Goal: Task Accomplishment & Management: Complete application form

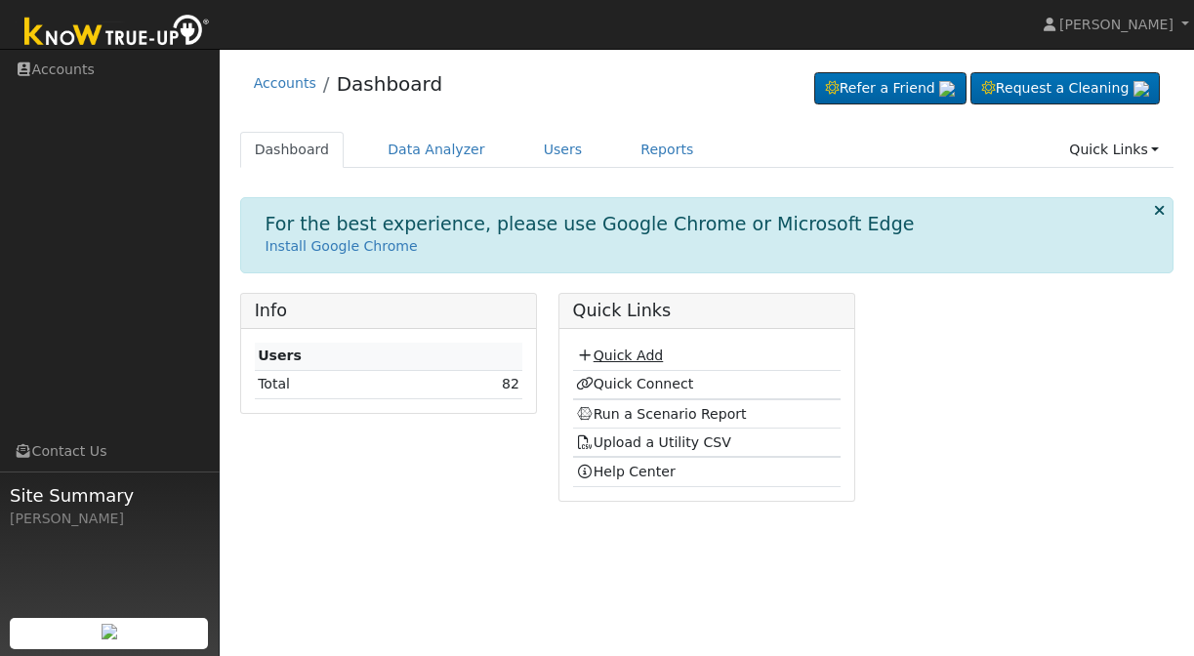
click at [610, 350] on link "Quick Add" at bounding box center [619, 356] width 87 height 16
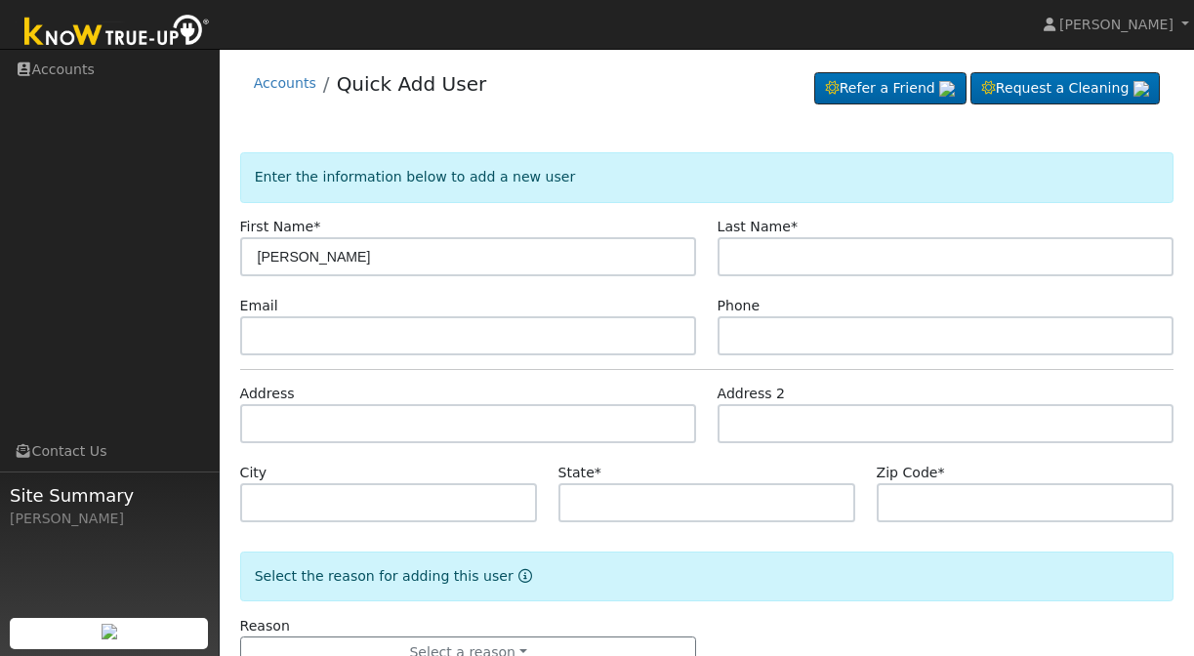
type input "[PERSON_NAME]"
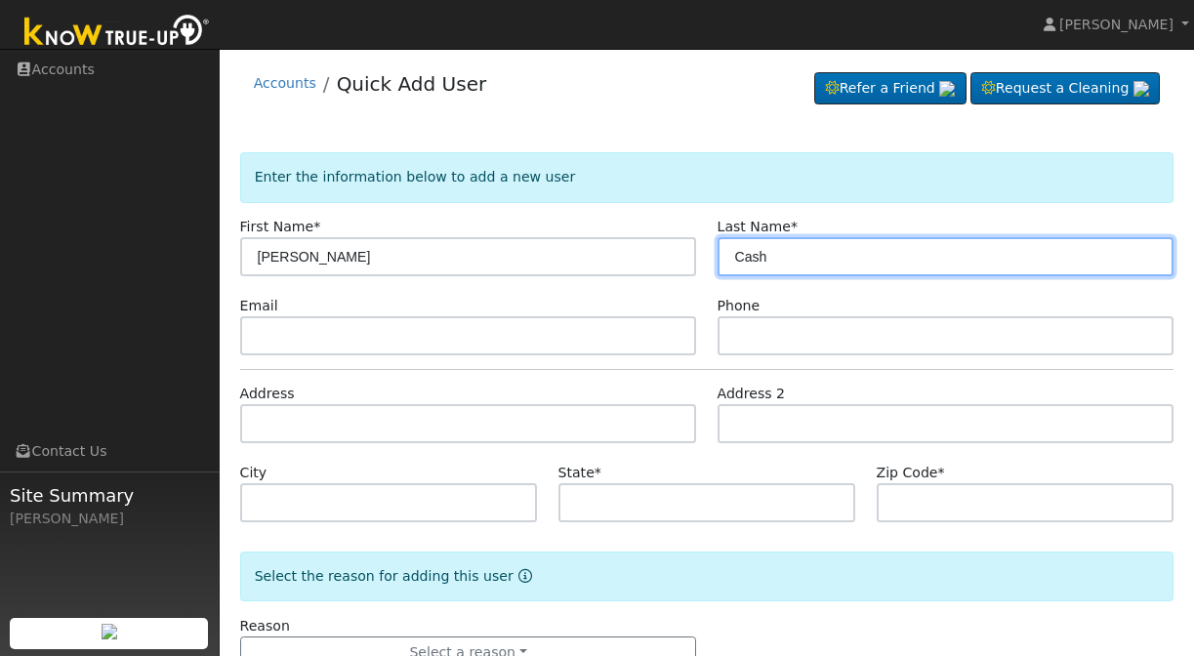
type input "Cash"
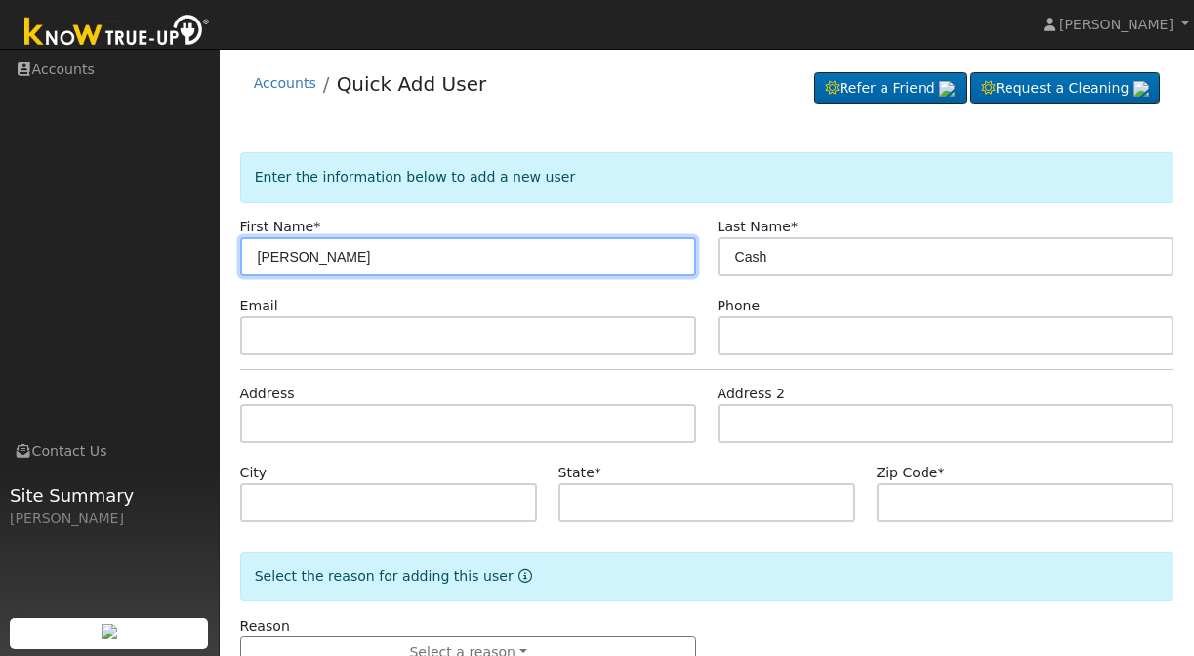
click at [295, 253] on input "[PERSON_NAME]" at bounding box center [468, 256] width 457 height 39
type input "[PERSON_NAME]"
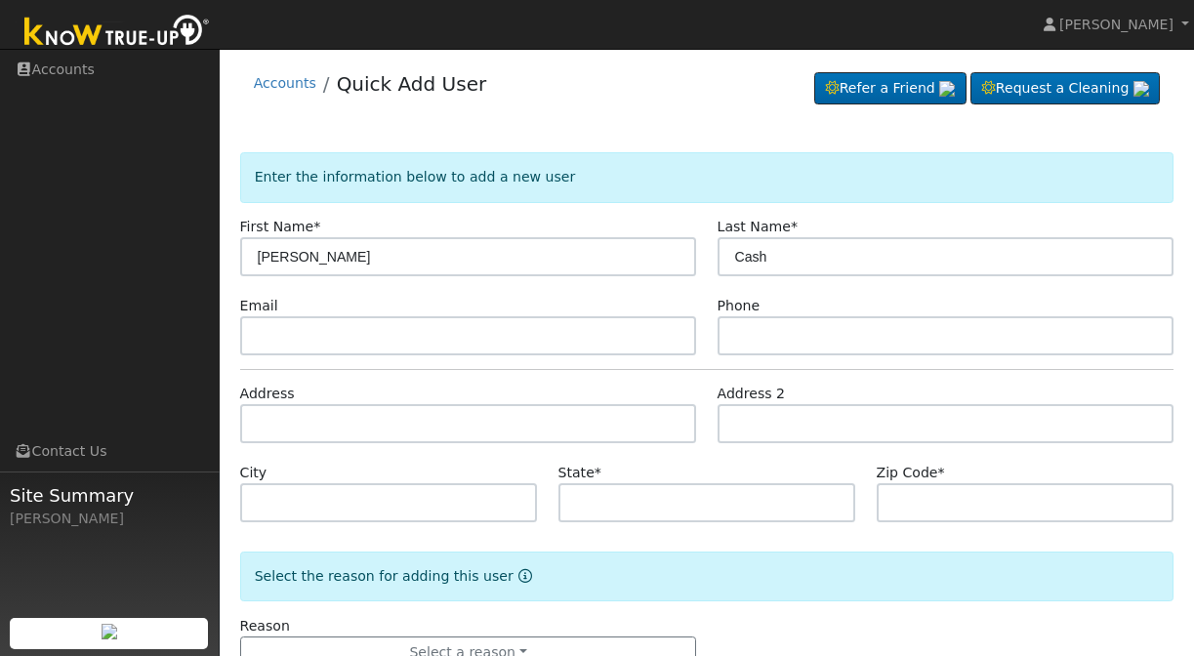
click at [560, 384] on div "Address" at bounding box center [467, 414] width 477 height 60
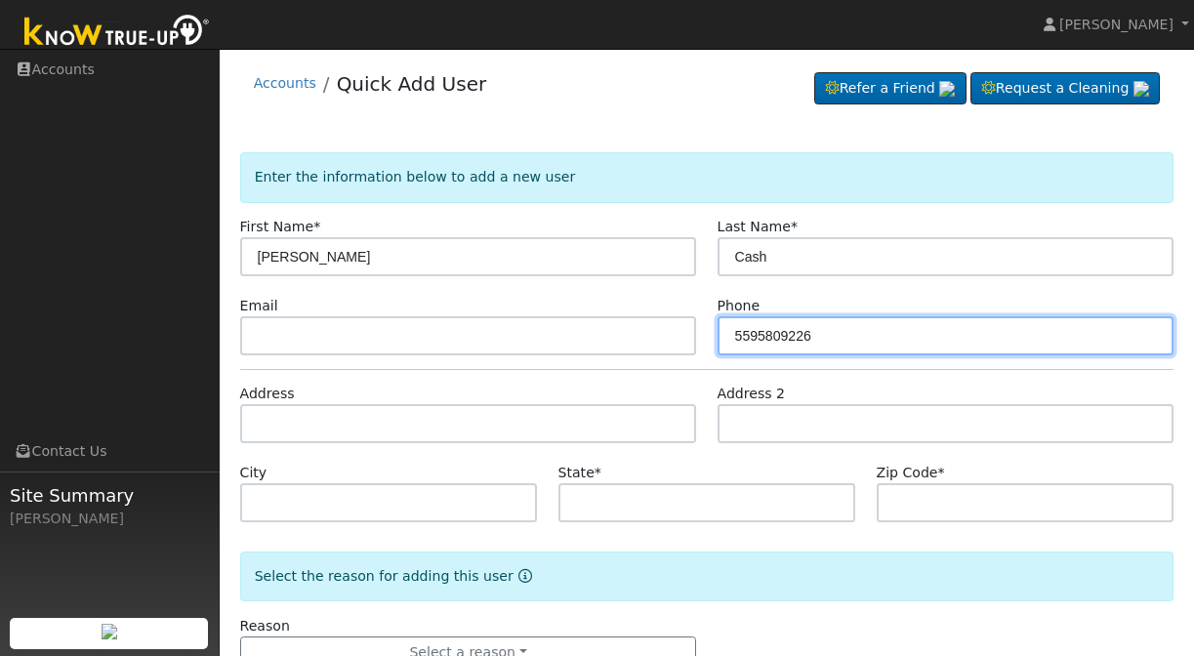
type input "5595809226"
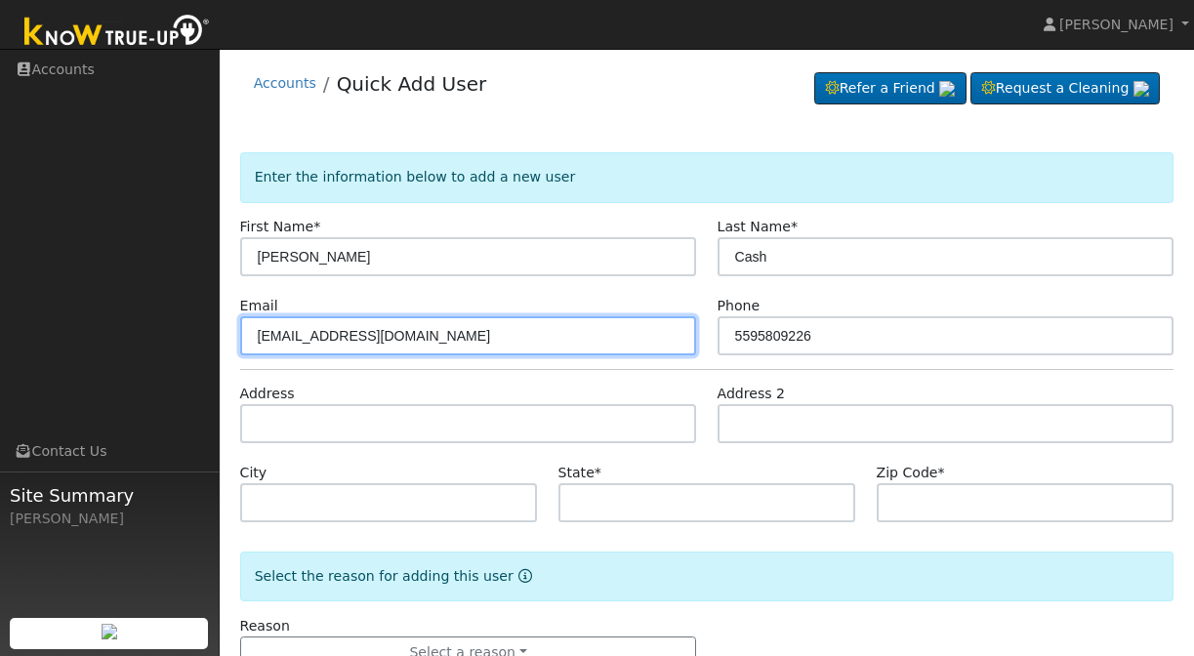
type input "[EMAIL_ADDRESS][DOMAIN_NAME]"
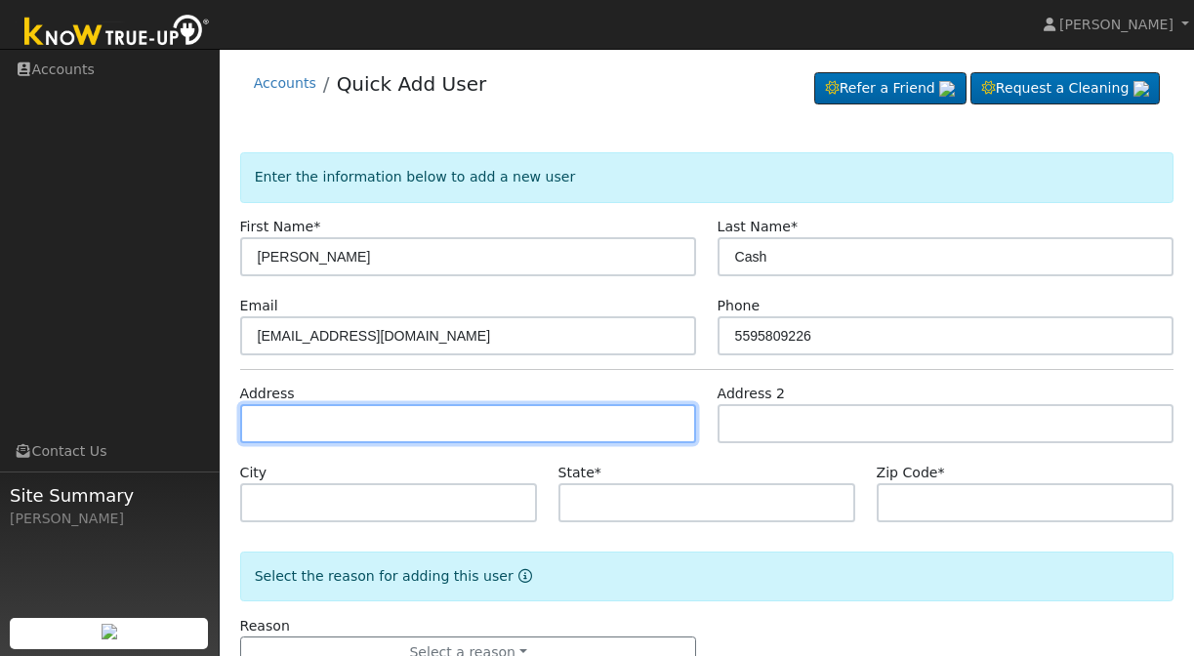
click at [339, 432] on input "text" at bounding box center [468, 423] width 457 height 39
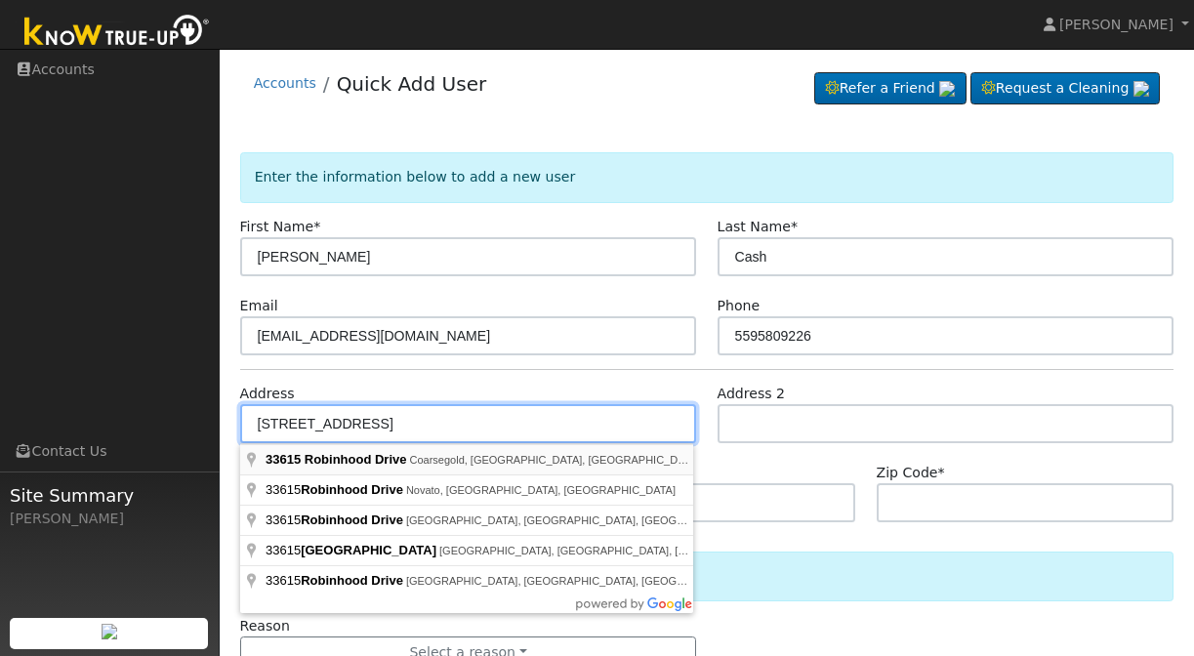
type input "33615 Robinhood Drive"
type input "Coarsegold"
type input "CA"
type input "93614"
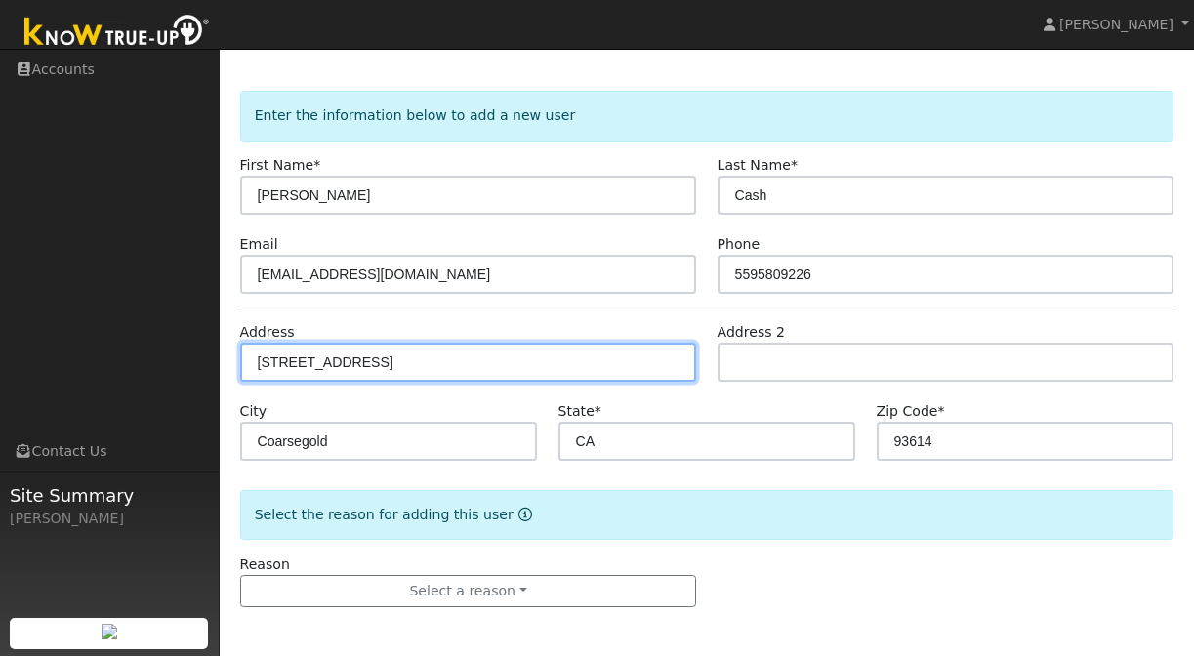
scroll to position [62, 0]
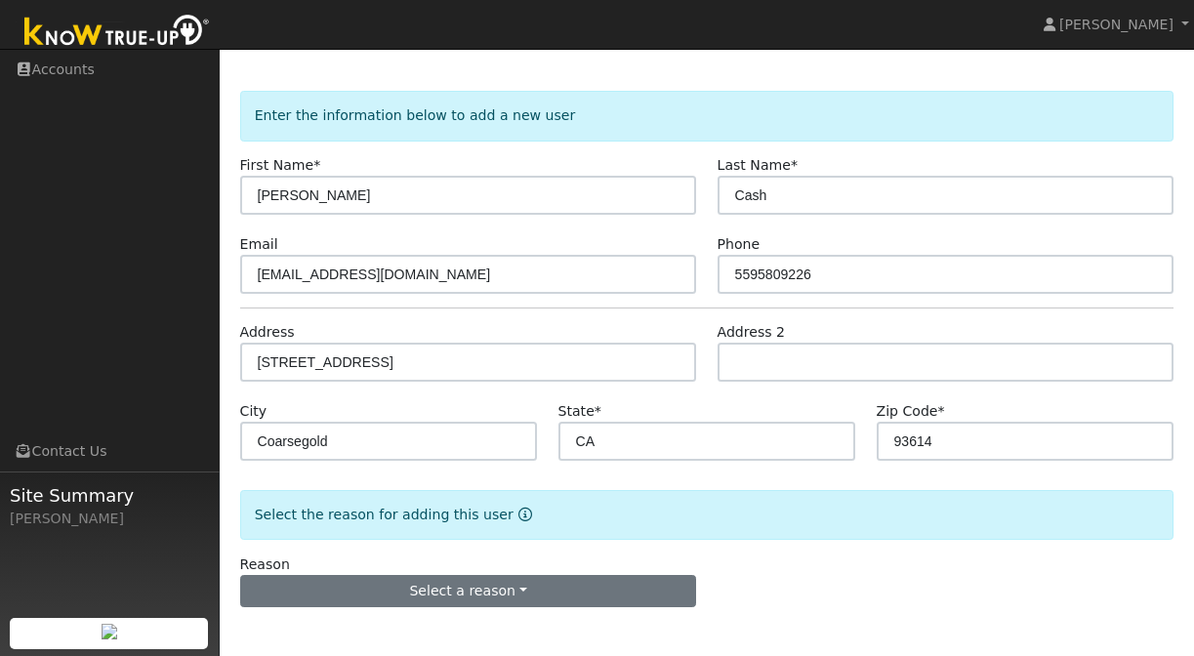
click at [566, 587] on button "Select a reason" at bounding box center [468, 591] width 457 height 33
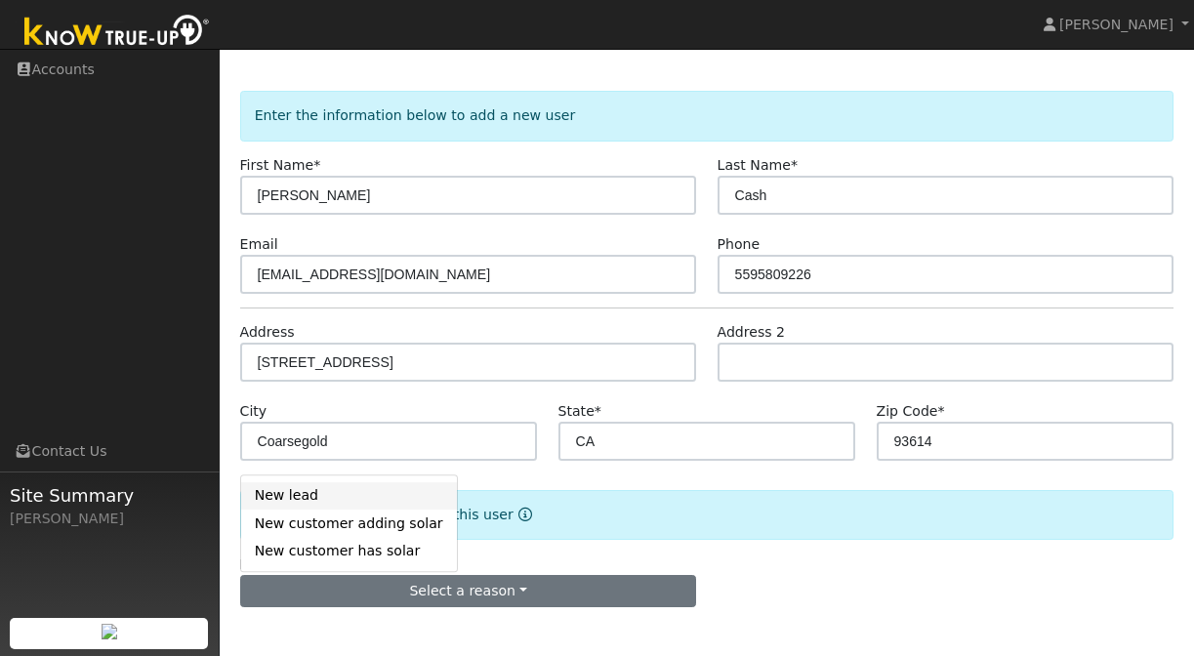
click at [334, 494] on link "New lead" at bounding box center [349, 495] width 216 height 27
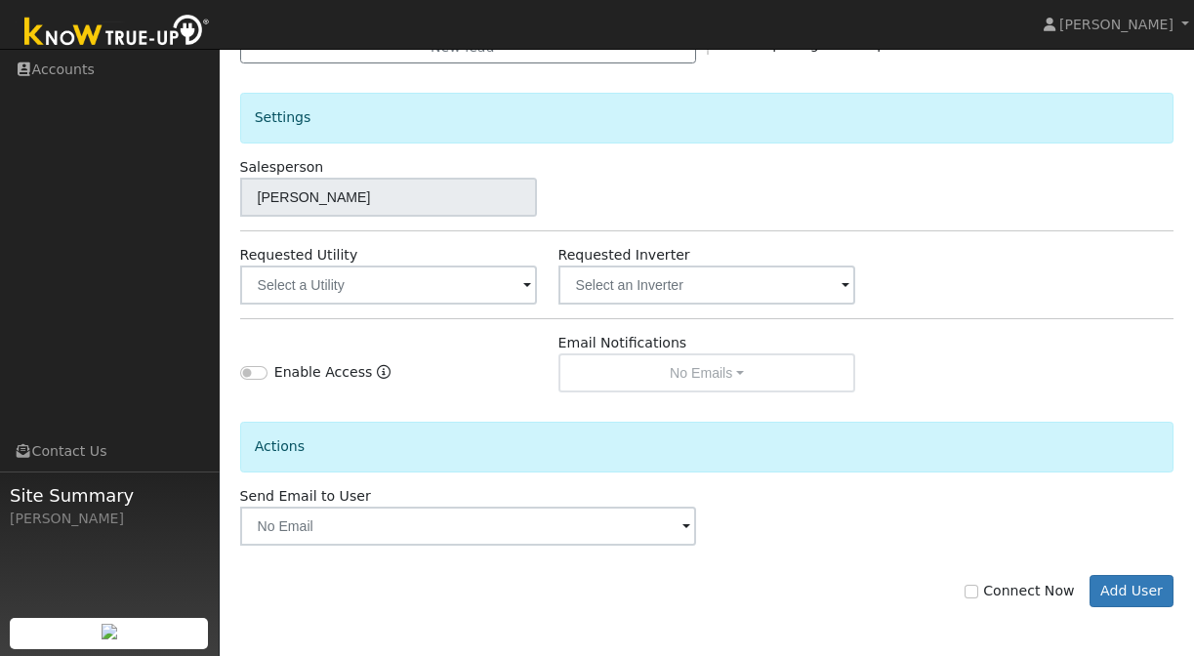
scroll to position [605, 0]
click at [978, 592] on input "Connect Now" at bounding box center [972, 592] width 14 height 14
checkbox input "true"
click at [375, 300] on input "text" at bounding box center [389, 285] width 298 height 39
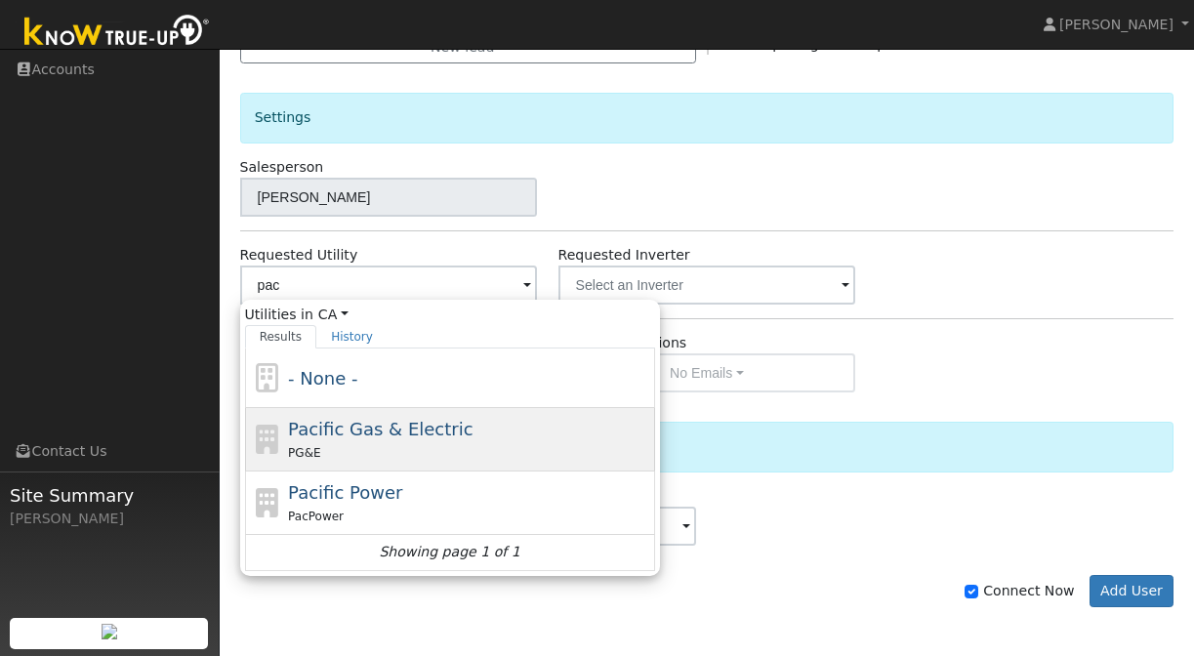
click at [368, 414] on div "Pacific Gas & Electric PG&E" at bounding box center [450, 439] width 410 height 63
type input "Pacific Gas & Electric"
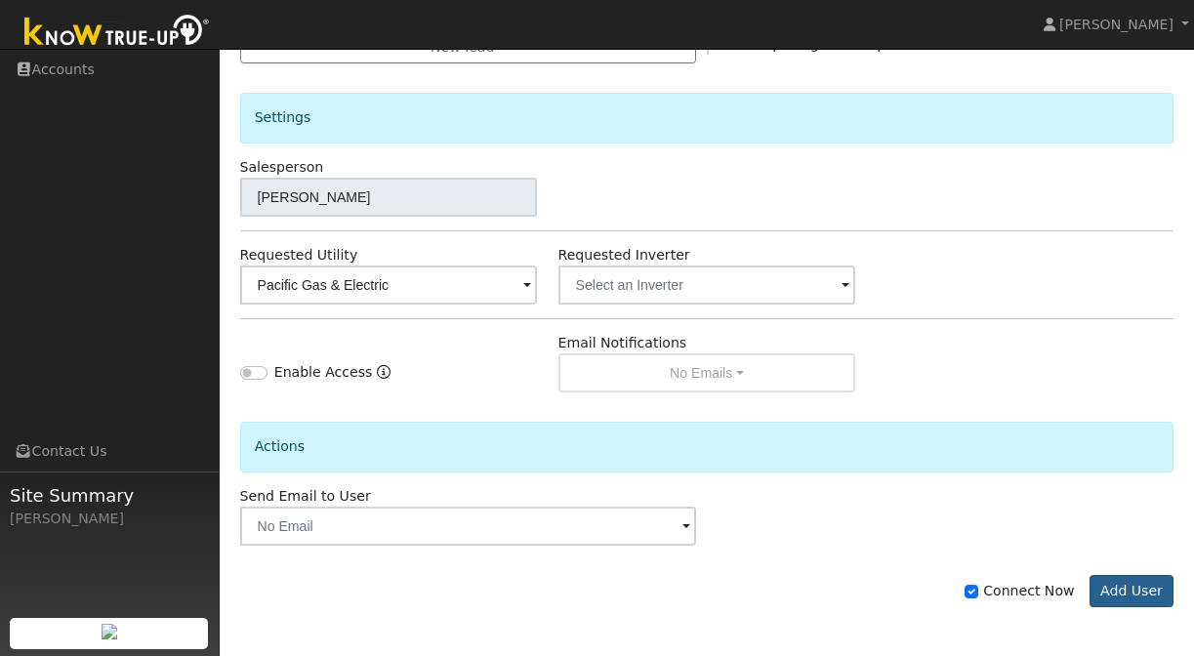
click at [1137, 585] on button "Add User" at bounding box center [1132, 591] width 85 height 33
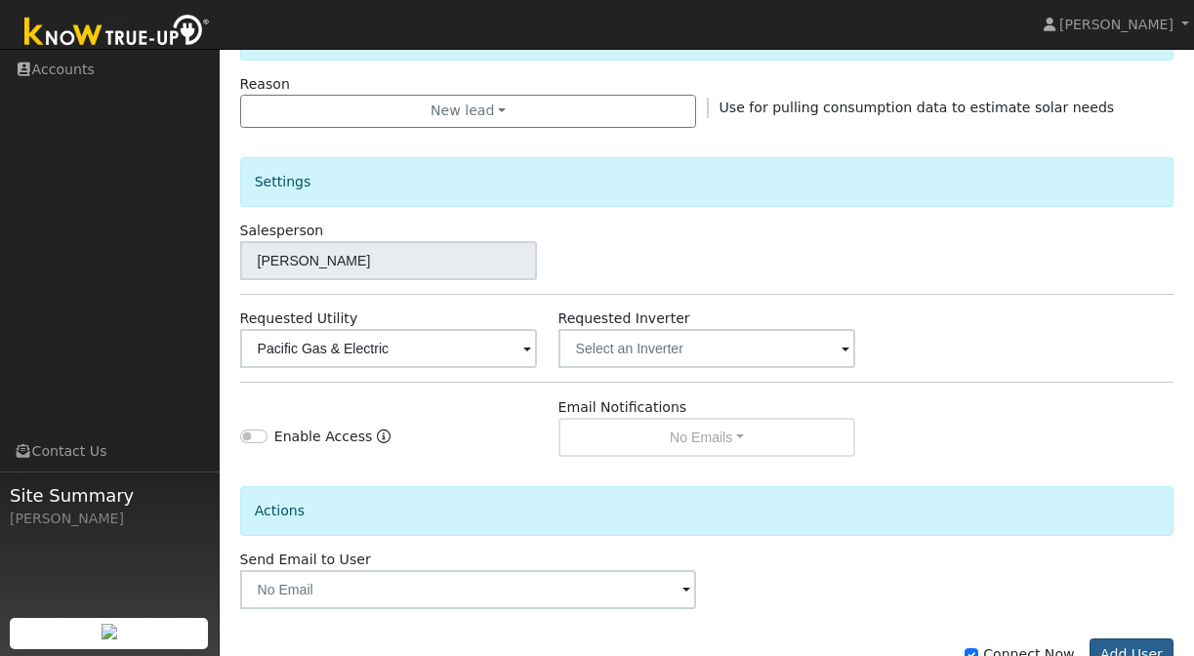
scroll to position [0, 0]
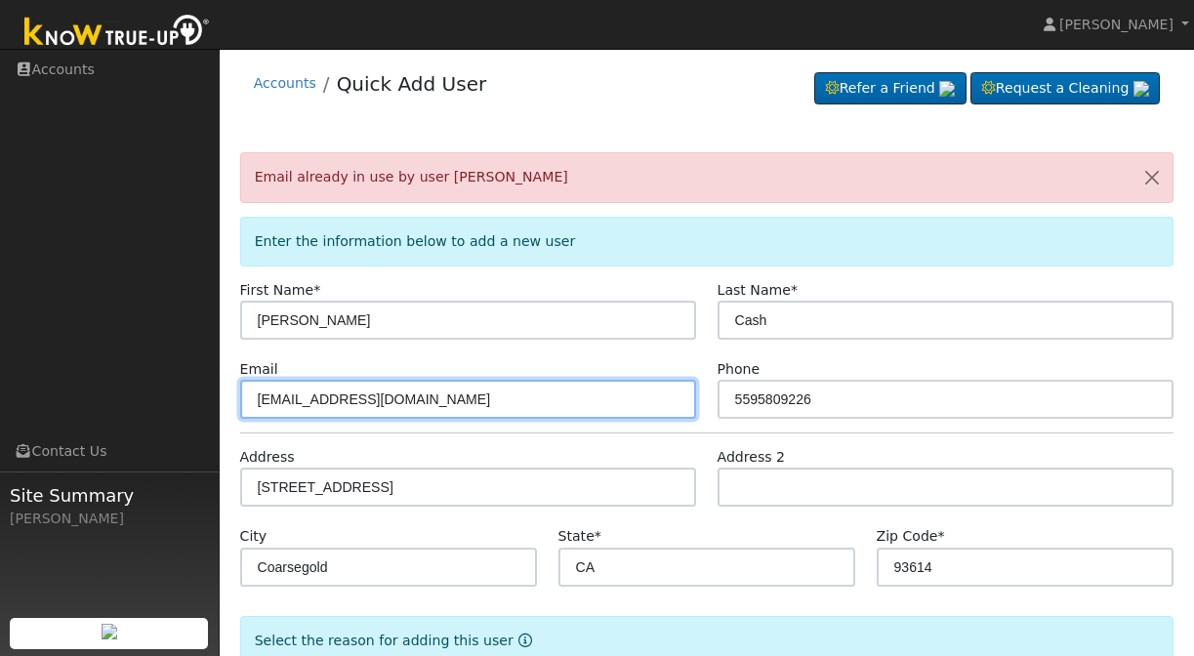
drag, startPoint x: 458, startPoint y: 398, endPoint x: 245, endPoint y: 366, distance: 215.3
click at [245, 366] on div "Email snoogens91@gmail.com" at bounding box center [467, 389] width 477 height 60
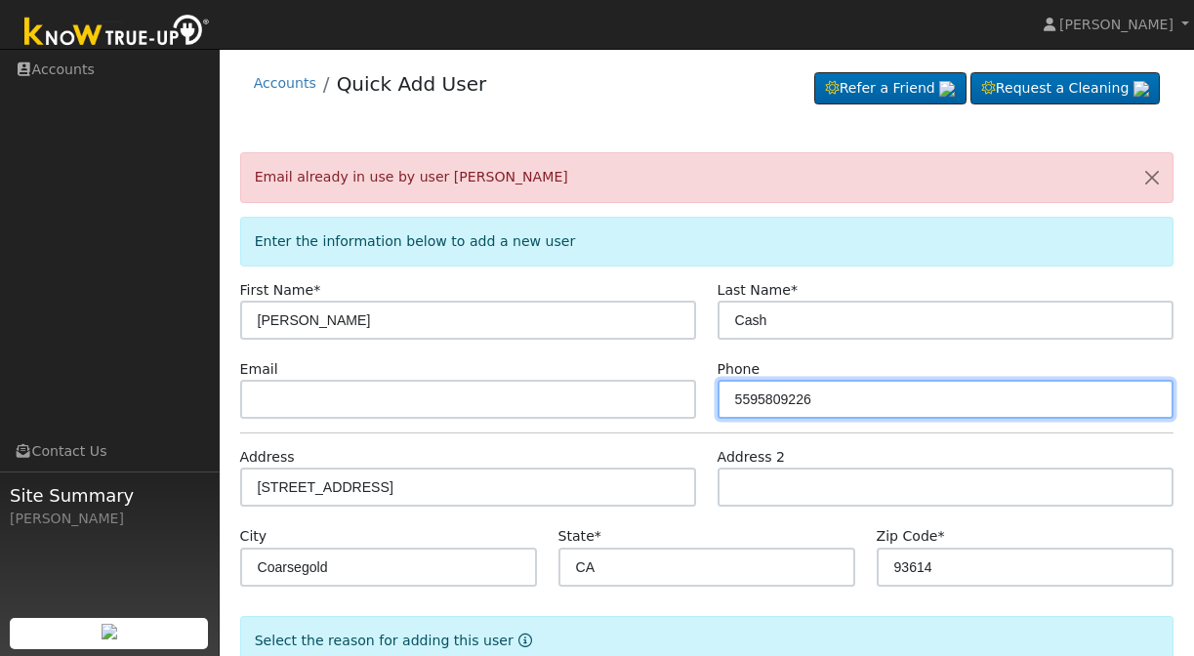
drag, startPoint x: 876, startPoint y: 399, endPoint x: 696, endPoint y: 399, distance: 179.6
click at [696, 399] on div "Email Phone 5595809226" at bounding box center [706, 389] width 955 height 60
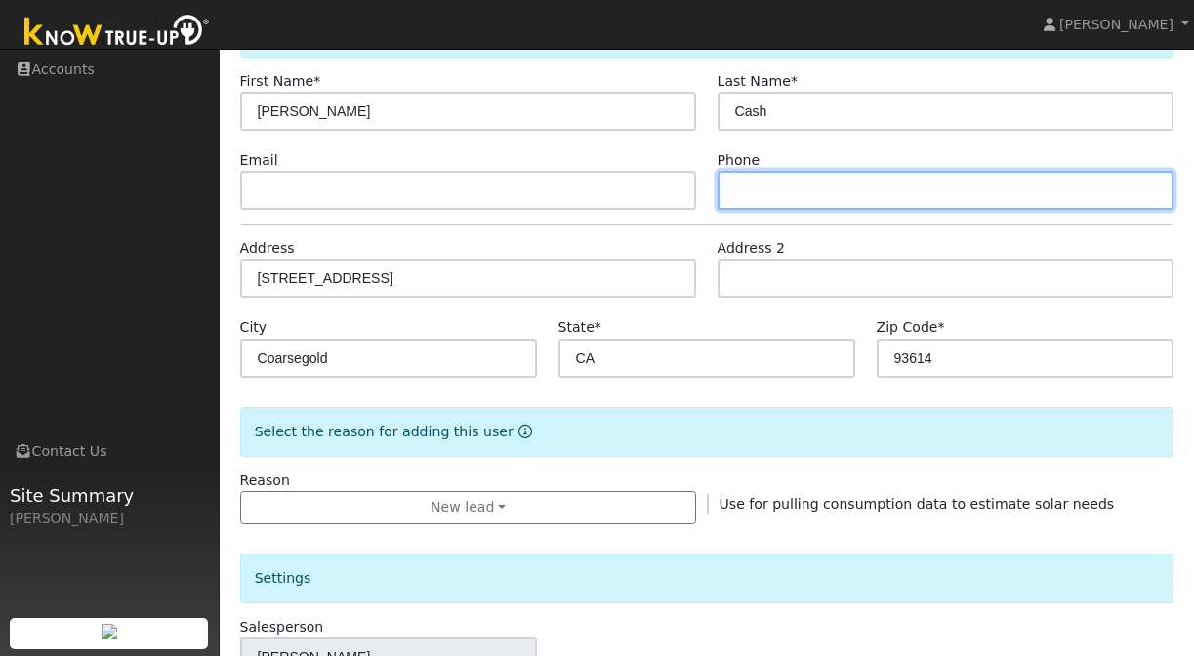
scroll to position [213, 0]
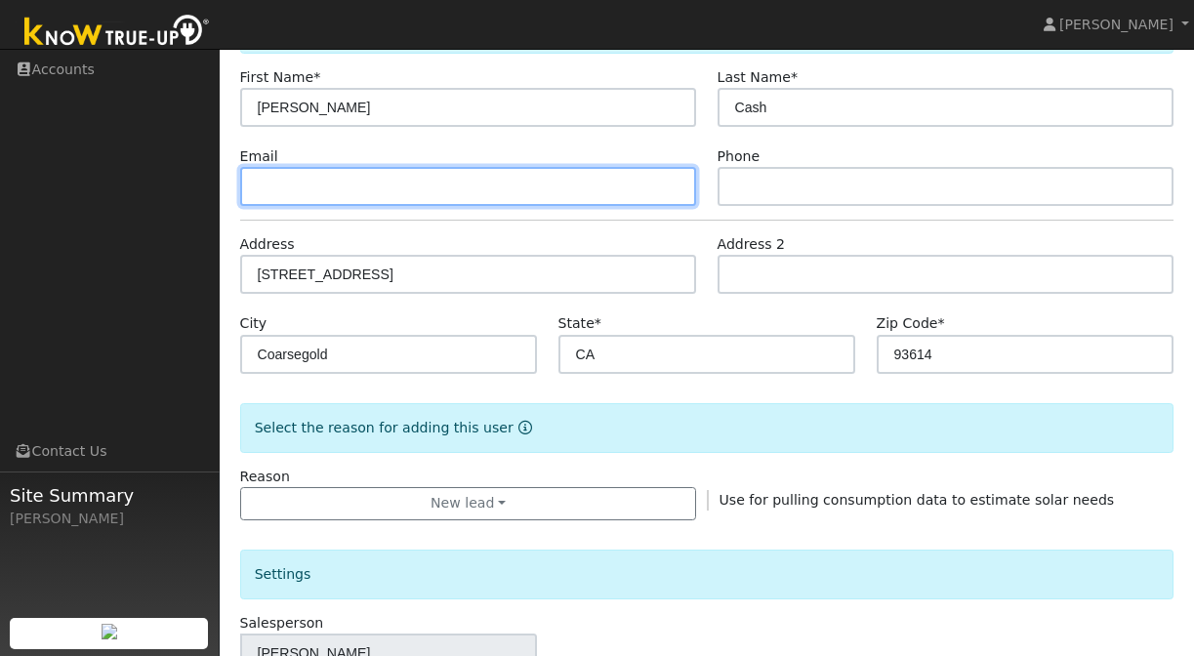
click at [385, 185] on input "text" at bounding box center [468, 186] width 457 height 39
drag, startPoint x: 385, startPoint y: 178, endPoint x: 244, endPoint y: 161, distance: 141.6
click at [244, 170] on input "na@na.com" at bounding box center [468, 186] width 457 height 39
drag, startPoint x: 394, startPoint y: 185, endPoint x: 152, endPoint y: 168, distance: 242.7
click at [152, 168] on div "Dante Dumont Dante Dumont Profile Help Center Terms Of Service See What's New L…" at bounding box center [597, 474] width 1194 height 1277
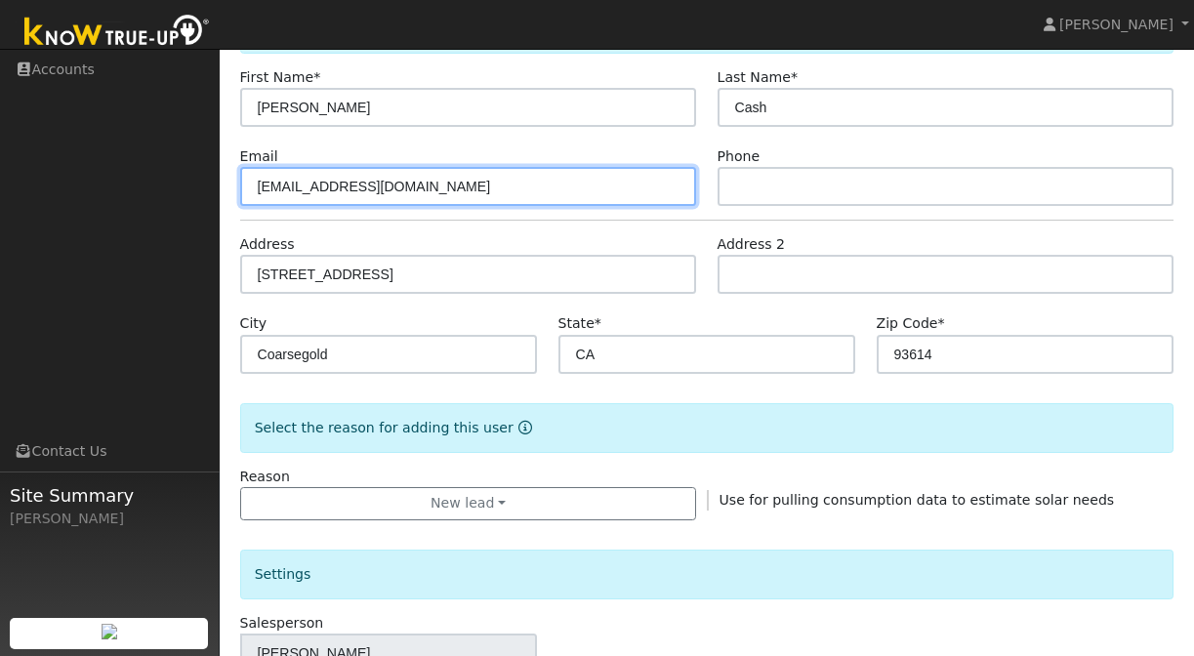
type input "dontknow@unknownE.com"
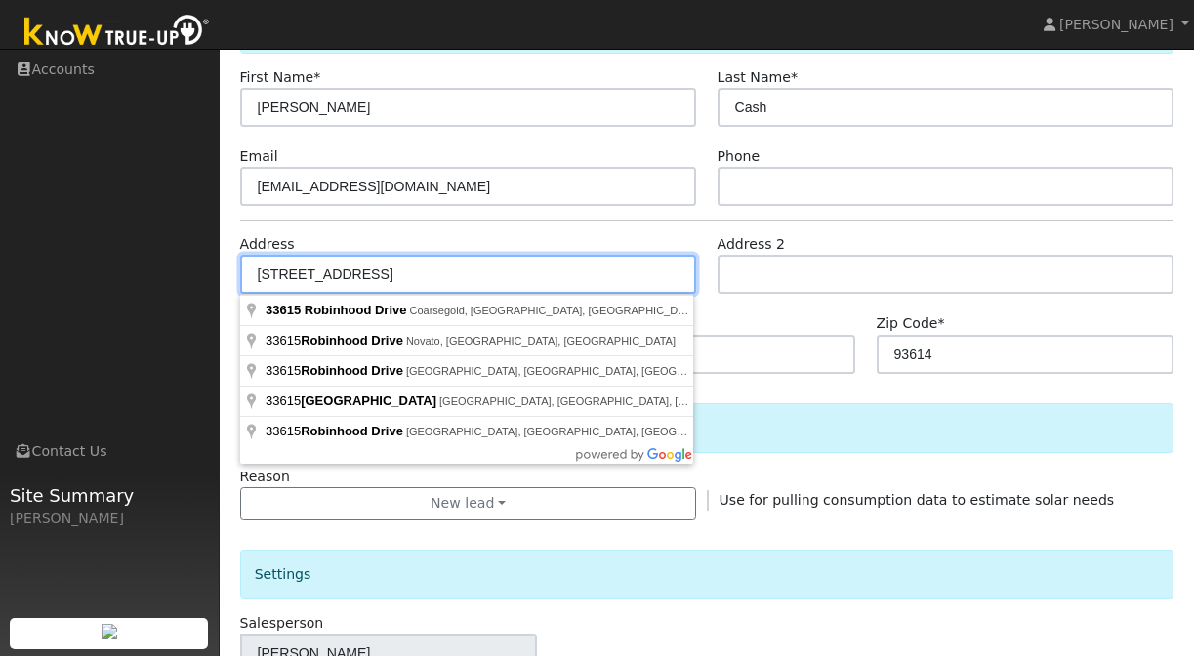
drag, startPoint x: 488, startPoint y: 284, endPoint x: 167, endPoint y: 254, distance: 322.6
click at [167, 254] on div "Dante Dumont Dante Dumont Profile Help Center Terms Of Service See What's New L…" at bounding box center [597, 474] width 1194 height 1277
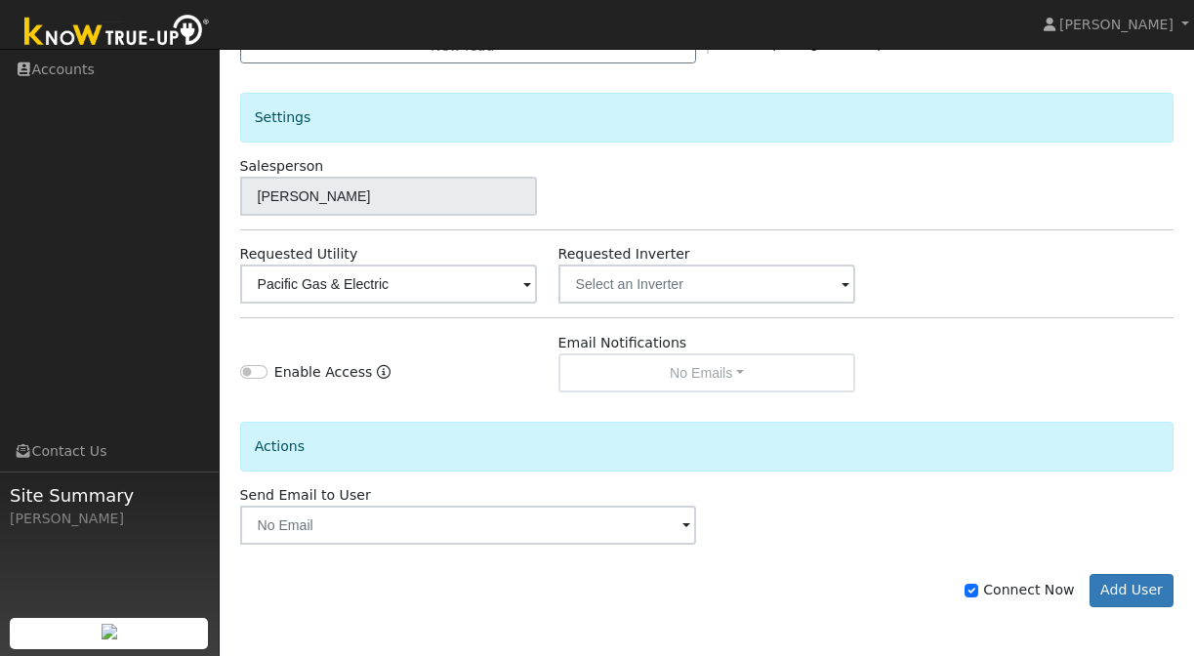
scroll to position [669, 0]
click at [978, 591] on input "Connect Now" at bounding box center [972, 592] width 14 height 14
click at [989, 588] on label "Connect Now" at bounding box center [1019, 591] width 109 height 21
click at [978, 588] on input "Connect Now" at bounding box center [972, 592] width 14 height 14
checkbox input "true"
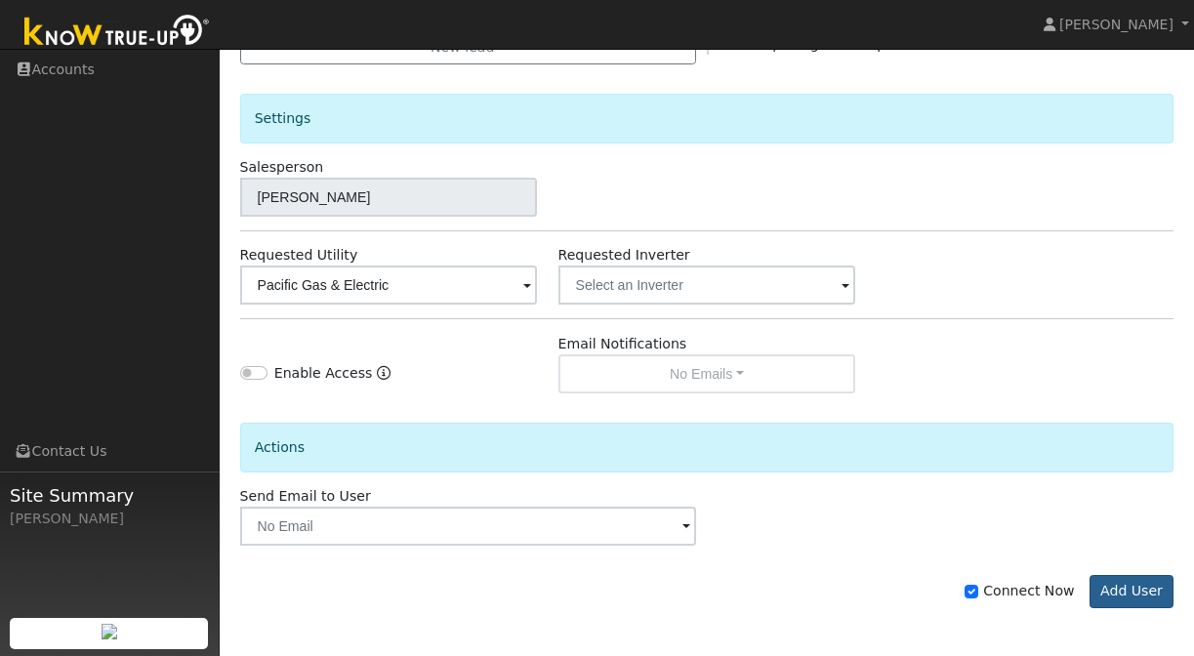
click at [1156, 591] on button "Add User" at bounding box center [1132, 591] width 85 height 33
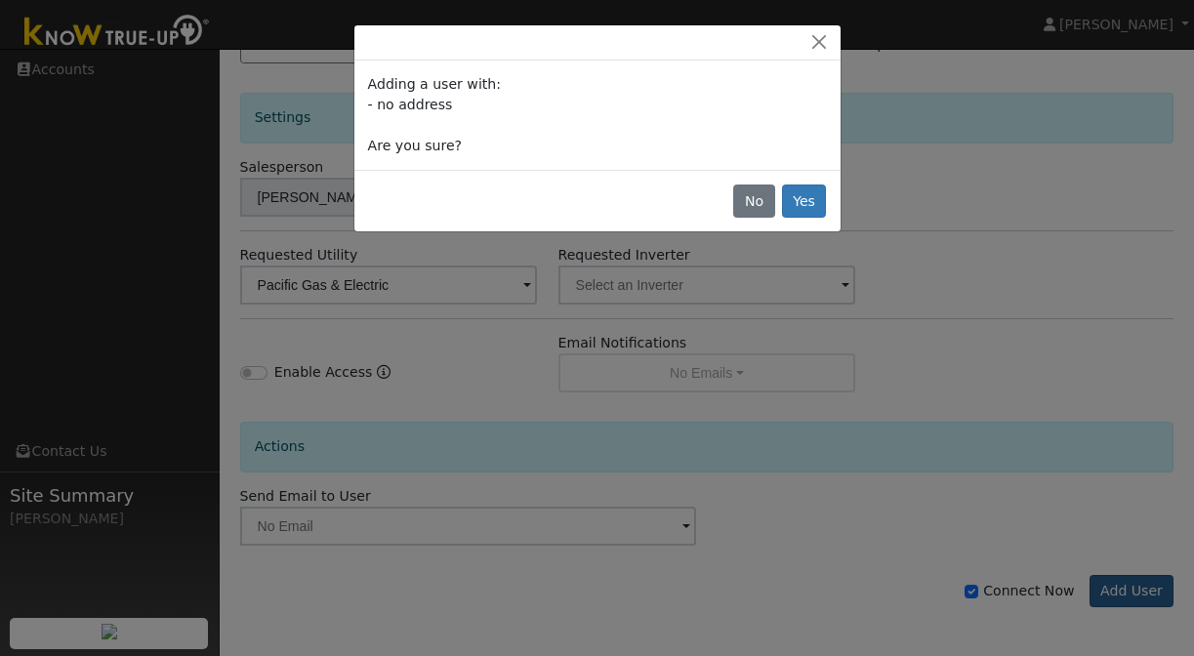
scroll to position [605, 0]
click at [803, 199] on button "Yes" at bounding box center [804, 201] width 45 height 33
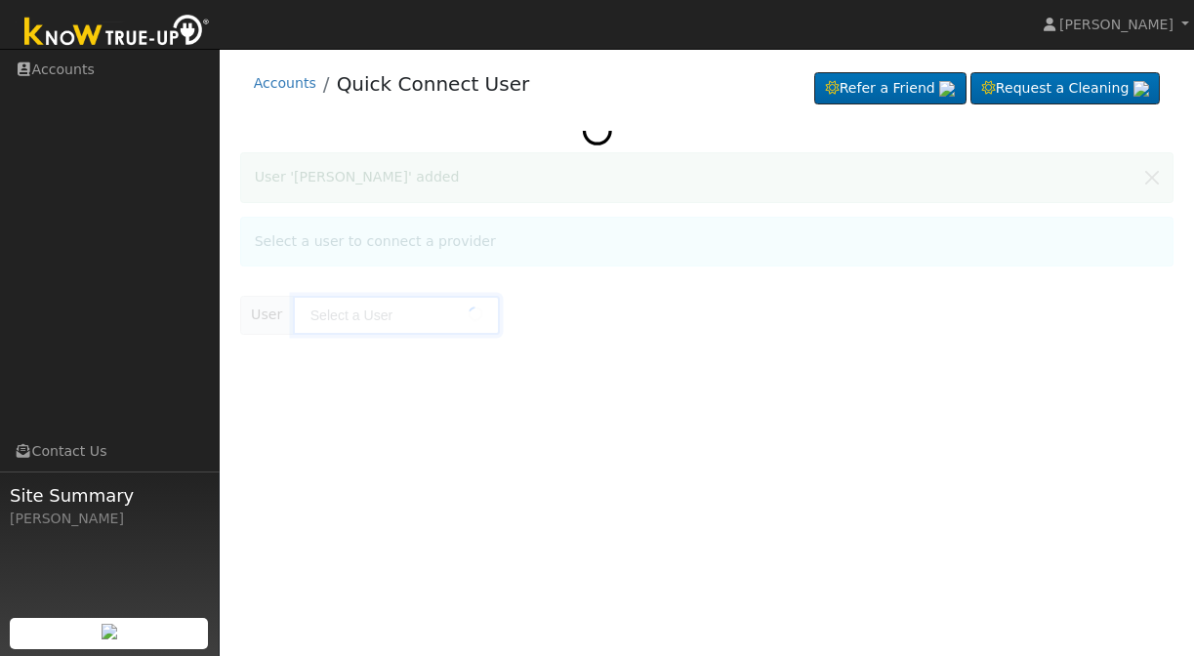
type input "[PERSON_NAME]"
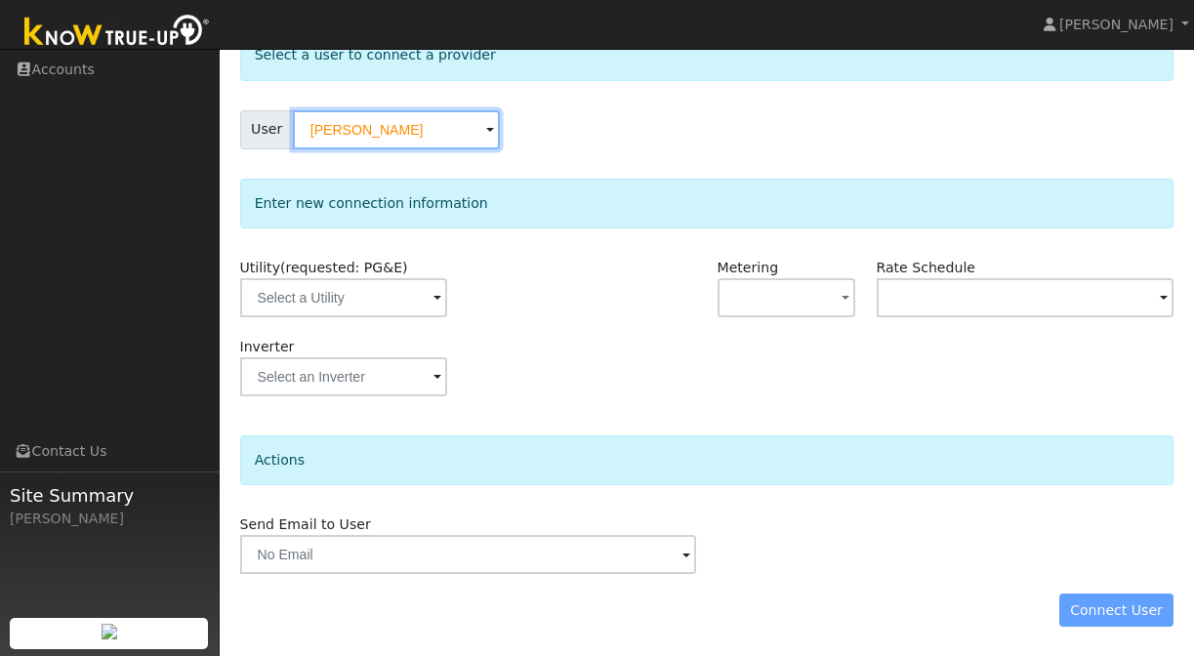
scroll to position [121, 0]
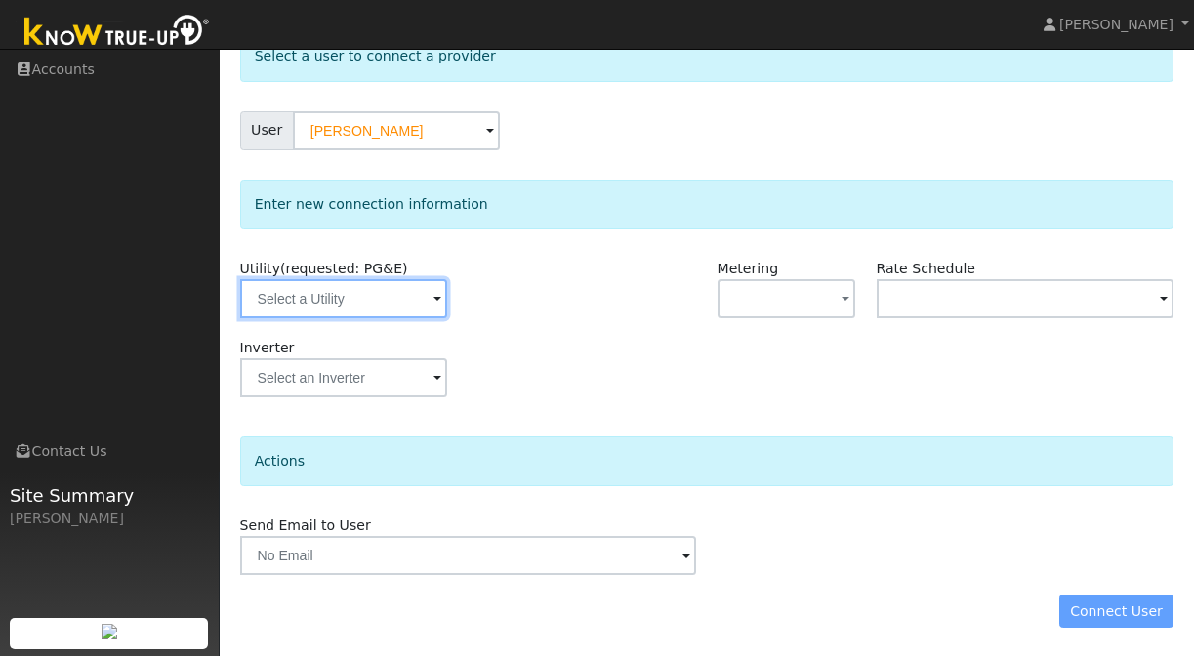
click at [319, 317] on input "text" at bounding box center [343, 298] width 207 height 39
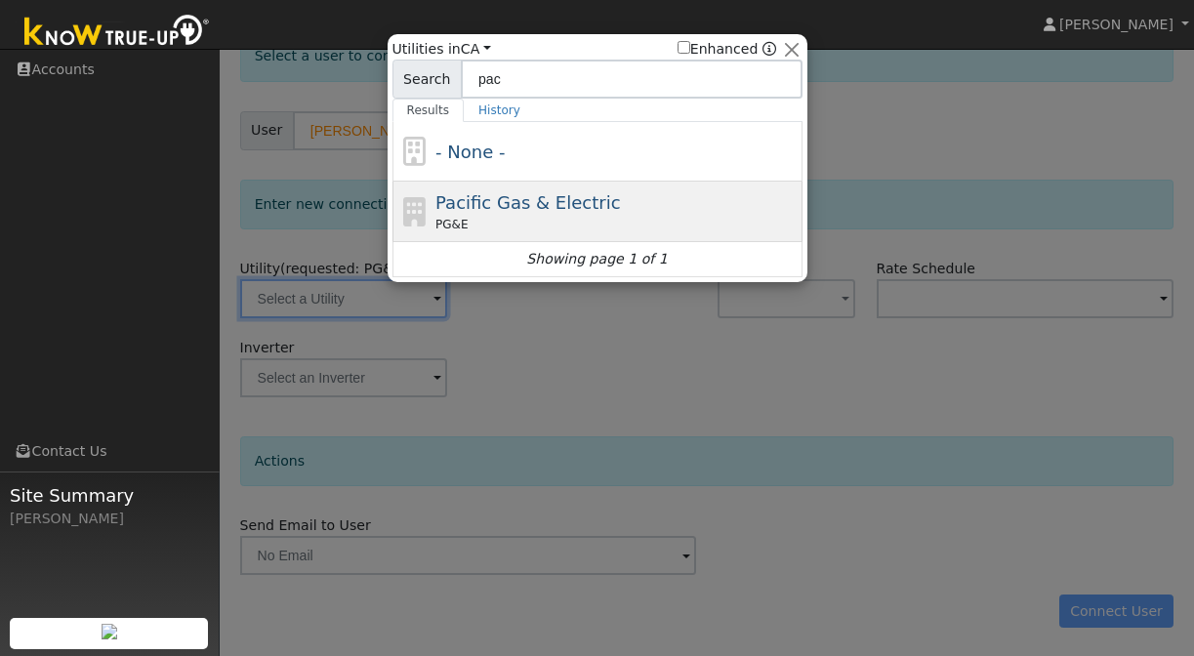
type input "pac"
click at [526, 204] on span "Pacific Gas & Electric" at bounding box center [527, 202] width 185 height 21
type input "PG&E"
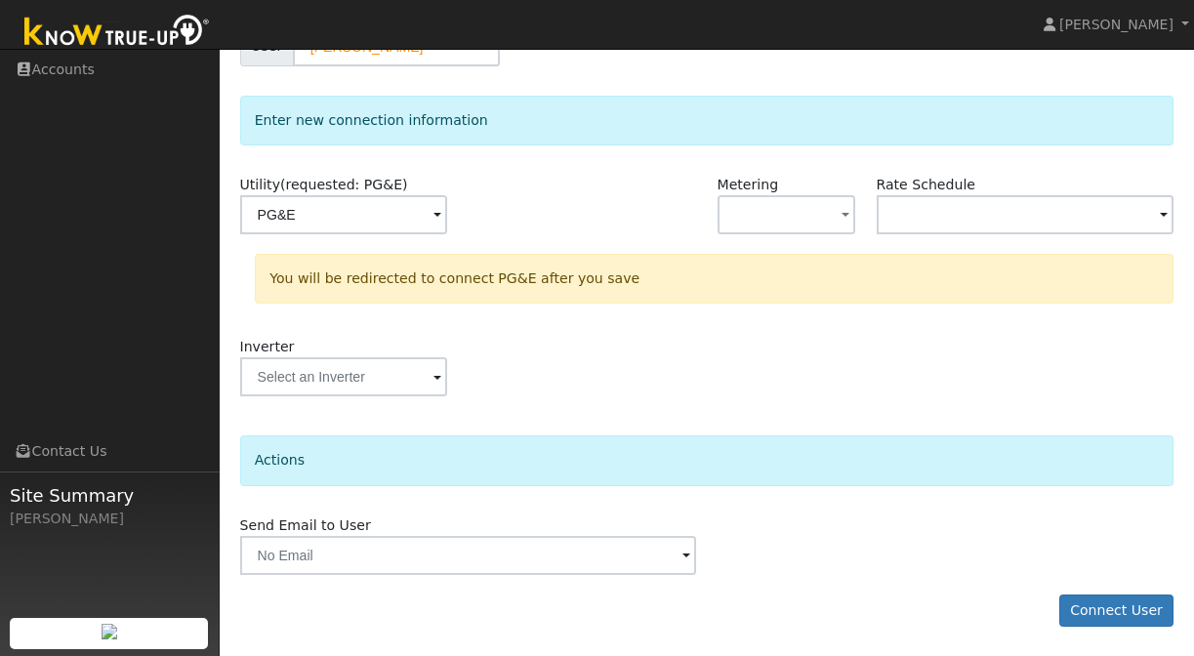
scroll to position [204, 0]
click at [781, 226] on button "button" at bounding box center [787, 215] width 139 height 39
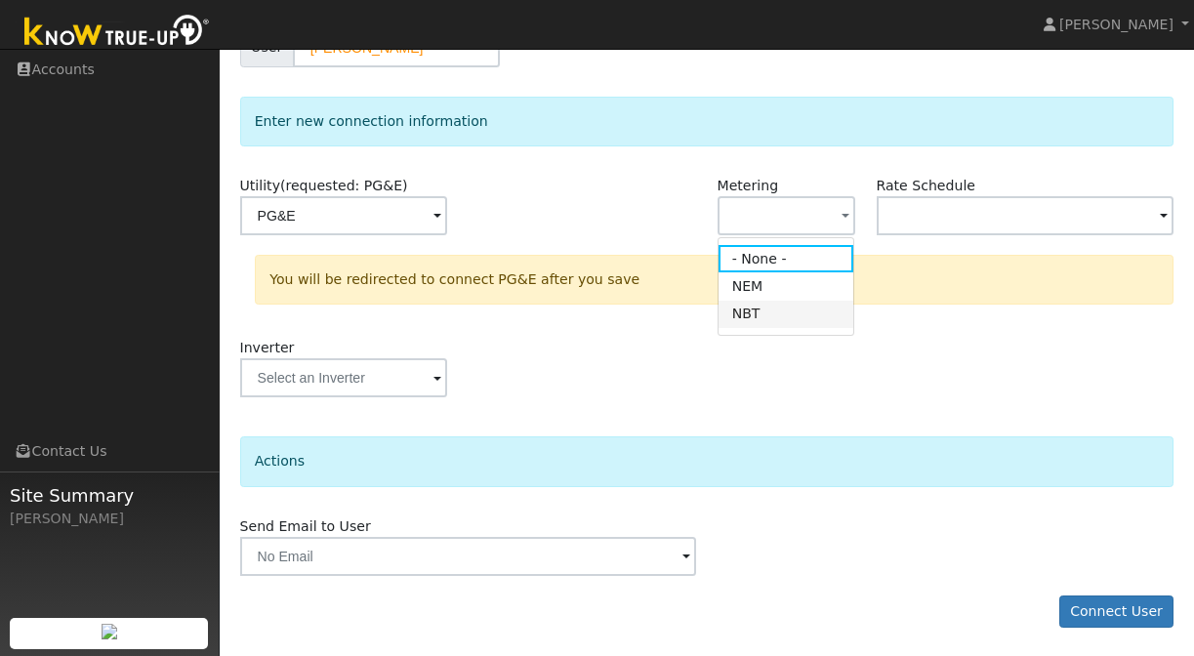
click at [753, 307] on link "NBT" at bounding box center [787, 314] width 136 height 27
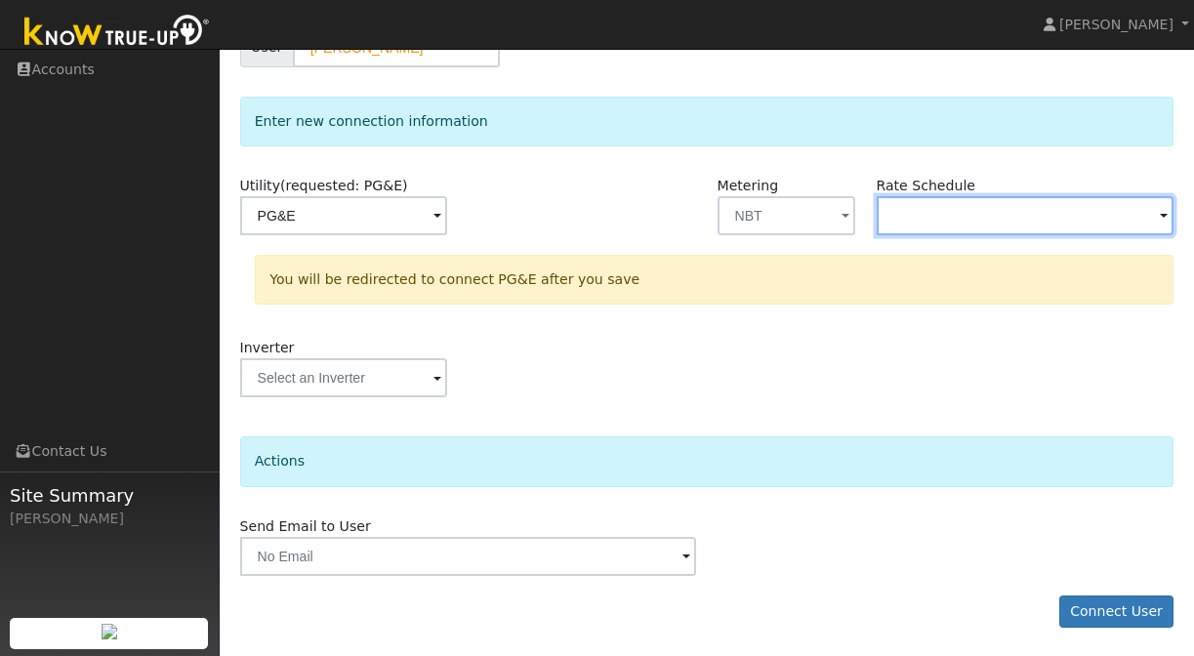
click at [933, 208] on input "text" at bounding box center [1026, 215] width 298 height 39
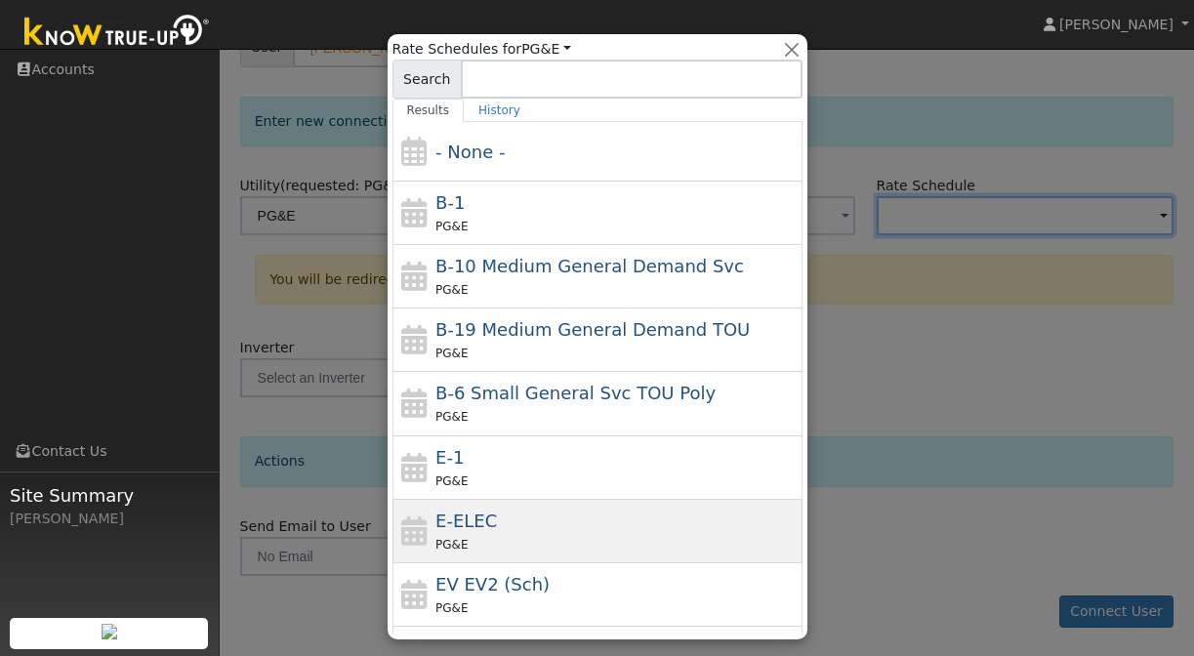
click at [523, 530] on div "E-ELEC PG&E" at bounding box center [616, 531] width 362 height 47
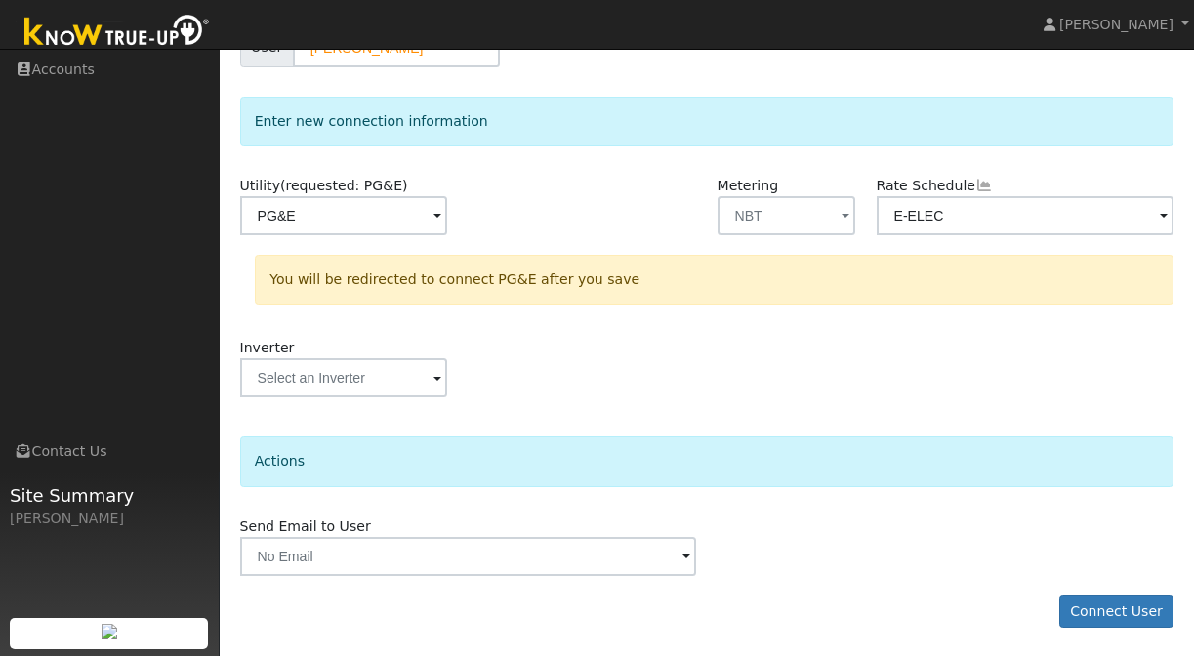
type input "E-ELEC"
click at [1085, 619] on button "Connect User" at bounding box center [1116, 612] width 115 height 33
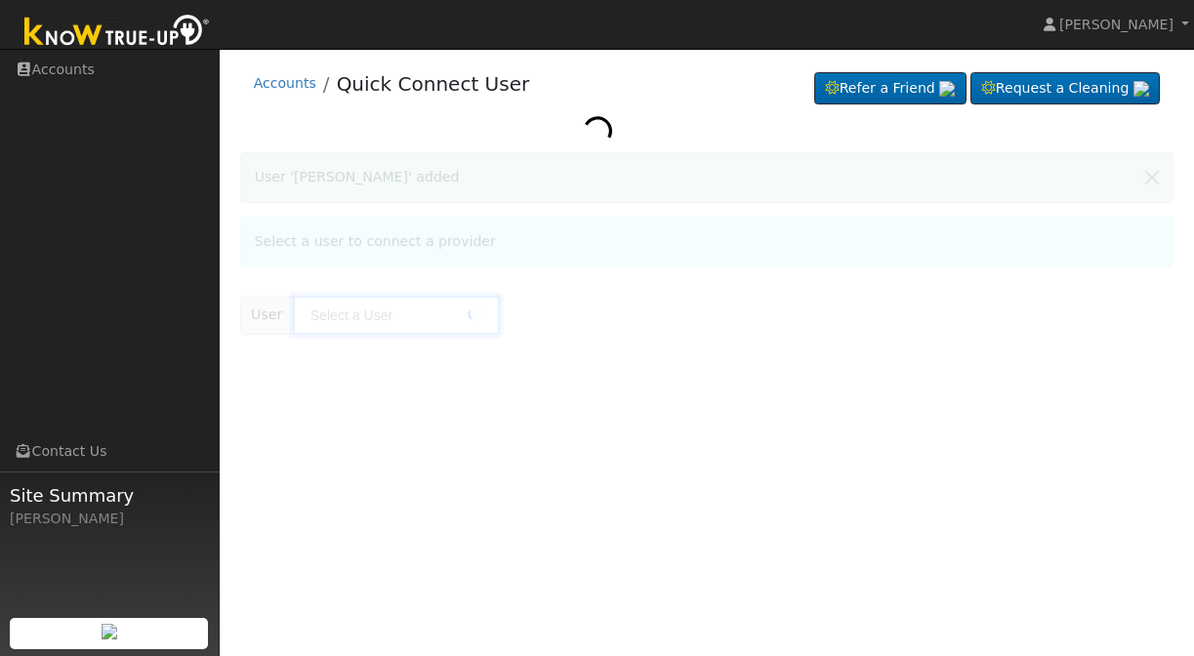
type input "[PERSON_NAME]"
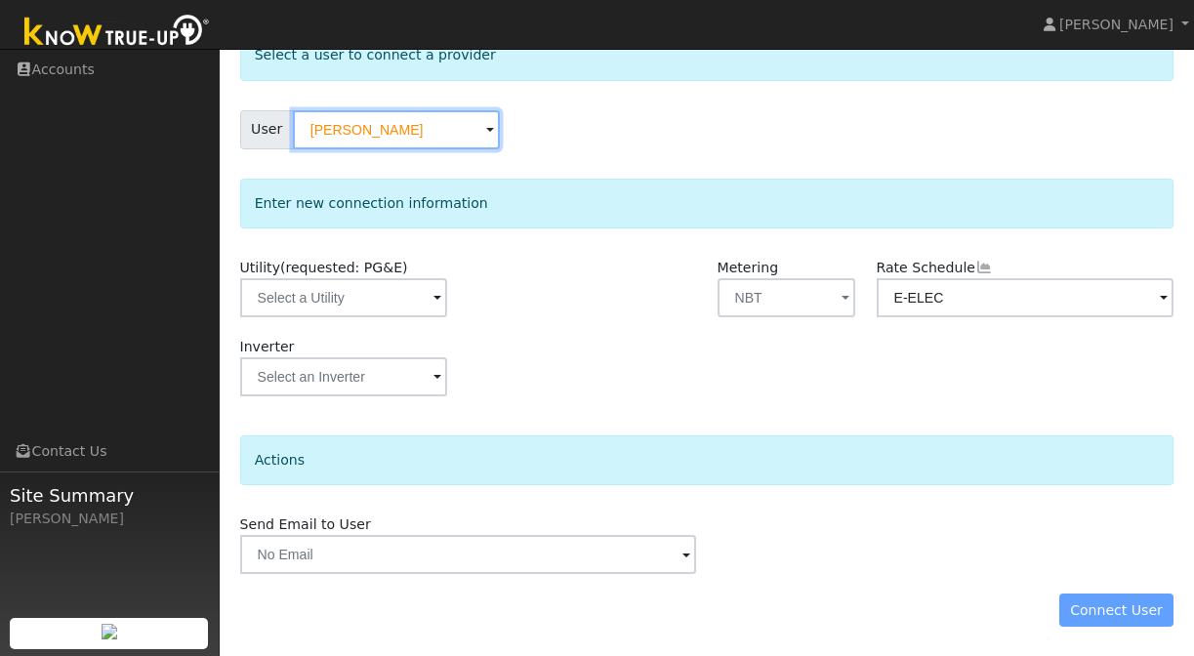
scroll to position [121, 0]
click at [1096, 611] on div "Connect User" at bounding box center [706, 611] width 955 height 33
click at [1106, 622] on div "Connect User" at bounding box center [706, 611] width 955 height 33
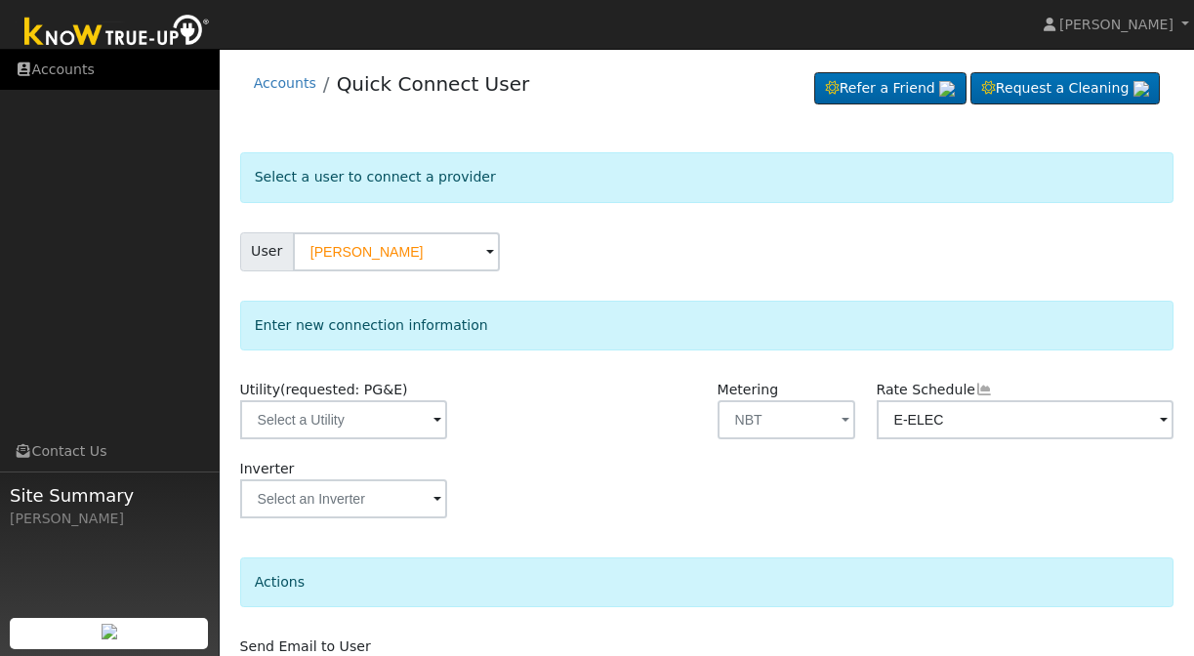
scroll to position [0, 0]
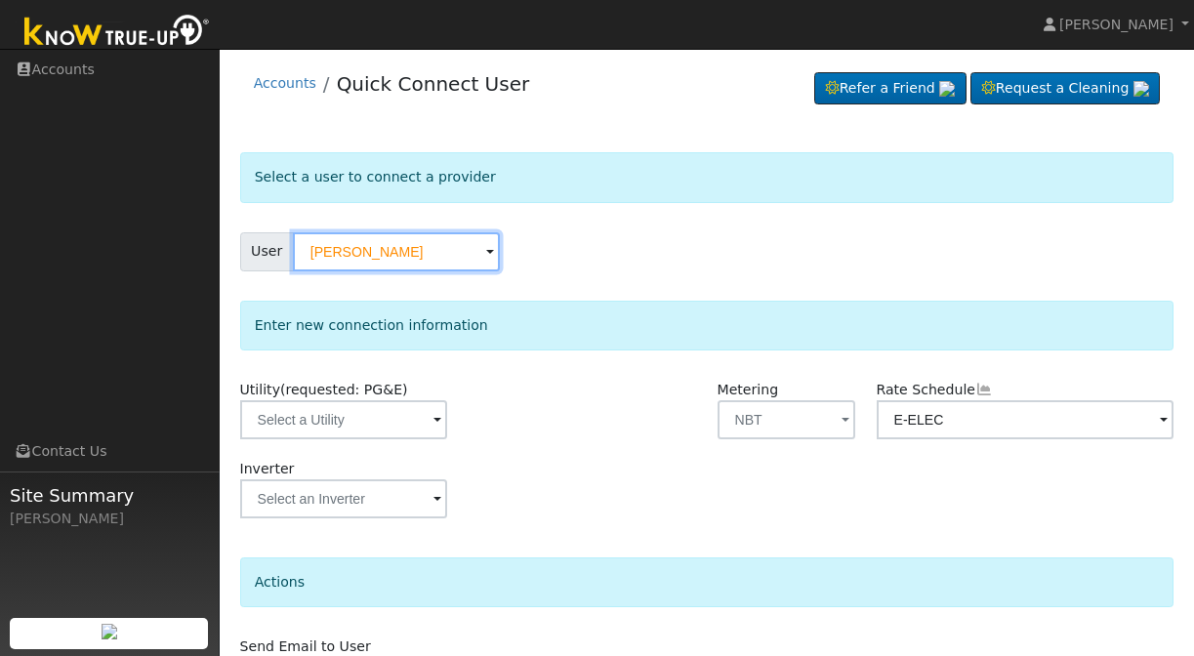
click at [409, 254] on input "Jonathan Cash" at bounding box center [396, 251] width 207 height 39
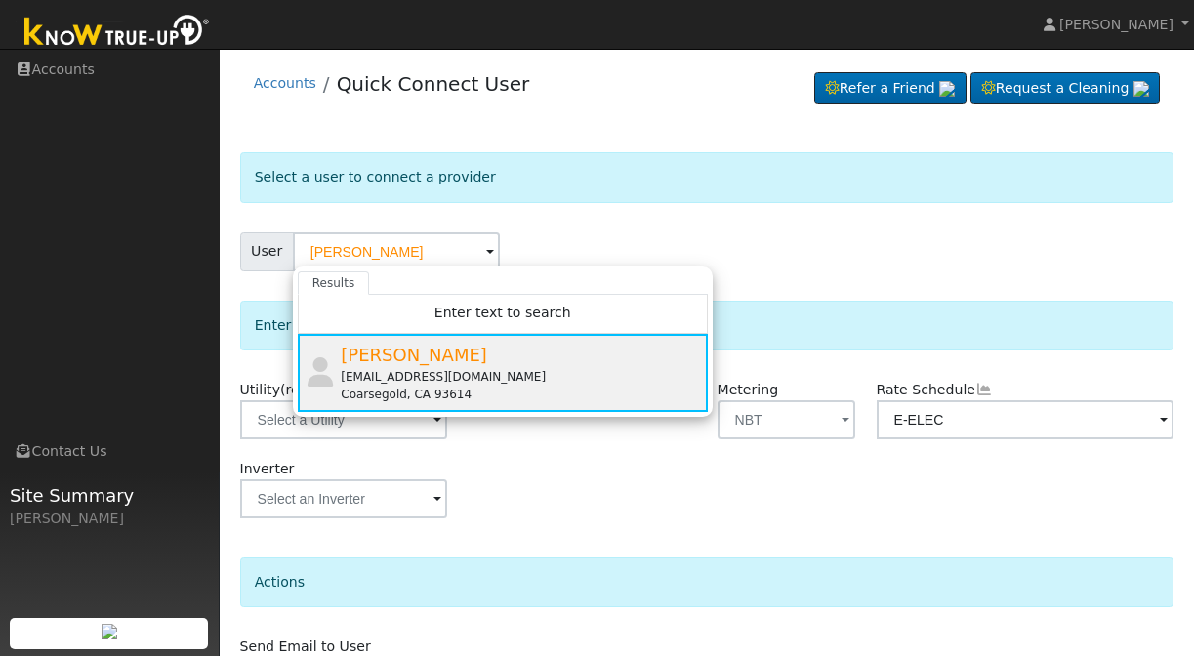
click at [431, 364] on span "Jonathan Cash" at bounding box center [414, 355] width 146 height 21
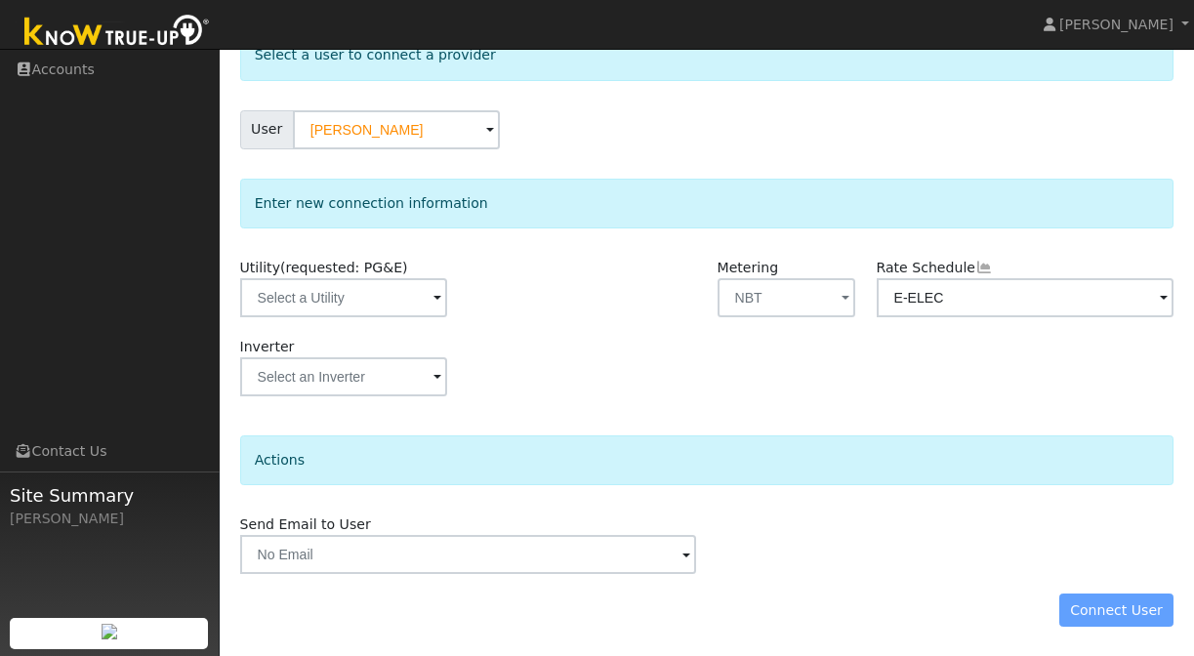
scroll to position [121, 0]
click at [1111, 609] on div "Connect User" at bounding box center [706, 611] width 955 height 33
click at [98, 44] on img at bounding box center [117, 33] width 205 height 44
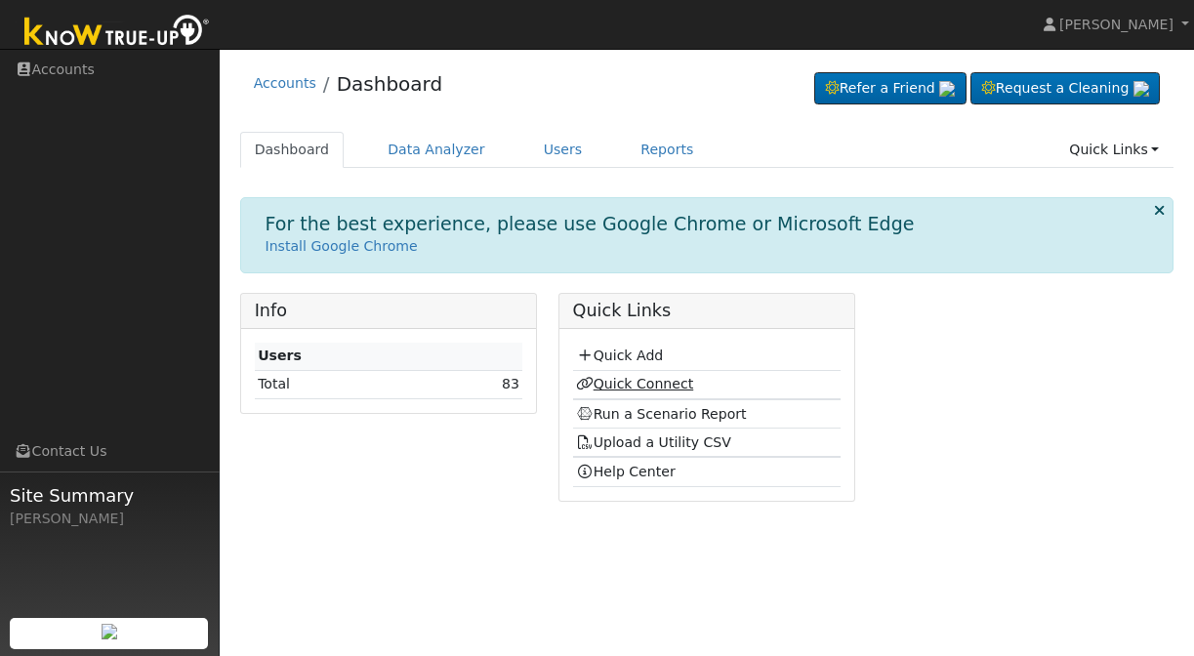
click at [633, 378] on link "Quick Connect" at bounding box center [634, 384] width 117 height 16
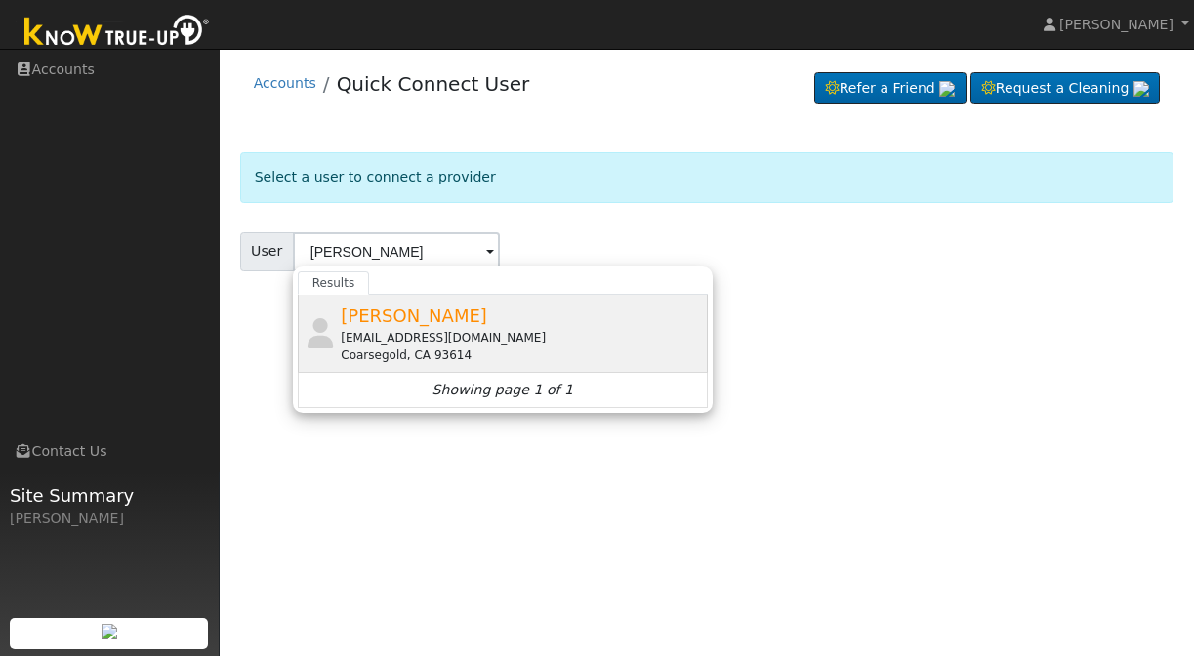
click at [397, 316] on span "[PERSON_NAME]" at bounding box center [414, 316] width 146 height 21
type input "[PERSON_NAME]"
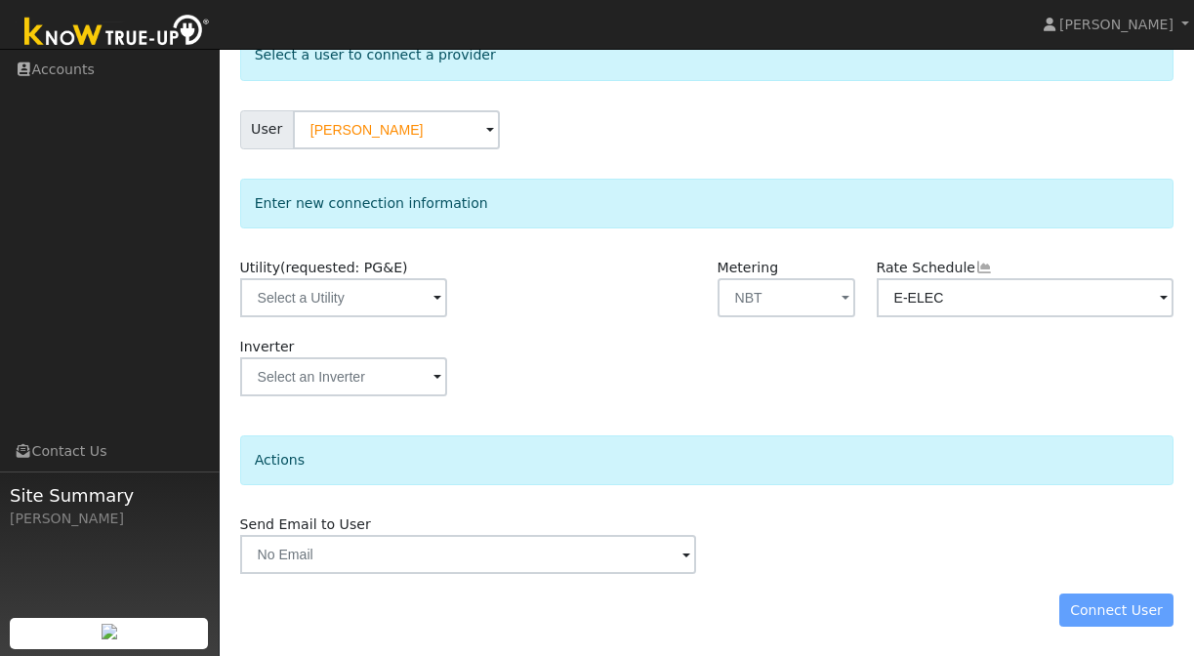
scroll to position [121, 0]
click at [1115, 608] on div "Connect User" at bounding box center [706, 611] width 955 height 33
click at [338, 300] on input "text" at bounding box center [343, 298] width 207 height 39
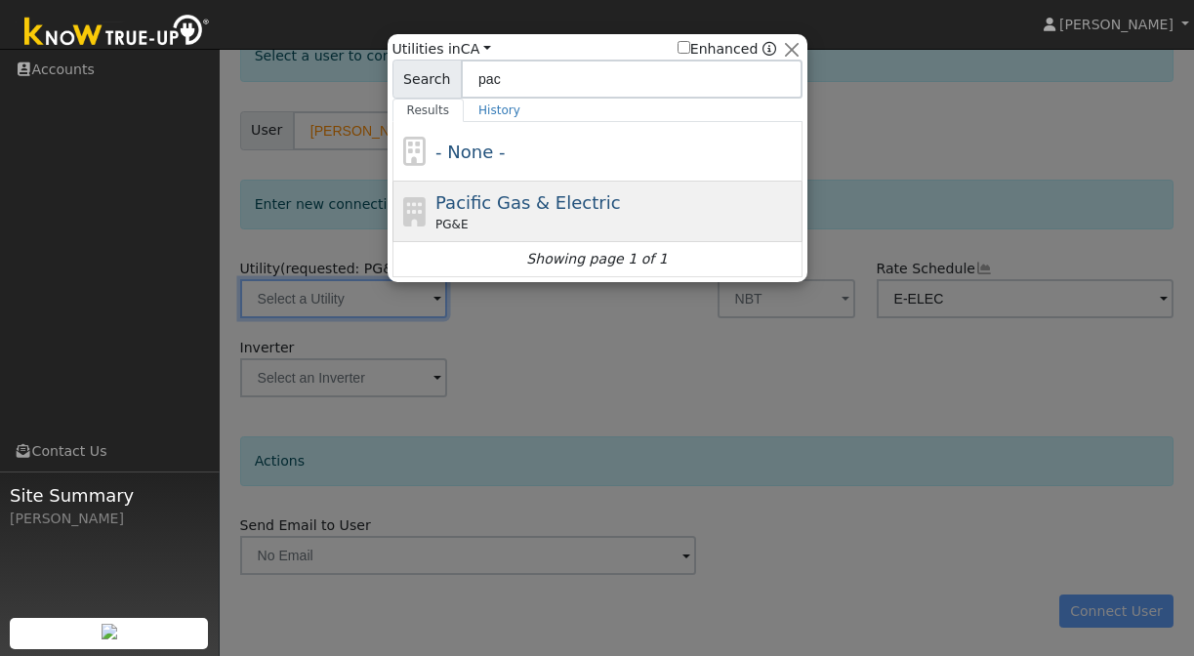
type input "pac"
click at [521, 210] on span "Pacific Gas & Electric" at bounding box center [527, 202] width 185 height 21
type input "PG&E"
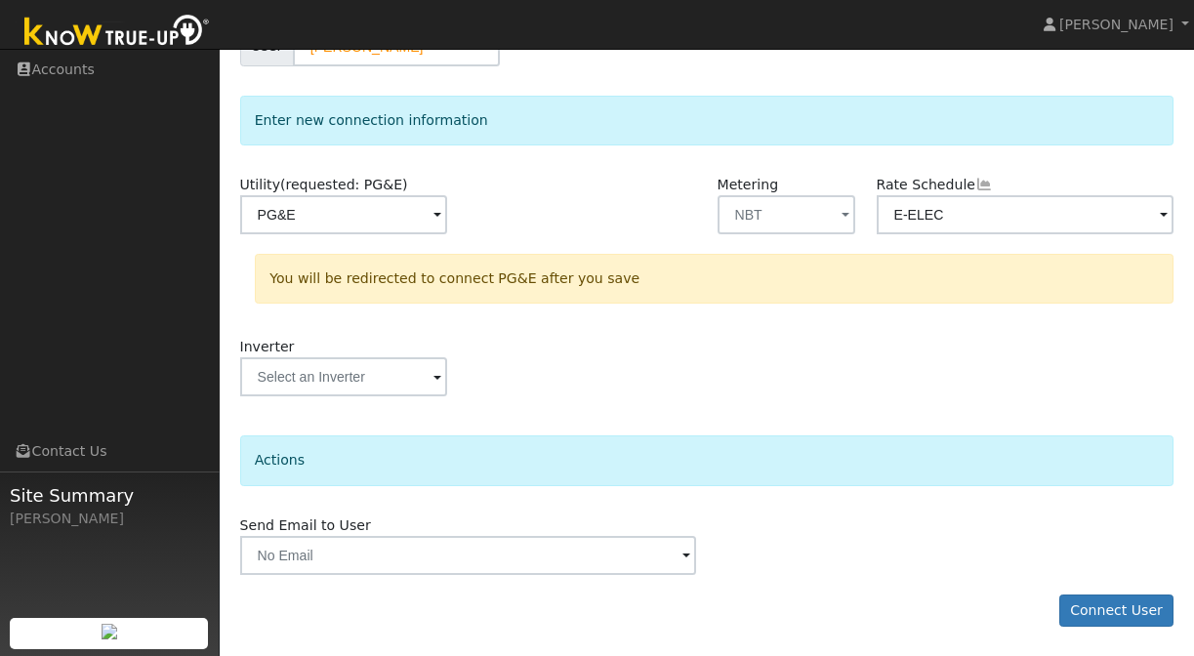
scroll to position [204, 0]
click at [1112, 618] on button "Connect User" at bounding box center [1116, 612] width 115 height 33
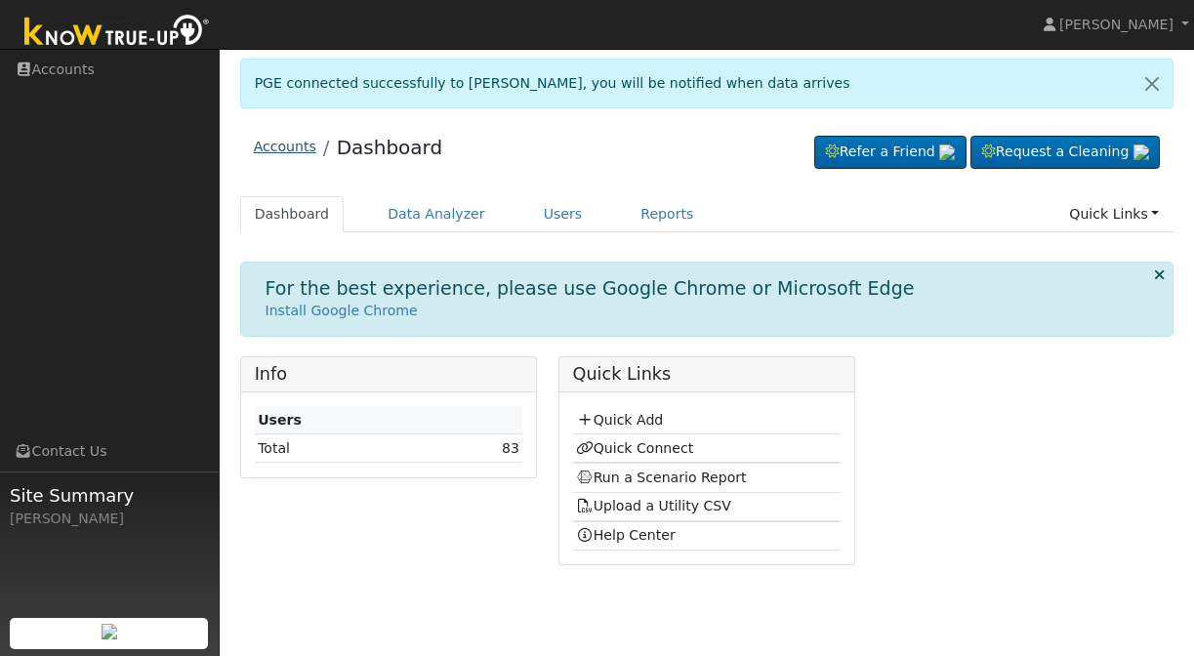
click at [303, 150] on link "Accounts" at bounding box center [285, 147] width 62 height 16
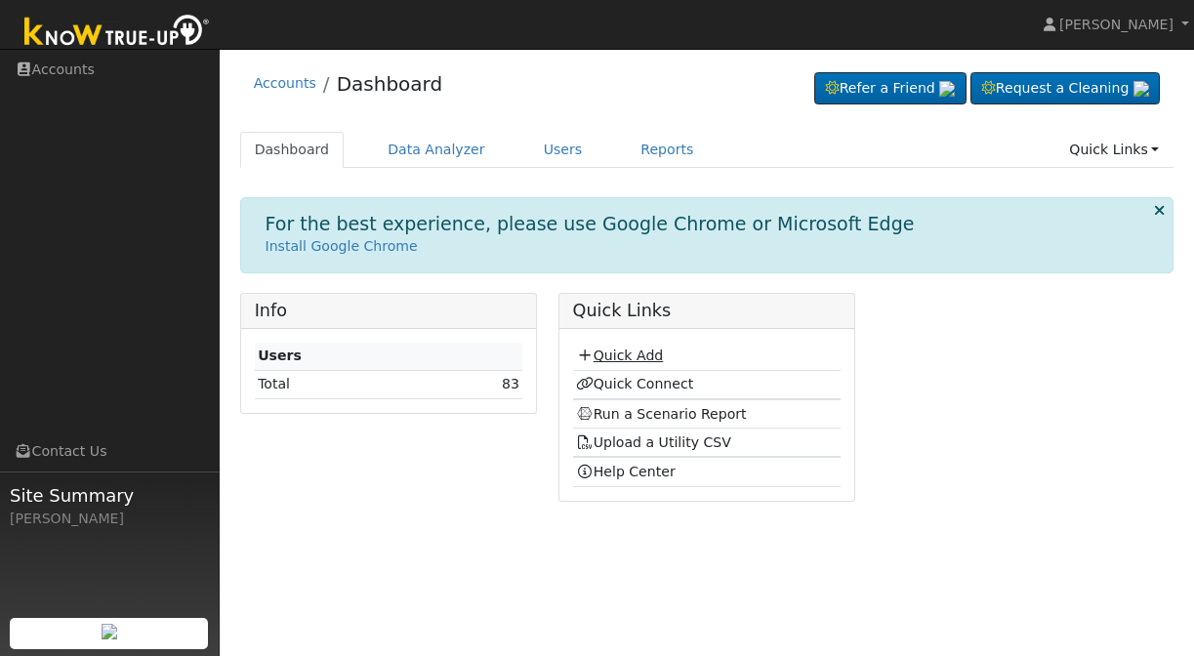
click at [606, 356] on link "Quick Add" at bounding box center [619, 356] width 87 height 16
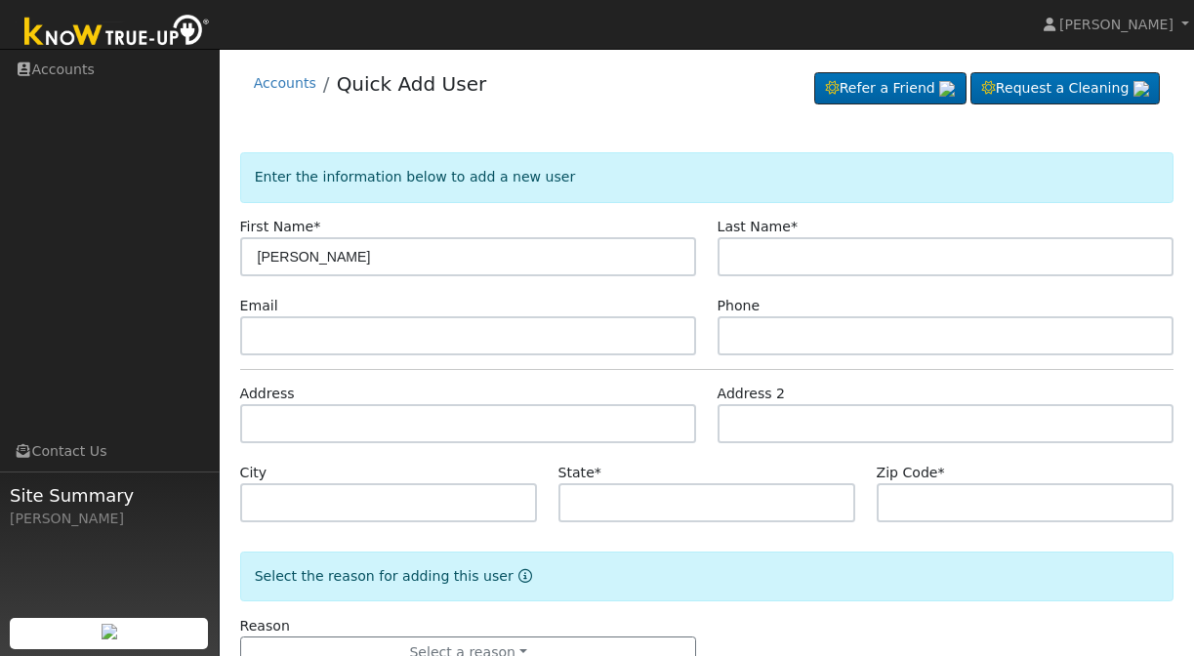
type input "[PERSON_NAME]"
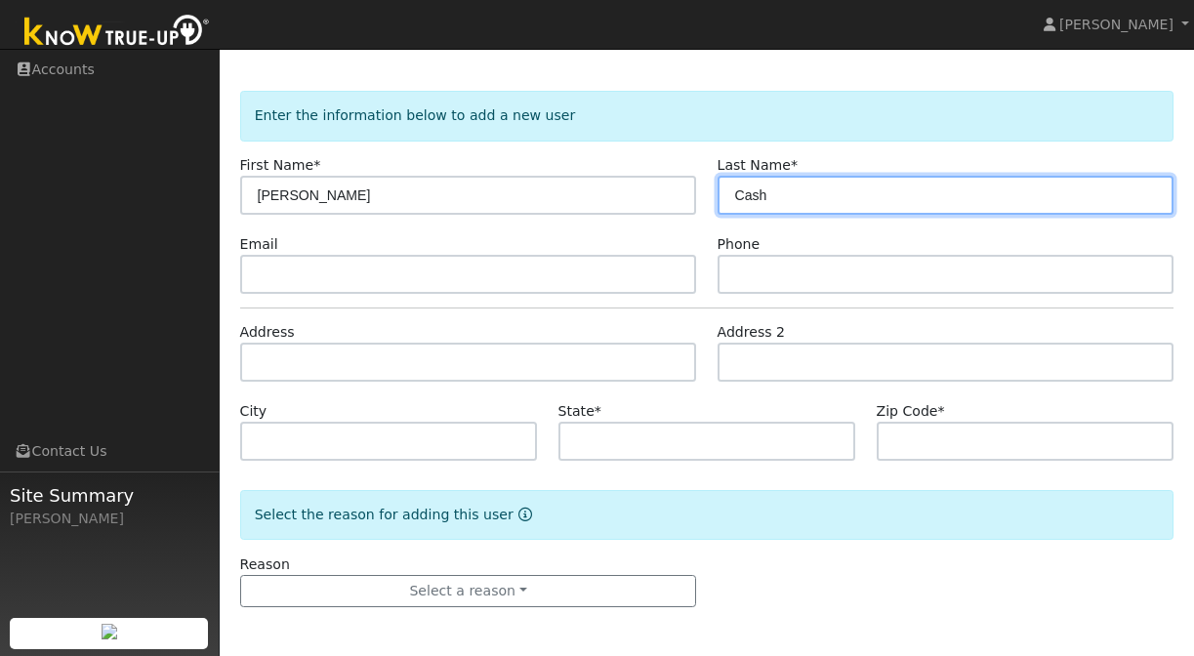
scroll to position [62, 0]
type input "Cash"
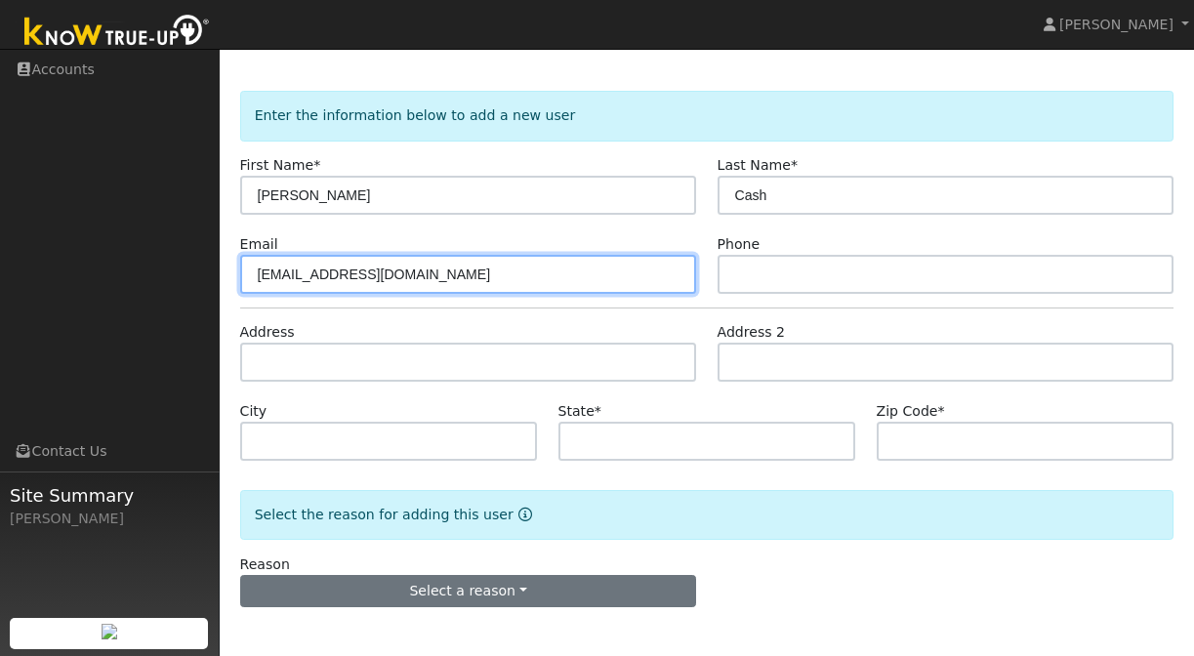
type input "[EMAIL_ADDRESS][DOMAIN_NAME]"
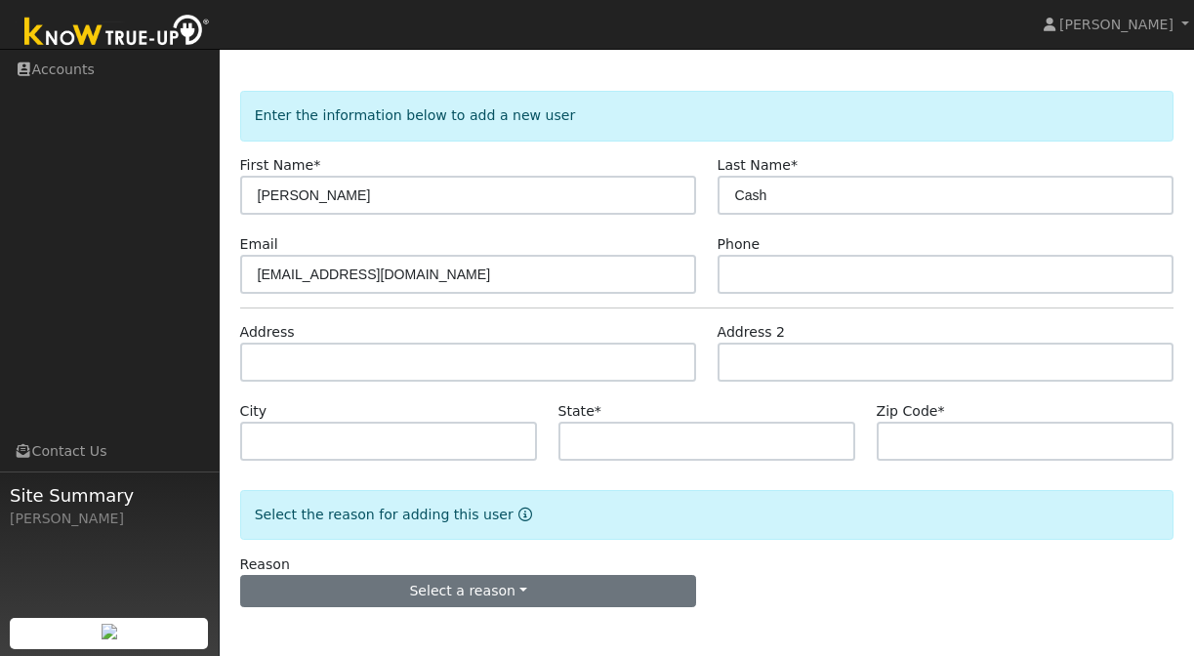
click at [505, 599] on button "Select a reason" at bounding box center [468, 591] width 457 height 33
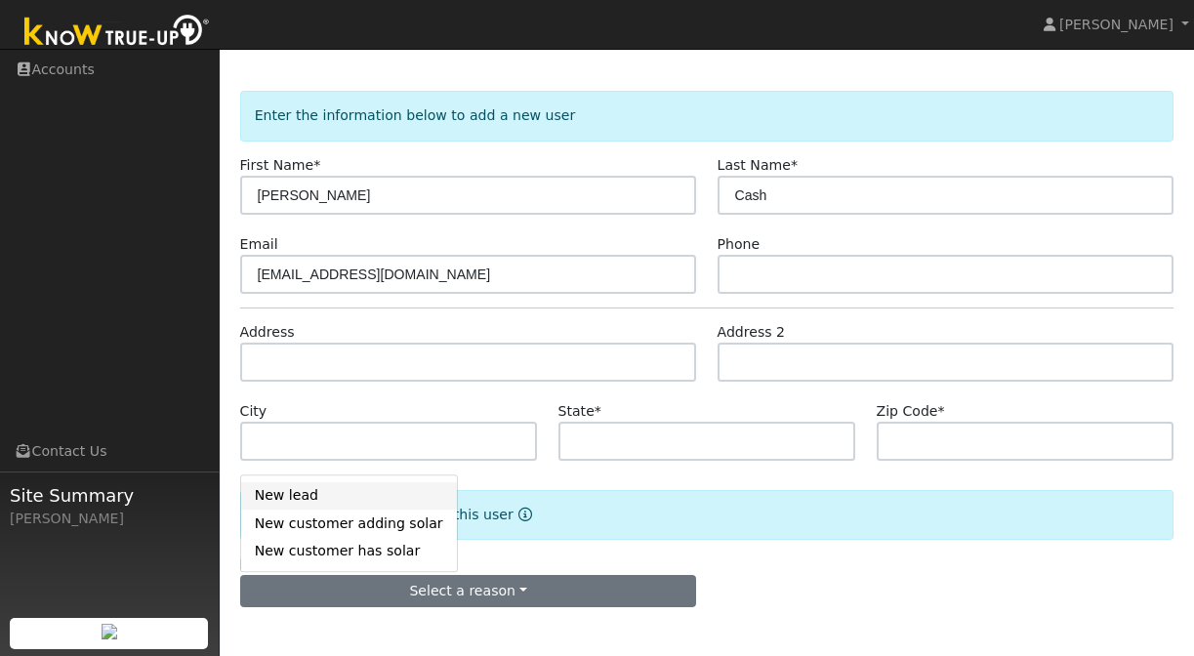
click at [360, 501] on link "New lead" at bounding box center [349, 495] width 216 height 27
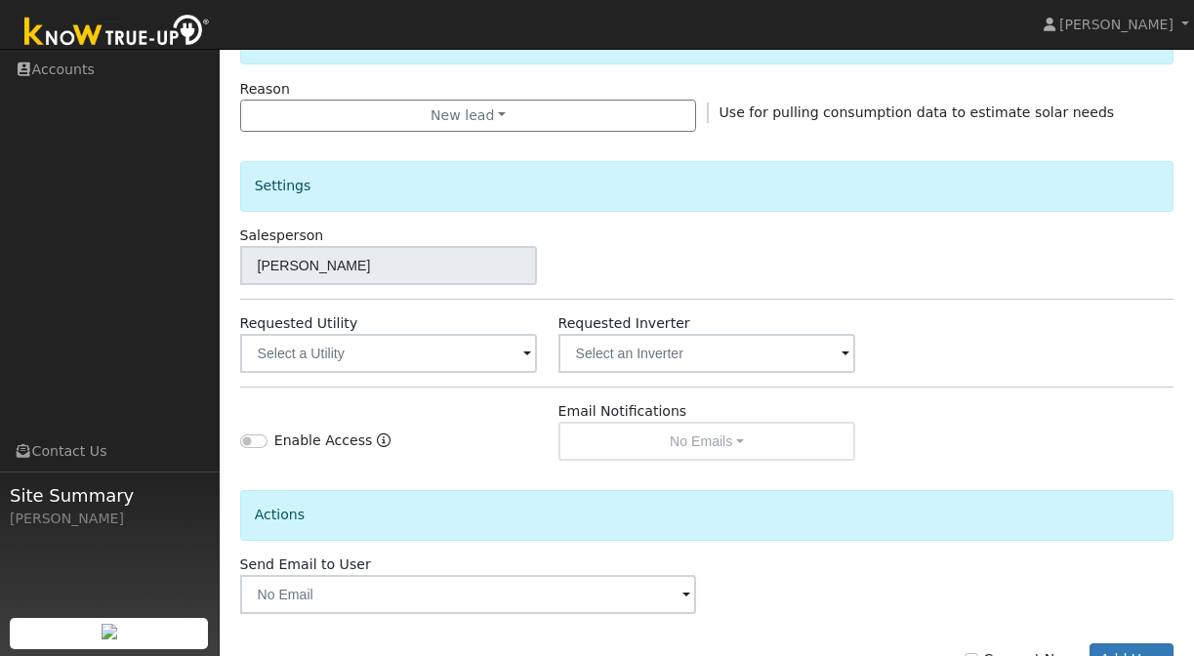
scroll to position [553, 0]
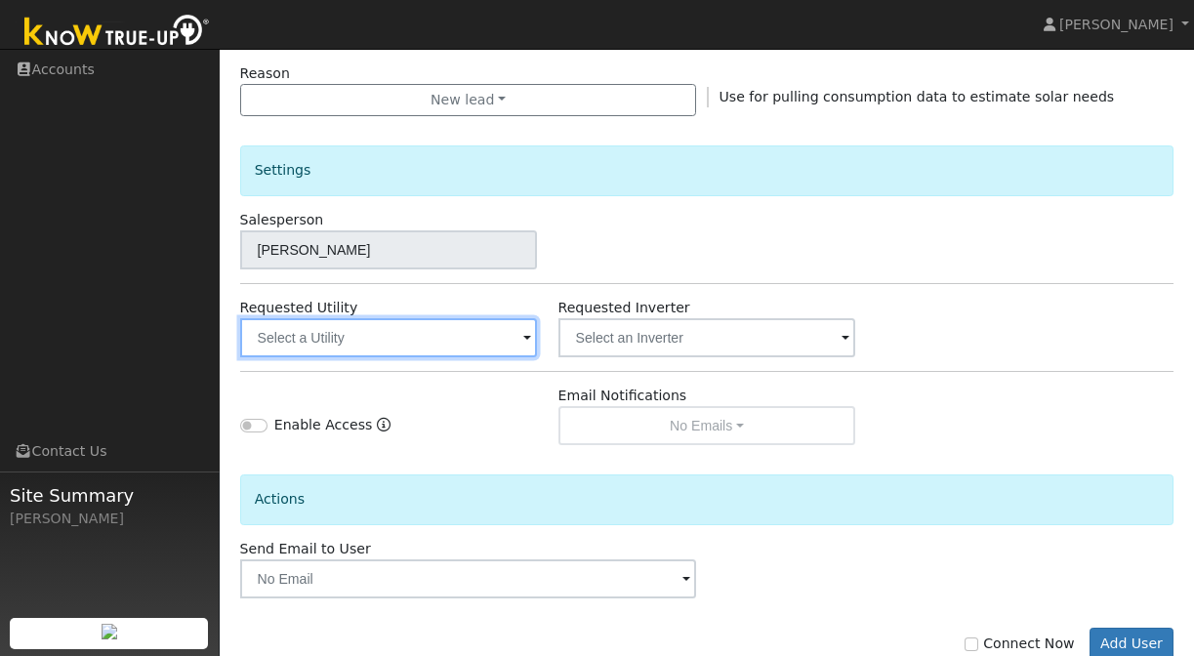
click at [373, 340] on input "text" at bounding box center [389, 337] width 298 height 39
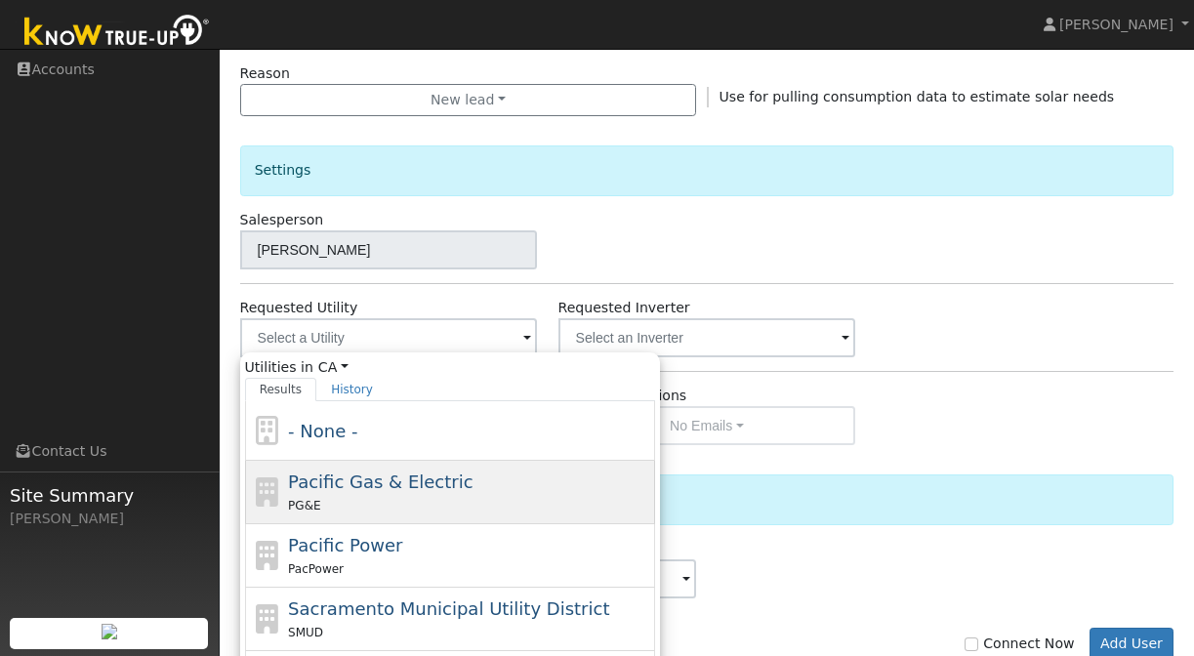
click at [360, 480] on span "Pacific Gas & Electric" at bounding box center [380, 482] width 185 height 21
type input "Pacific Gas & Electric"
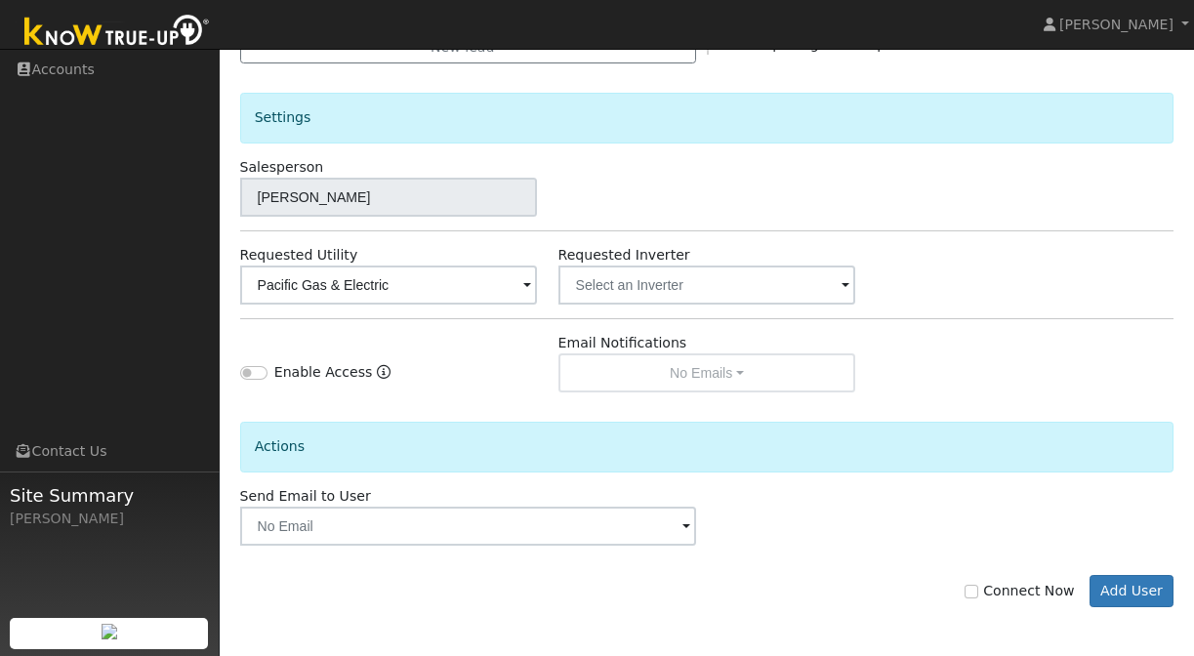
scroll to position [605, 0]
click at [978, 591] on input "Connect Now" at bounding box center [972, 592] width 14 height 14
checkbox input "true"
click at [1151, 590] on button "Add User" at bounding box center [1132, 591] width 85 height 33
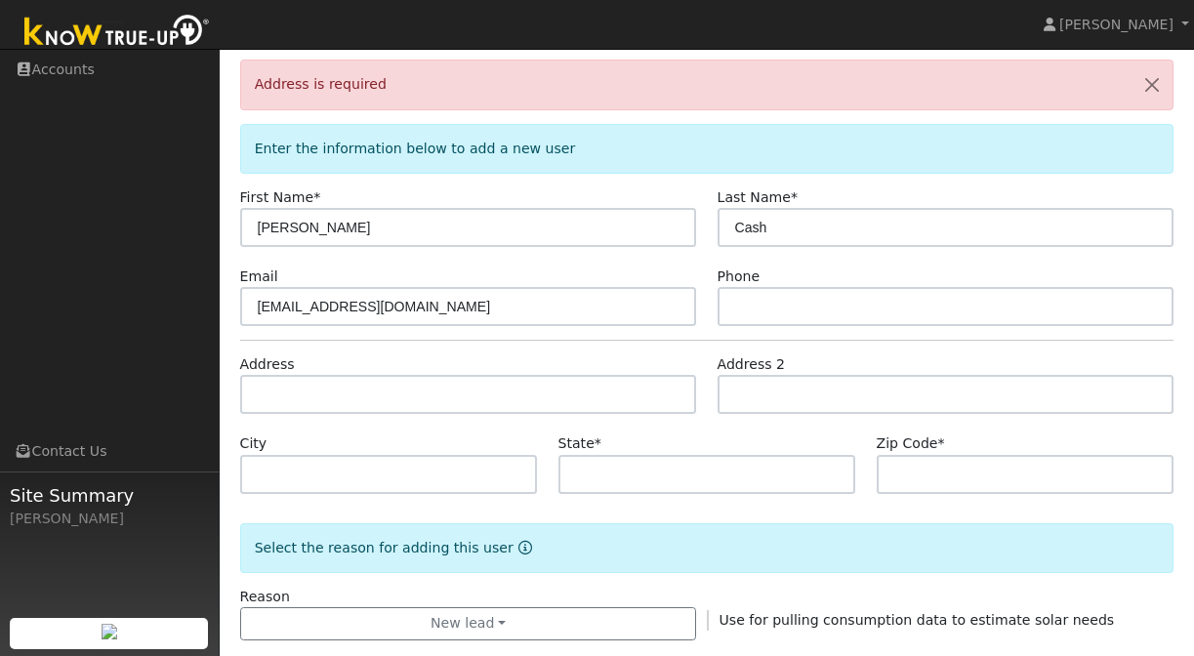
scroll to position [0, 0]
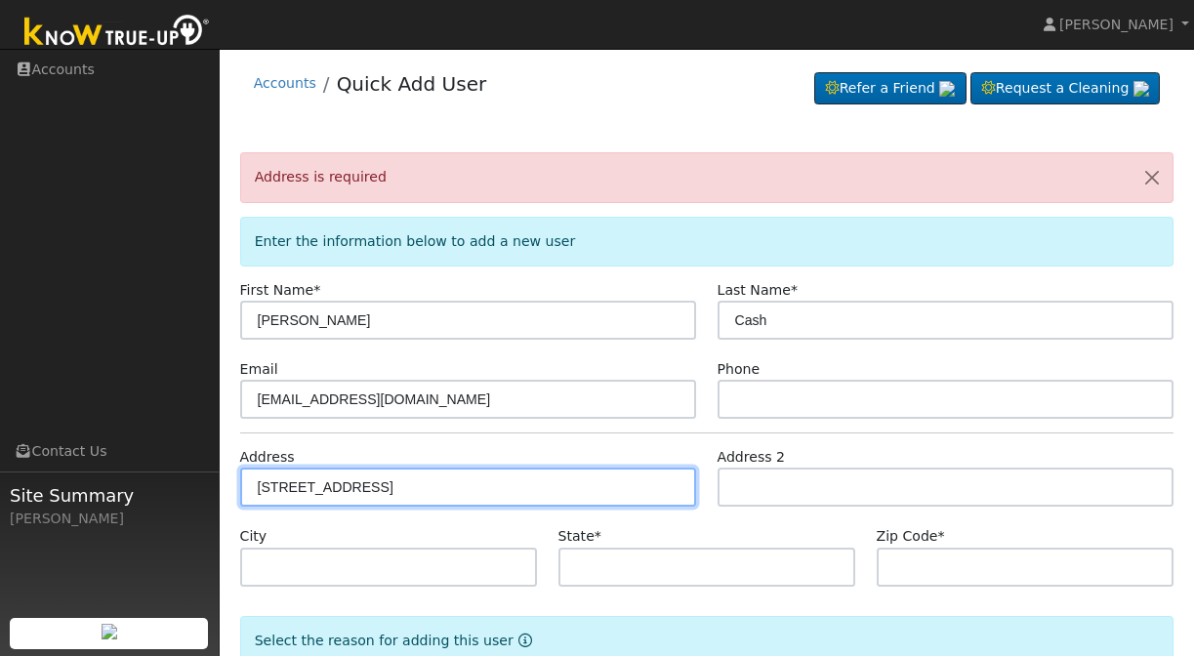
type input "33615 Robinhood Drive"
type input "Coarsegold"
type input "CA"
type input "93614"
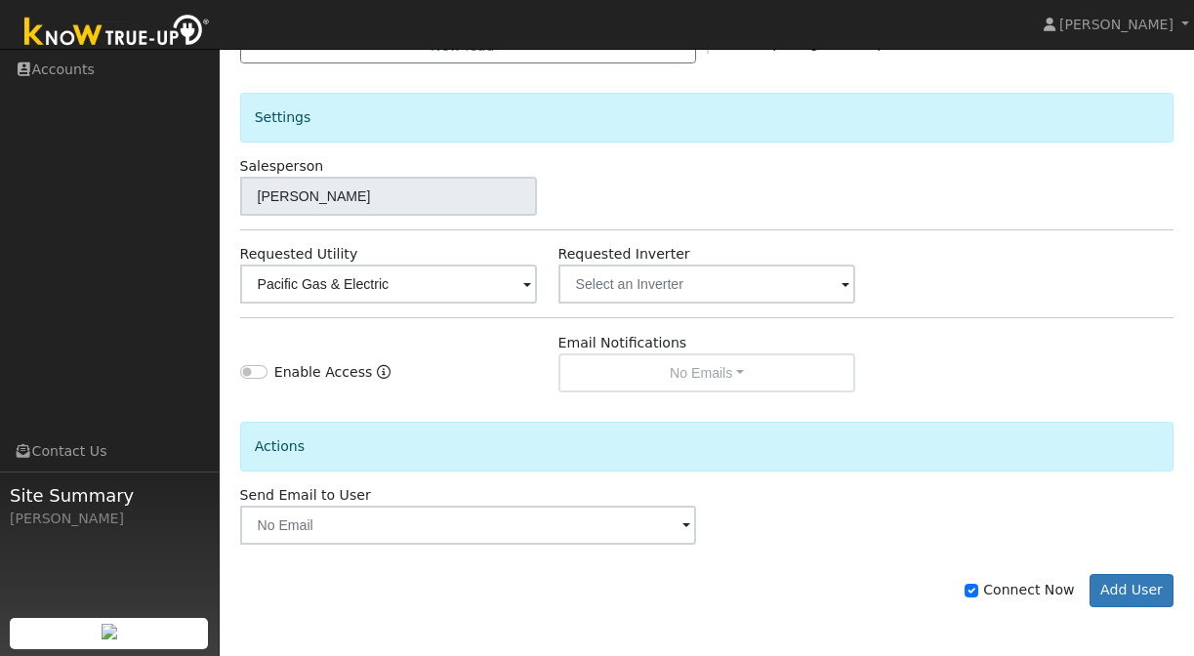
scroll to position [669, 0]
click at [1106, 588] on button "Add User" at bounding box center [1132, 591] width 85 height 33
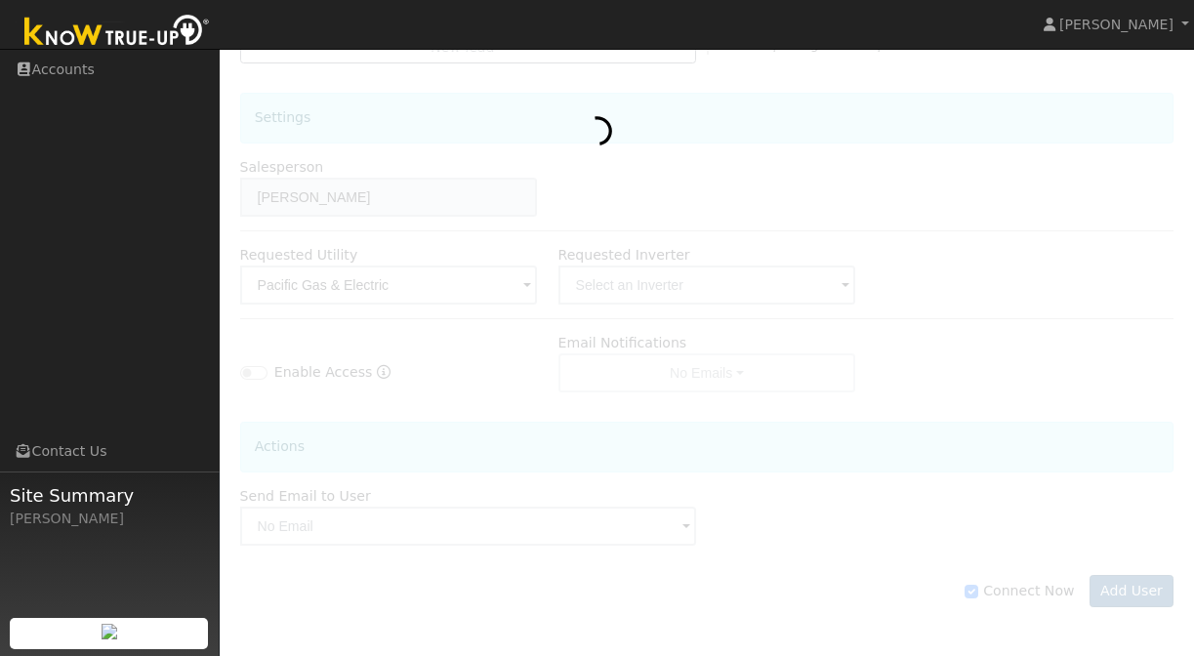
scroll to position [605, 0]
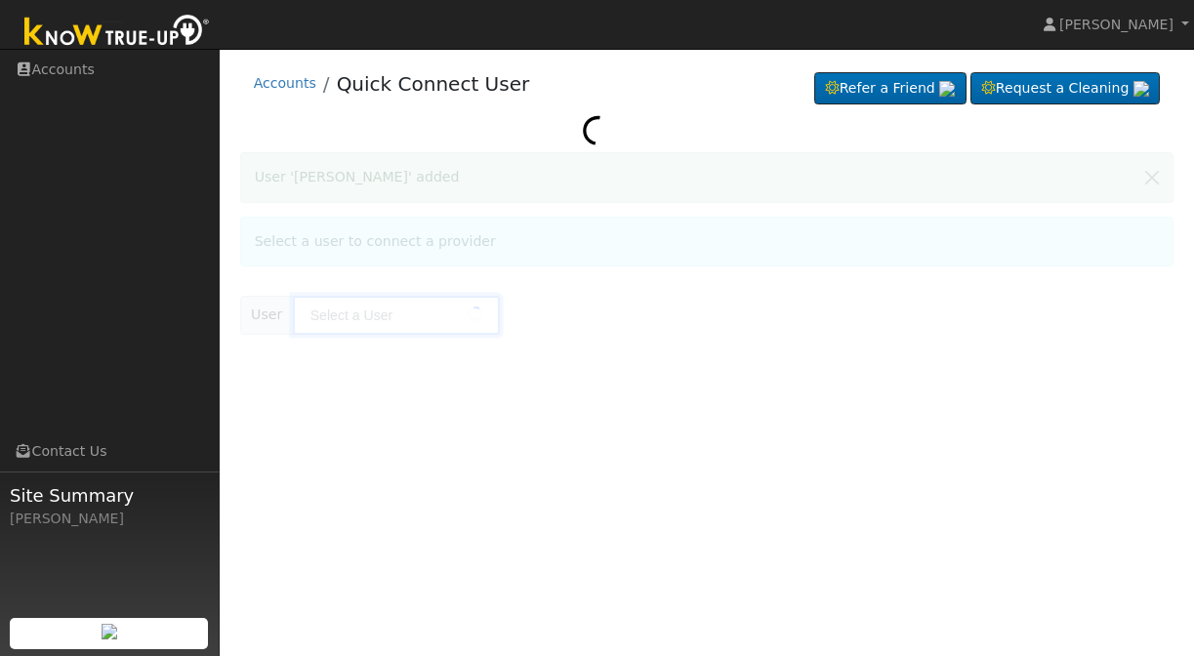
type input "[PERSON_NAME]"
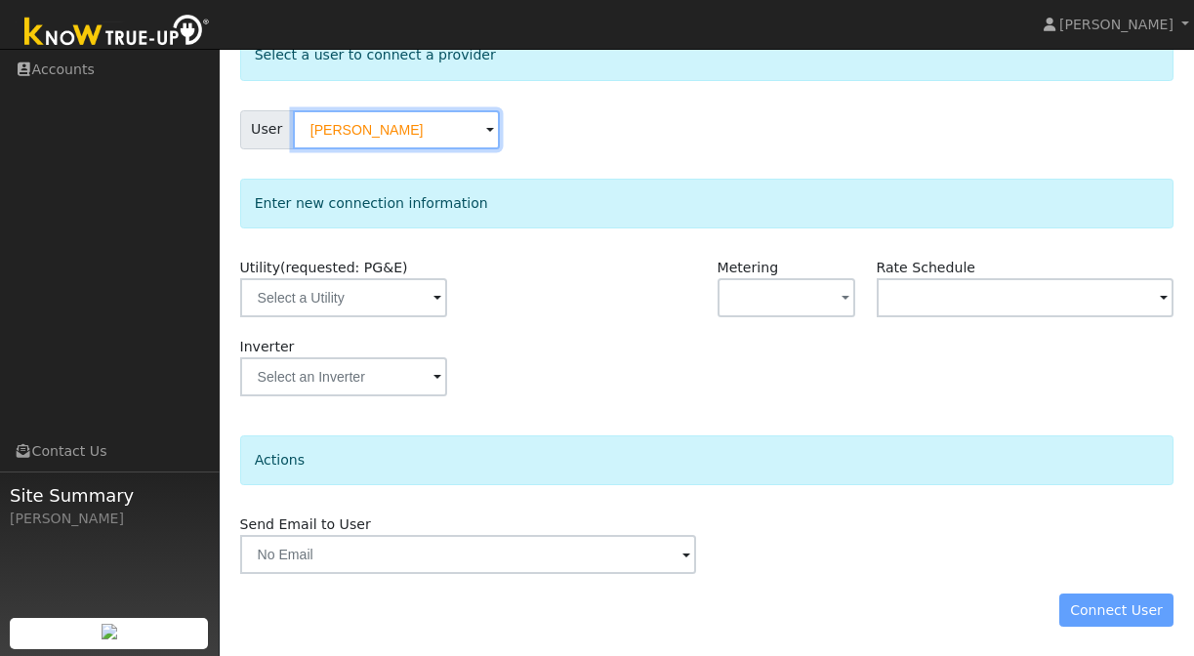
scroll to position [121, 0]
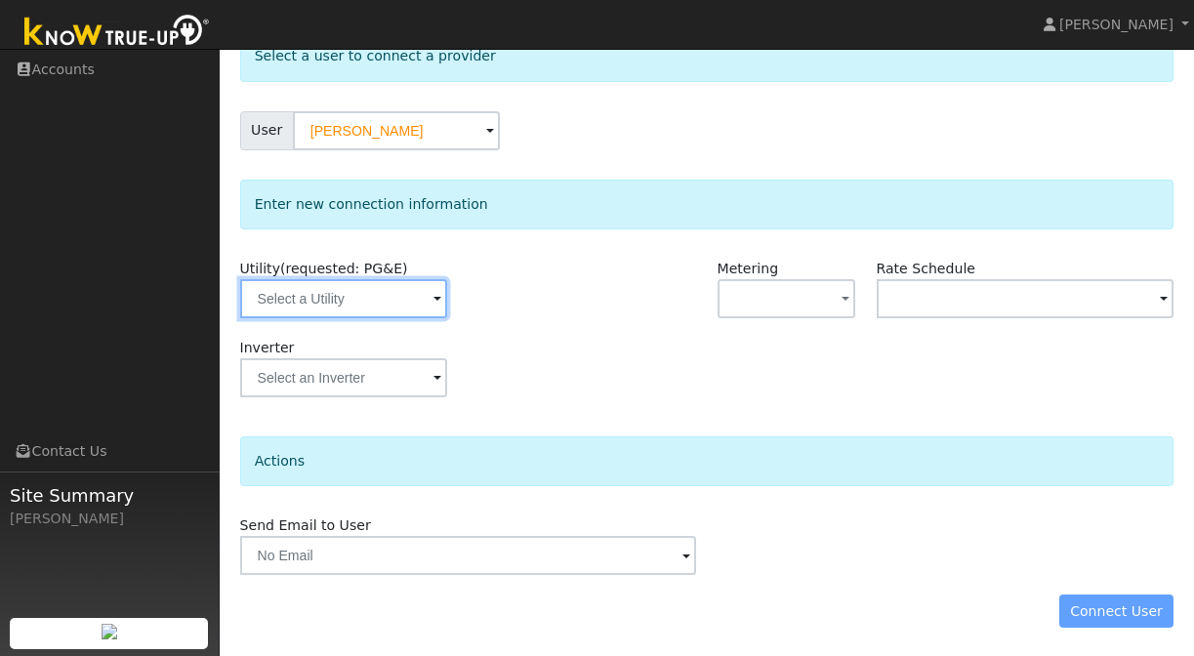
click at [343, 307] on input "text" at bounding box center [343, 298] width 207 height 39
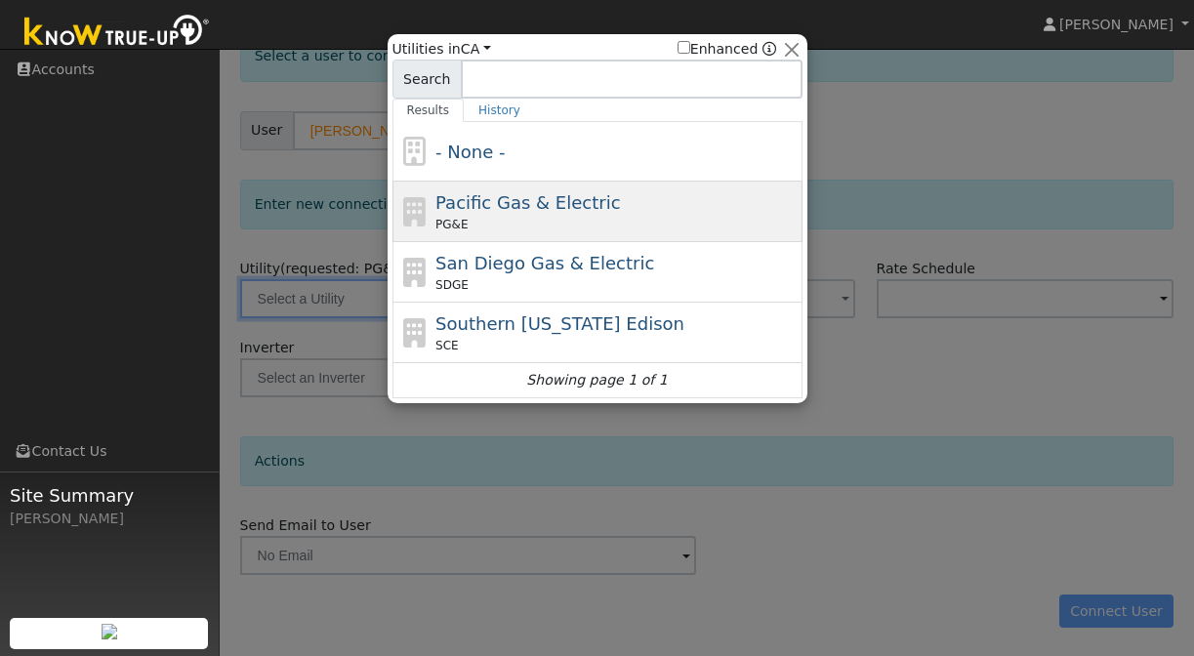
click at [512, 206] on span "Pacific Gas & Electric" at bounding box center [527, 202] width 185 height 21
type input "PG&E"
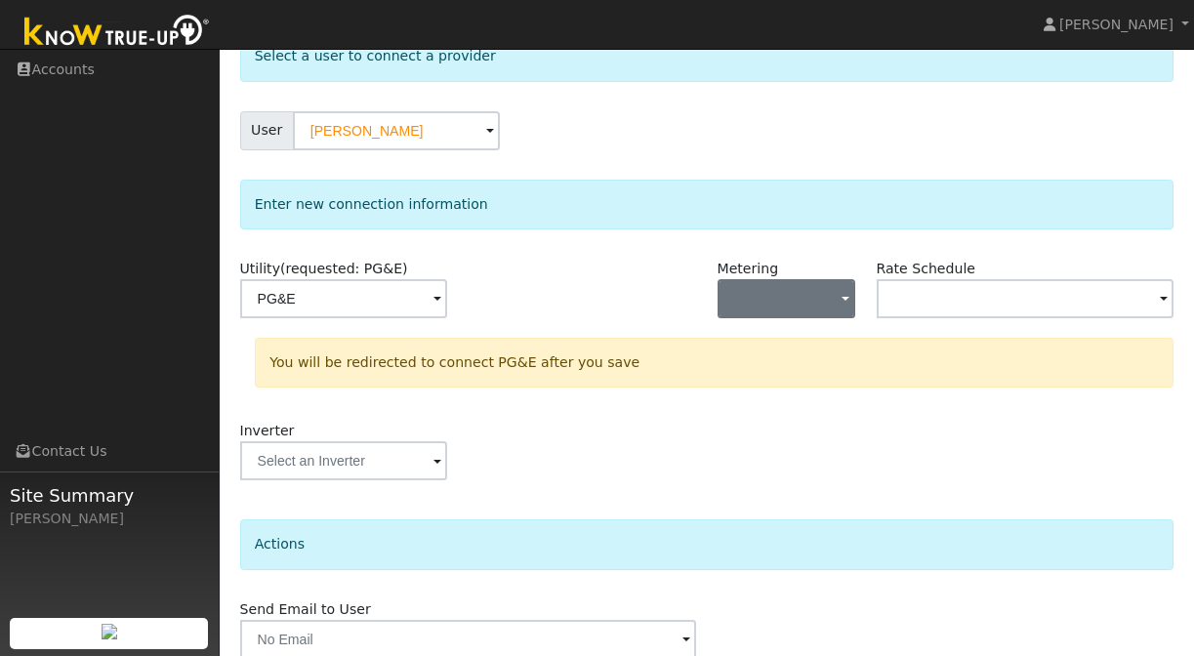
click at [821, 287] on button "button" at bounding box center [787, 298] width 139 height 39
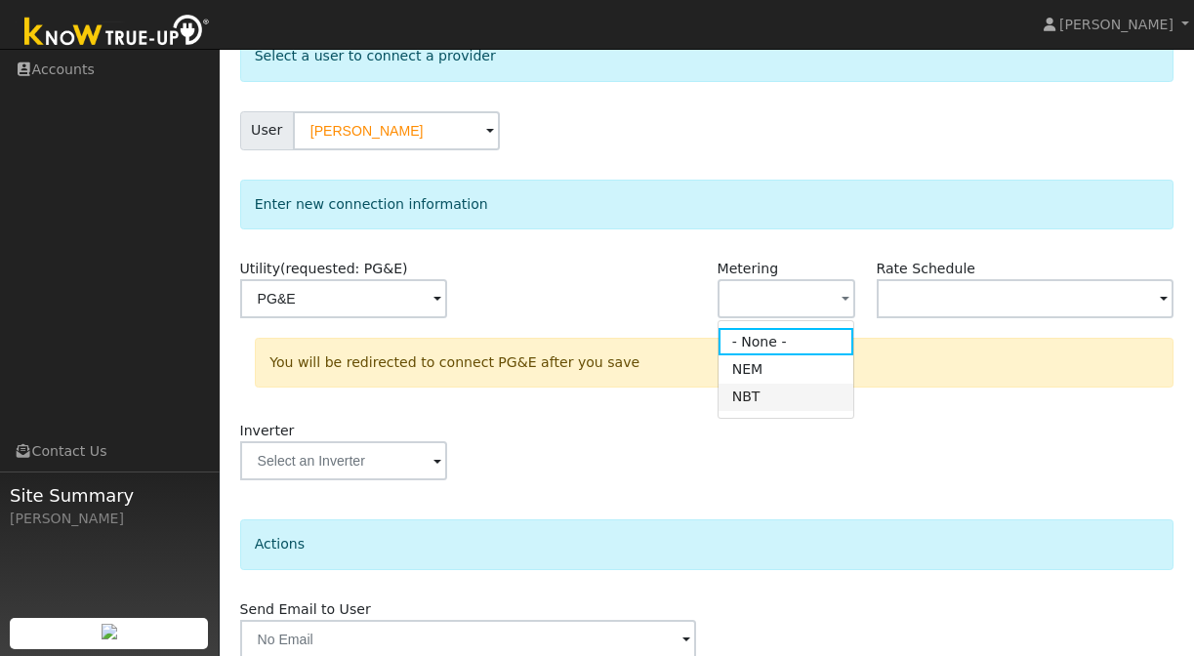
click at [771, 391] on link "NBT" at bounding box center [787, 397] width 136 height 27
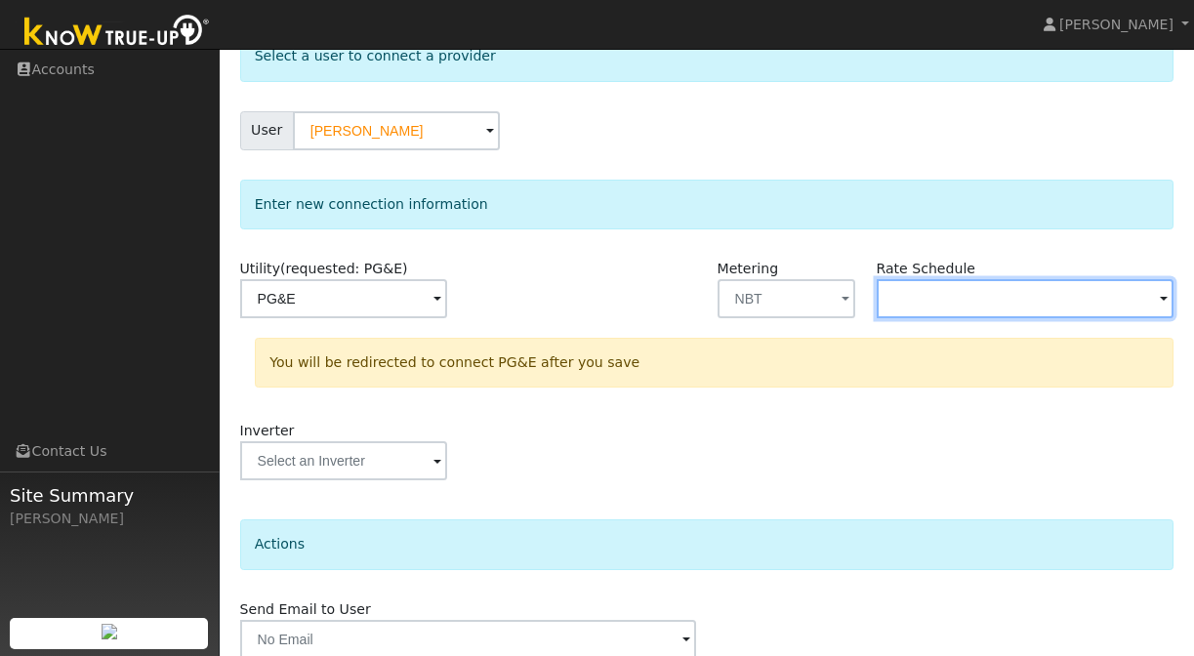
click at [927, 300] on input "text" at bounding box center [1026, 298] width 298 height 39
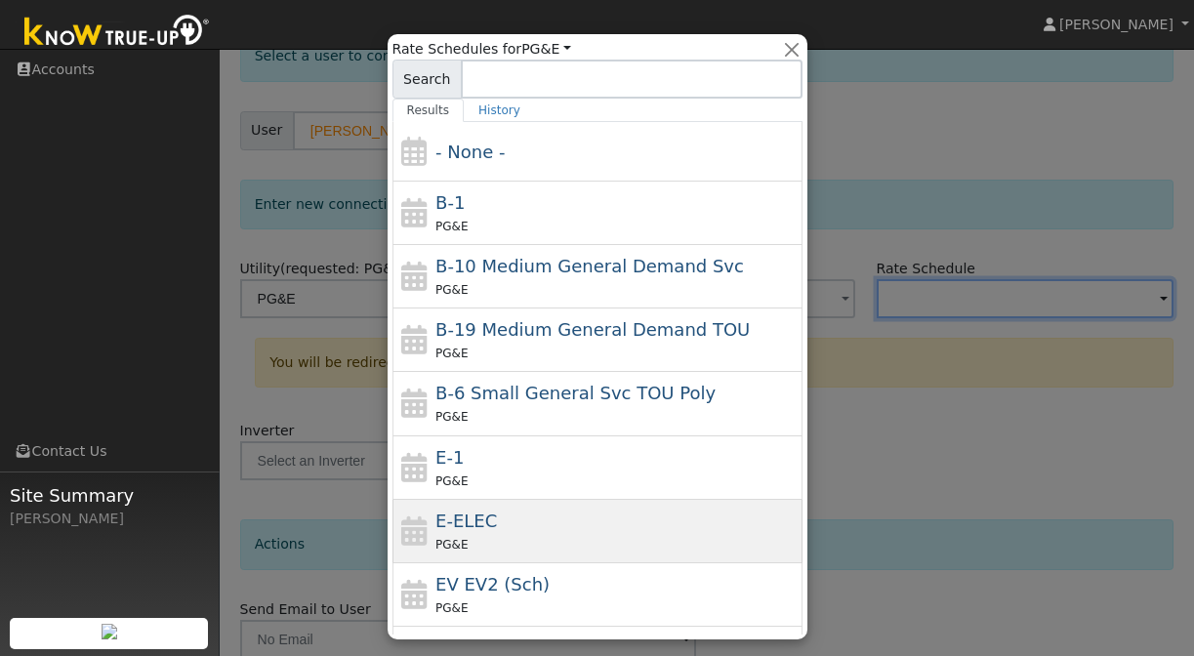
click at [501, 511] on div "E-ELEC PG&E" at bounding box center [616, 531] width 362 height 47
type input "E-ELEC"
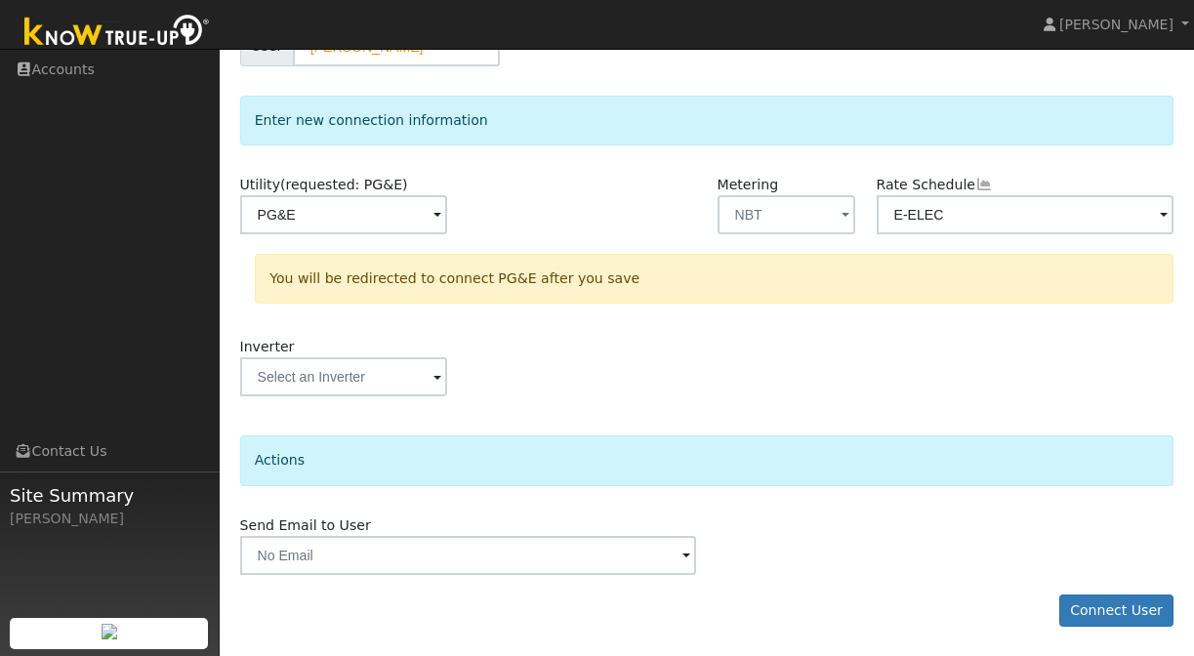
scroll to position [204, 0]
click at [1079, 614] on button "Connect User" at bounding box center [1116, 612] width 115 height 33
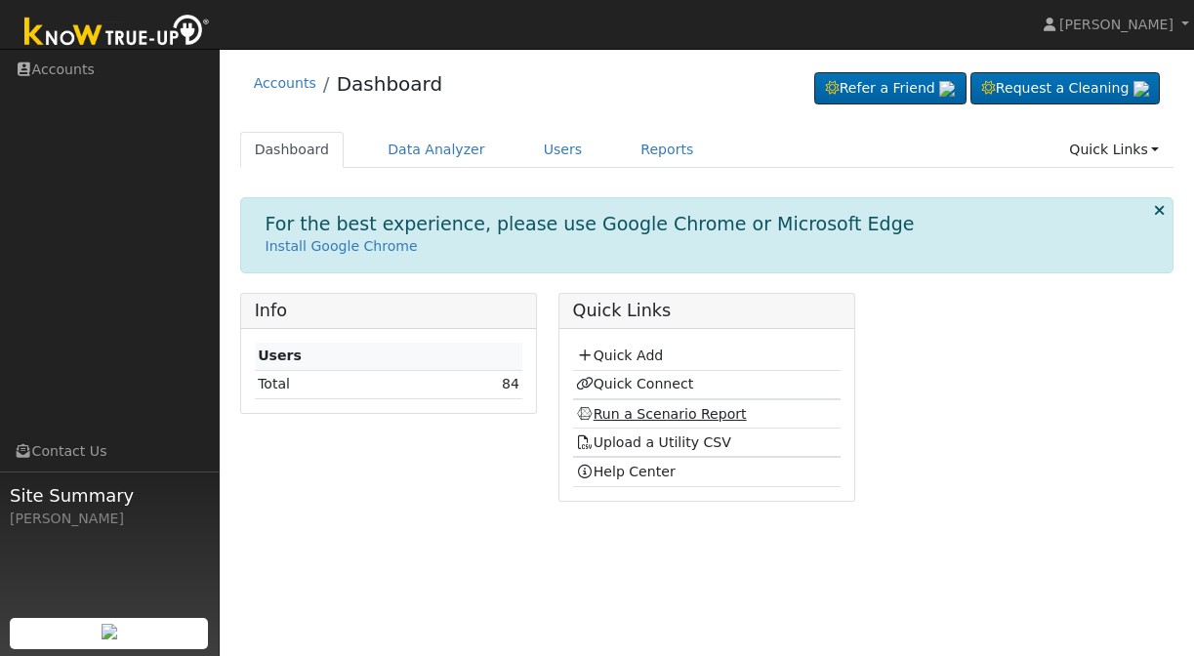
click at [621, 411] on link "Run a Scenario Report" at bounding box center [661, 414] width 171 height 16
click at [615, 412] on link "Run a Scenario Report" at bounding box center [661, 414] width 171 height 16
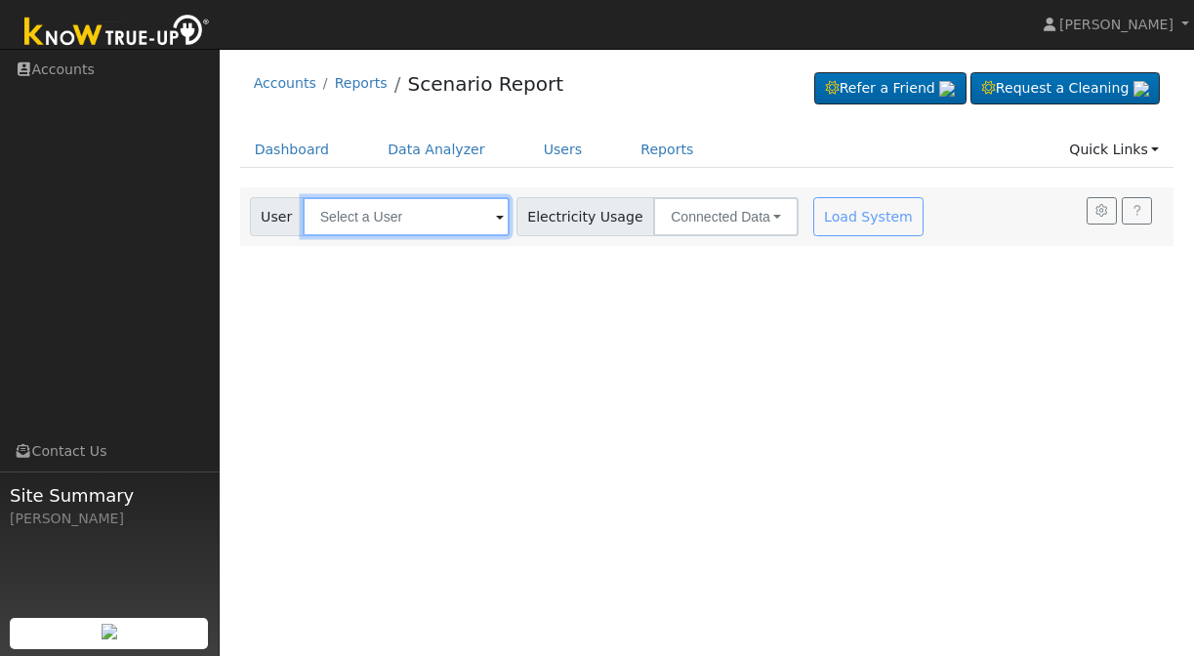
click at [385, 217] on input "text" at bounding box center [406, 216] width 207 height 39
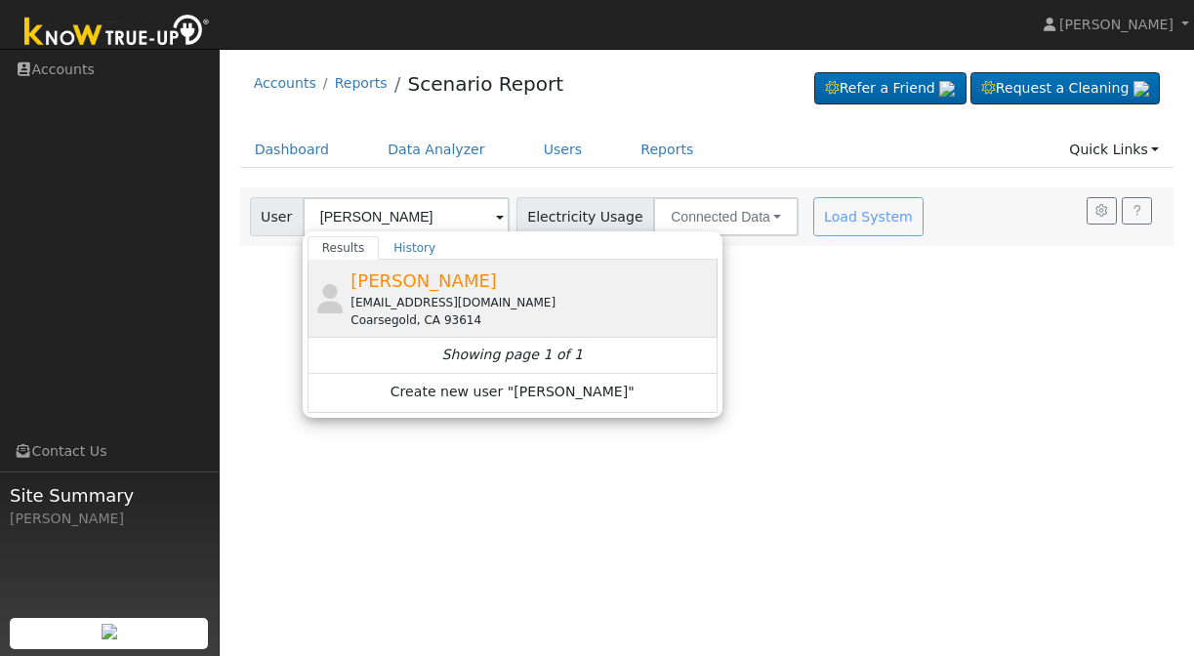
drag, startPoint x: 385, startPoint y: 217, endPoint x: 412, endPoint y: 282, distance: 70.9
click at [412, 282] on span "[PERSON_NAME]" at bounding box center [423, 280] width 146 height 21
type input "[PERSON_NAME]"
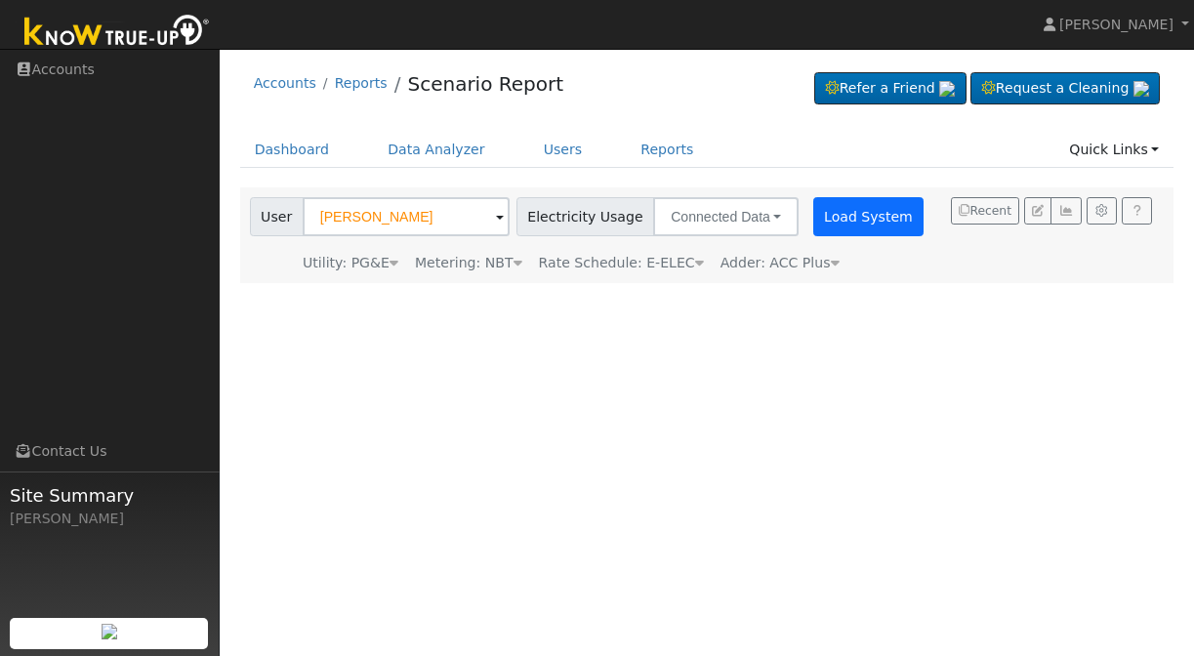
click at [847, 220] on button "Load System" at bounding box center [868, 216] width 111 height 39
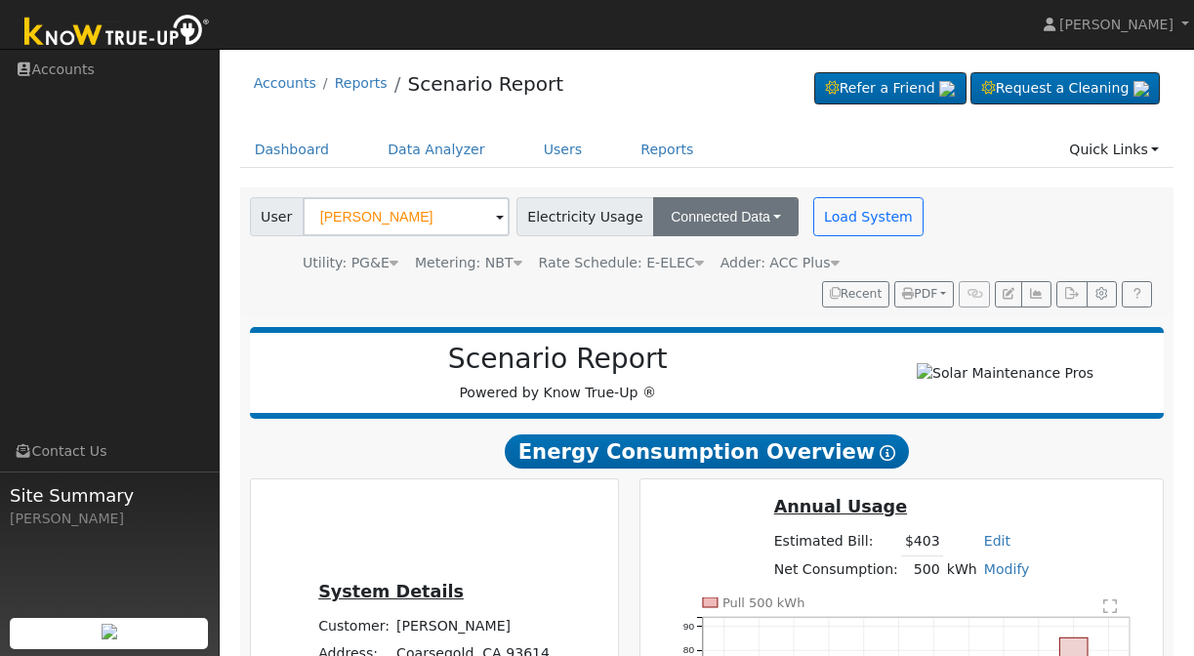
click at [746, 221] on button "Connected Data" at bounding box center [725, 216] width 145 height 39
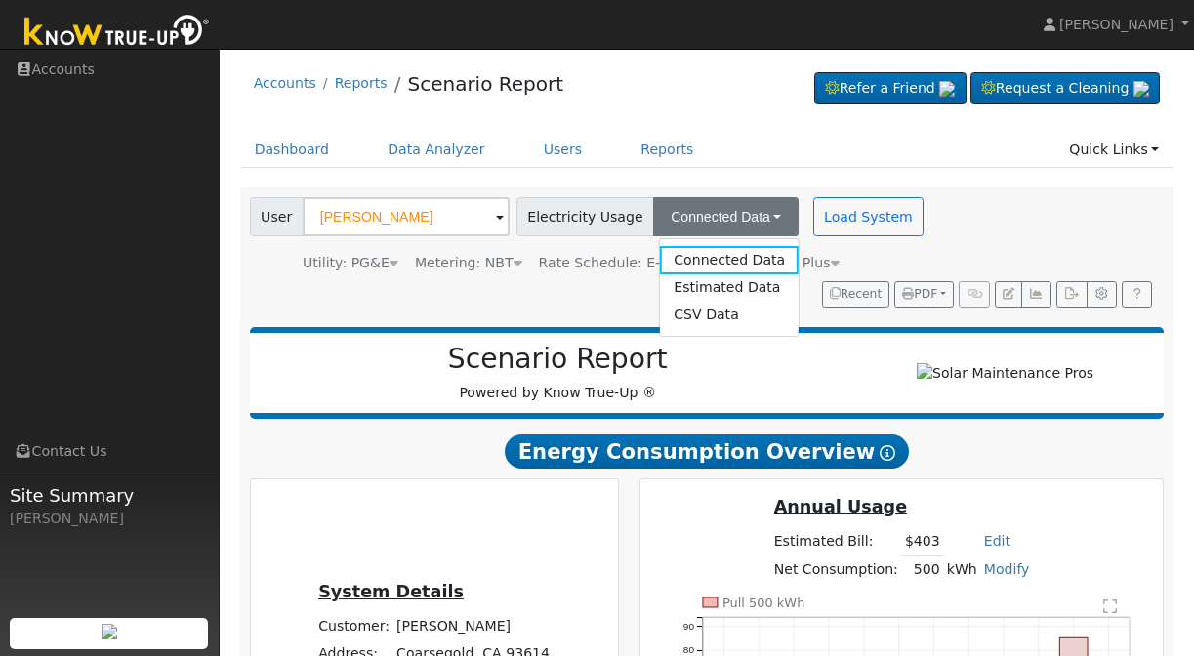
click at [746, 221] on button "Connected Data" at bounding box center [725, 216] width 145 height 39
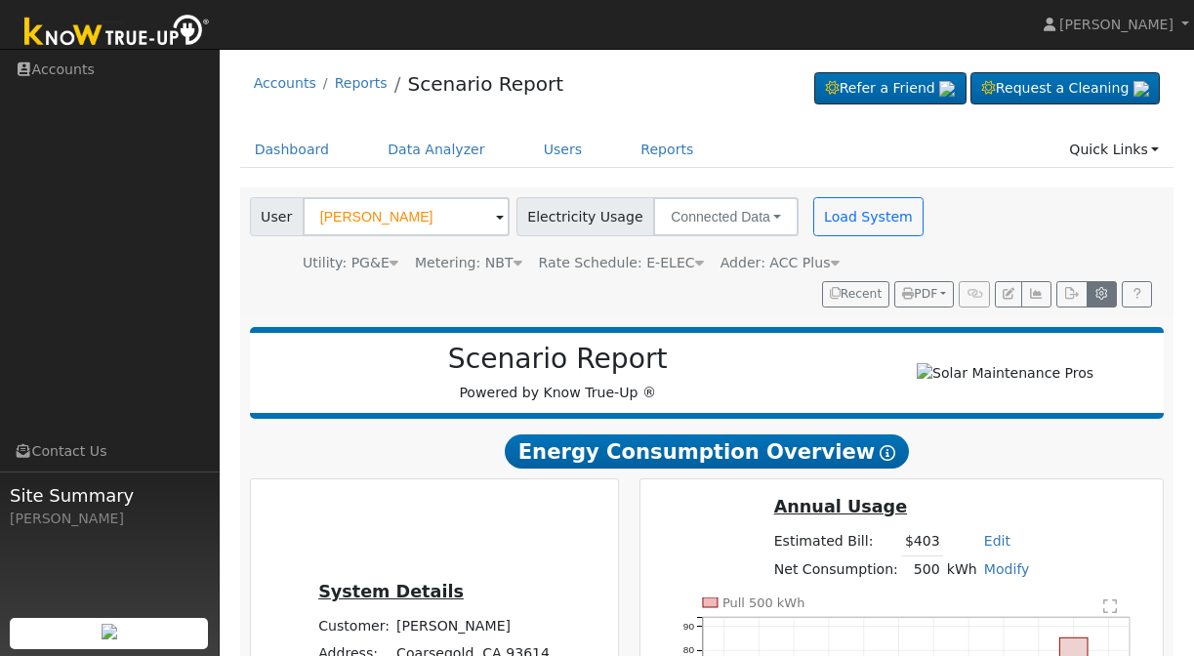
click at [1099, 297] on icon "button" at bounding box center [1101, 294] width 15 height 12
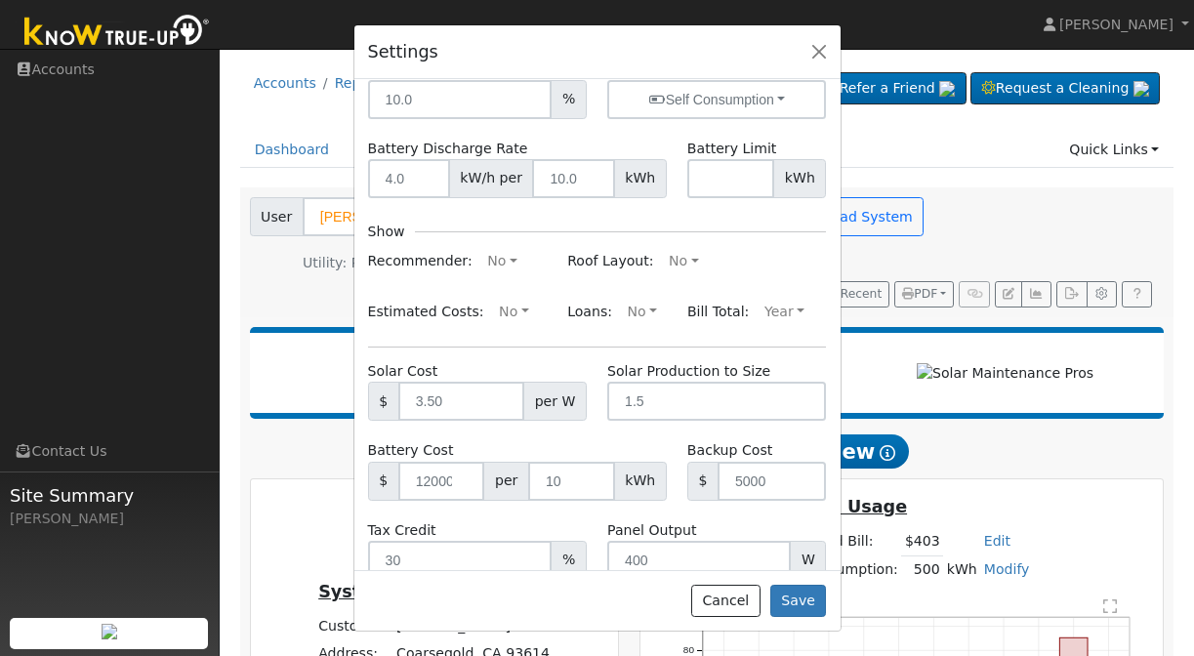
scroll to position [249, 0]
click at [819, 53] on button "button" at bounding box center [818, 51] width 27 height 27
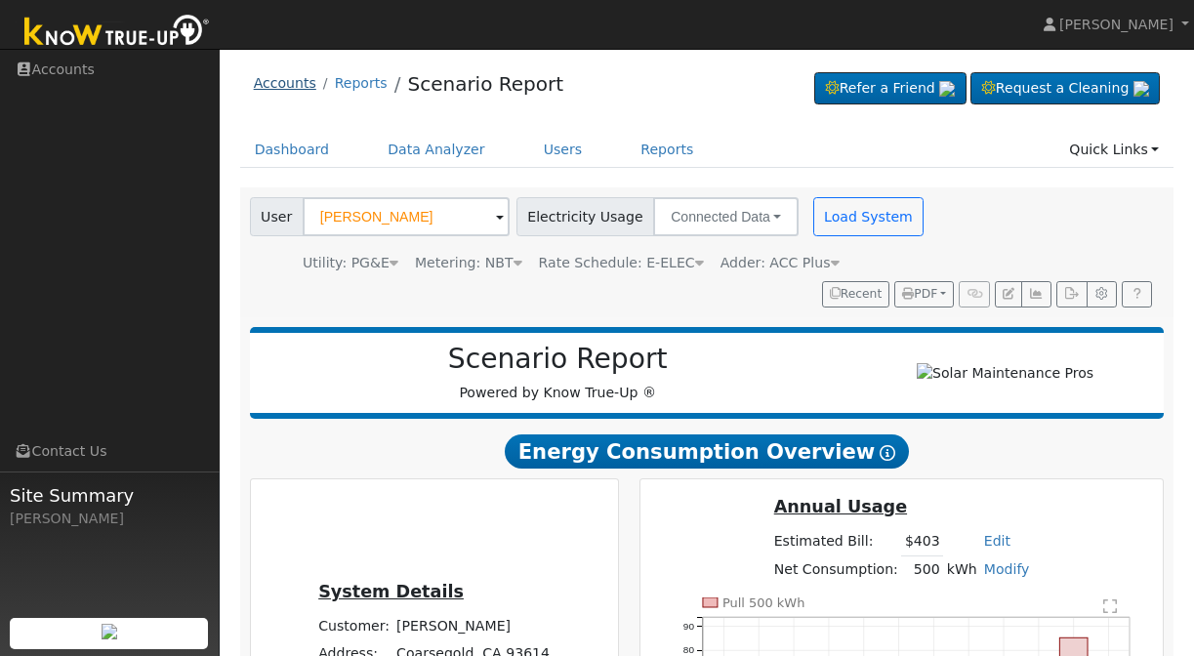
click at [268, 78] on link "Accounts" at bounding box center [285, 83] width 62 height 16
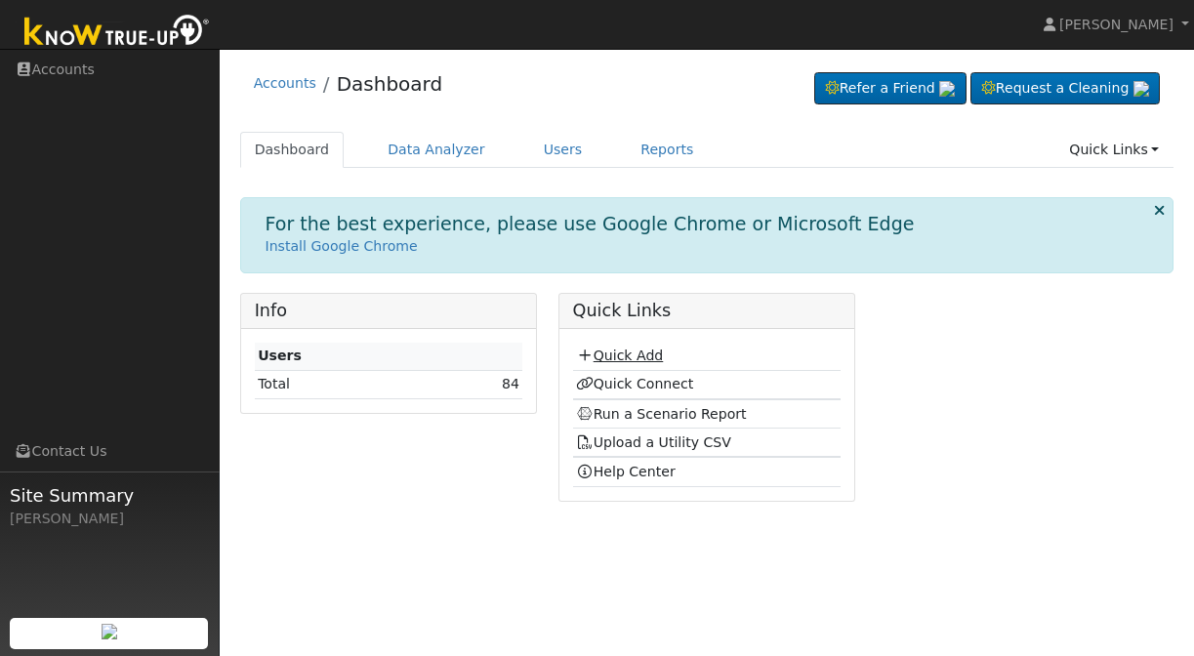
click at [616, 359] on link "Quick Add" at bounding box center [619, 356] width 87 height 16
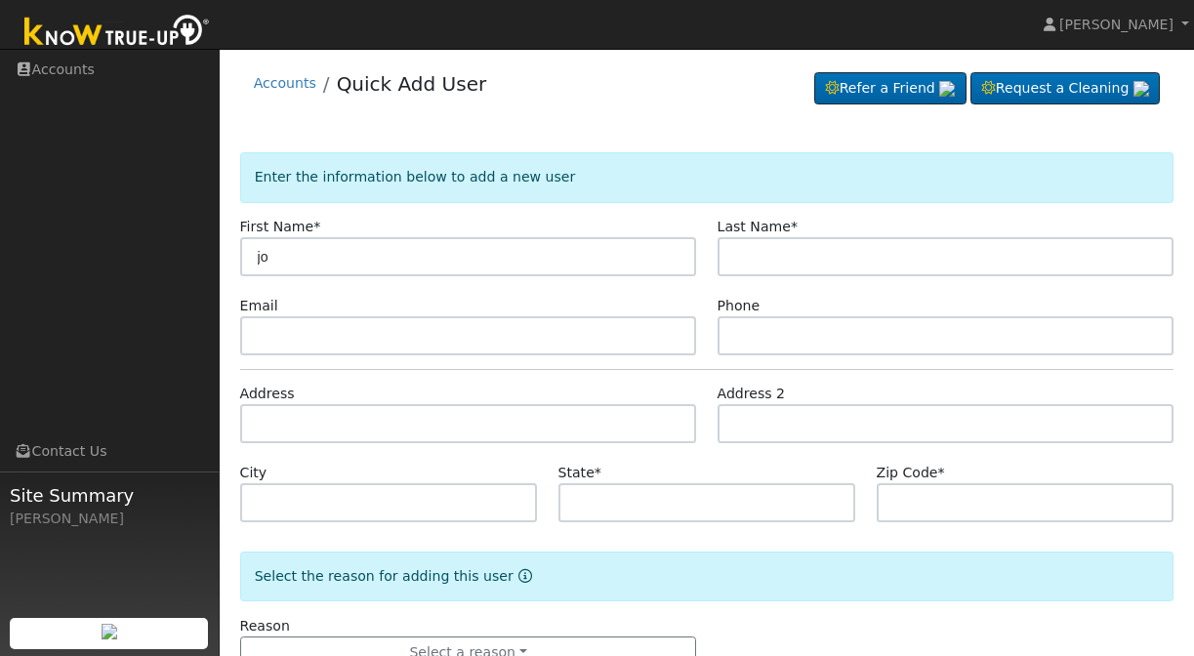
type input "j"
type input "[PERSON_NAME]"
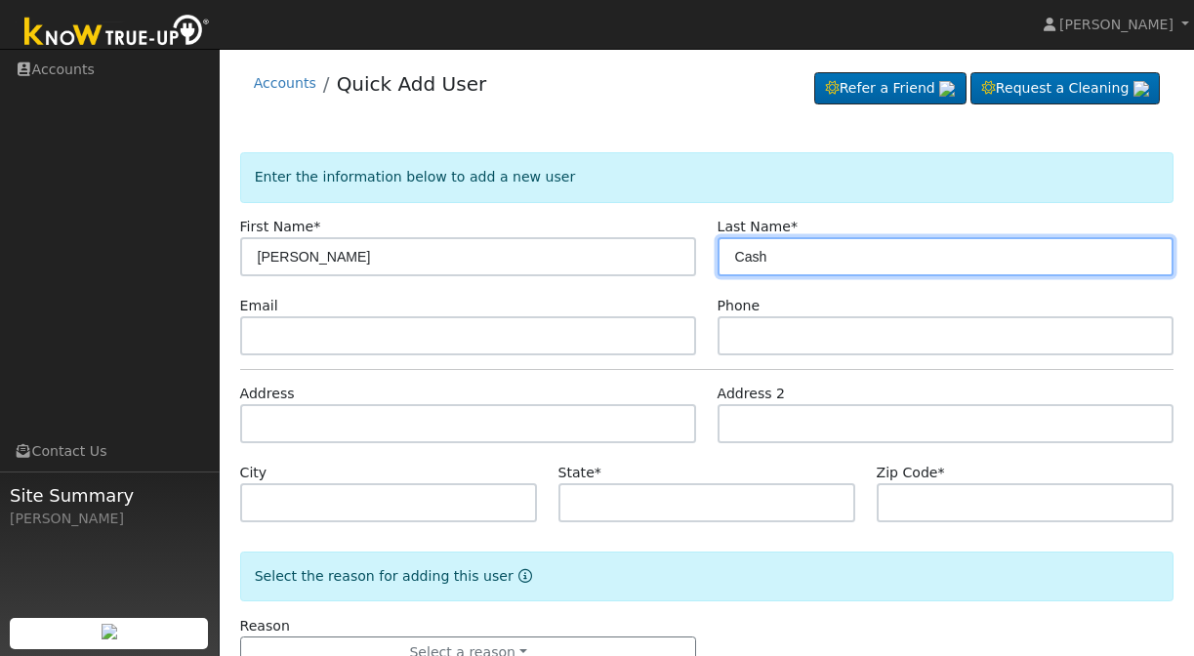
type input "Cash"
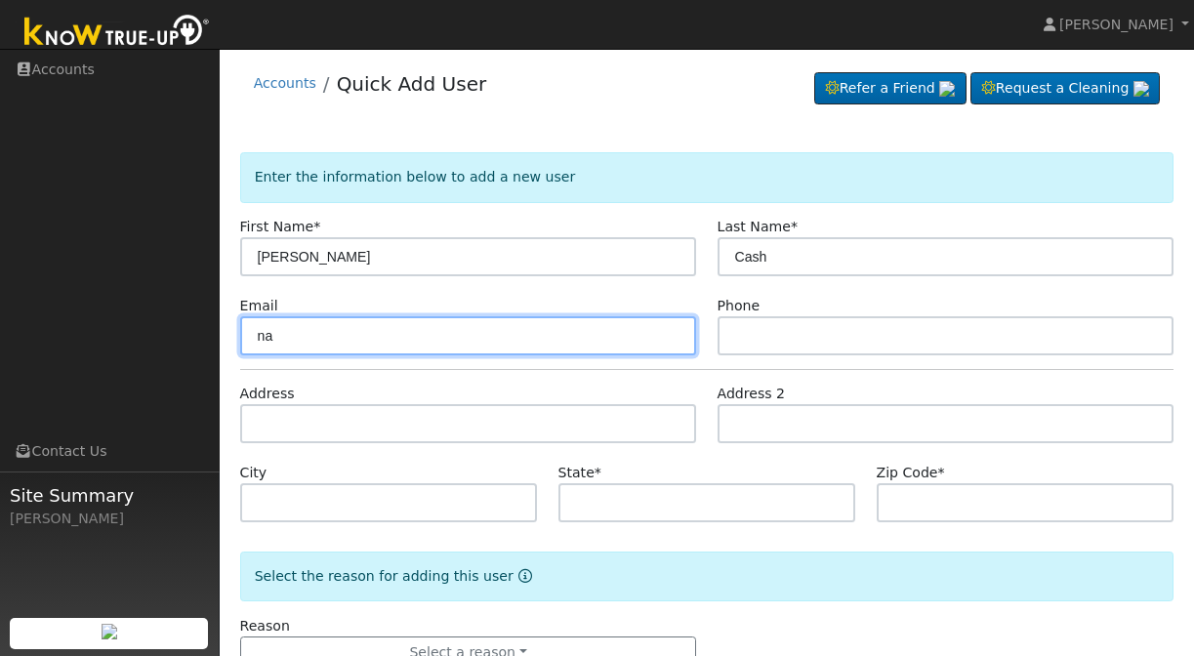
click at [533, 353] on input "na" at bounding box center [468, 335] width 457 height 39
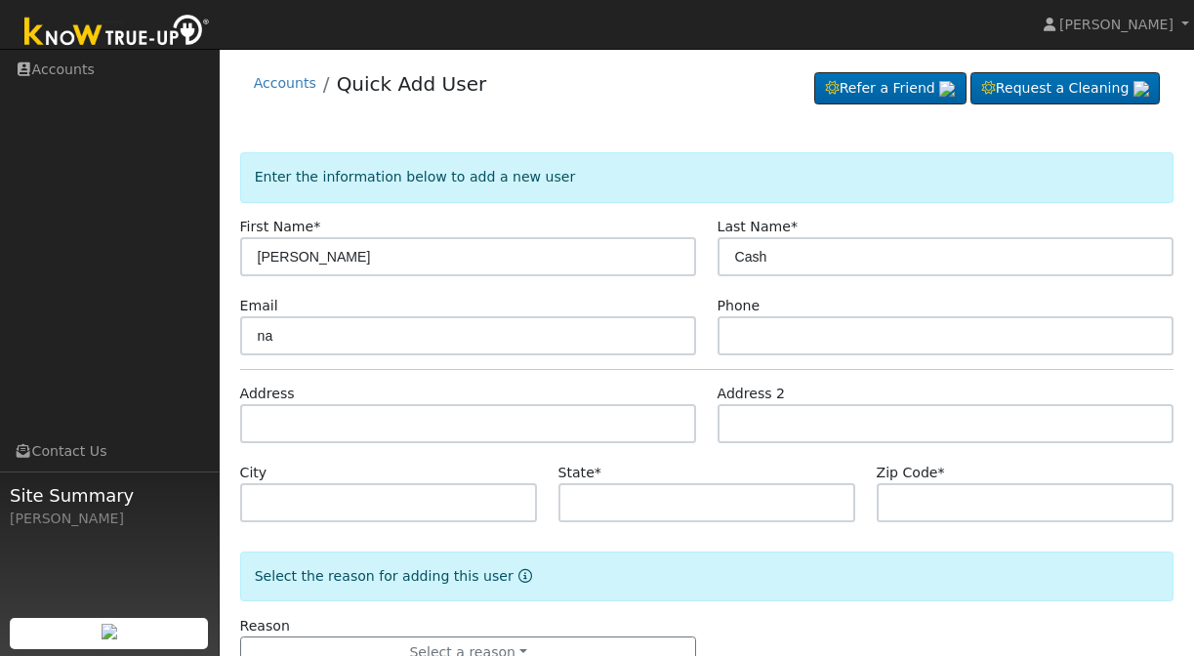
click at [466, 443] on form "Enter the information below to add a new user First Name * [PERSON_NAME] Name *…" at bounding box center [707, 430] width 934 height 556
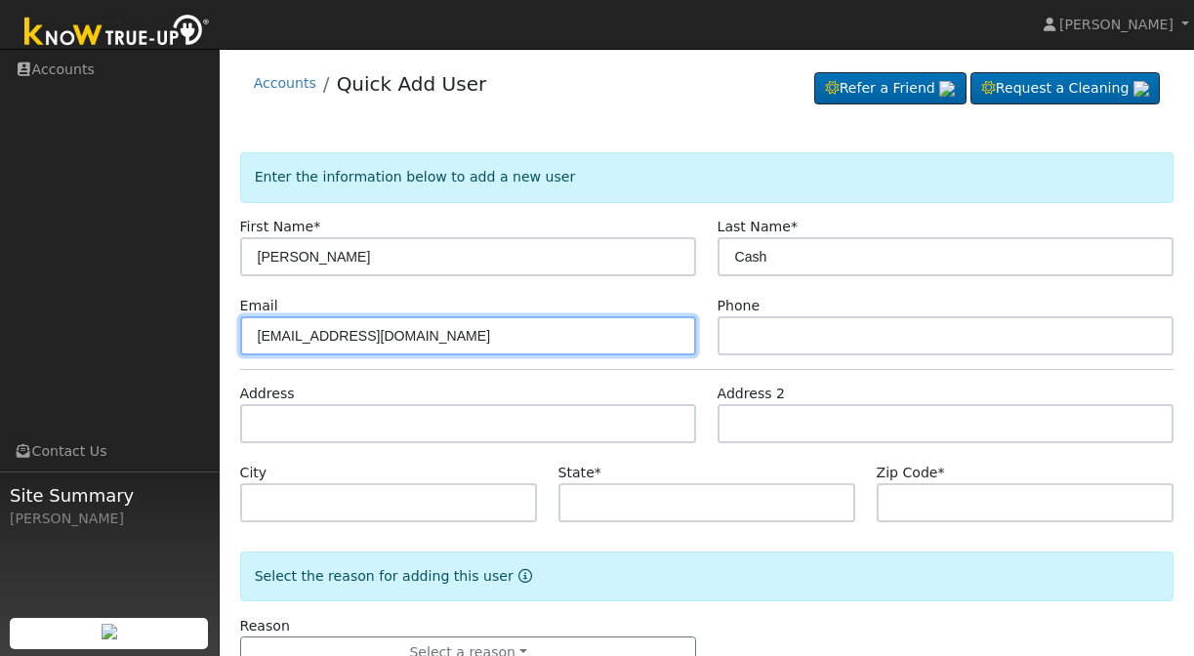
type input "[EMAIL_ADDRESS][DOMAIN_NAME]"
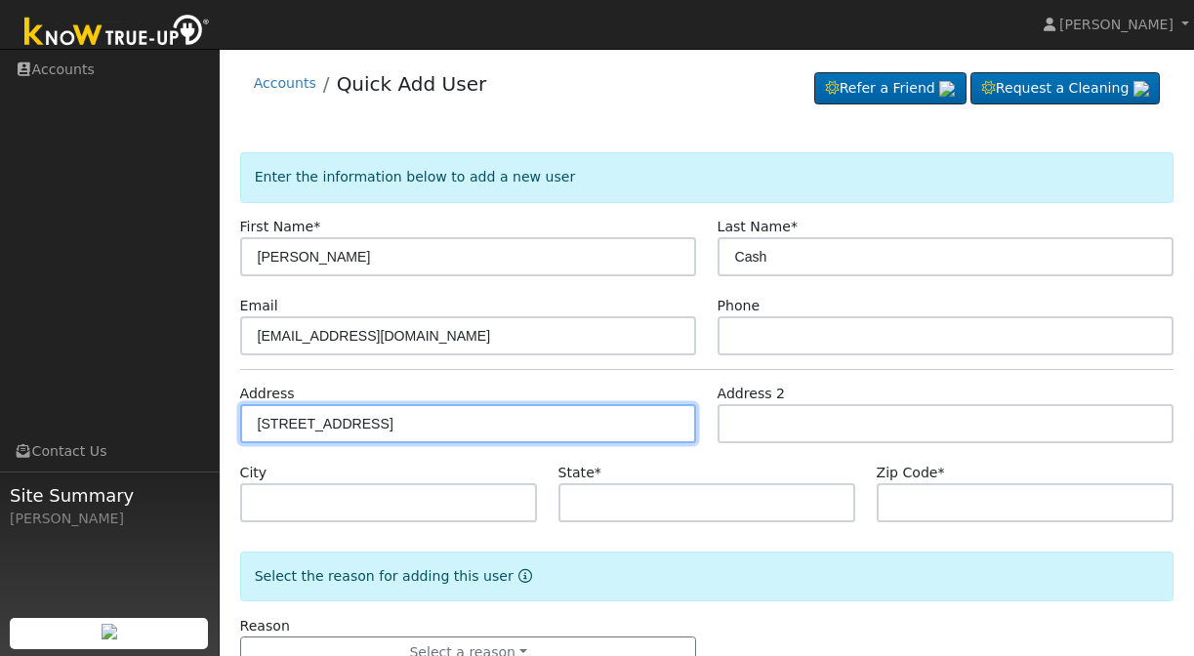
type input "[STREET_ADDRESS]"
type input "Coarsegold"
type input "CA"
type input "93614"
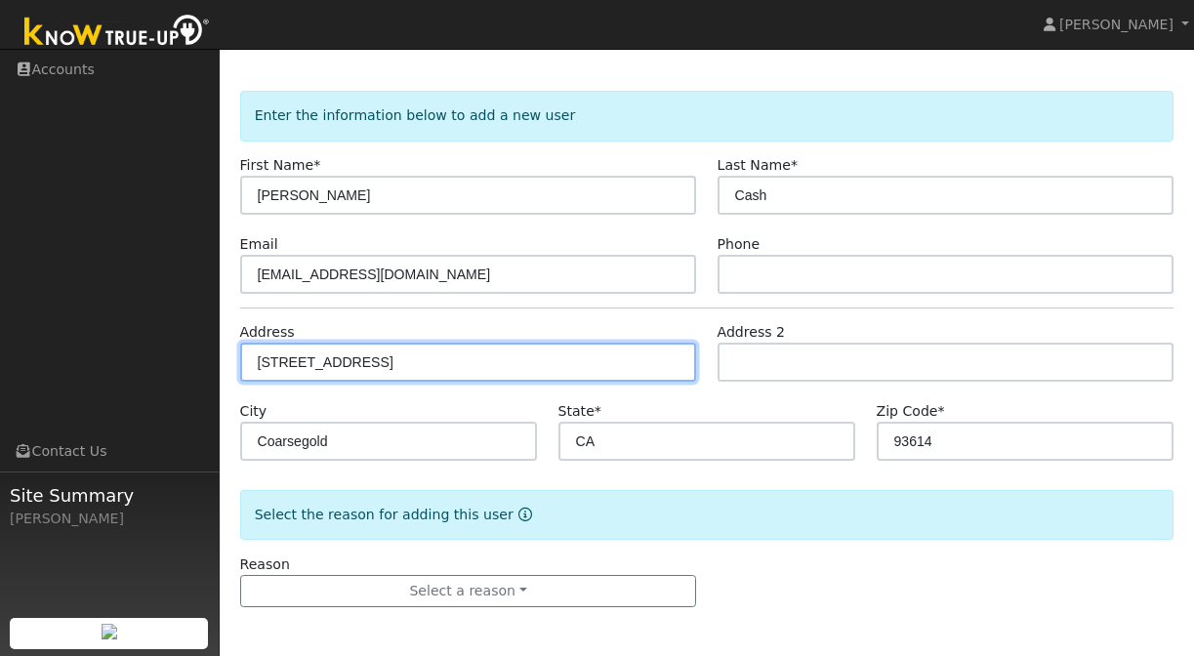
scroll to position [62, 0]
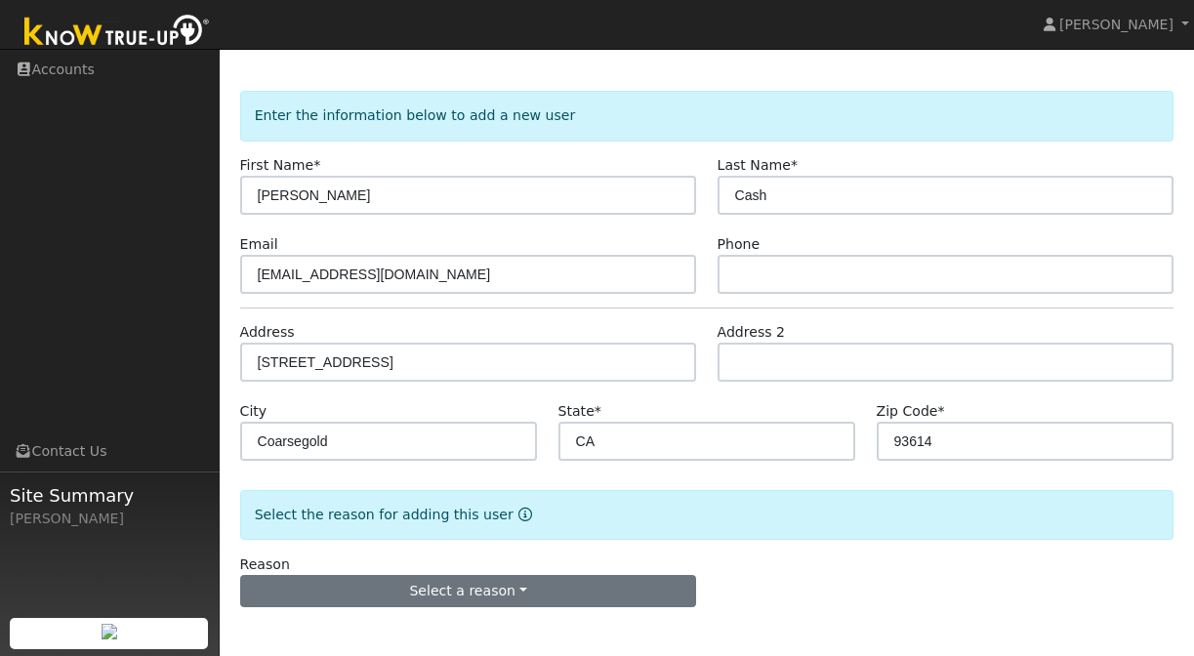
click at [505, 600] on button "Select a reason" at bounding box center [468, 591] width 457 height 33
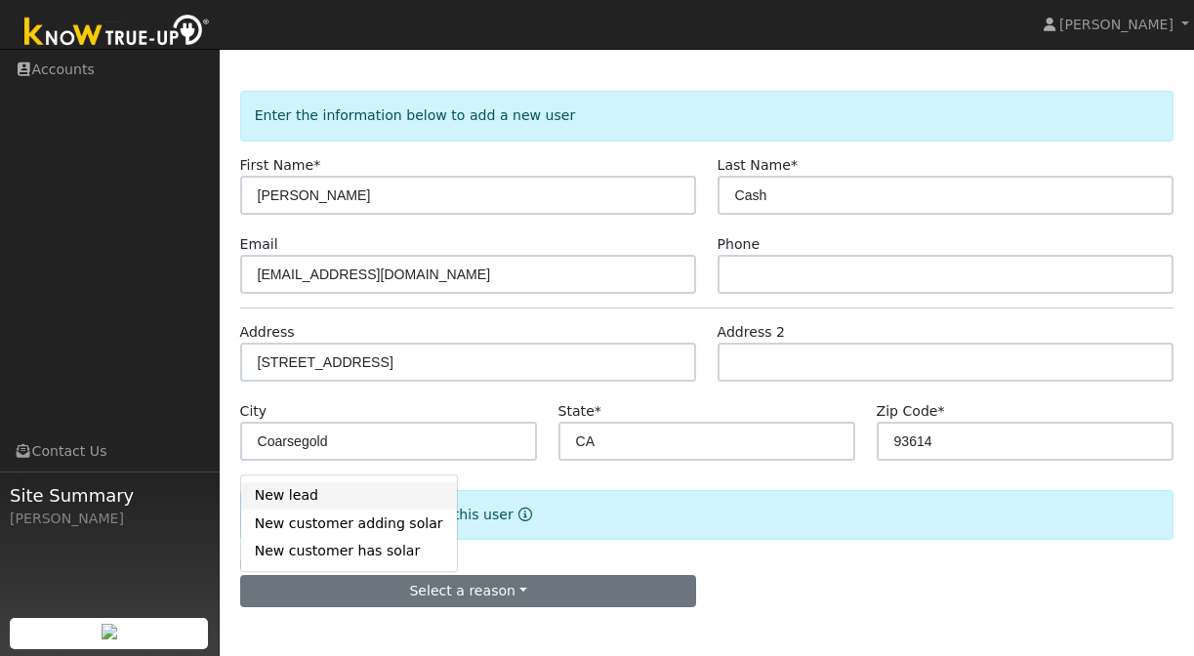
click at [352, 503] on link "New lead" at bounding box center [349, 495] width 216 height 27
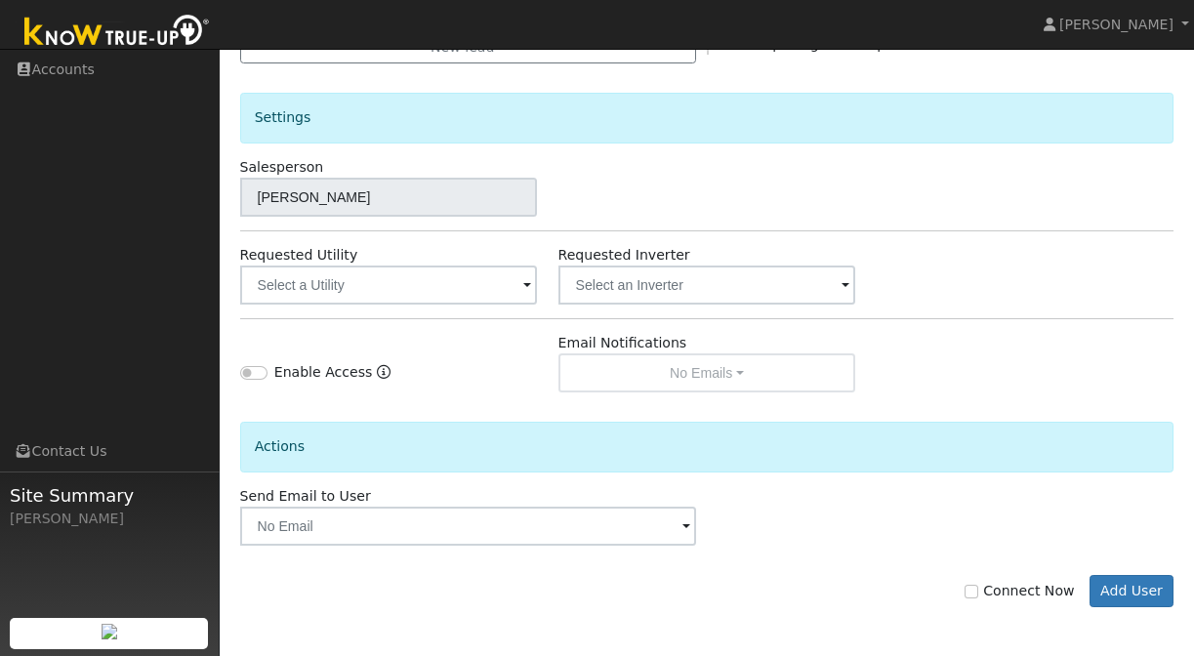
scroll to position [605, 0]
click at [978, 592] on input "Connect Now" at bounding box center [972, 592] width 14 height 14
checkbox input "true"
click at [1135, 597] on button "Add User" at bounding box center [1132, 591] width 85 height 33
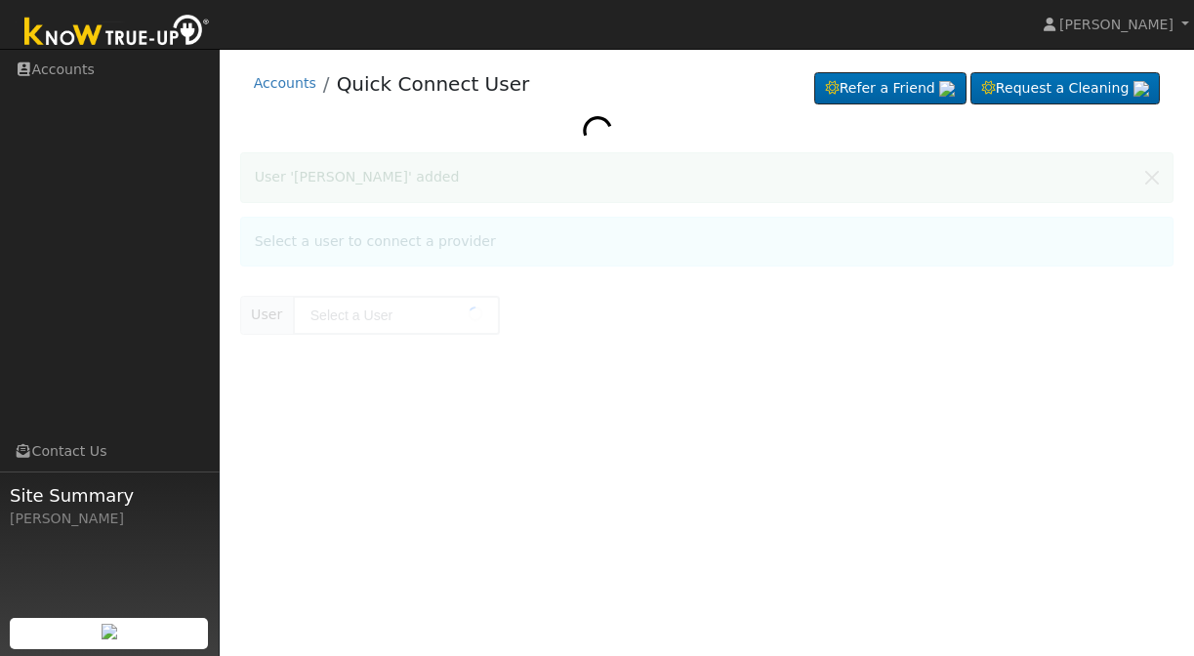
type input "[PERSON_NAME]"
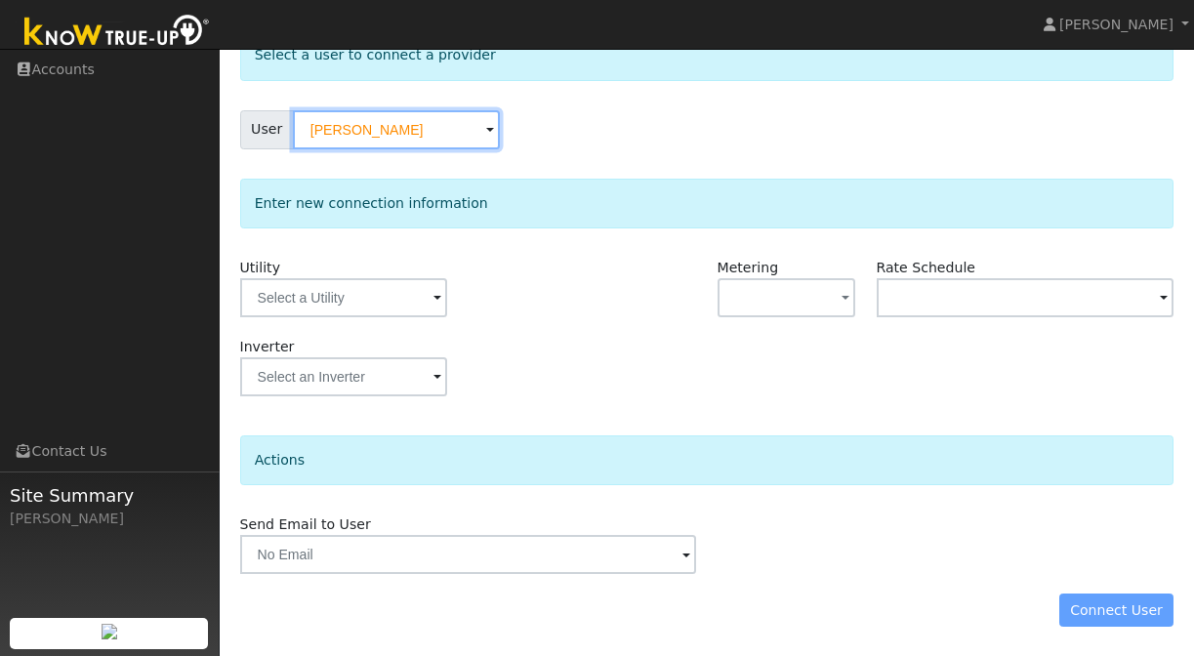
scroll to position [121, 0]
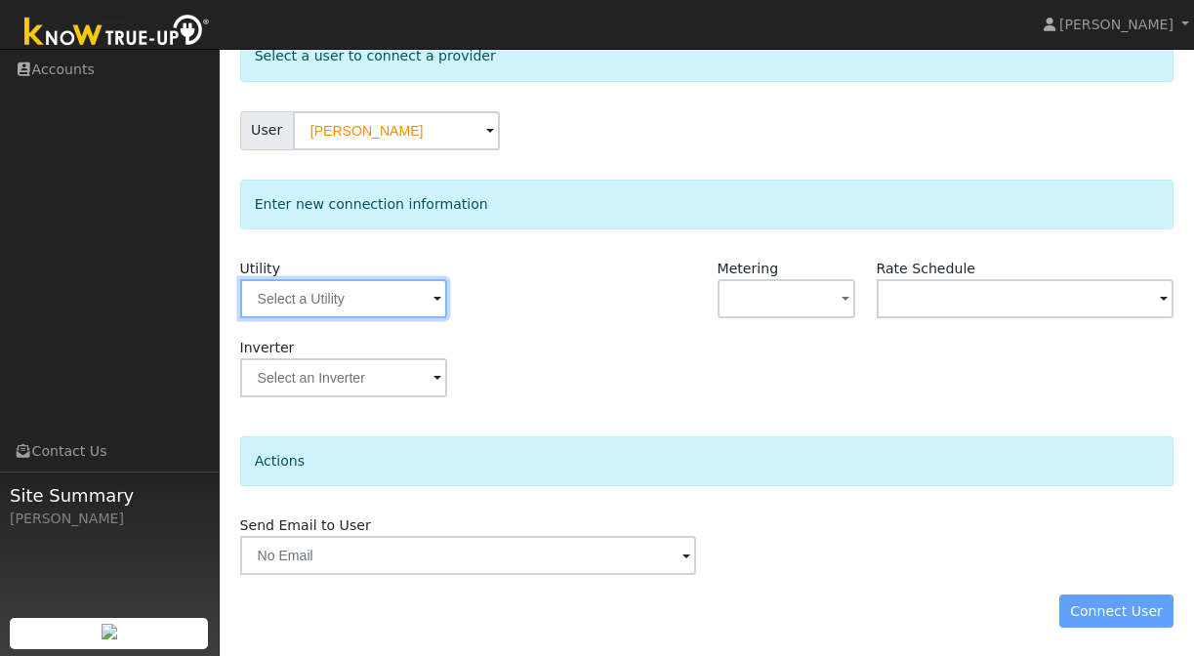
click at [334, 298] on input "text" at bounding box center [343, 298] width 207 height 39
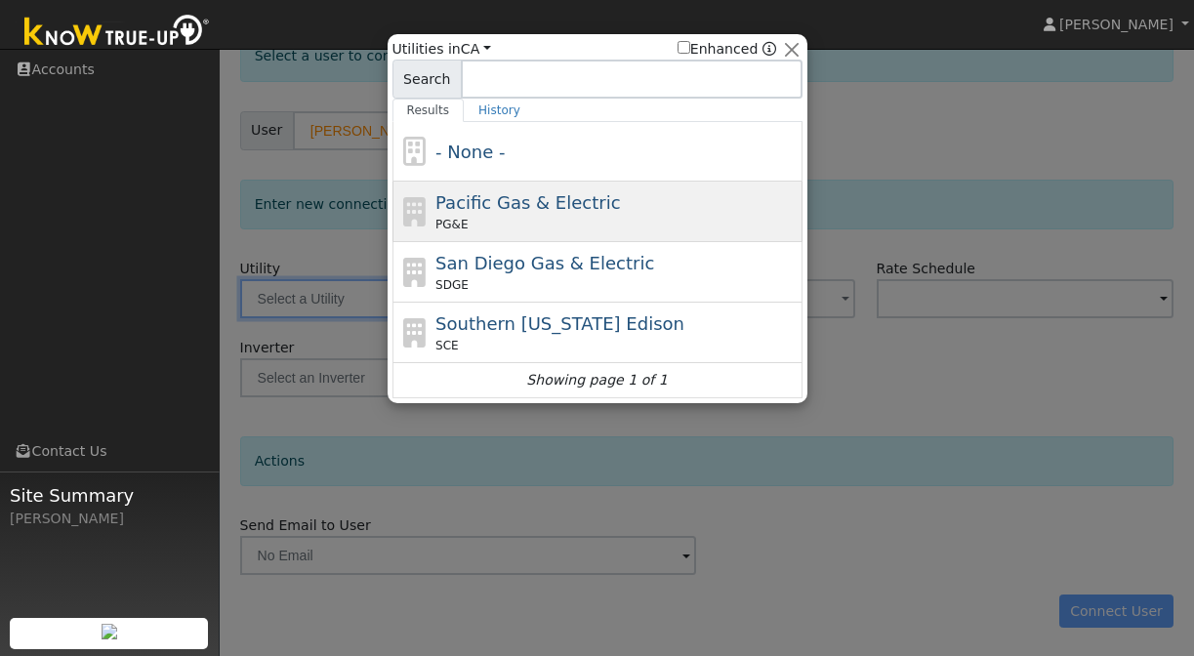
click at [488, 203] on span "Pacific Gas & Electric" at bounding box center [527, 202] width 185 height 21
type input "PG&E"
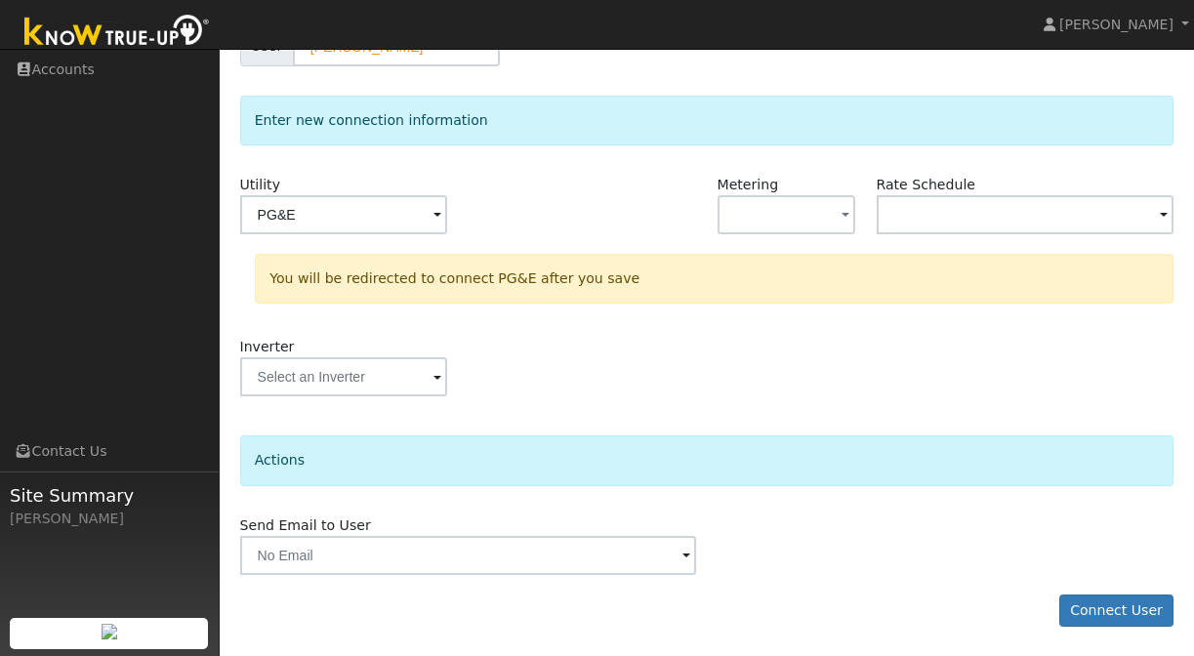
scroll to position [204, 0]
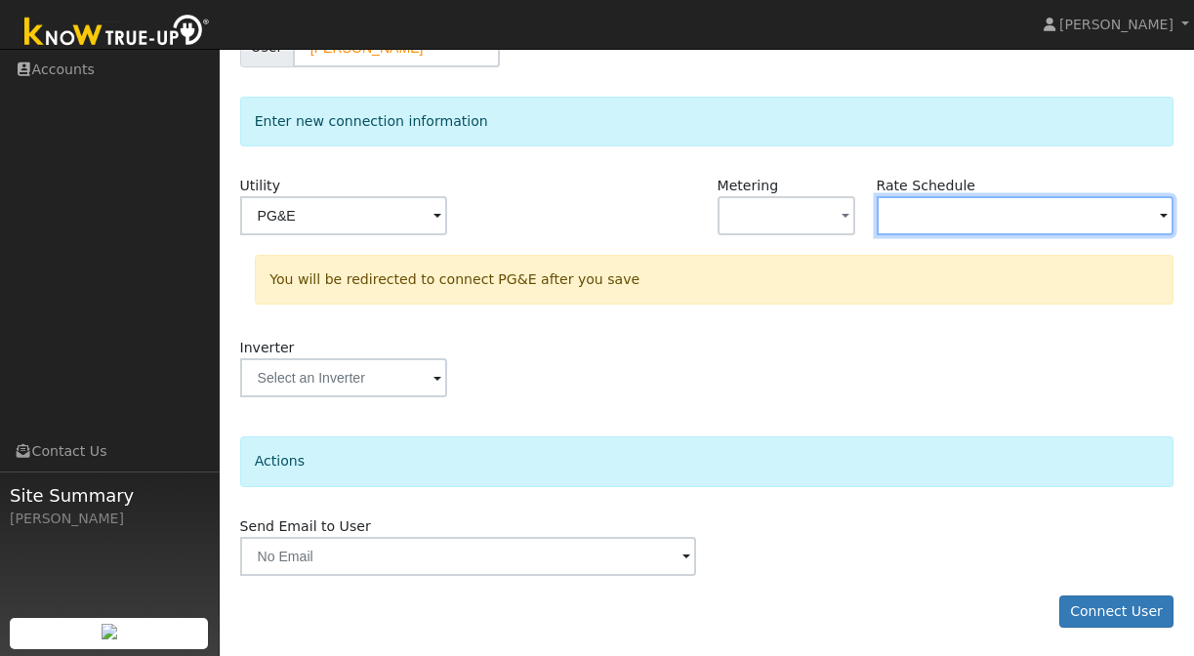
click at [934, 210] on input "text" at bounding box center [1026, 215] width 298 height 39
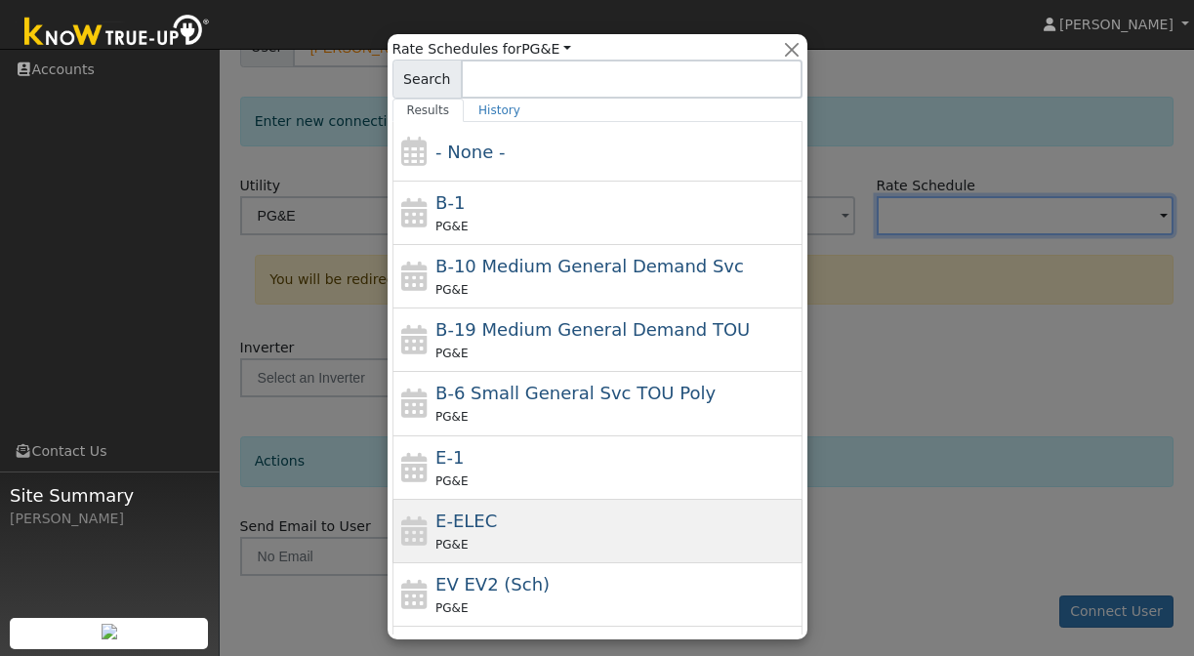
click at [533, 506] on div "E-ELEC PG&E" at bounding box center [597, 531] width 410 height 63
type input "E-ELEC"
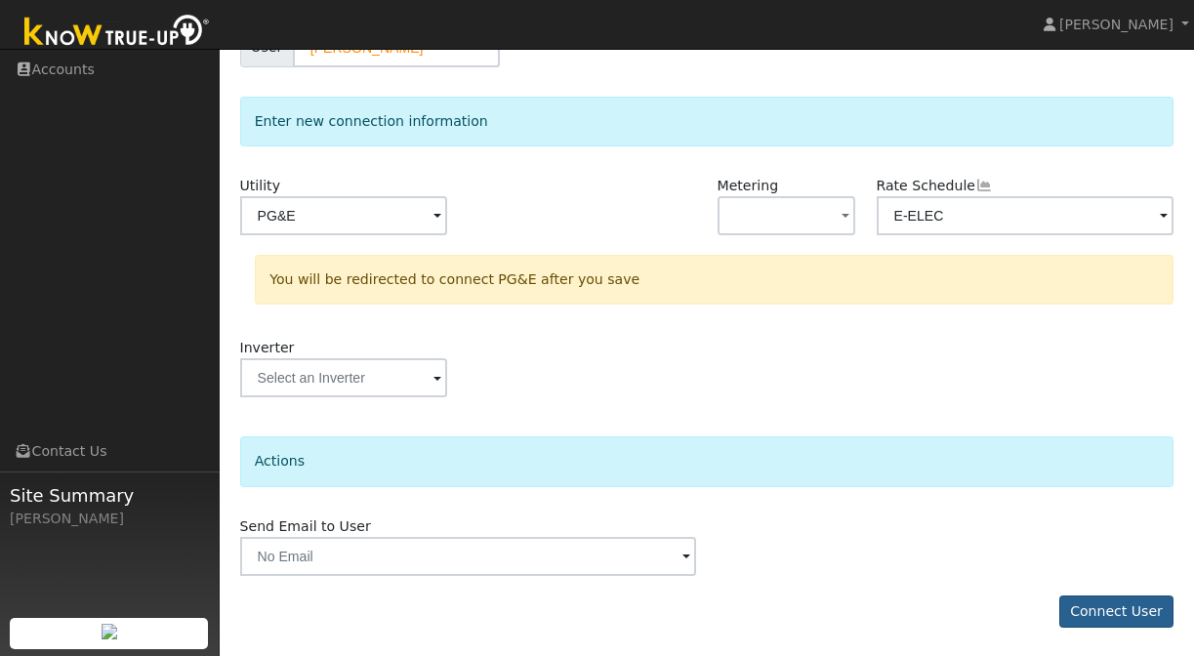
click at [1082, 604] on button "Connect User" at bounding box center [1116, 612] width 115 height 33
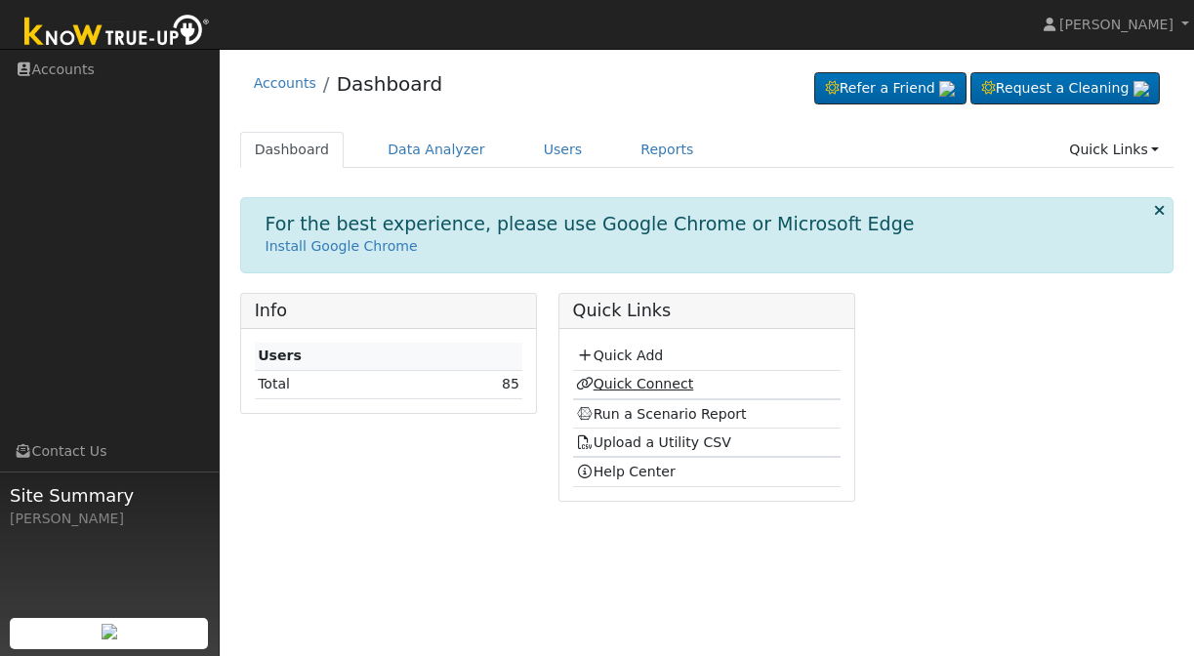
click at [622, 381] on link "Quick Connect" at bounding box center [634, 384] width 117 height 16
click at [605, 410] on link "Run a Scenario Report" at bounding box center [661, 414] width 171 height 16
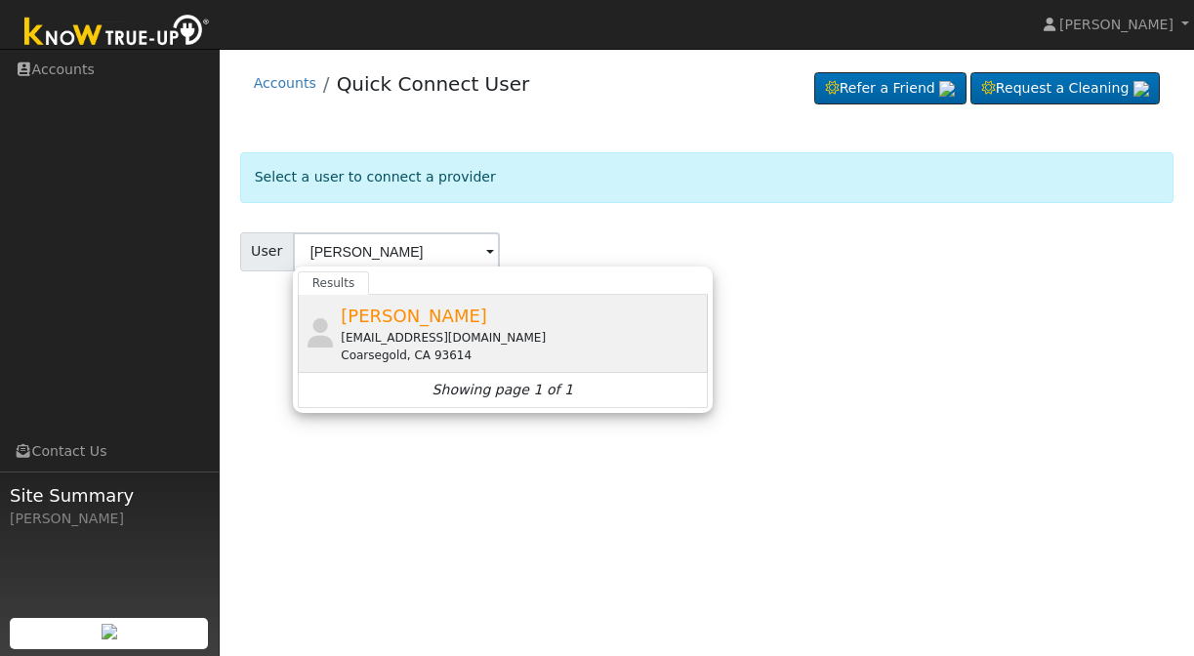
drag, startPoint x: 324, startPoint y: 284, endPoint x: 376, endPoint y: 312, distance: 59.0
click at [376, 312] on span "[PERSON_NAME]" at bounding box center [414, 316] width 146 height 21
type input "[PERSON_NAME]"
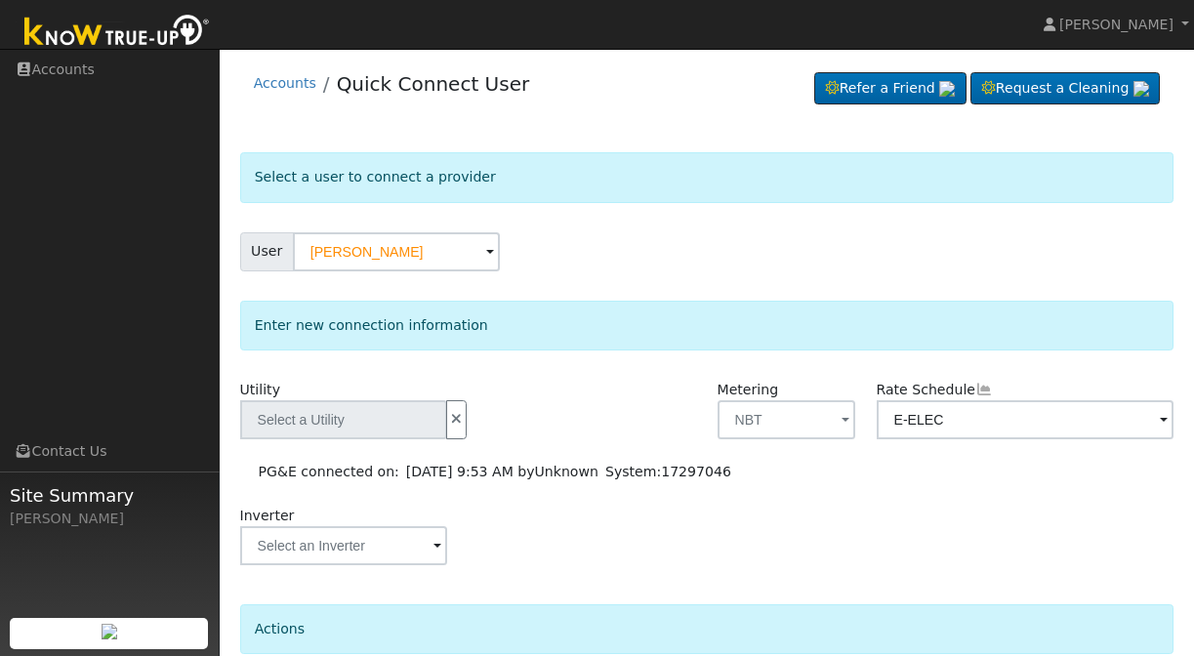
type input "PG&E"
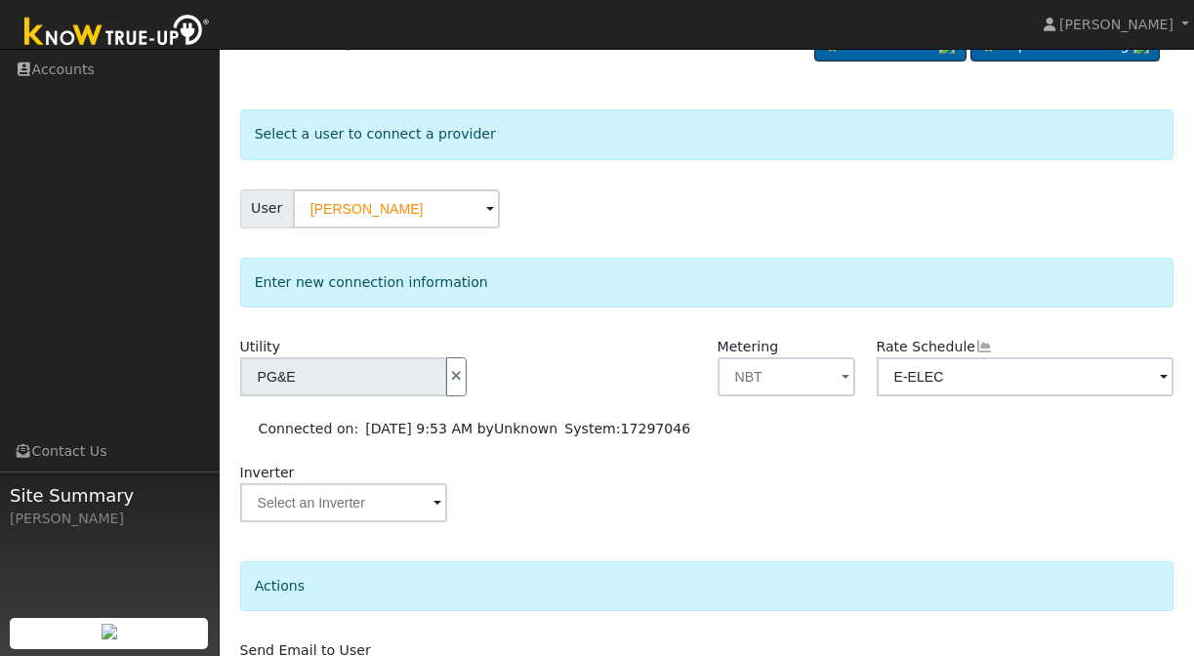
scroll to position [62, 0]
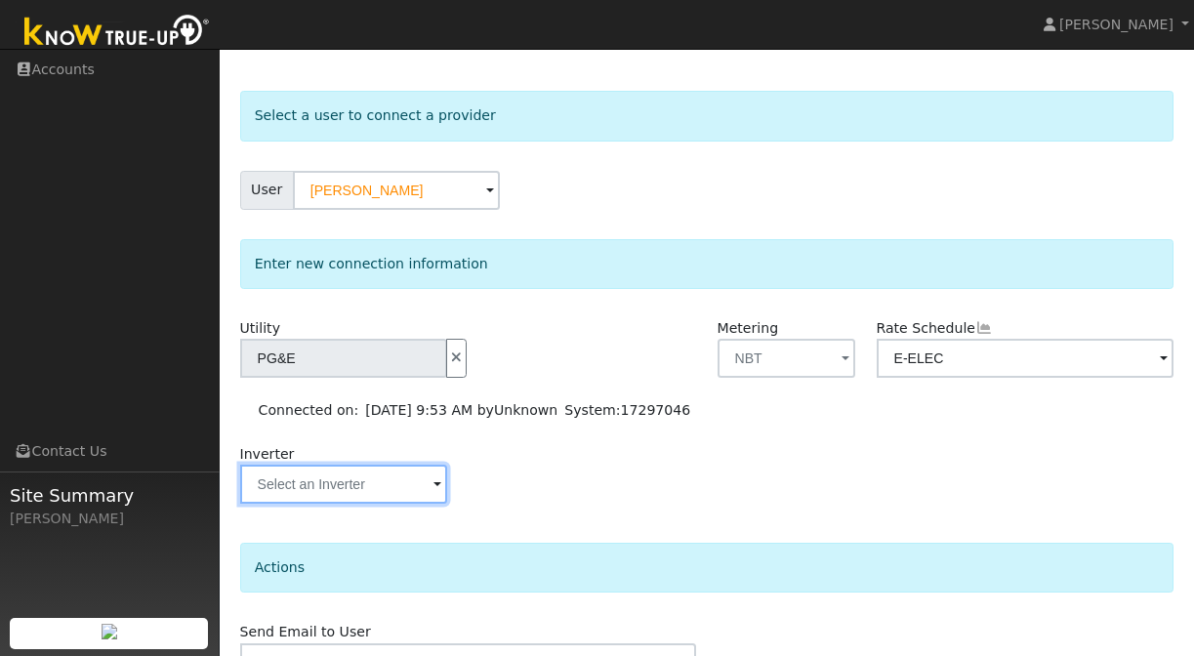
click at [359, 489] on input "text" at bounding box center [343, 484] width 207 height 39
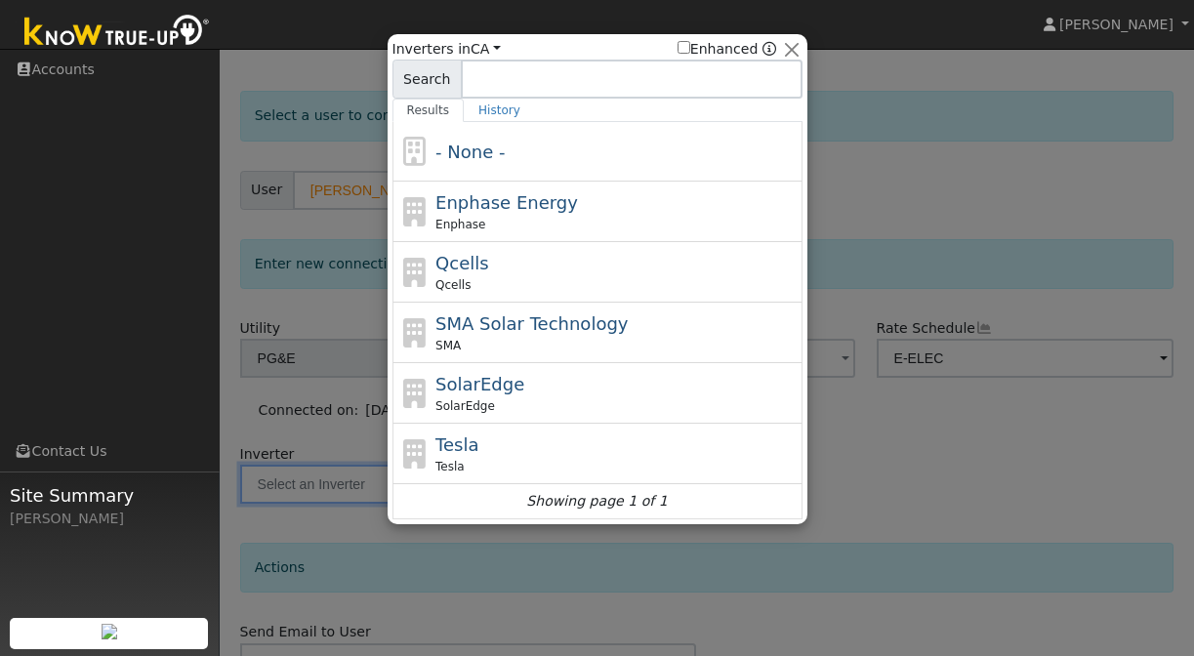
click at [922, 486] on div at bounding box center [597, 328] width 1194 height 656
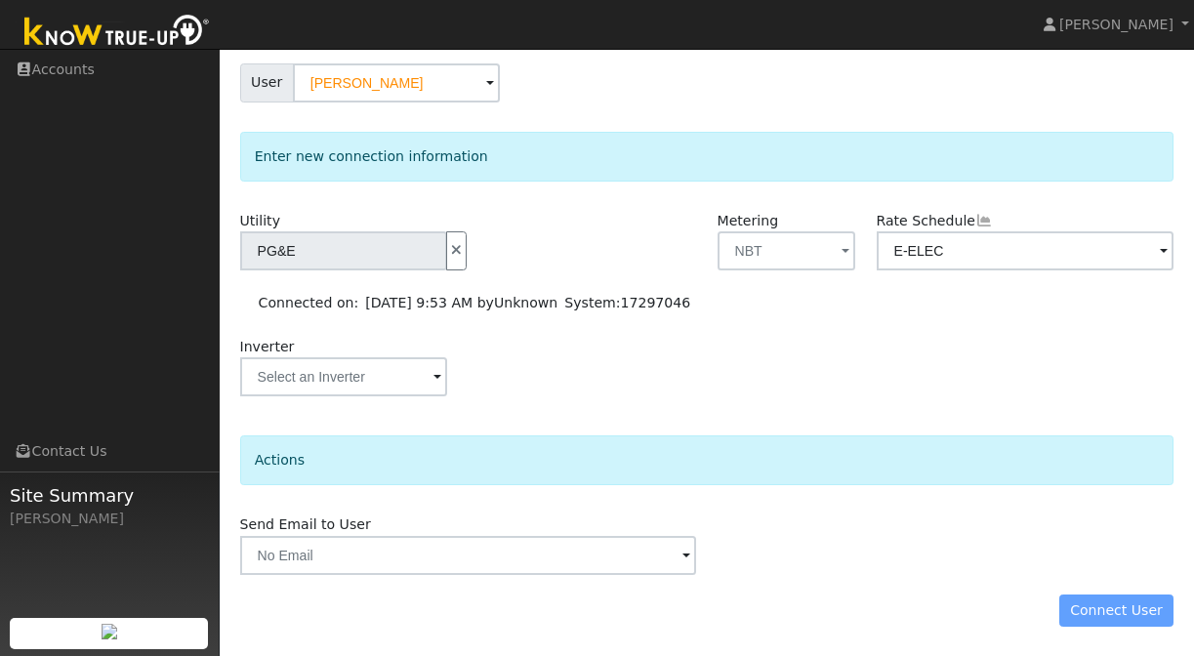
scroll to position [168, 0]
click at [1082, 597] on div "Connect User" at bounding box center [706, 612] width 955 height 33
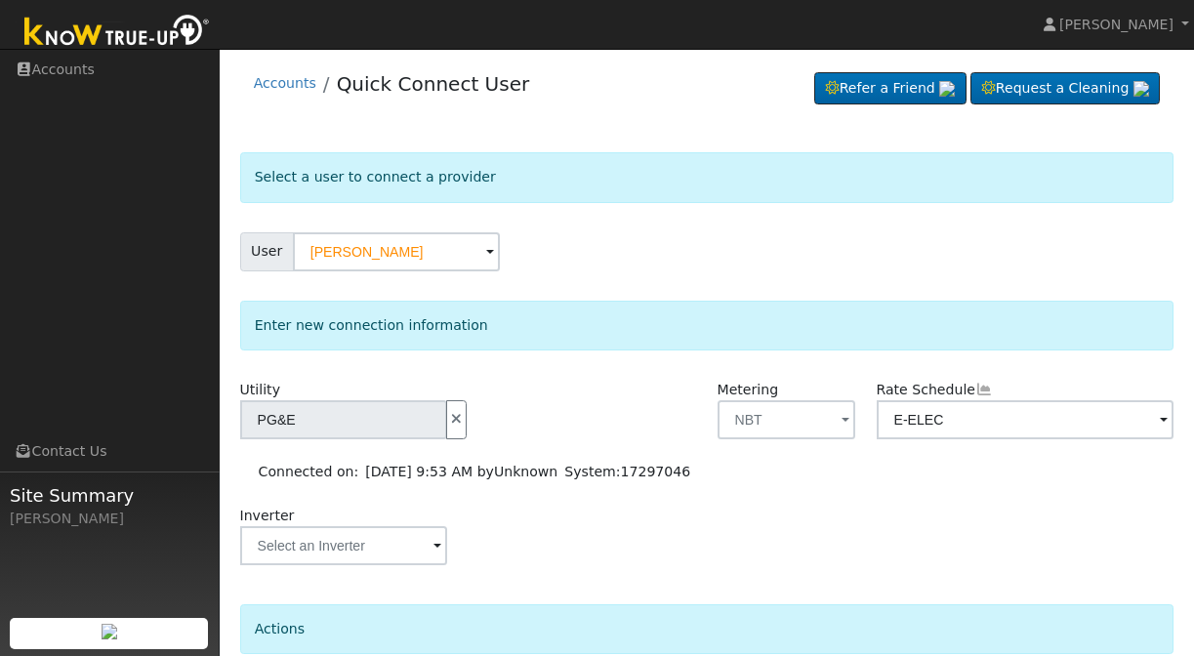
scroll to position [0, 0]
click at [956, 438] on input "E-ELEC" at bounding box center [1026, 419] width 298 height 39
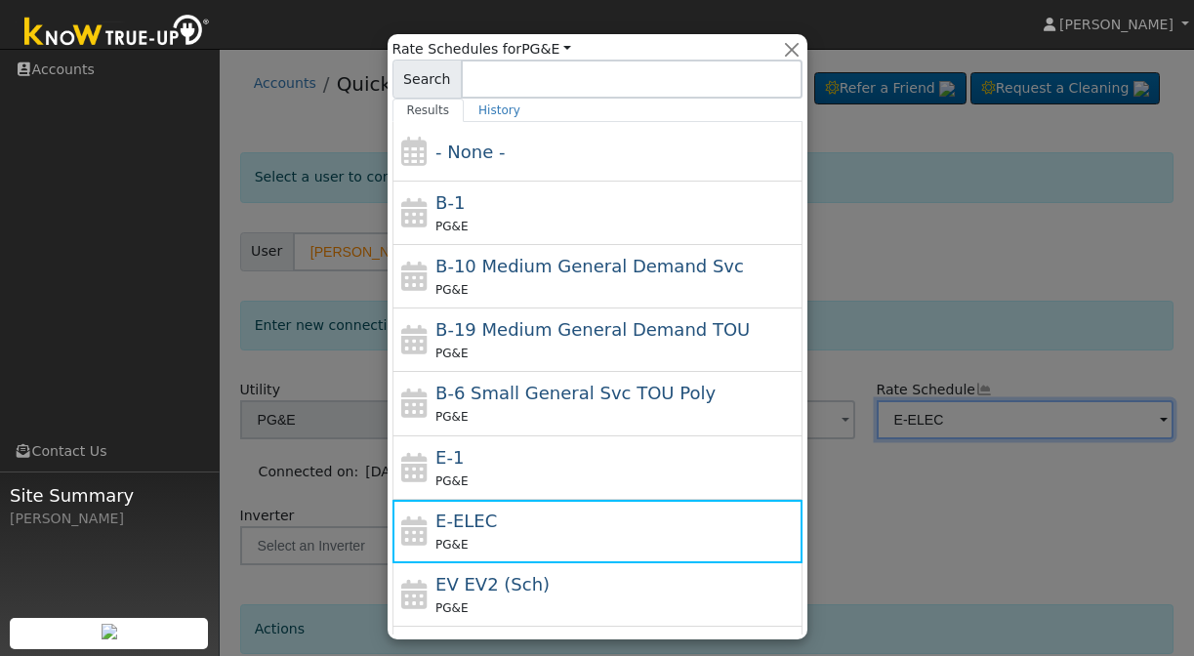
click at [996, 530] on div at bounding box center [597, 328] width 1194 height 656
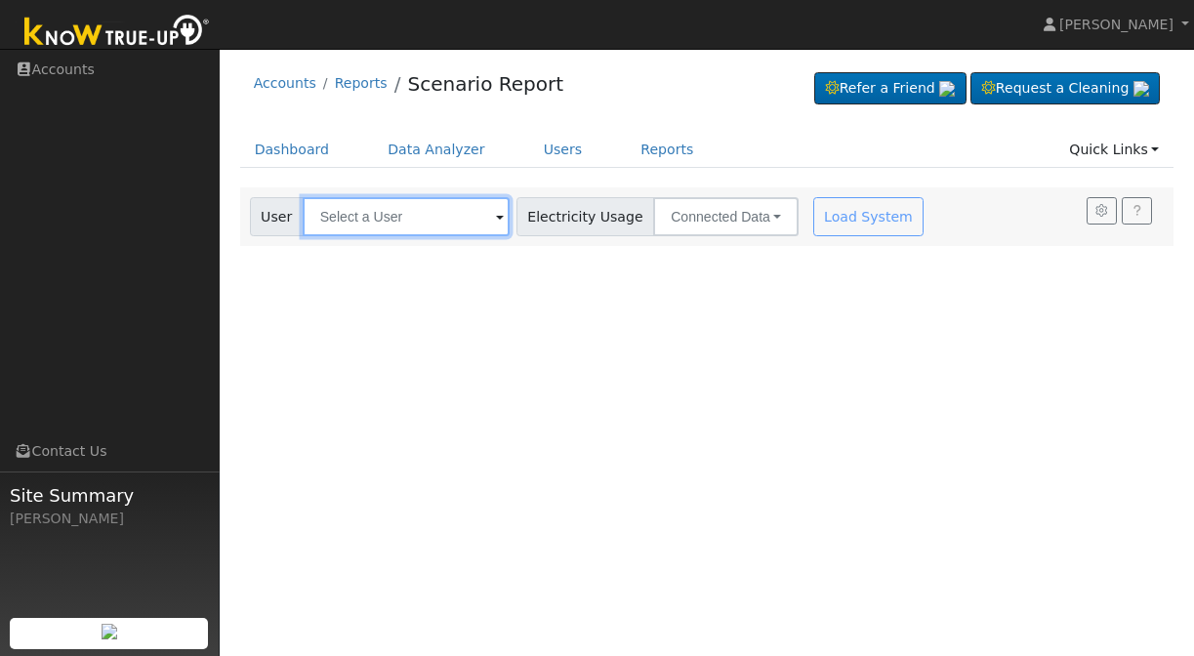
click at [379, 203] on input "text" at bounding box center [406, 216] width 207 height 39
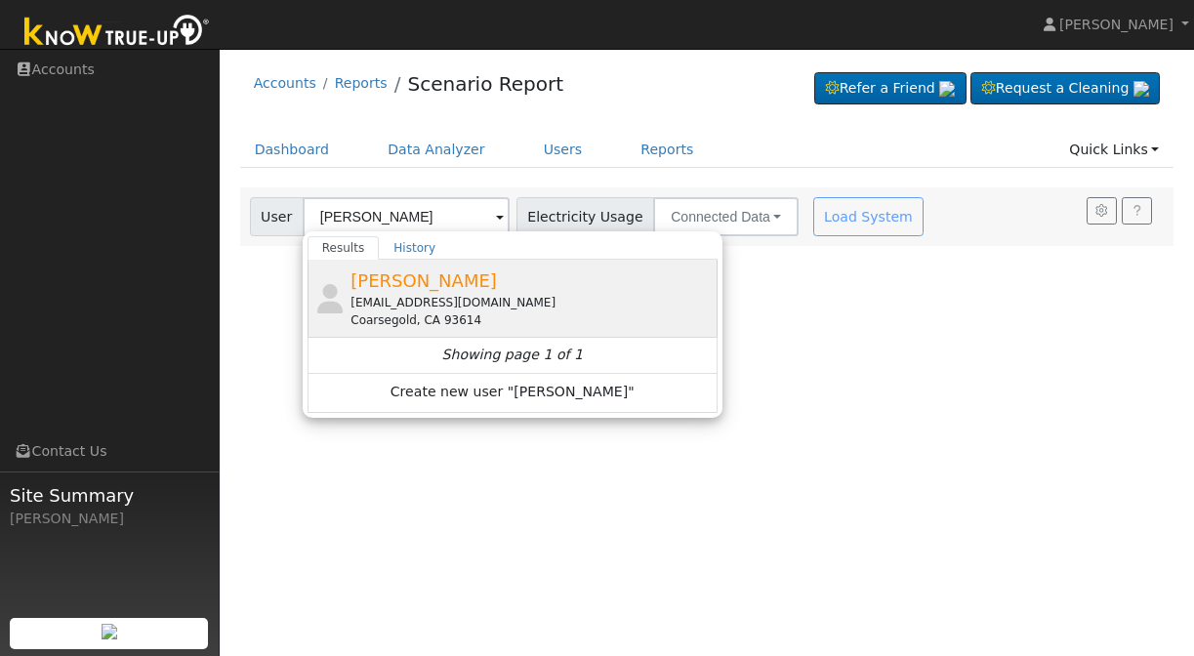
drag, startPoint x: 391, startPoint y: 250, endPoint x: 408, endPoint y: 283, distance: 37.1
click at [408, 283] on span "[PERSON_NAME]" at bounding box center [423, 280] width 146 height 21
type input "[PERSON_NAME]"
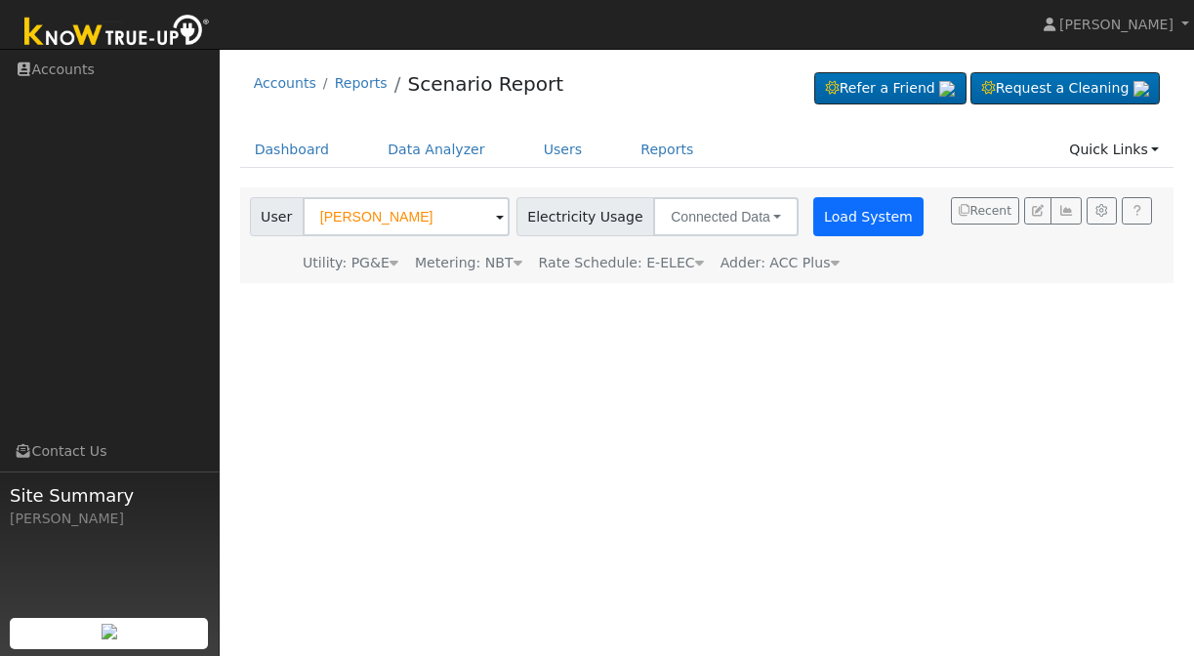
click at [825, 218] on button "Load System" at bounding box center [868, 216] width 111 height 39
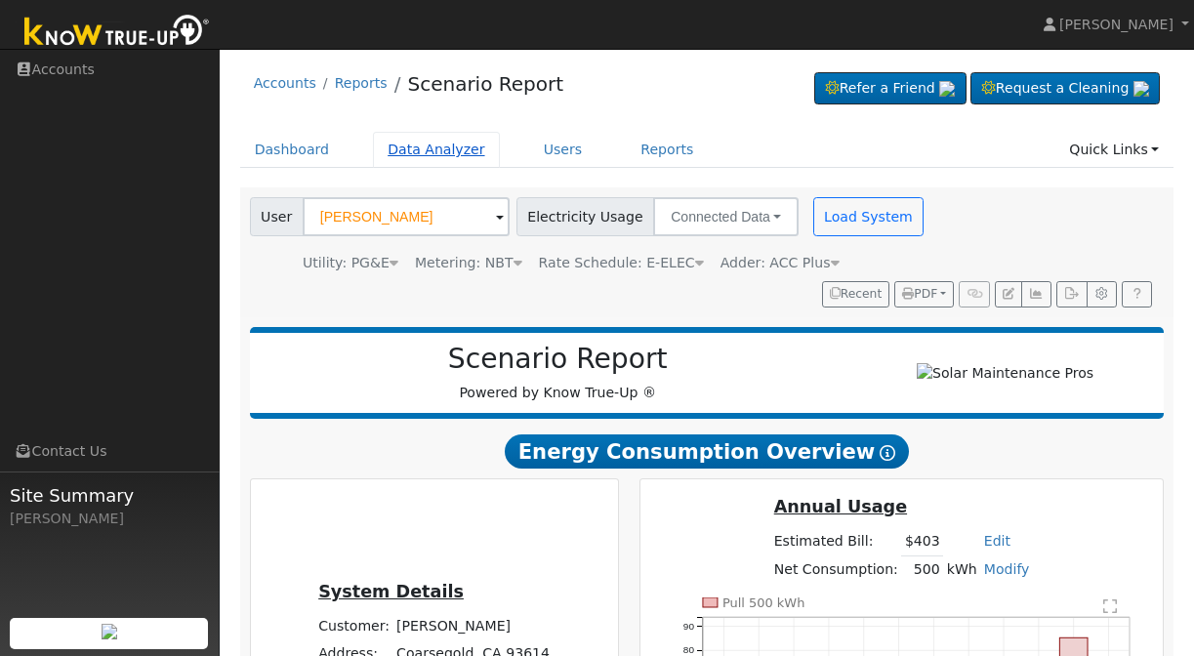
click at [453, 144] on link "Data Analyzer" at bounding box center [436, 150] width 127 height 36
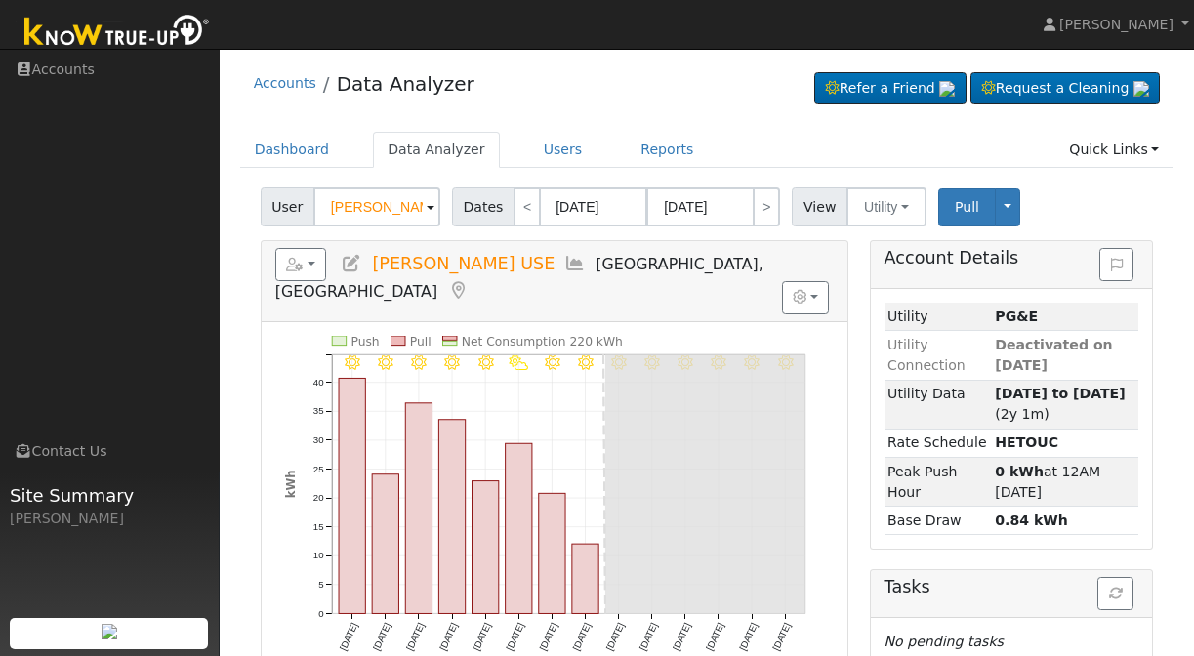
click at [399, 214] on input "Scott Vanbebber USE" at bounding box center [376, 206] width 127 height 39
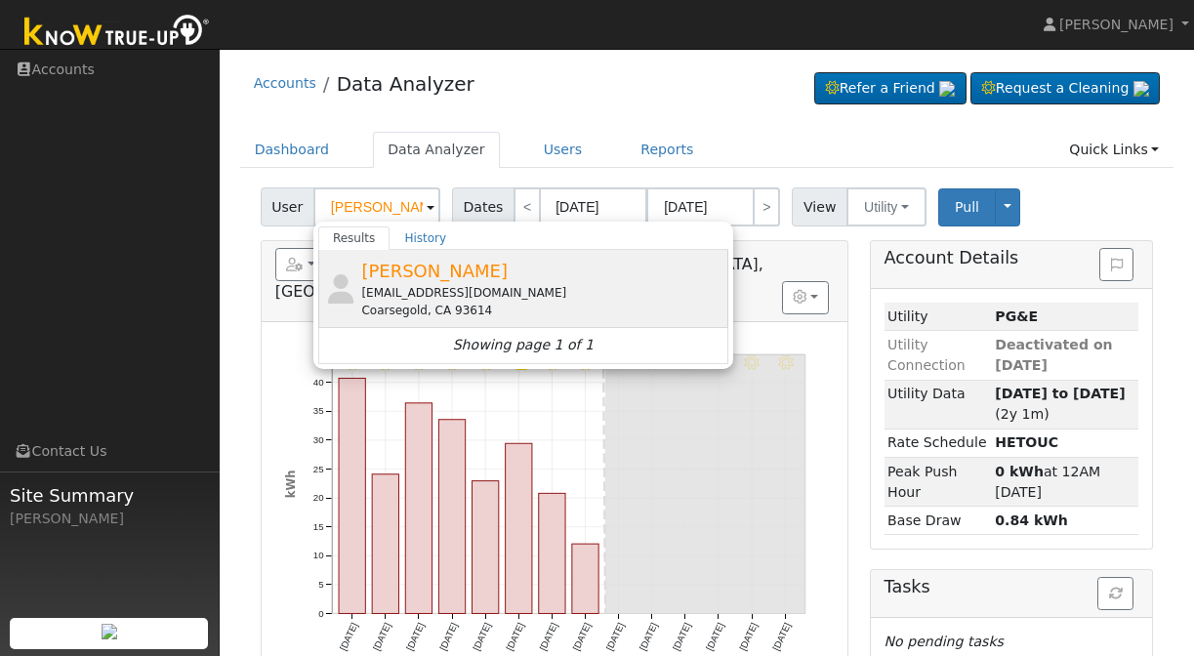
drag, startPoint x: 399, startPoint y: 214, endPoint x: 429, endPoint y: 281, distance: 73.5
click at [429, 281] on span "Jonathan Cash" at bounding box center [434, 271] width 146 height 21
type input "Jonathan Cash"
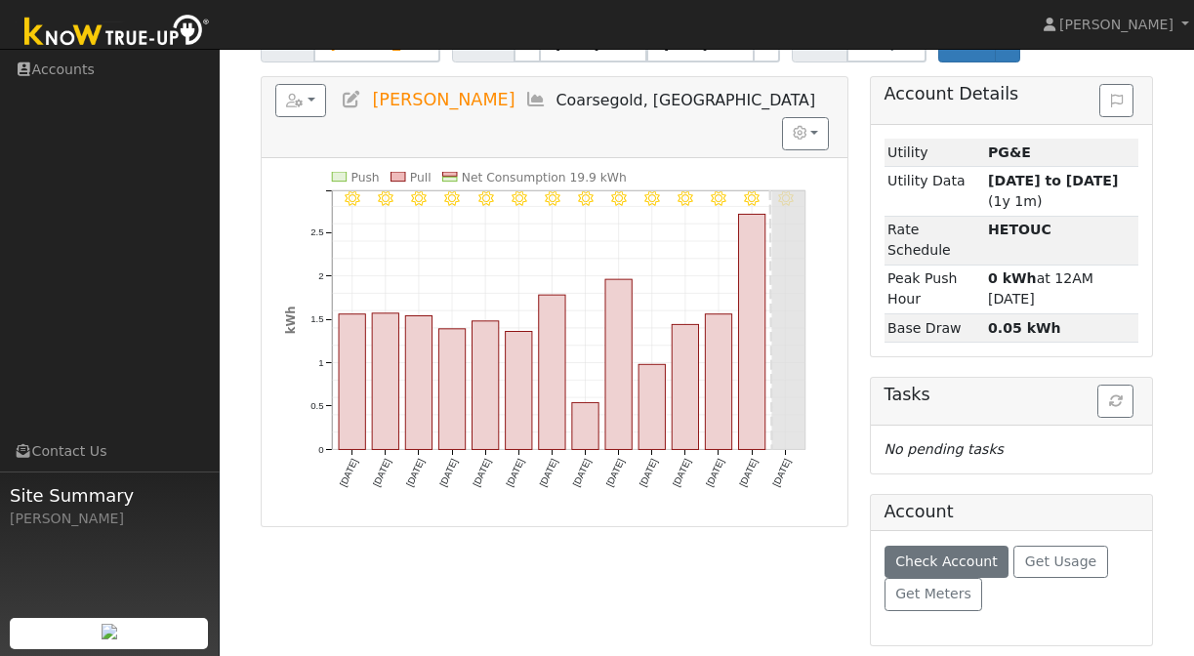
scroll to position [163, 0]
click at [938, 566] on span "Check Account" at bounding box center [946, 563] width 103 height 16
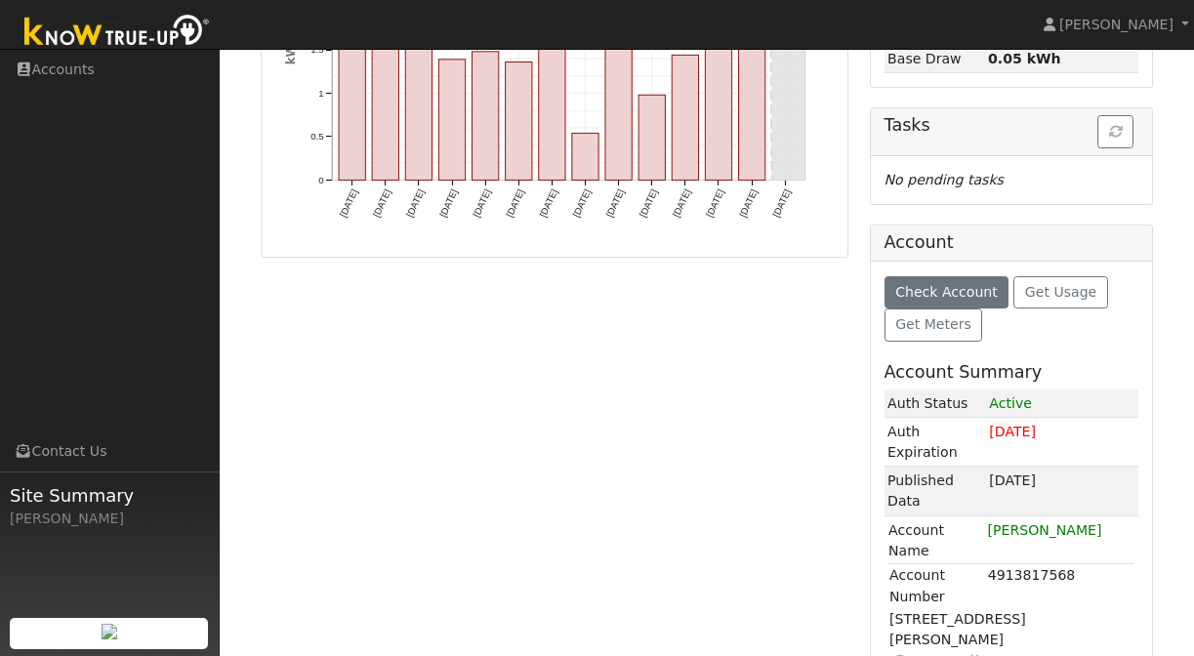
scroll to position [432, 0]
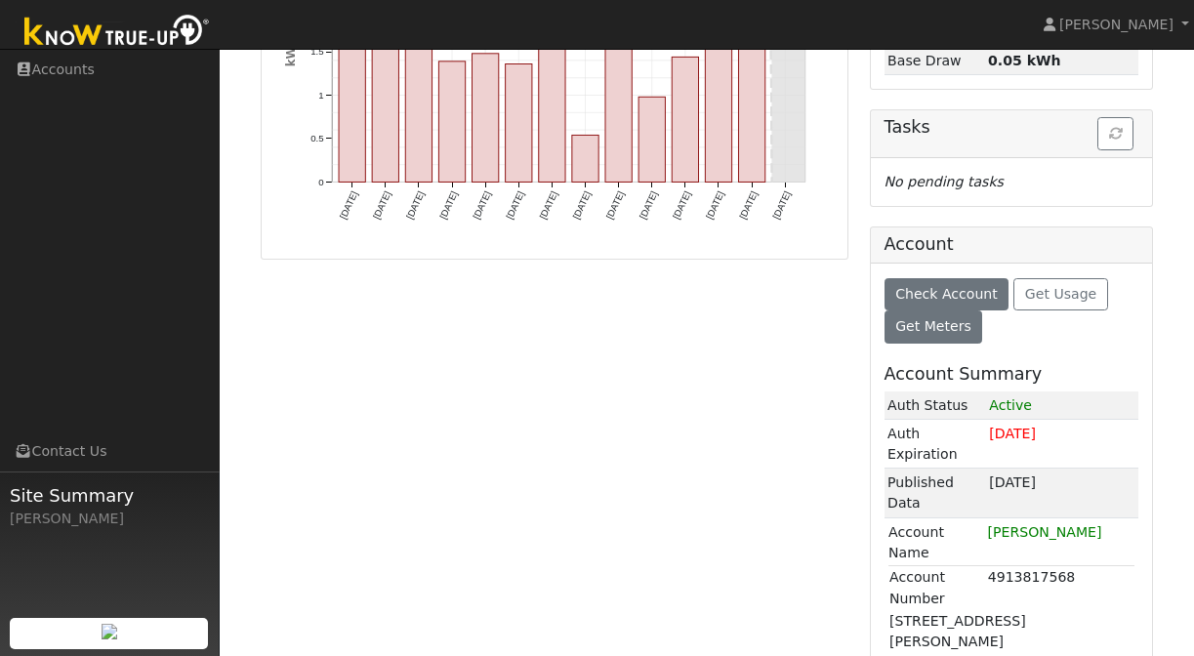
click at [959, 326] on span "Get Meters" at bounding box center [933, 326] width 76 height 16
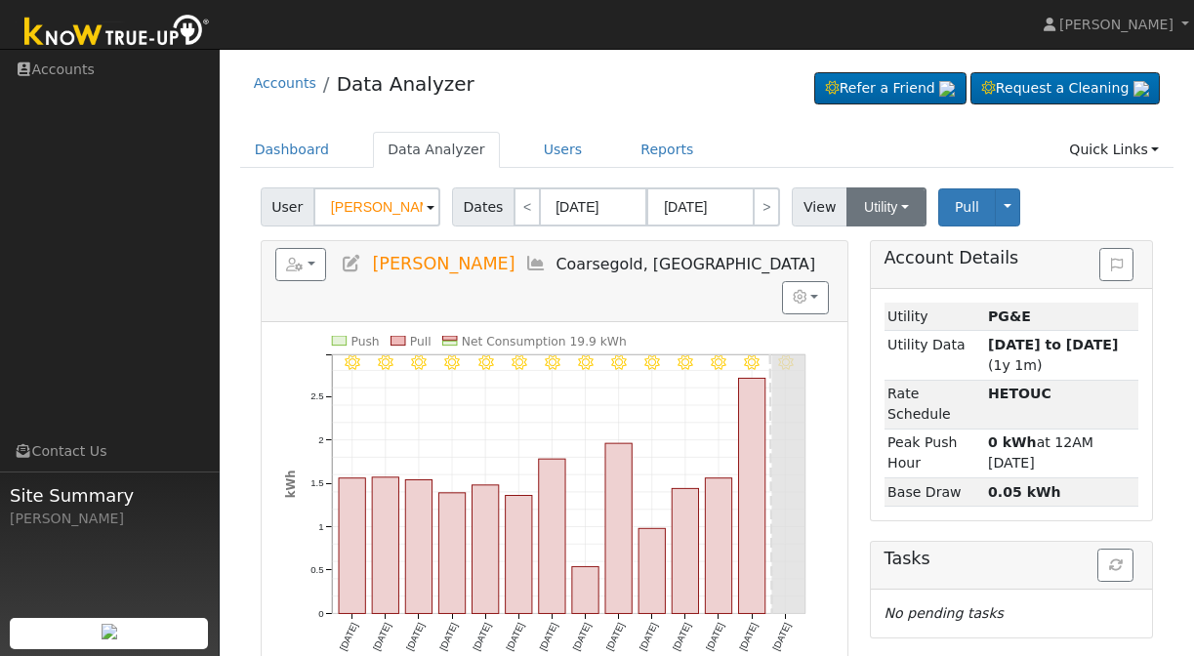
scroll to position [0, 0]
click at [316, 145] on link "Dashboard" at bounding box center [292, 150] width 104 height 36
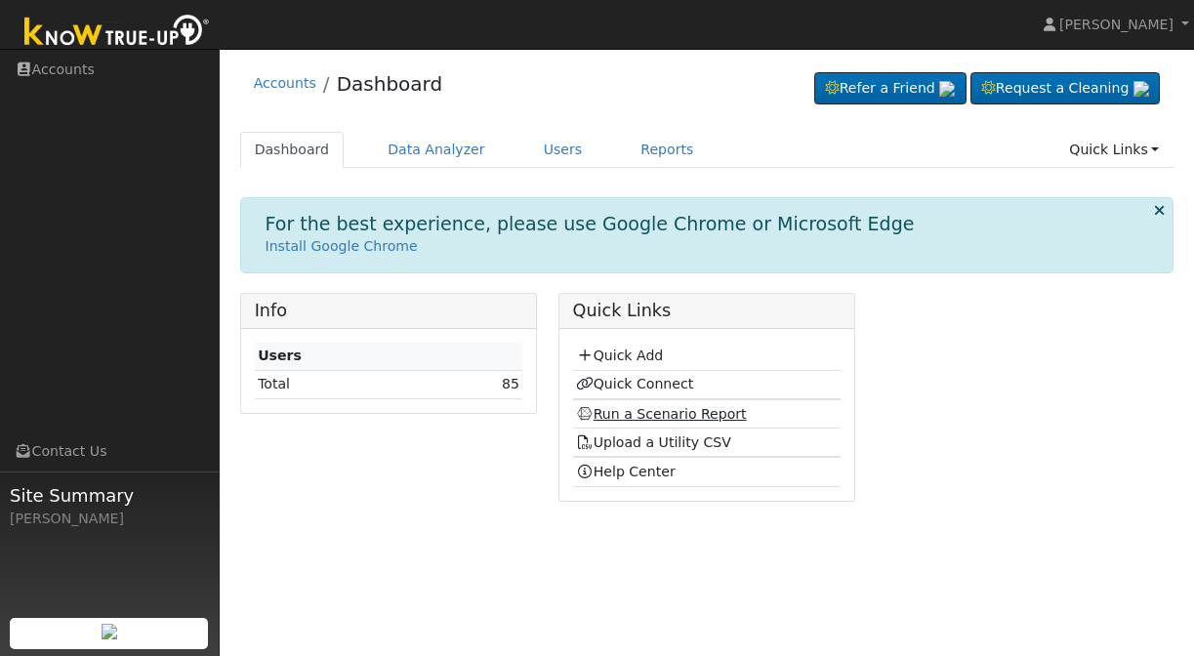
click at [618, 408] on link "Run a Scenario Report" at bounding box center [661, 414] width 171 height 16
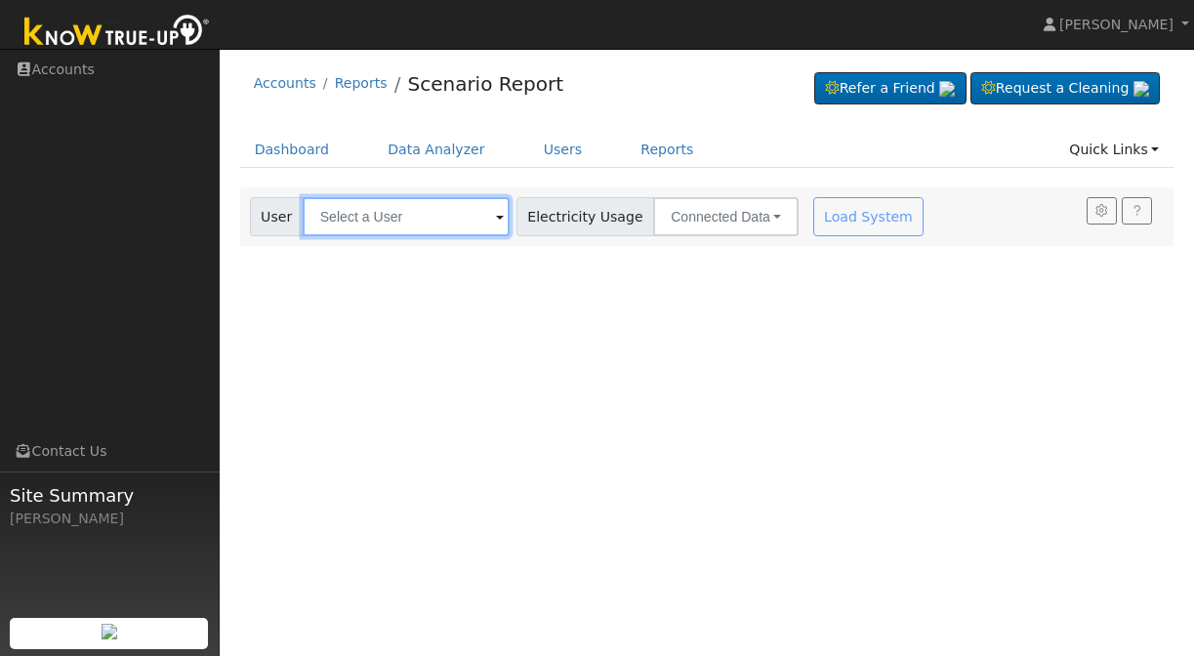
click at [399, 208] on input "text" at bounding box center [406, 216] width 207 height 39
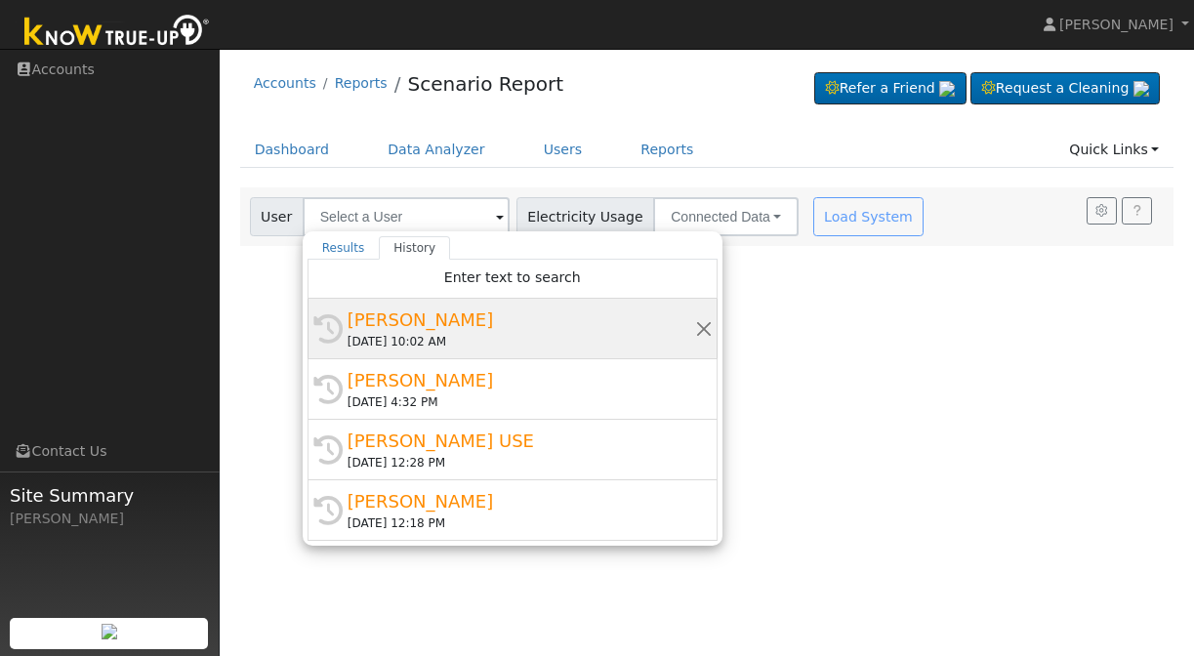
click at [391, 319] on div "[PERSON_NAME]" at bounding box center [522, 320] width 348 height 26
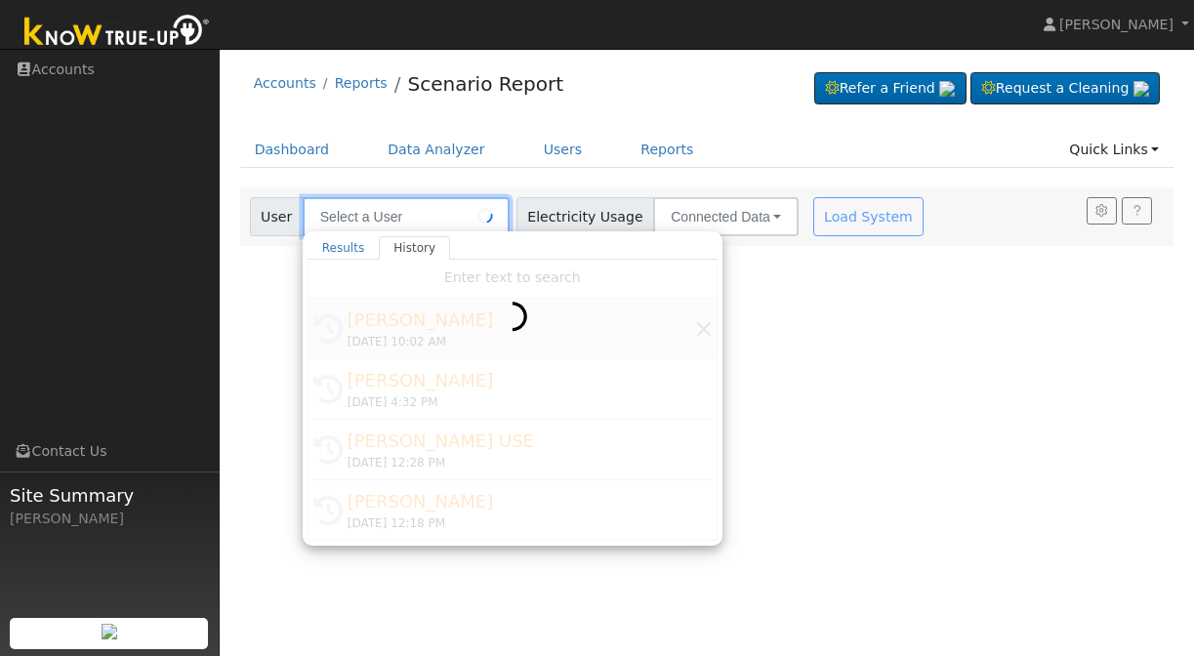
type input "[PERSON_NAME]"
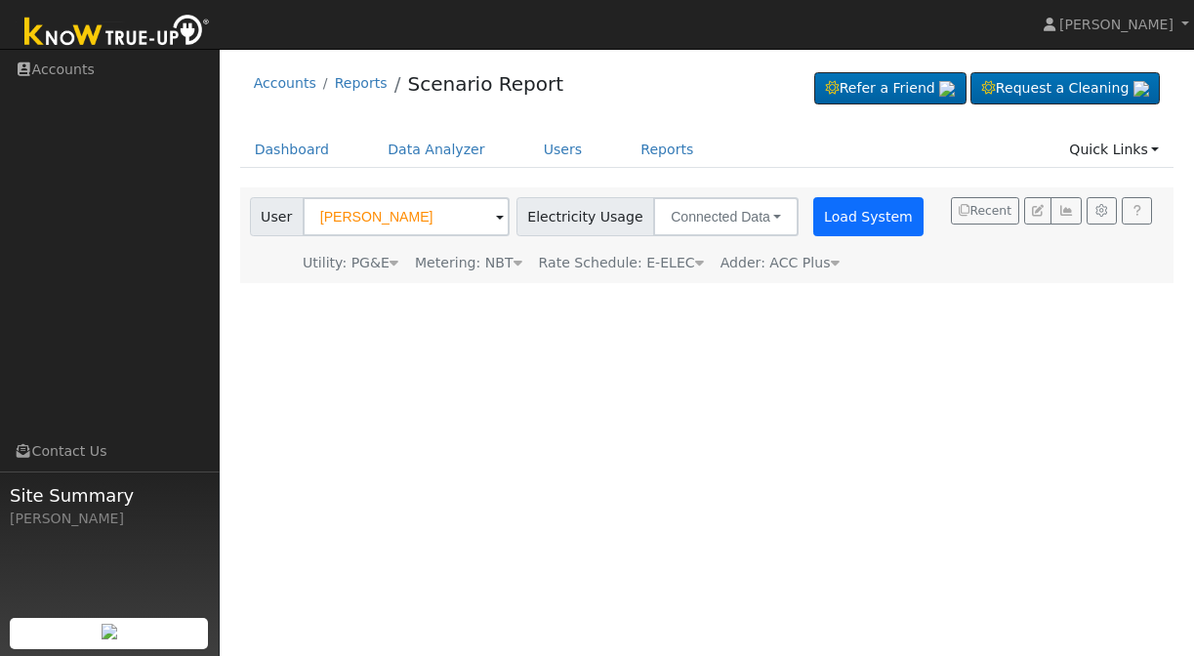
click at [839, 210] on button "Load System" at bounding box center [868, 216] width 111 height 39
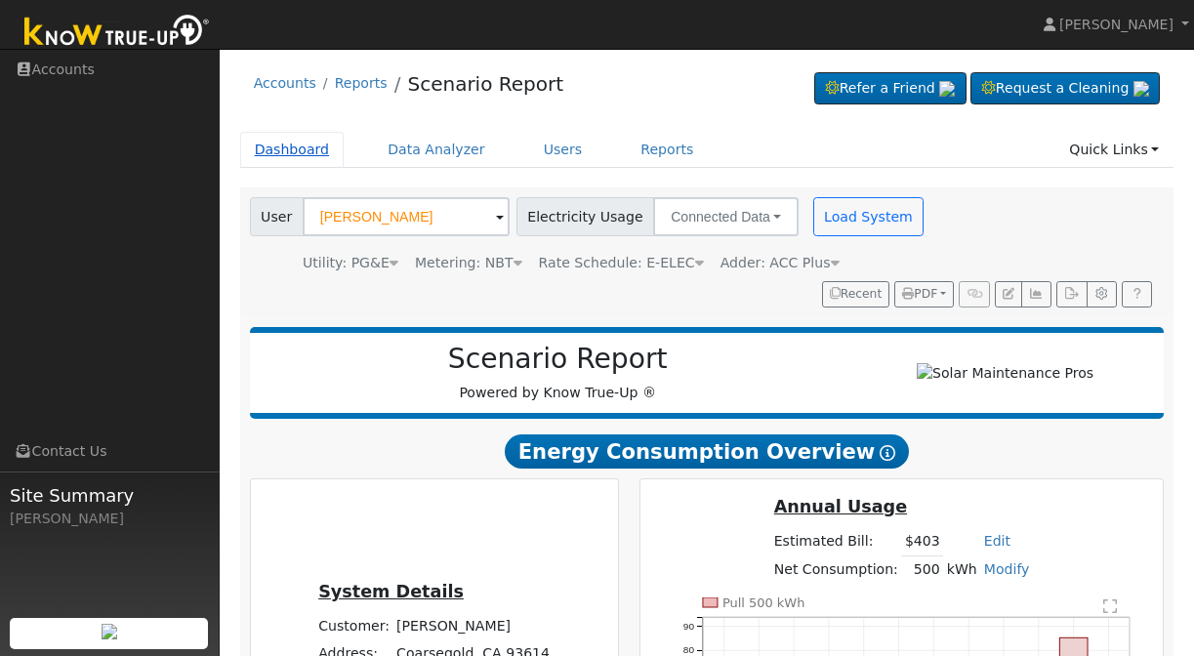
click at [281, 141] on link "Dashboard" at bounding box center [292, 150] width 104 height 36
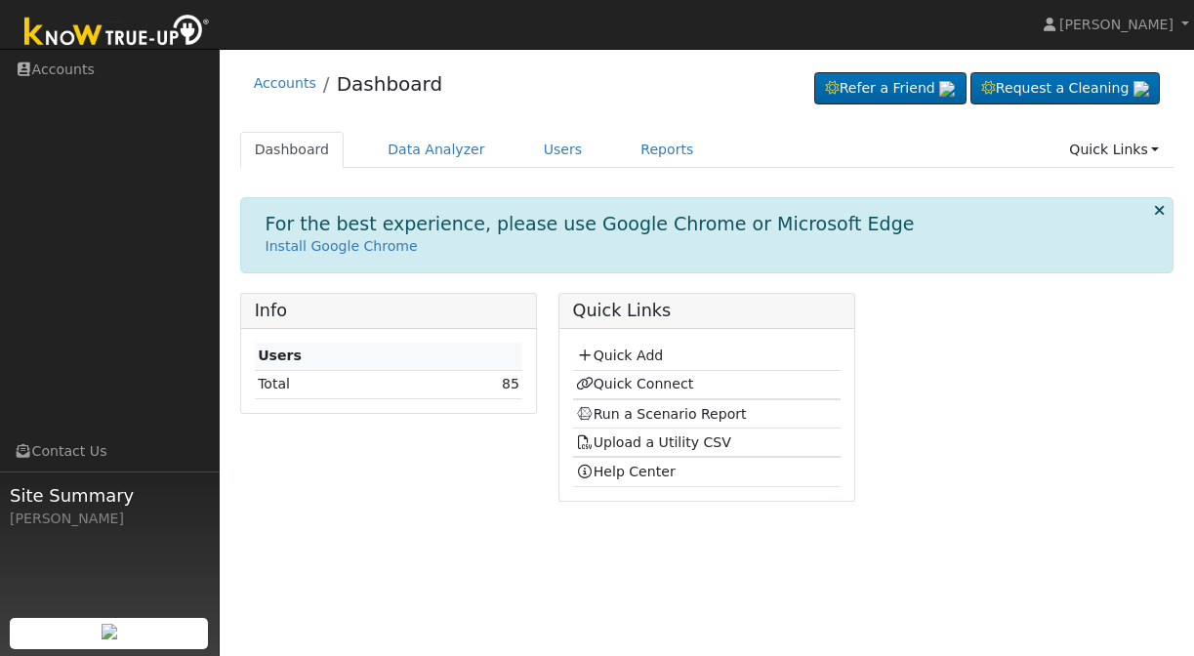
click at [122, 42] on img at bounding box center [117, 33] width 205 height 44
click at [551, 149] on link "Users" at bounding box center [563, 150] width 68 height 36
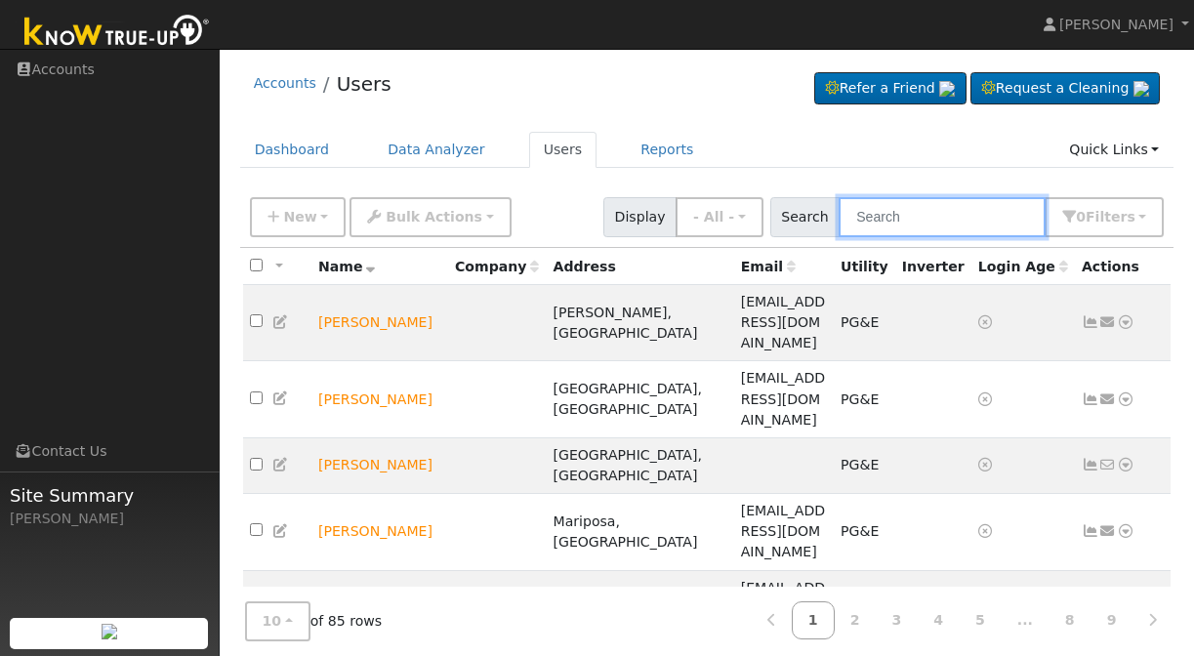
click at [956, 223] on input "text" at bounding box center [942, 217] width 207 height 40
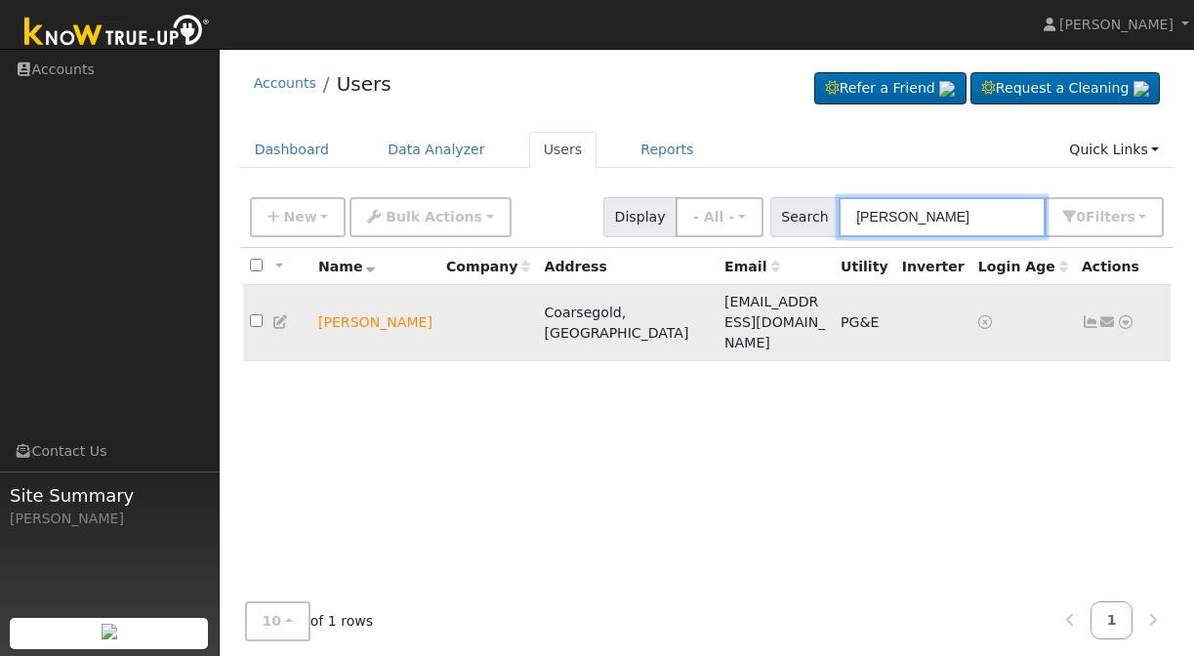
type input "jona"
click at [988, 315] on icon at bounding box center [985, 322] width 14 height 14
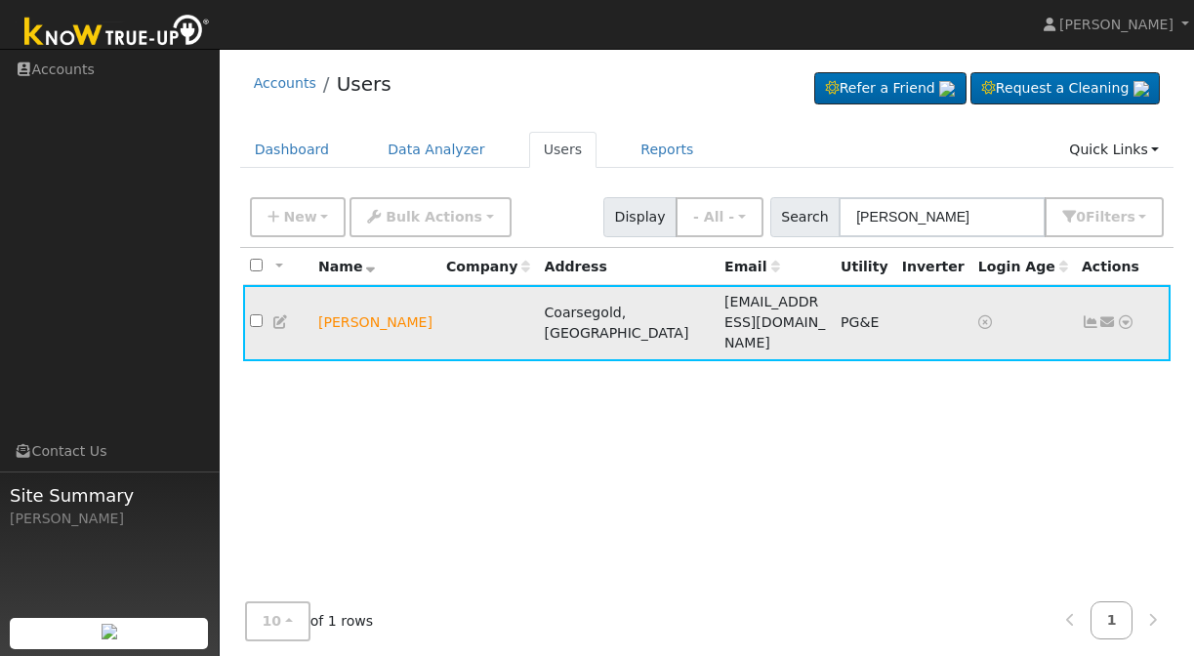
click at [988, 315] on icon at bounding box center [985, 322] width 14 height 14
click at [258, 314] on input "checkbox" at bounding box center [256, 320] width 13 height 13
checkbox input "true"
click at [1125, 315] on icon at bounding box center [1126, 322] width 18 height 14
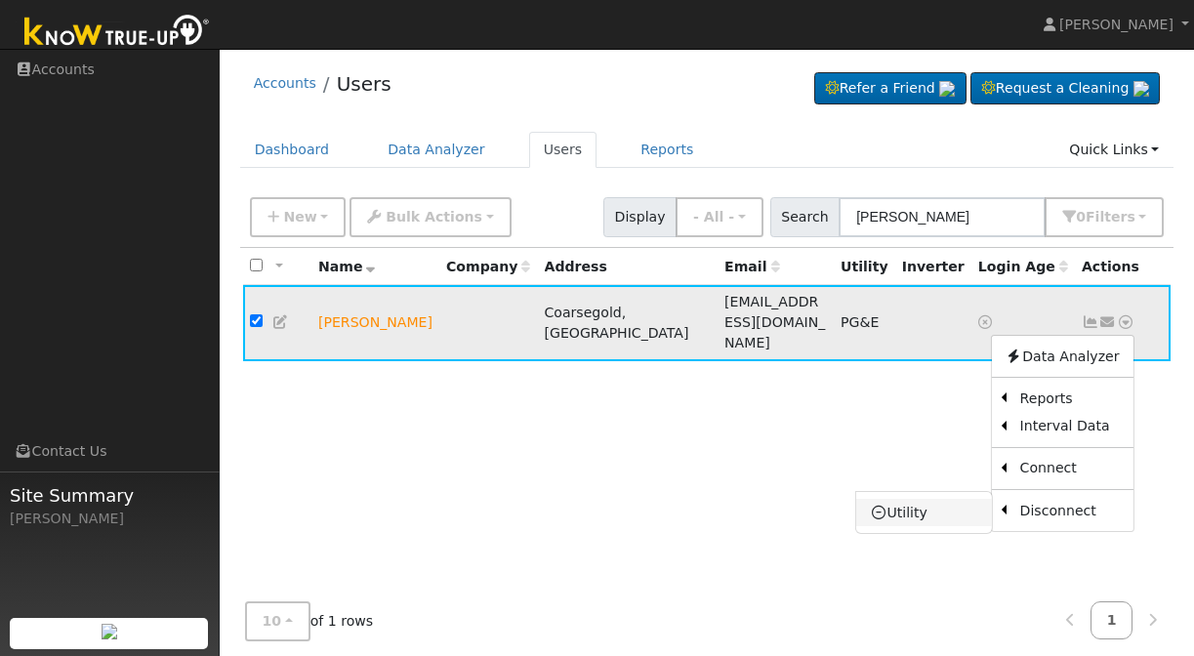
click at [937, 499] on link "Utility" at bounding box center [924, 512] width 136 height 27
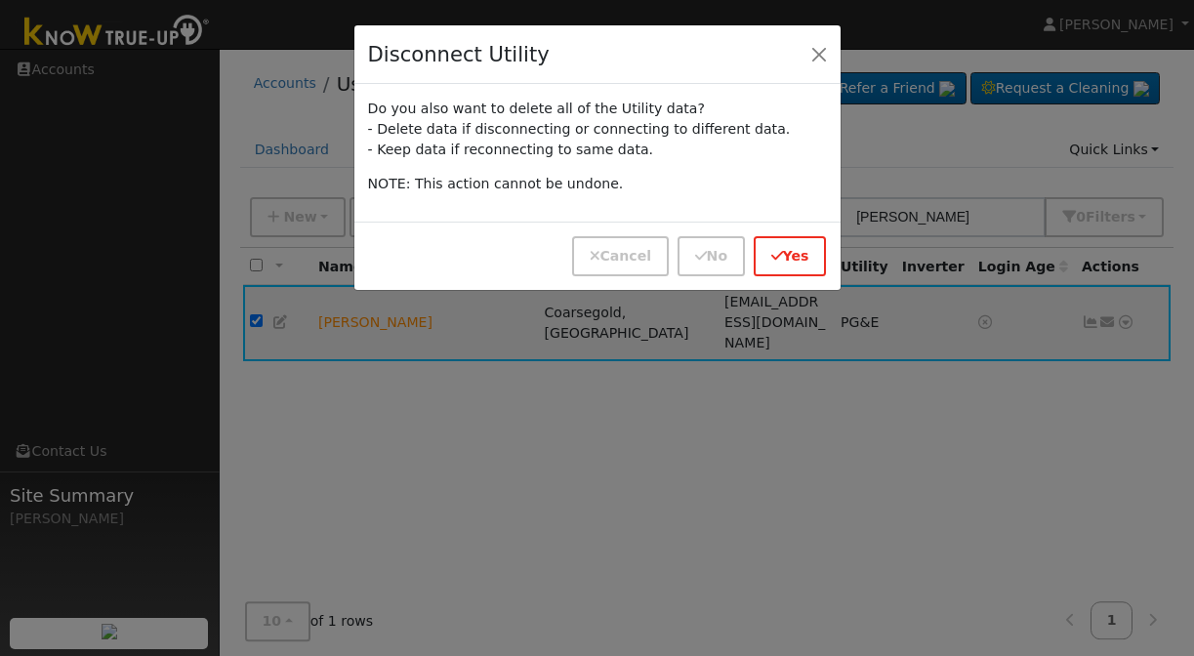
click at [798, 259] on button "Yes" at bounding box center [790, 256] width 73 height 40
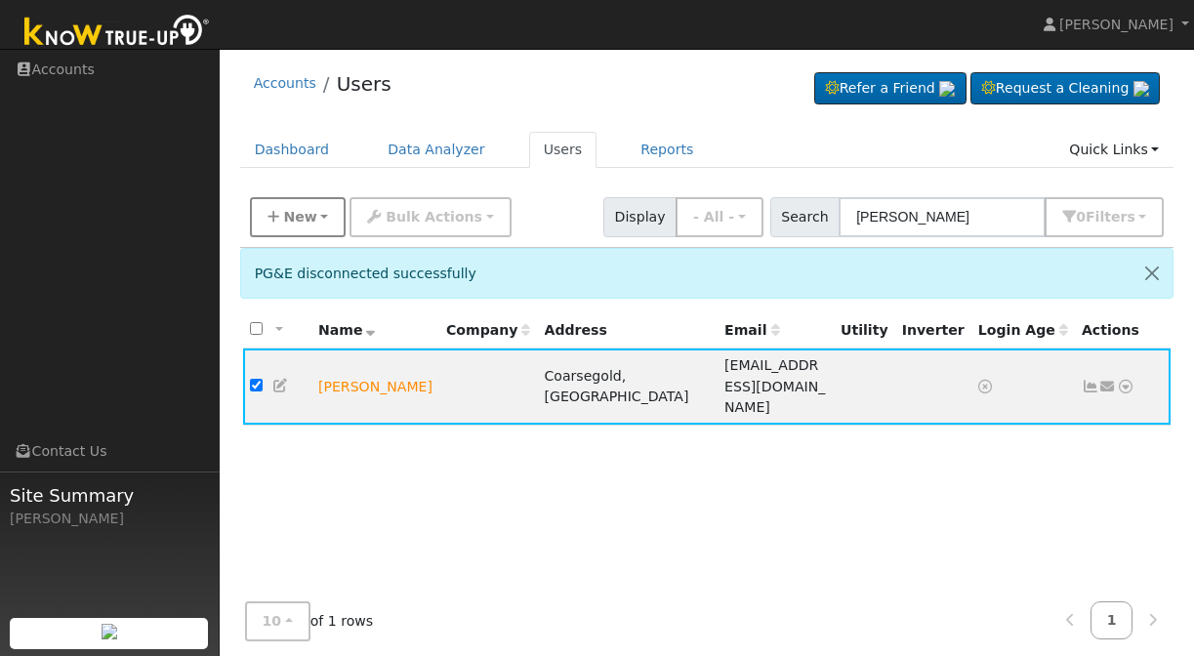
click at [293, 206] on button "New" at bounding box center [298, 217] width 97 height 40
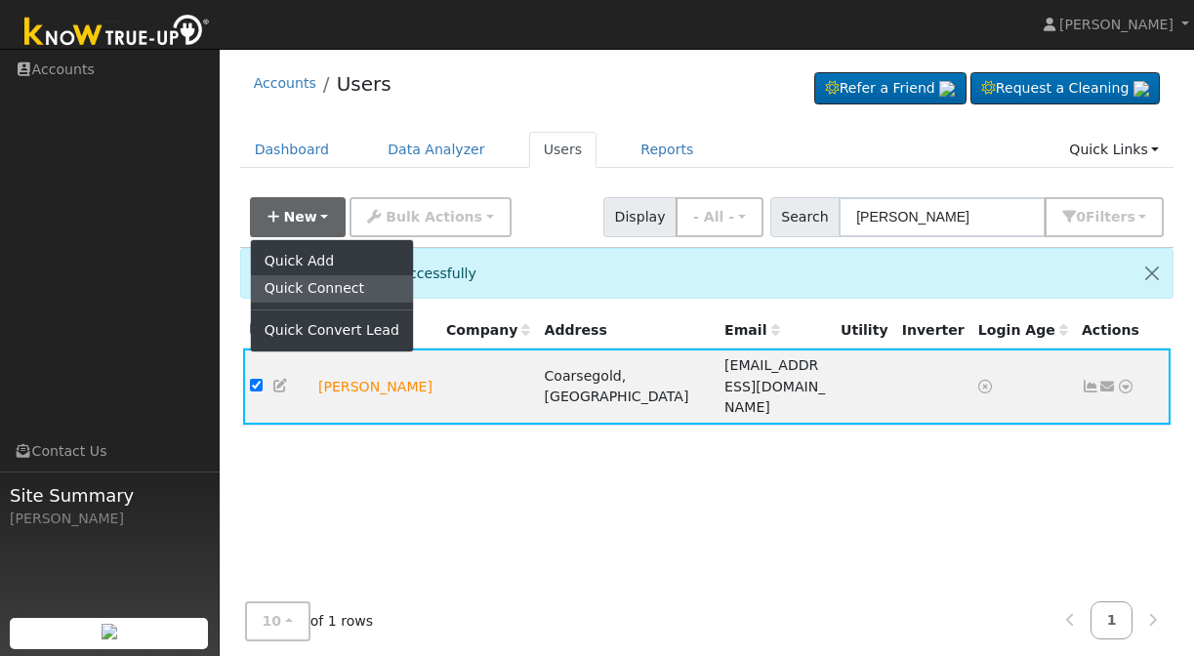
click at [316, 284] on link "Quick Connect" at bounding box center [332, 288] width 162 height 27
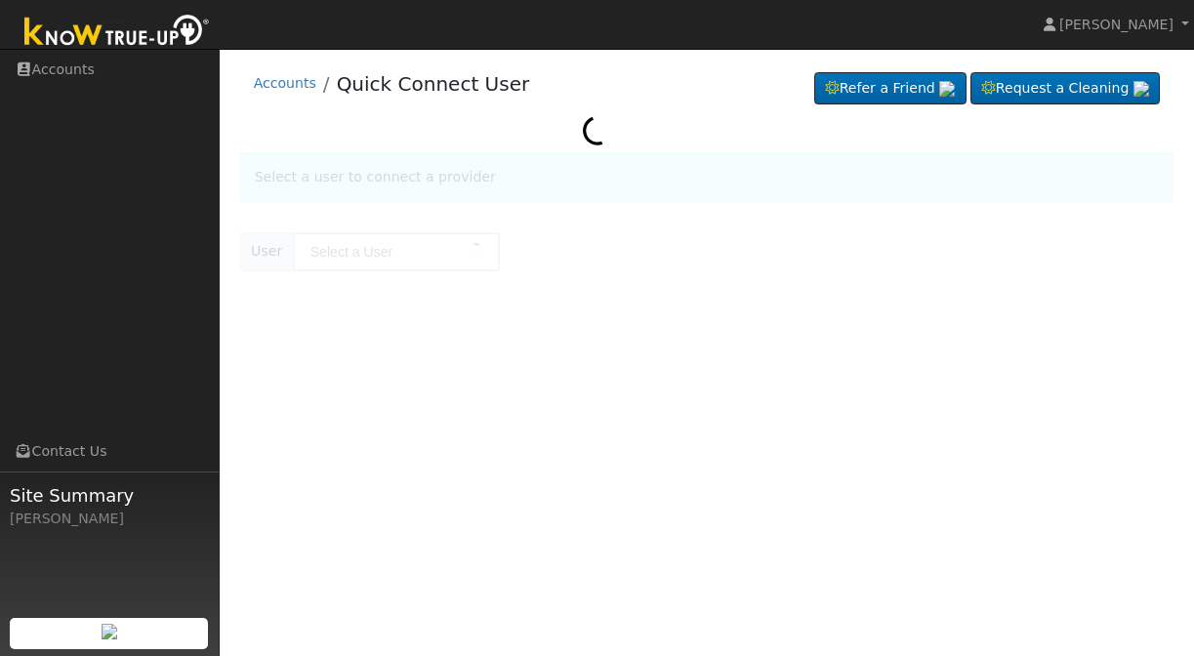
type input "[PERSON_NAME]"
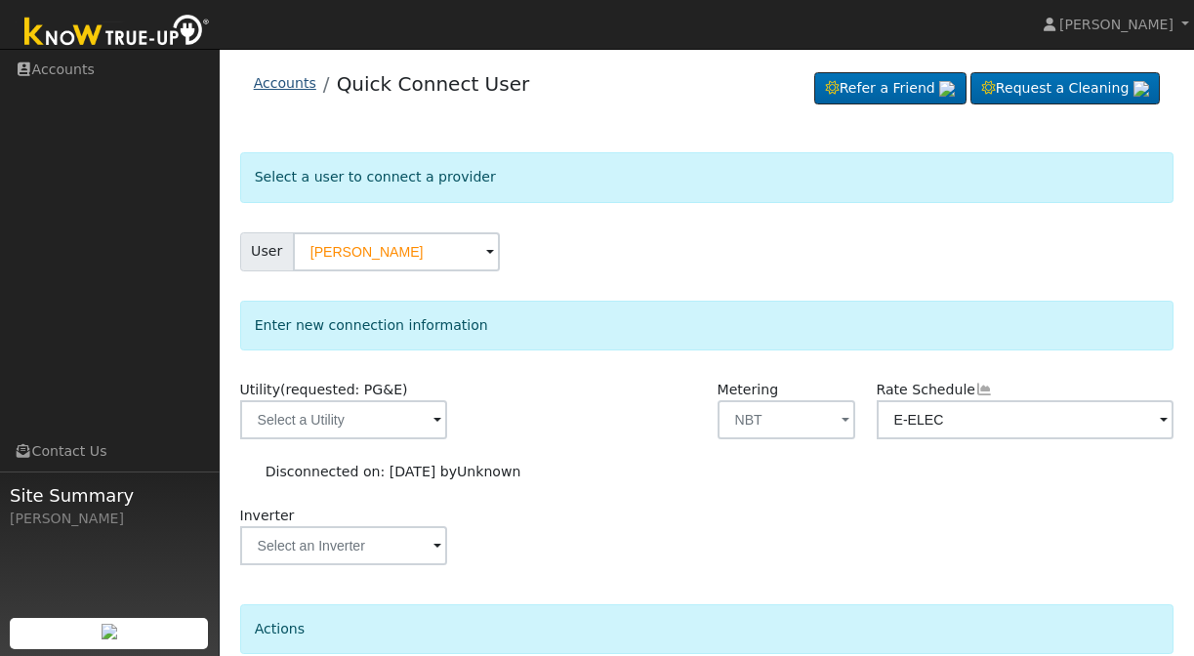
click at [279, 78] on link "Accounts" at bounding box center [285, 83] width 62 height 16
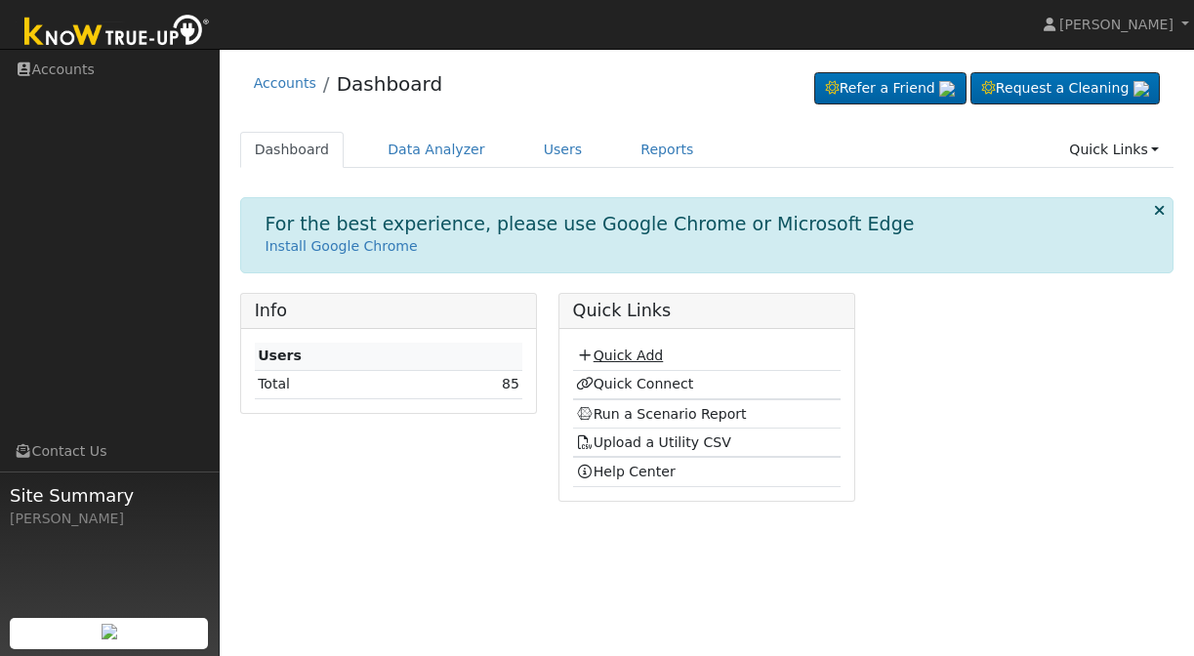
click at [625, 351] on link "Quick Add" at bounding box center [619, 356] width 87 height 16
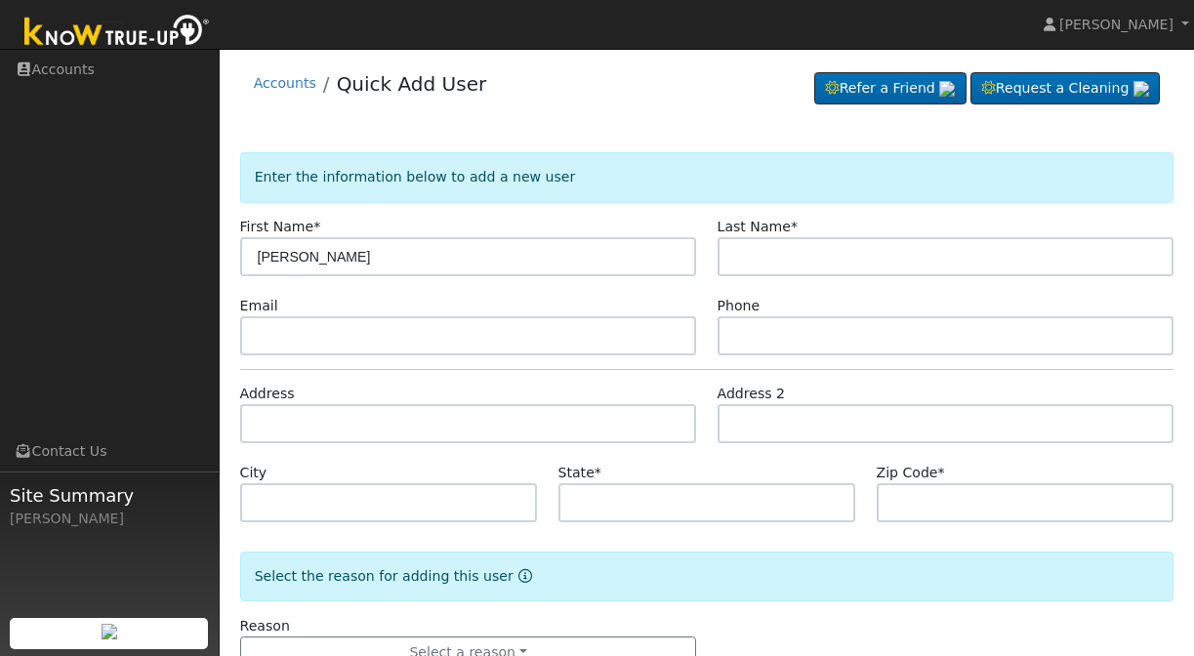
type input "[PERSON_NAME]"
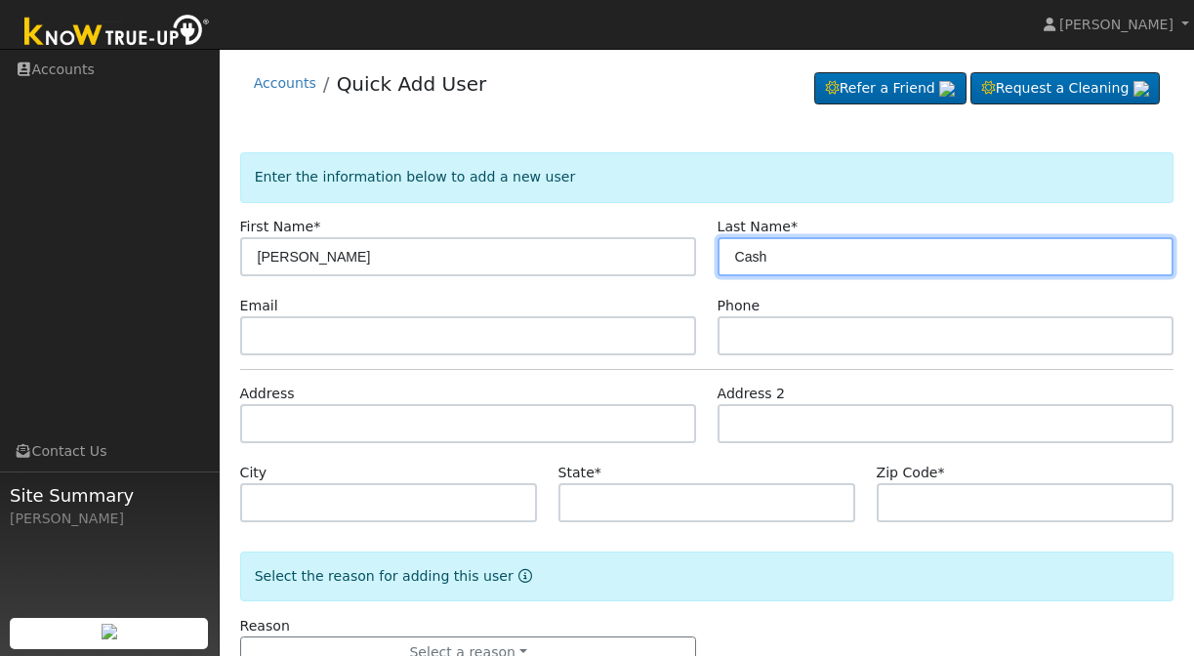
type input "Cash"
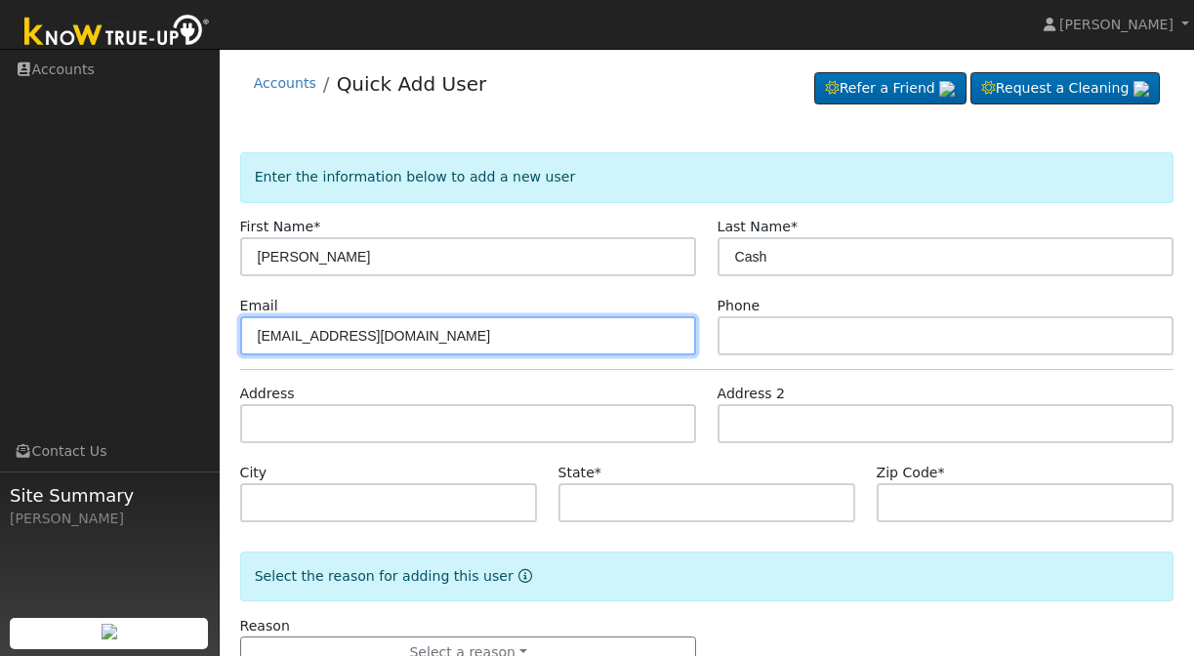
type input "[EMAIL_ADDRESS][DOMAIN_NAME]"
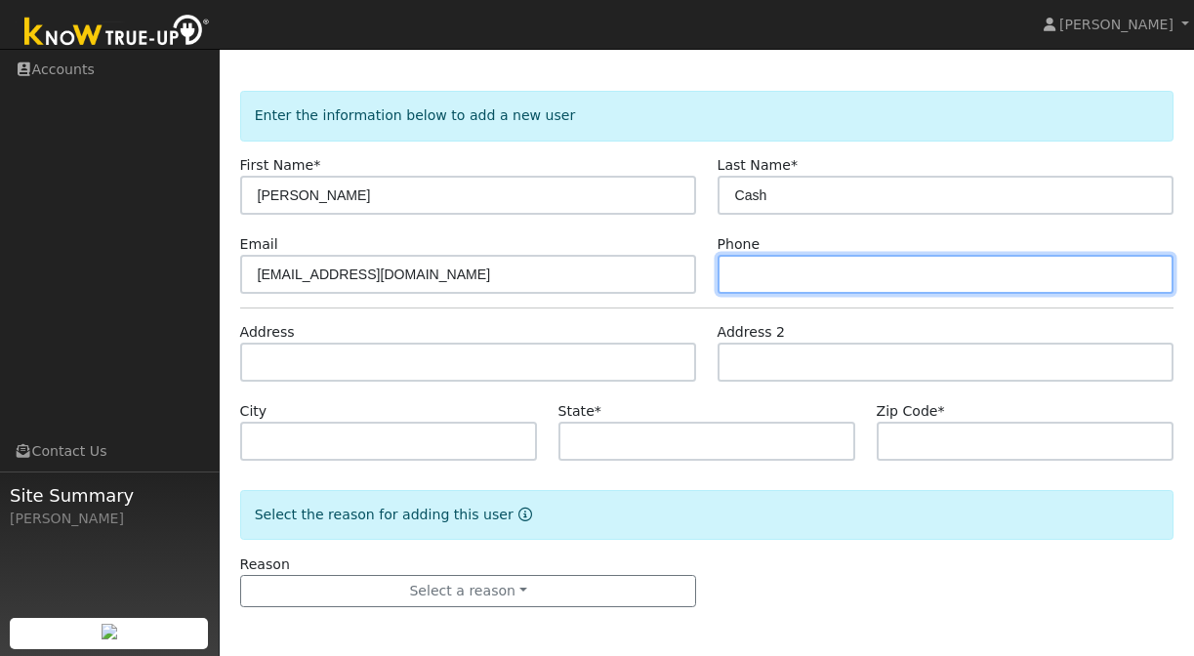
scroll to position [62, 0]
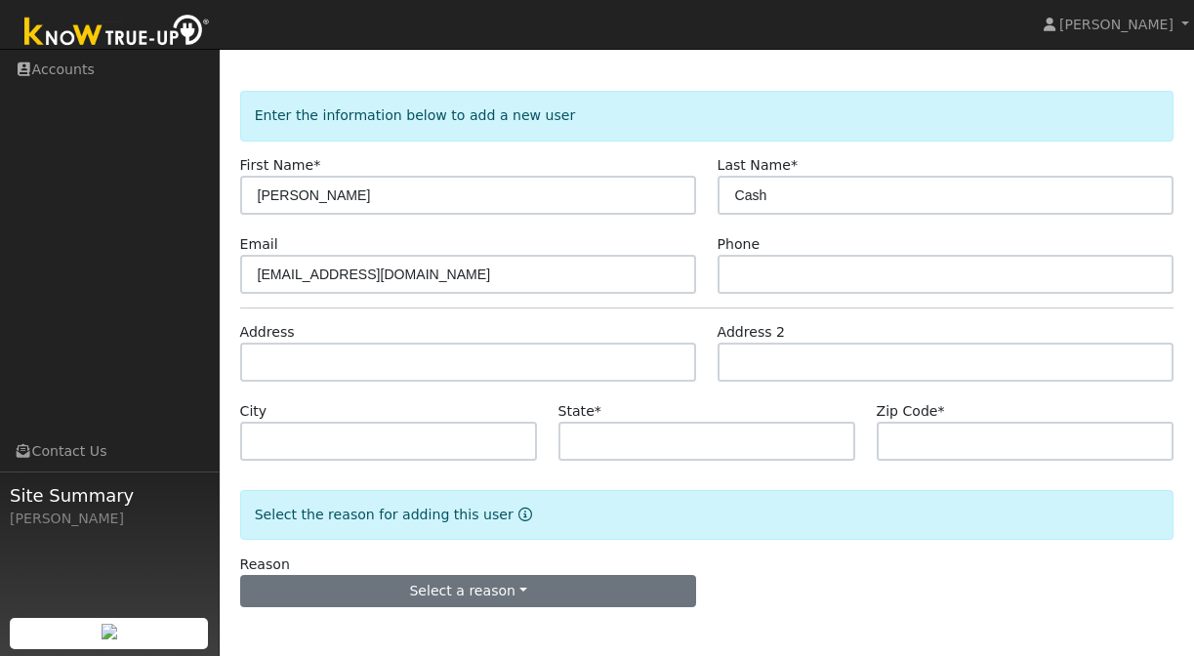
click at [573, 597] on button "Select a reason" at bounding box center [468, 591] width 457 height 33
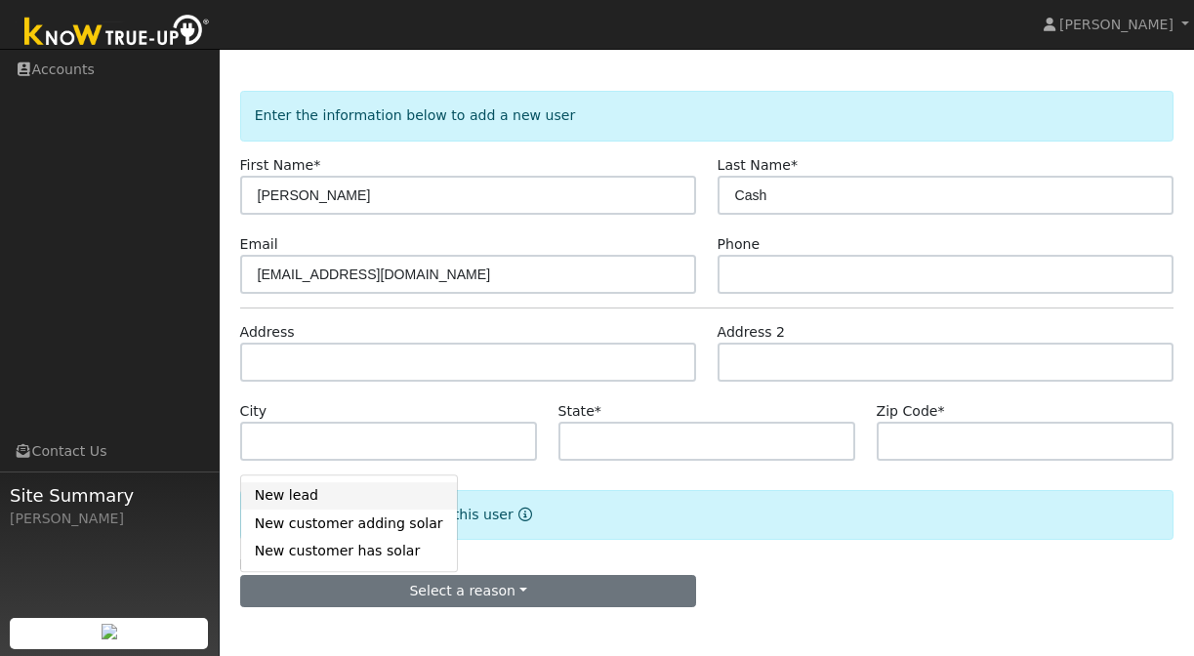
click at [357, 508] on link "New lead" at bounding box center [349, 495] width 216 height 27
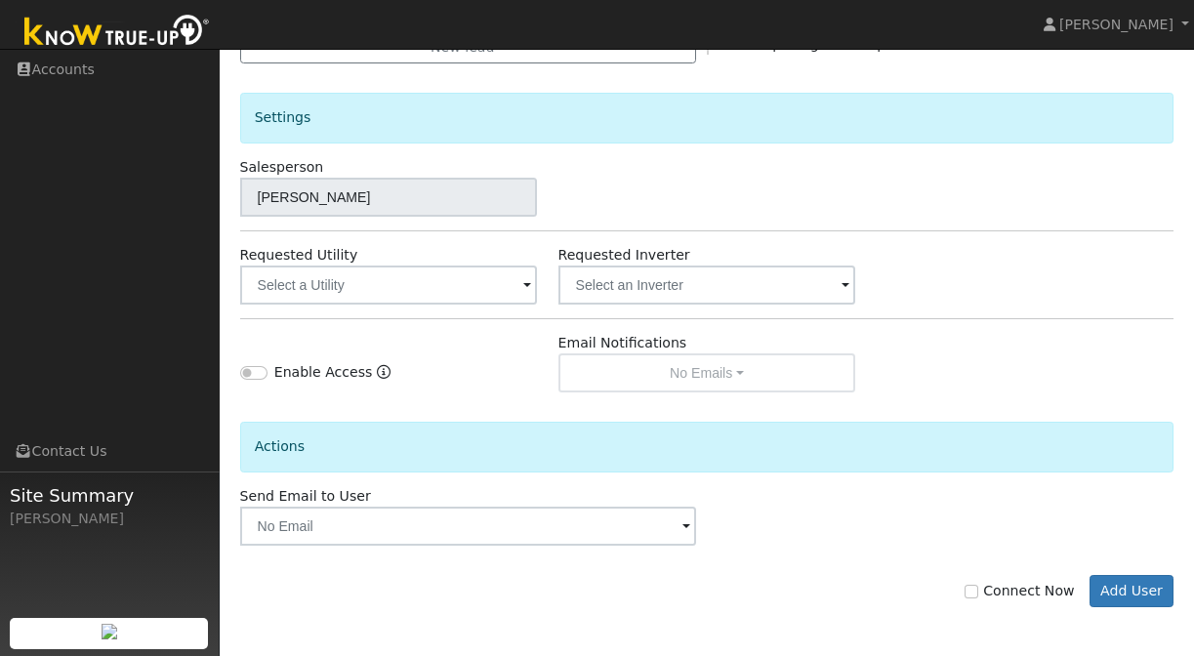
scroll to position [605, 0]
click at [425, 289] on input "text" at bounding box center [389, 285] width 298 height 39
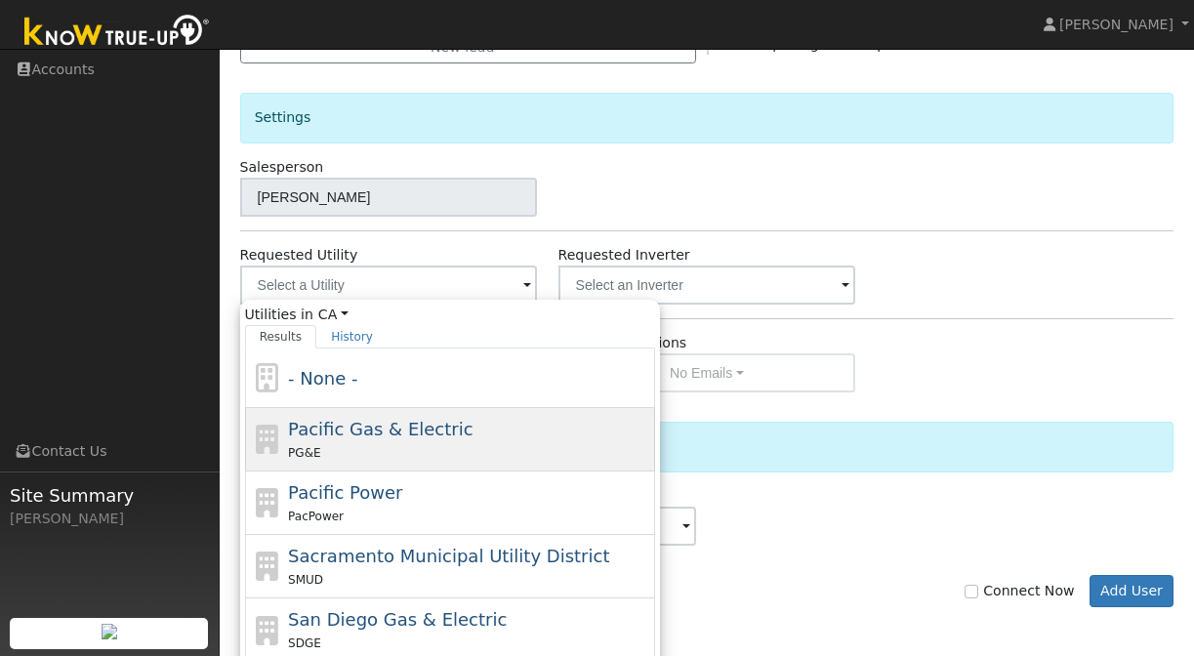
click at [435, 423] on span "Pacific Gas & Electric" at bounding box center [380, 429] width 185 height 21
type input "Pacific Gas & Electric"
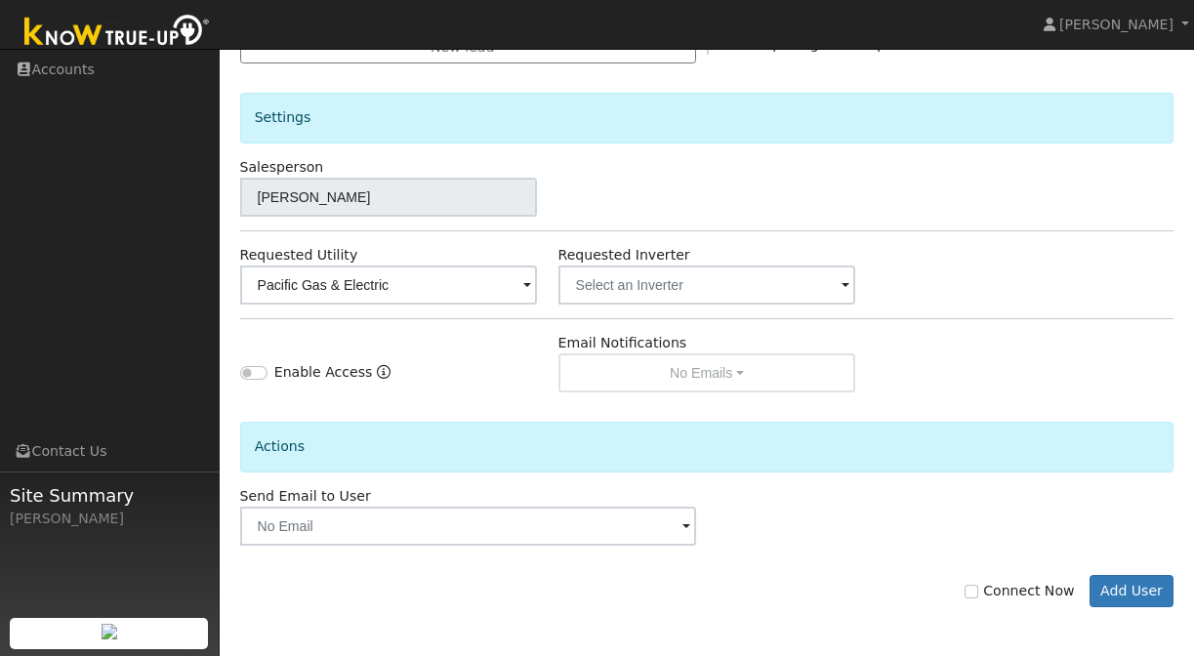
click at [978, 592] on input "Connect Now" at bounding box center [972, 592] width 14 height 14
checkbox input "true"
click at [1162, 596] on button "Add User" at bounding box center [1132, 591] width 85 height 33
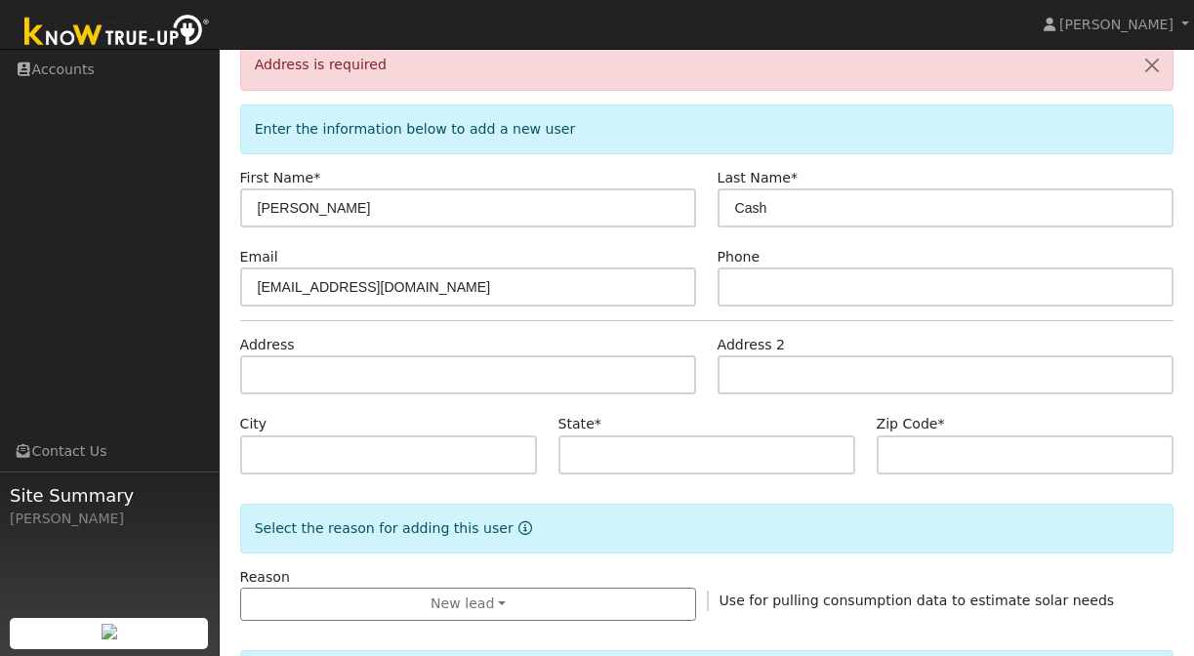
scroll to position [0, 0]
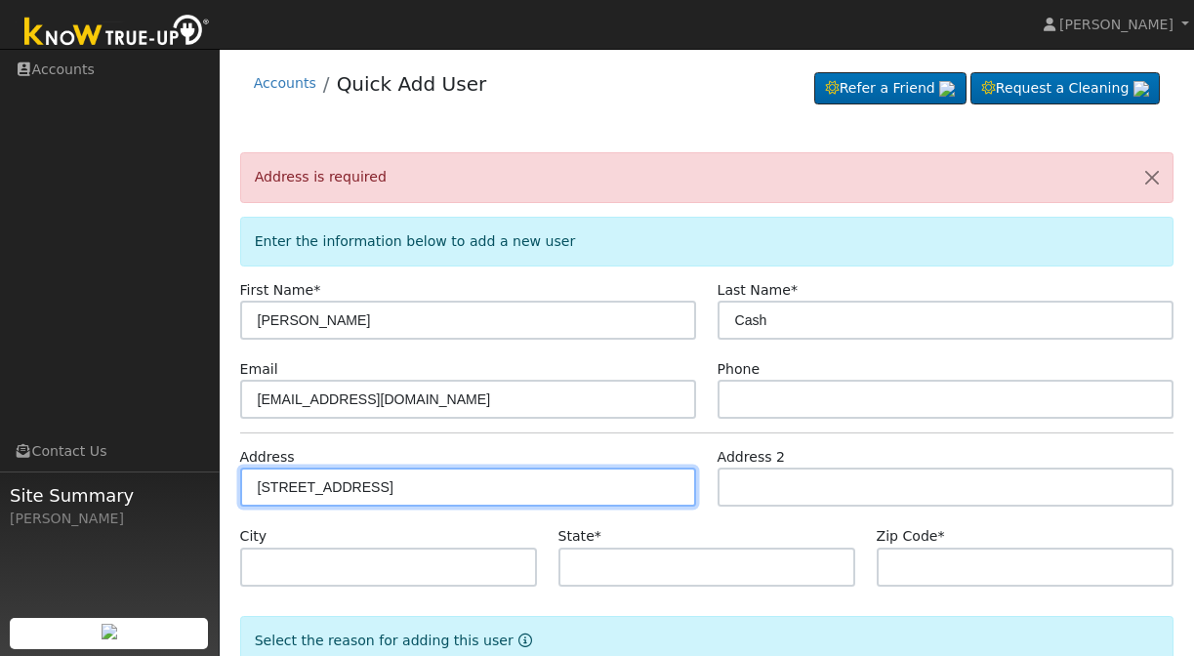
type input "33615 Robinhood Drive"
type input "Coarsegold"
type input "CA"
type input "93614"
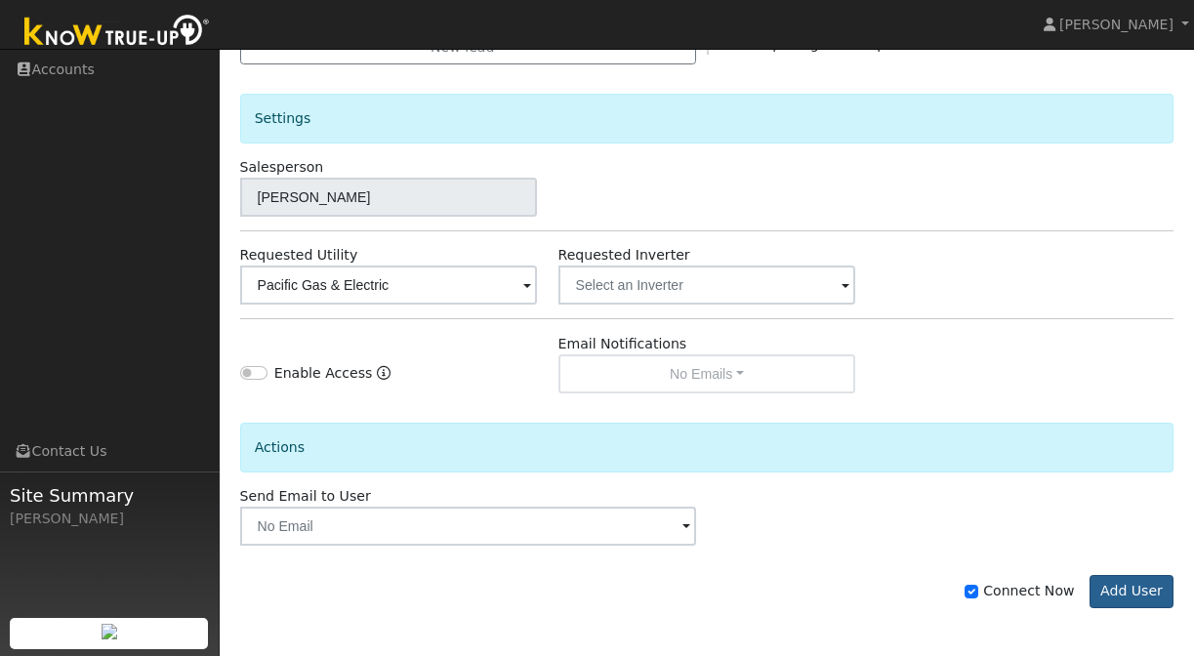
click at [1112, 585] on button "Add User" at bounding box center [1132, 591] width 85 height 33
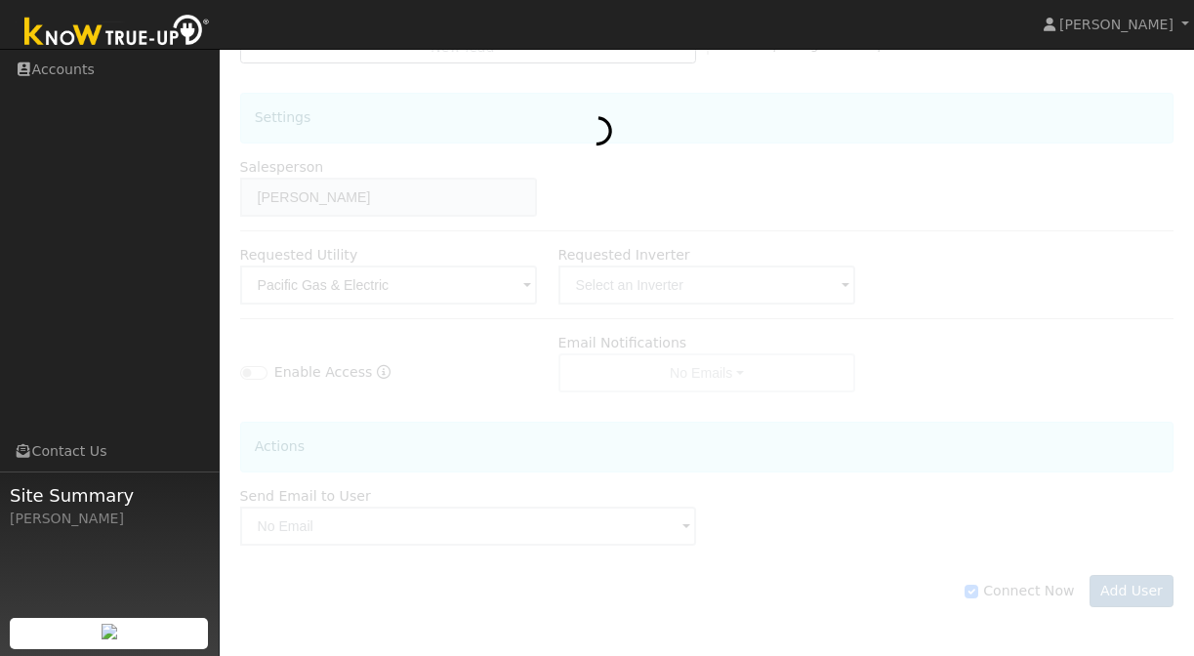
scroll to position [605, 0]
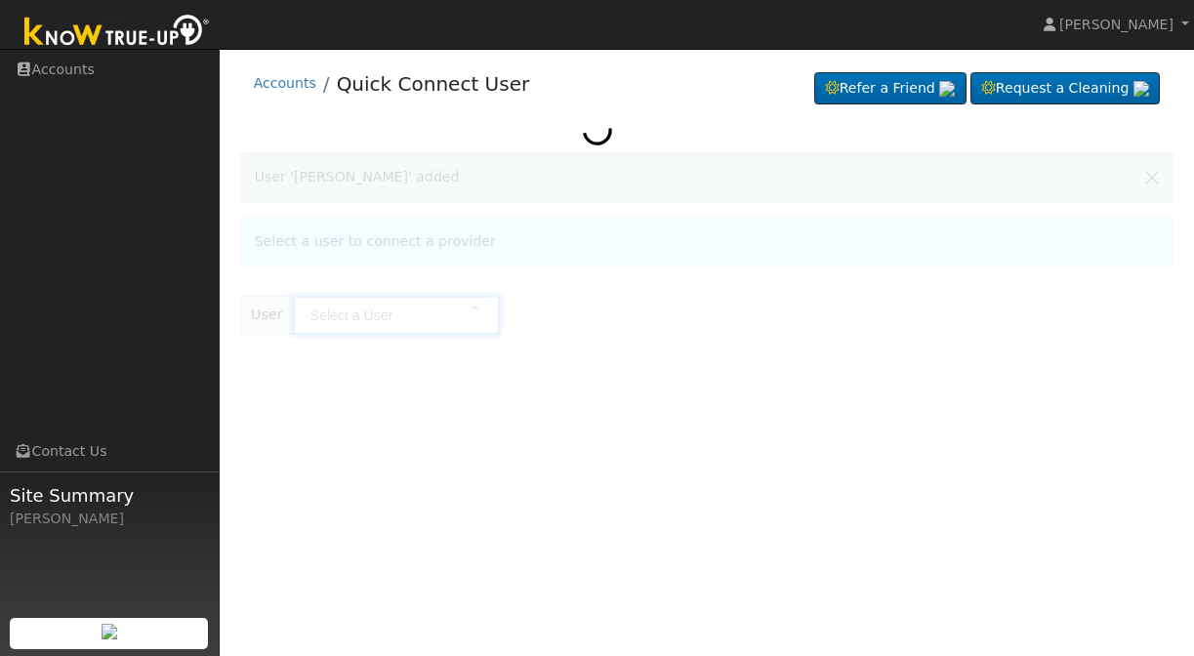
type input "[PERSON_NAME]"
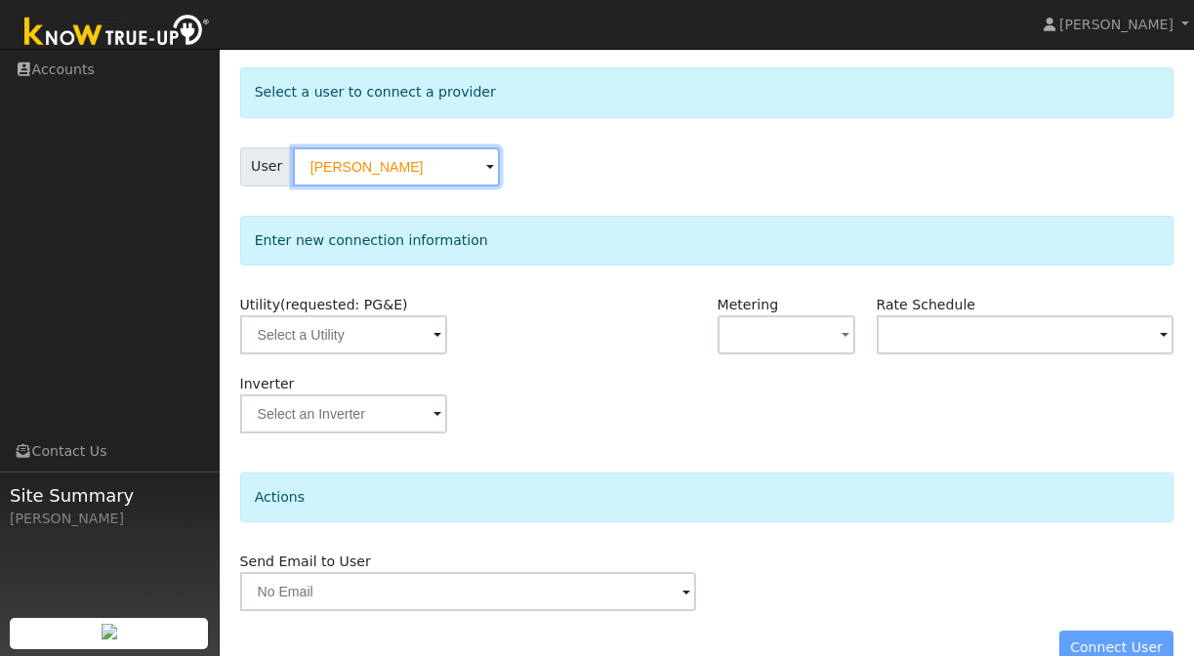
scroll to position [86, 0]
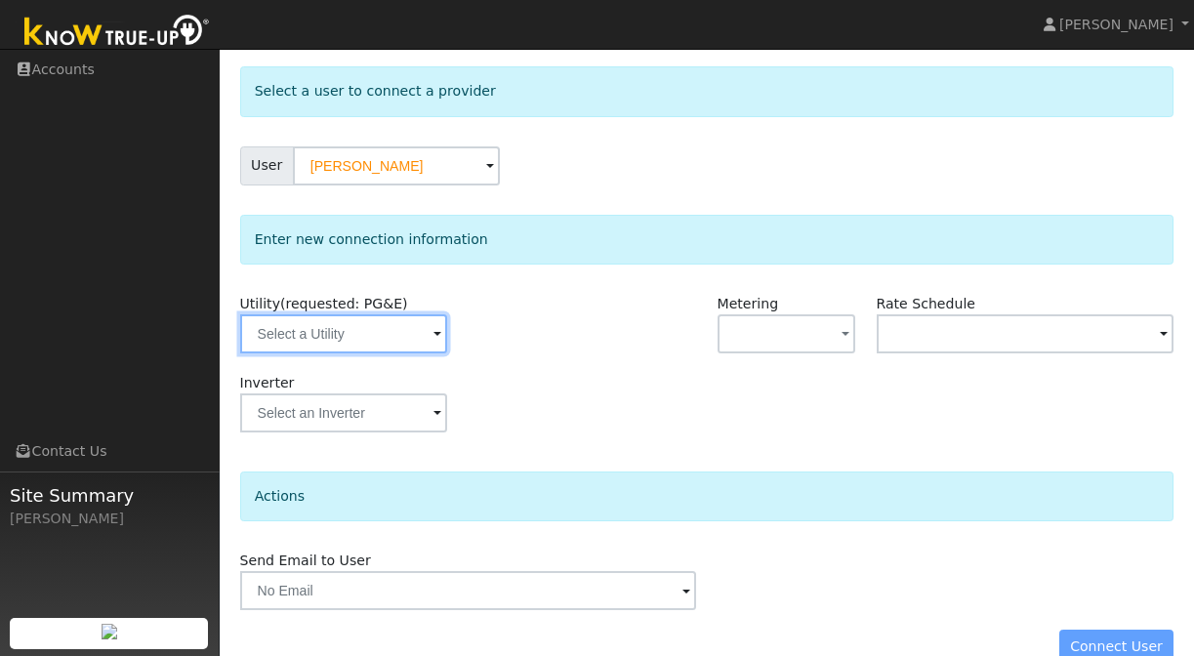
click at [379, 346] on input "text" at bounding box center [343, 333] width 207 height 39
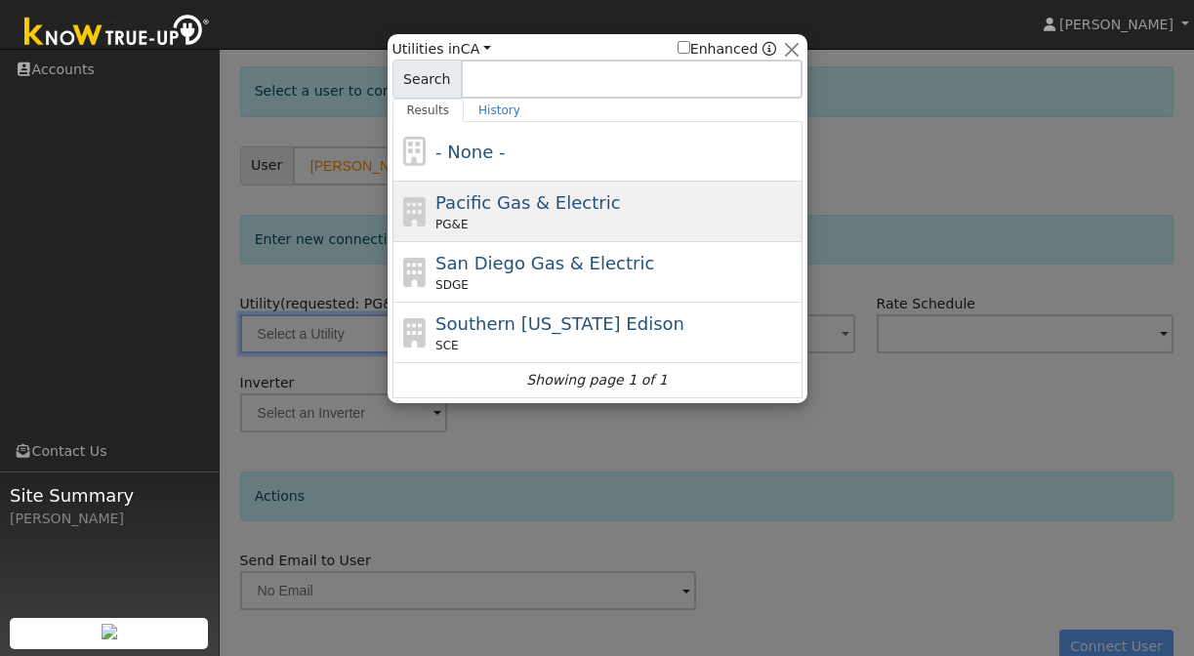
click at [453, 221] on span "PG&E" at bounding box center [451, 225] width 32 height 18
type input "PG&E"
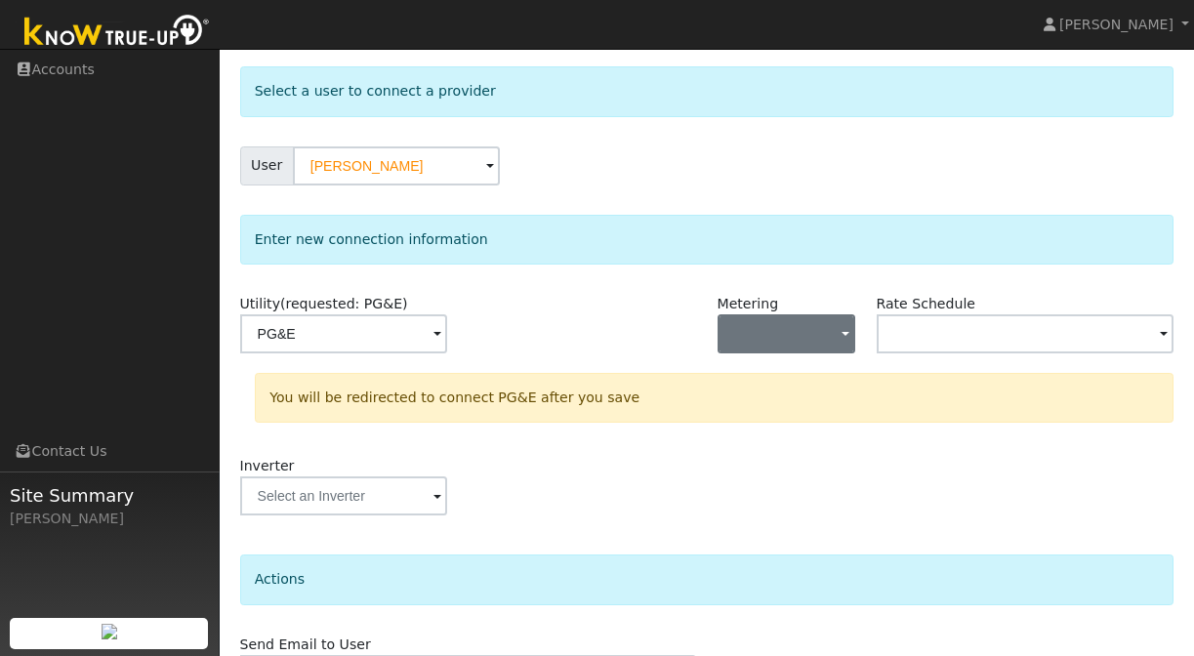
click at [741, 332] on button "button" at bounding box center [787, 333] width 139 height 39
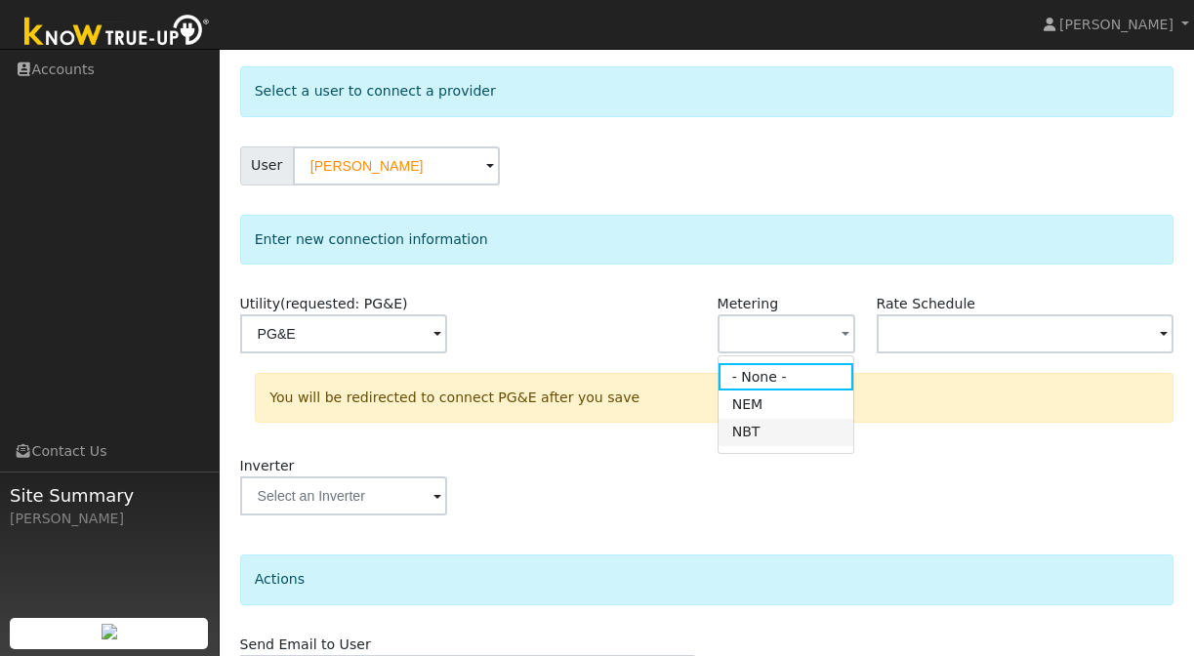
click at [755, 436] on link "NBT" at bounding box center [787, 432] width 136 height 27
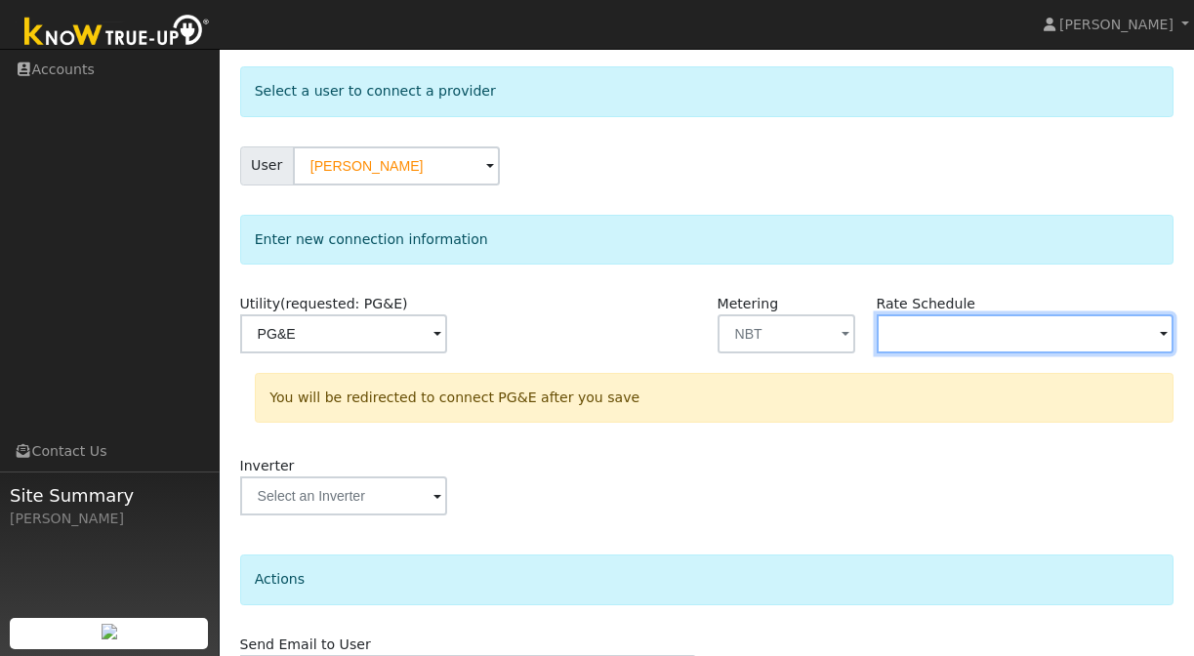
click at [909, 340] on input "text" at bounding box center [1026, 333] width 298 height 39
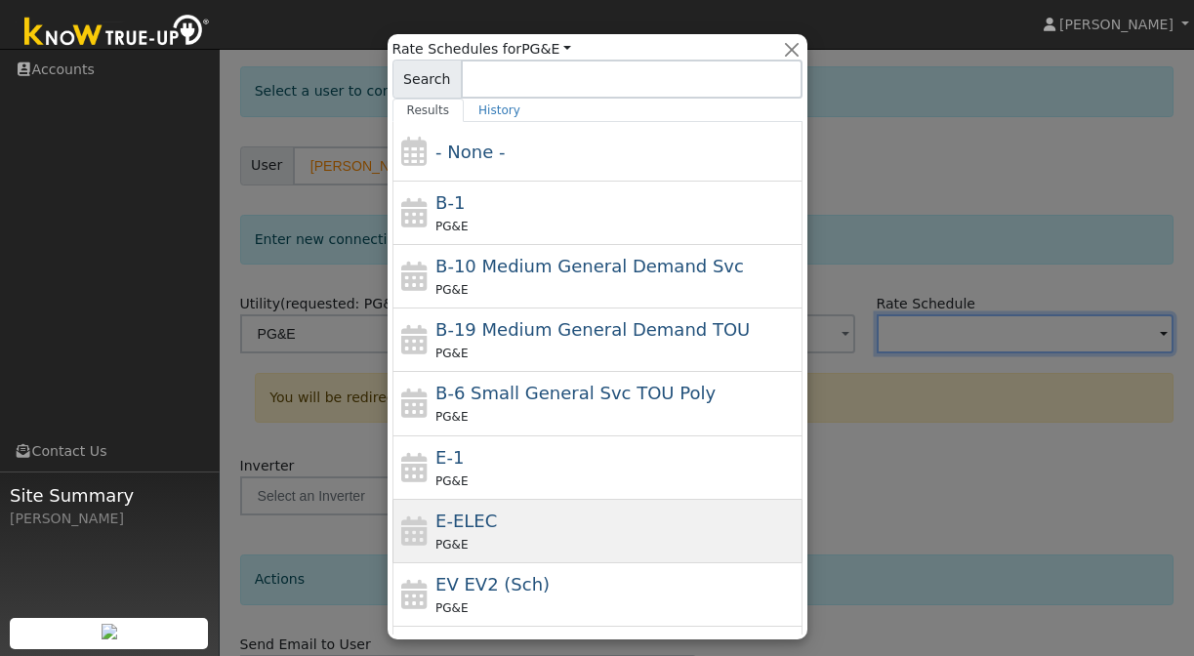
click at [539, 518] on div "E-ELEC PG&E" at bounding box center [616, 531] width 362 height 47
type input "E-ELEC"
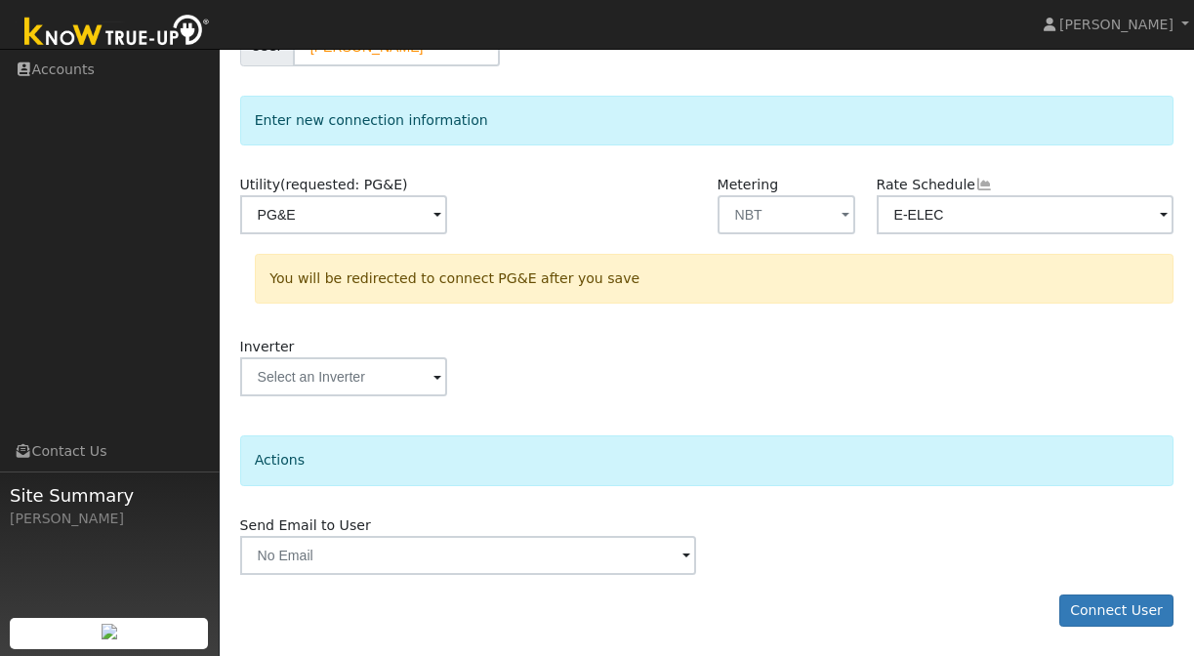
scroll to position [204, 0]
click at [321, 387] on input "text" at bounding box center [343, 377] width 207 height 39
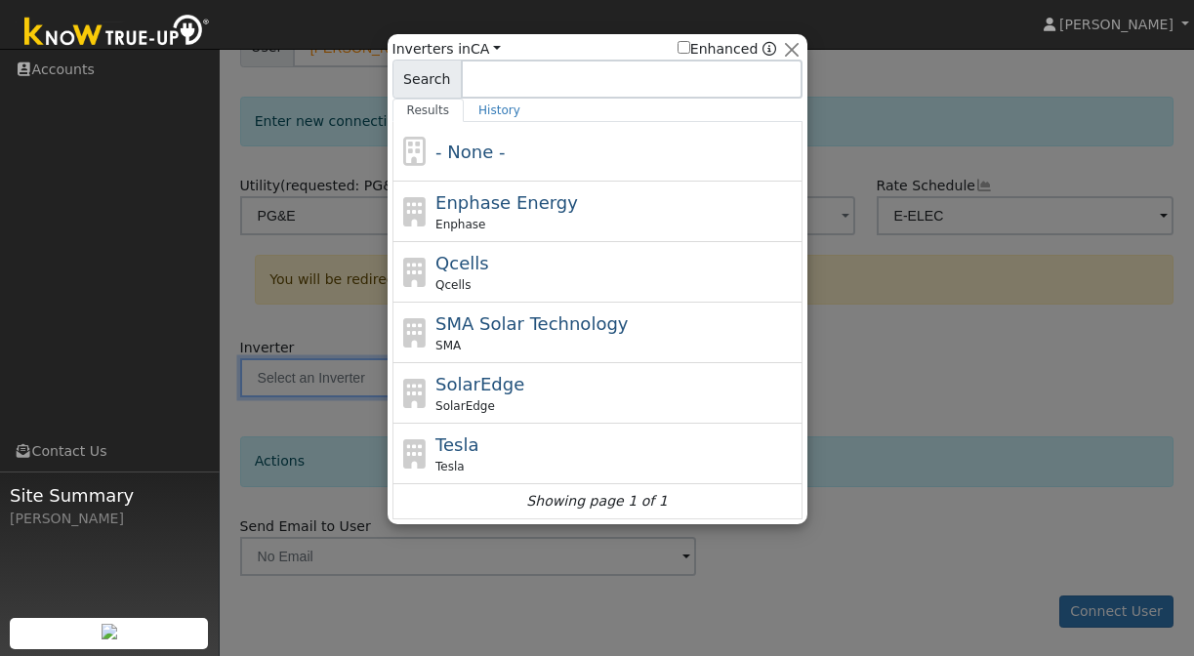
click at [1041, 415] on div at bounding box center [597, 328] width 1194 height 656
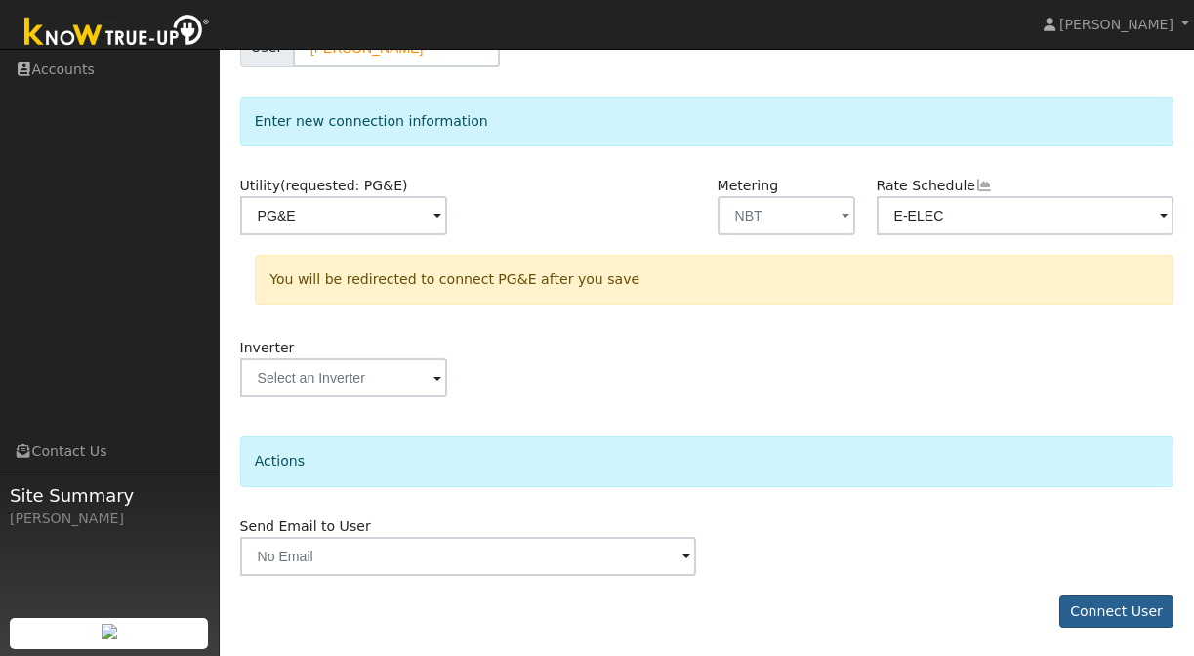
click at [1087, 604] on button "Connect User" at bounding box center [1116, 612] width 115 height 33
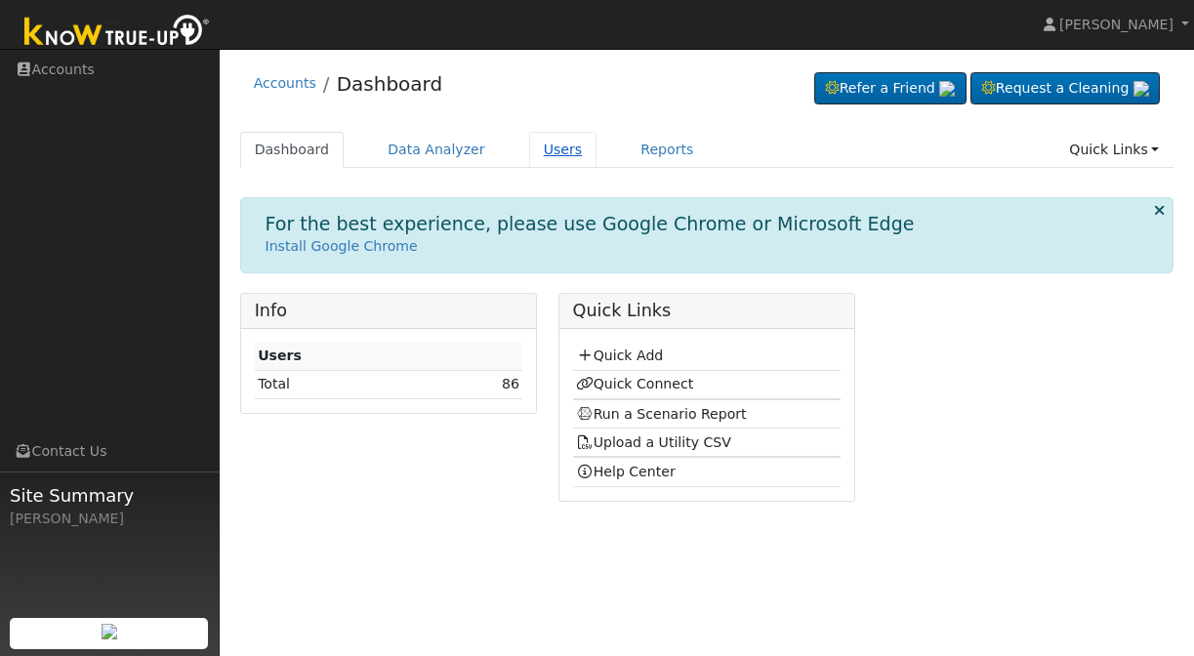
click at [548, 149] on link "Users" at bounding box center [563, 150] width 68 height 36
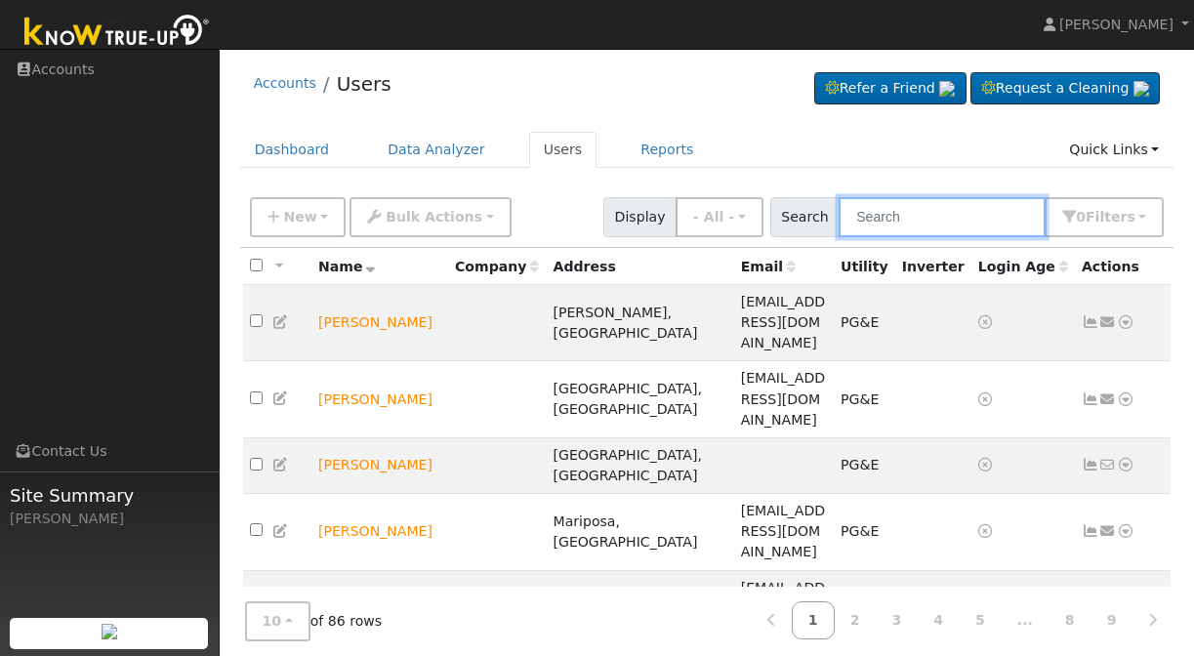
click at [962, 216] on input "text" at bounding box center [942, 217] width 207 height 40
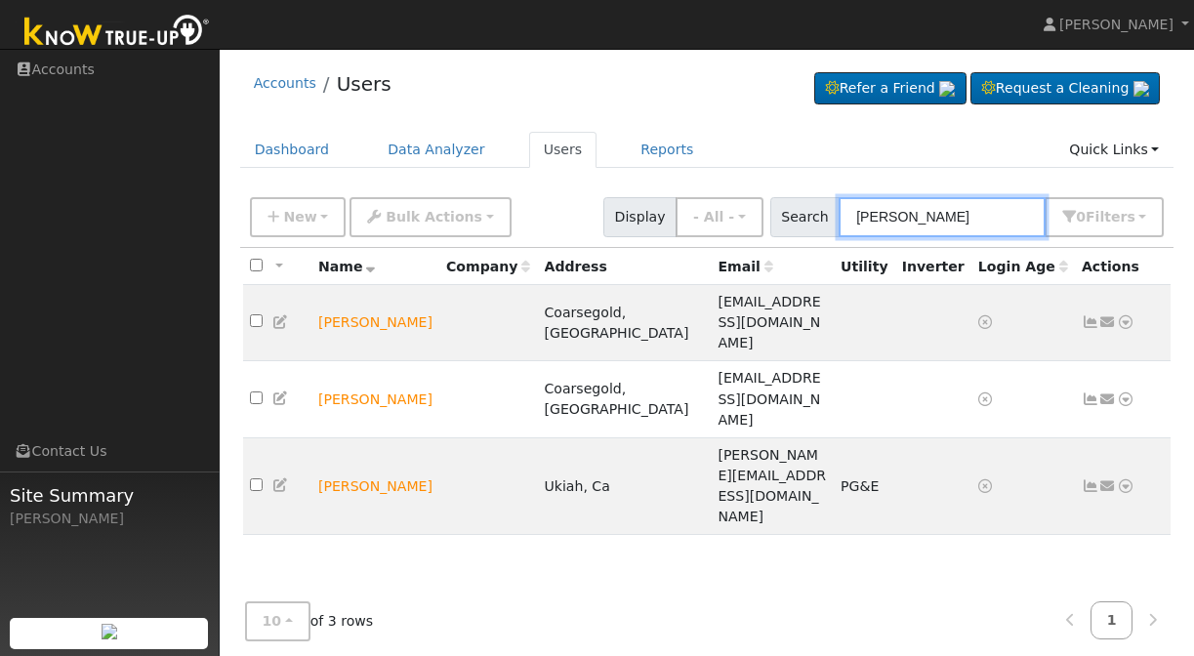
type input "John"
drag, startPoint x: 962, startPoint y: 216, endPoint x: 253, endPoint y: 301, distance: 713.9
click at [253, 314] on input "checkbox" at bounding box center [256, 320] width 13 height 13
checkbox input "true"
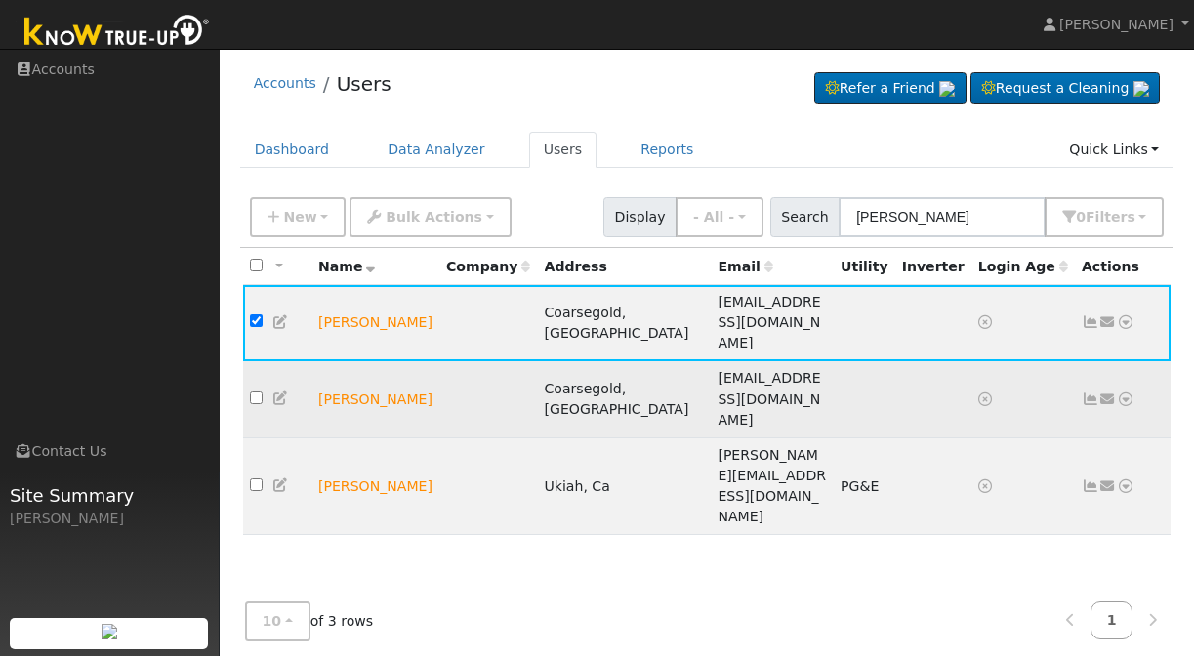
click at [256, 391] on input "checkbox" at bounding box center [256, 397] width 13 height 13
checkbox input "true"
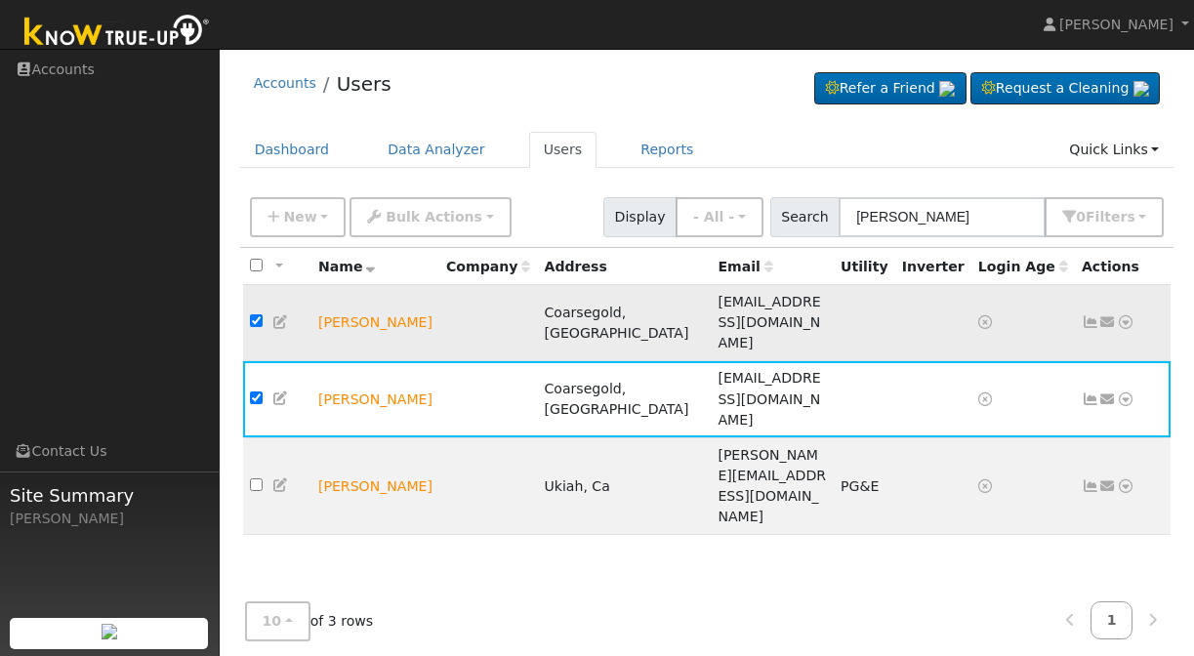
click at [1132, 315] on icon at bounding box center [1126, 322] width 18 height 14
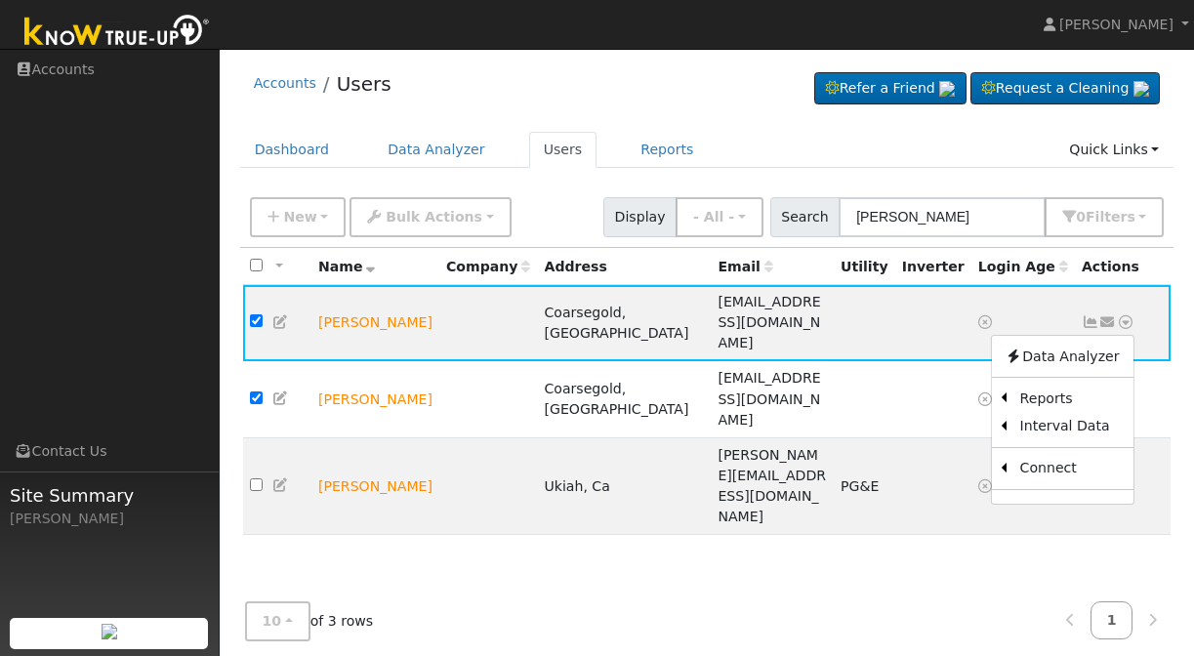
click at [886, 516] on div "All None All on page None on page Name Company Address Email Utility Inverter L…" at bounding box center [707, 444] width 934 height 393
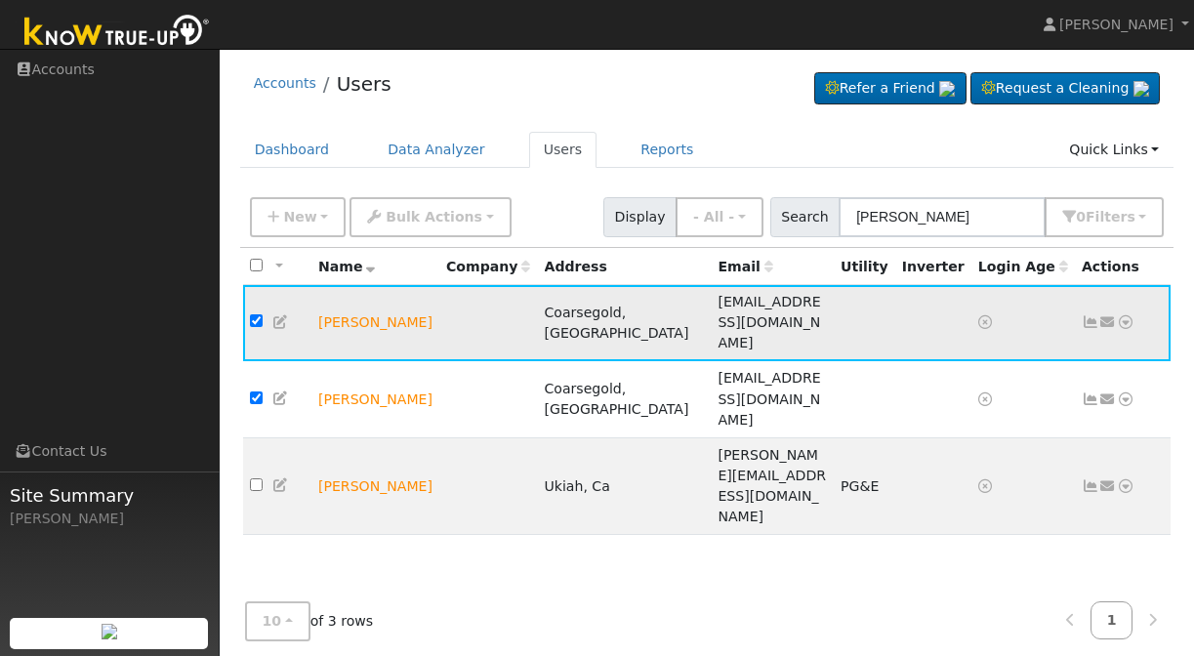
click at [990, 315] on icon at bounding box center [985, 322] width 14 height 14
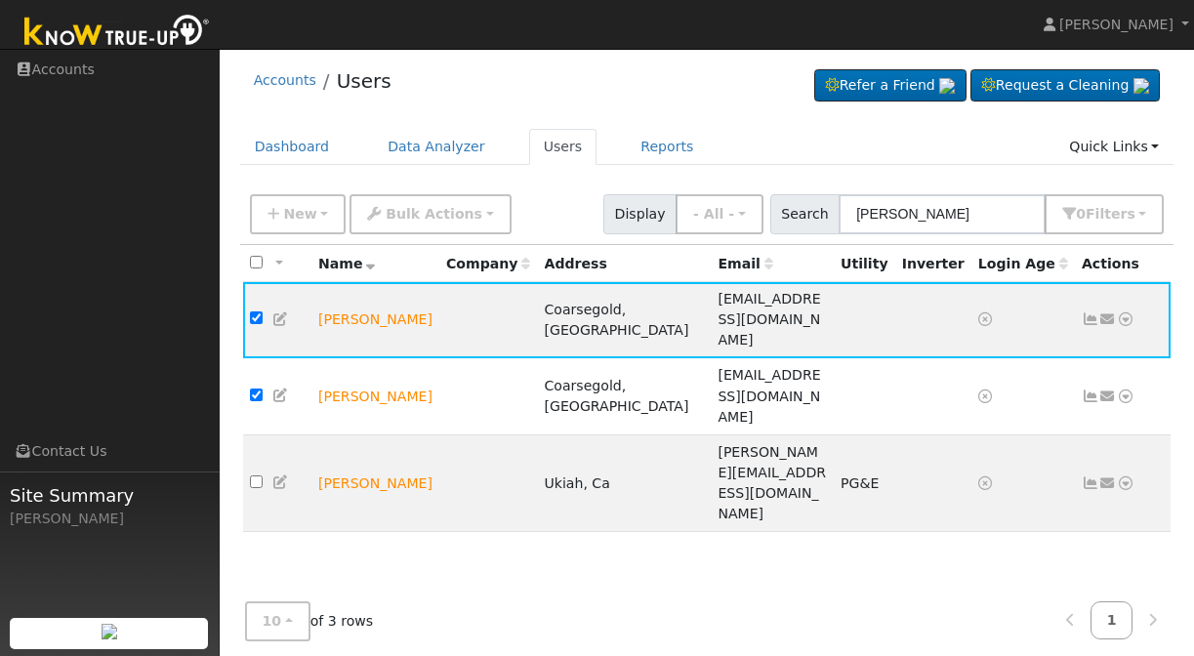
scroll to position [3, 0]
click at [276, 312] on icon at bounding box center [281, 319] width 18 height 14
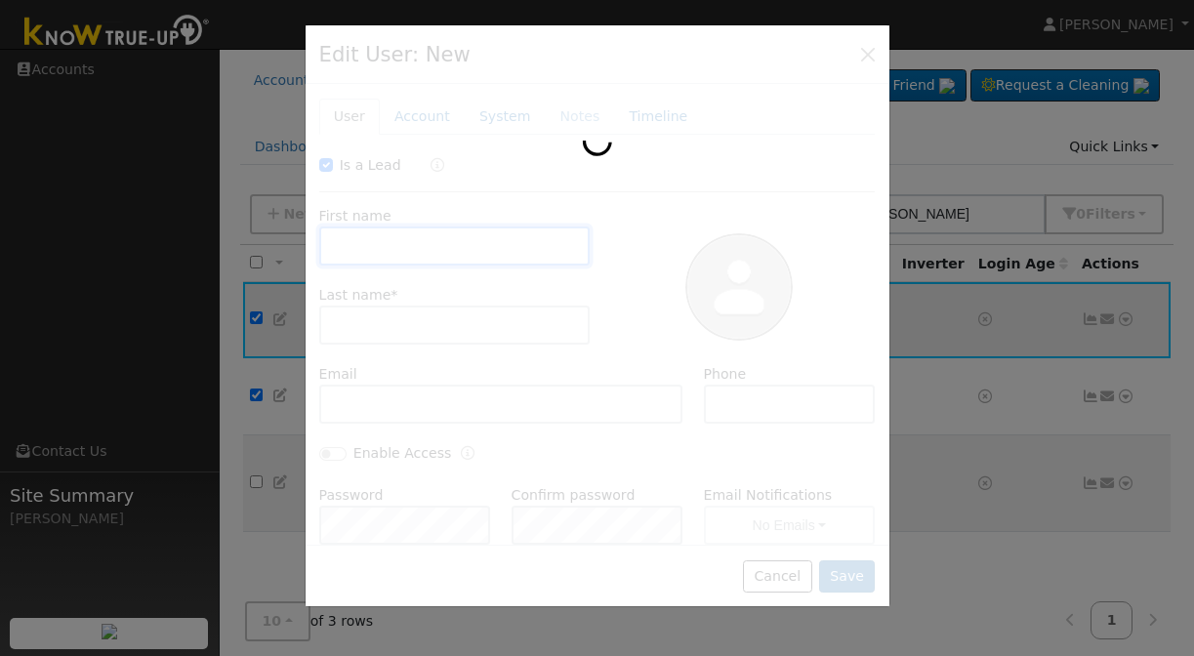
checkbox input "true"
type input "John"
type input "Cash"
type input "nodanemail@emailurrr.com"
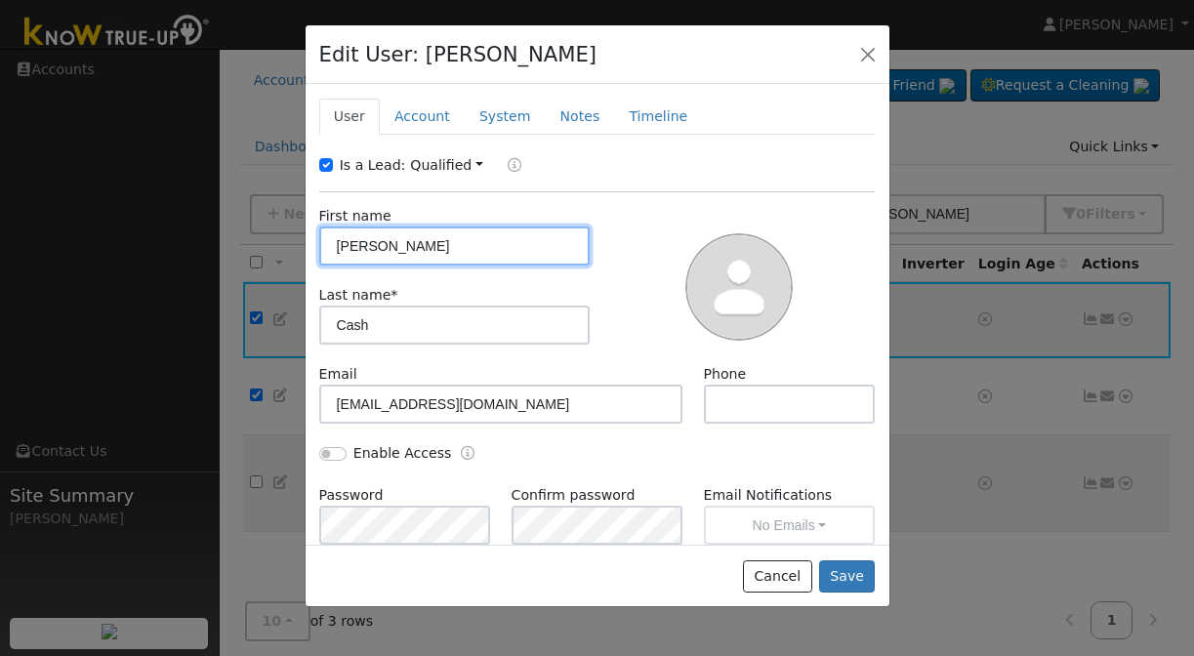
scroll to position [0, 0]
click at [860, 49] on button "button" at bounding box center [867, 53] width 27 height 27
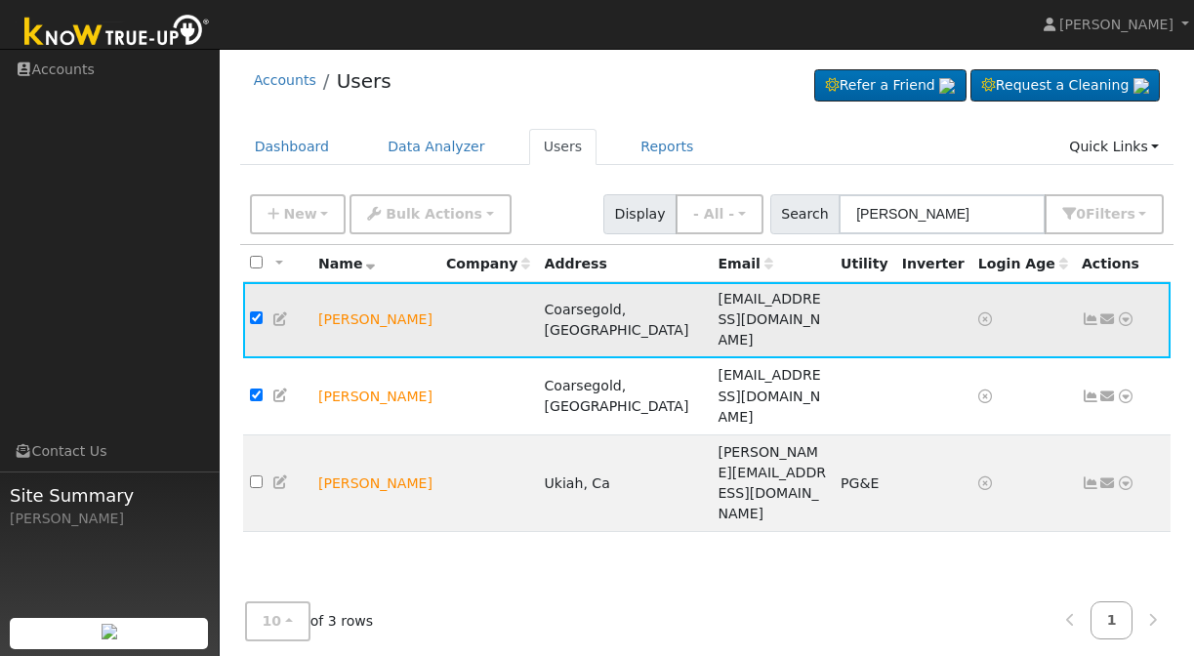
click at [248, 303] on td at bounding box center [277, 320] width 68 height 76
drag, startPoint x: 941, startPoint y: 213, endPoint x: 787, endPoint y: 210, distance: 154.3
click at [787, 210] on div "New Quick Add Quick Connect Quick Convert Lead Bulk Actions Send Email Disconne…" at bounding box center [707, 210] width 922 height 47
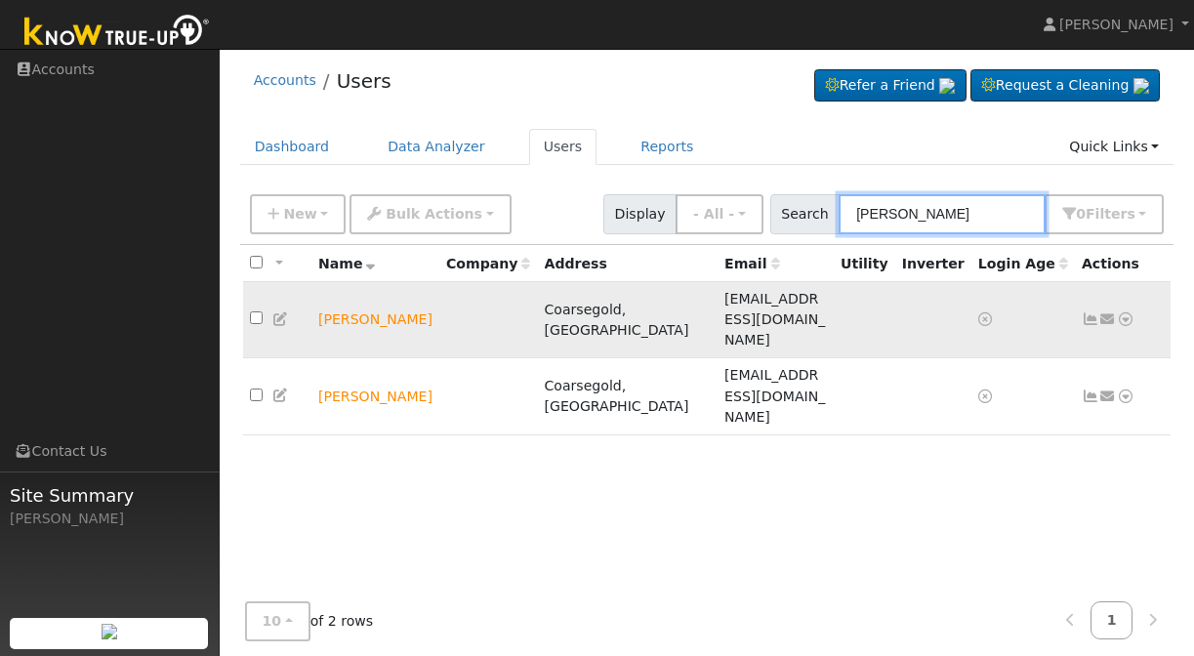
type input "Jon"
click at [370, 301] on td "Jonathan Cash" at bounding box center [375, 320] width 128 height 76
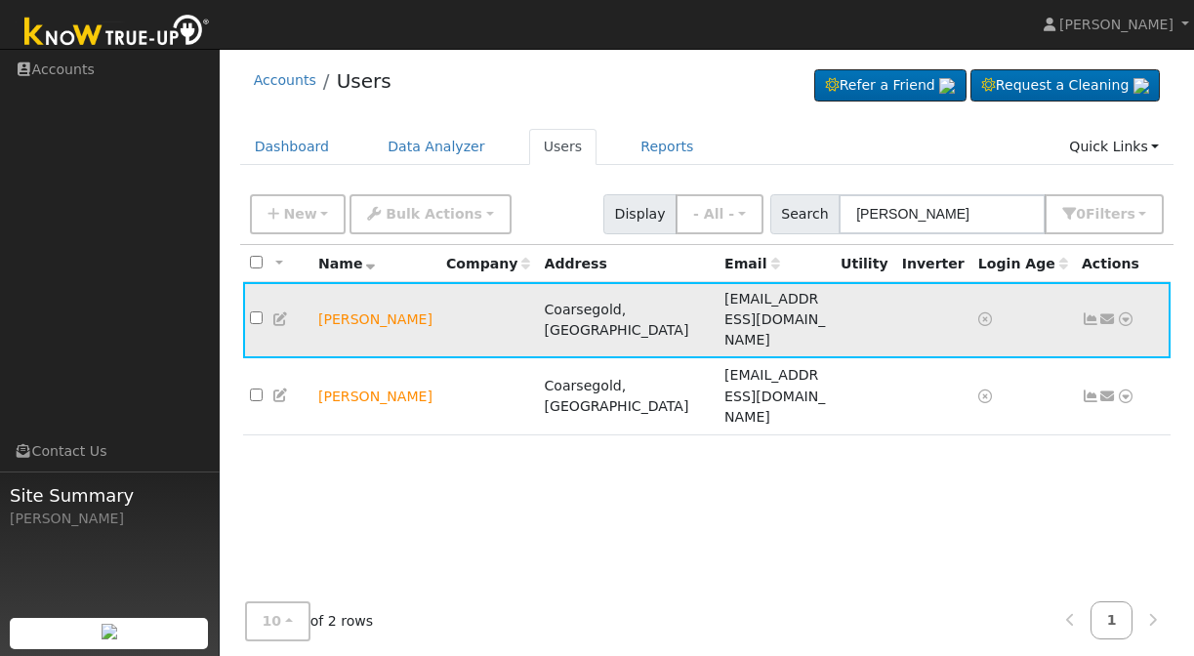
click at [378, 298] on td "[PERSON_NAME]" at bounding box center [375, 320] width 128 height 76
click at [277, 312] on icon at bounding box center [281, 319] width 18 height 14
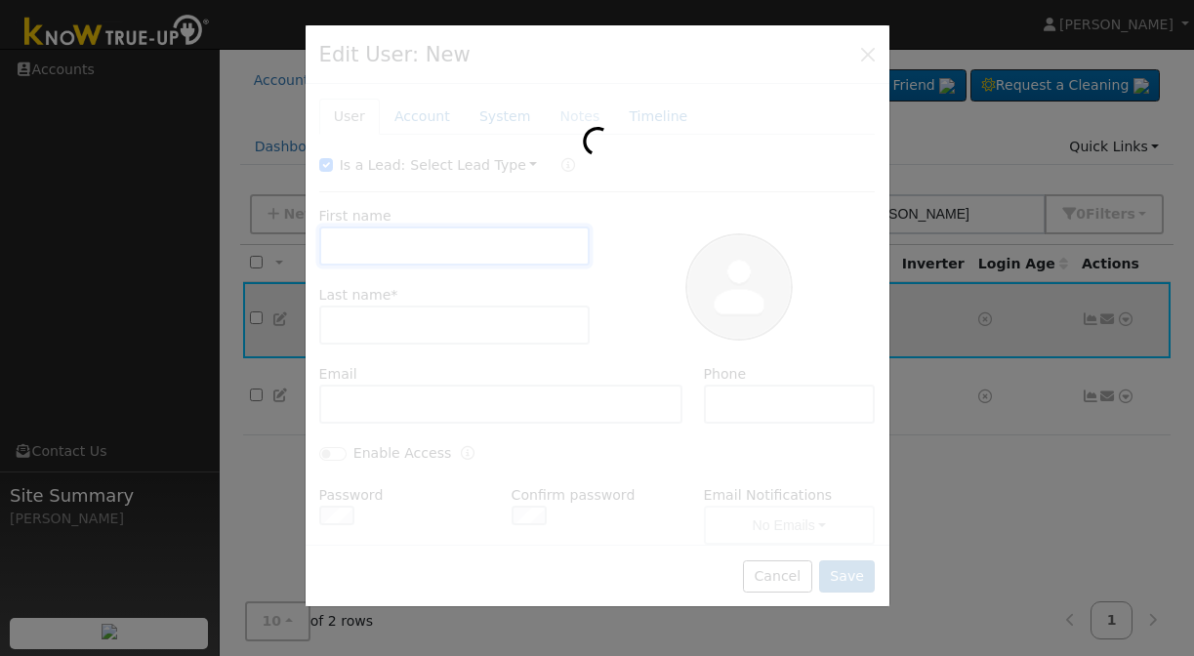
type input "Jonathan"
type input "Cash"
type input "dontknow@unknownE.com"
type input "Default Account"
type input "Coarsegold"
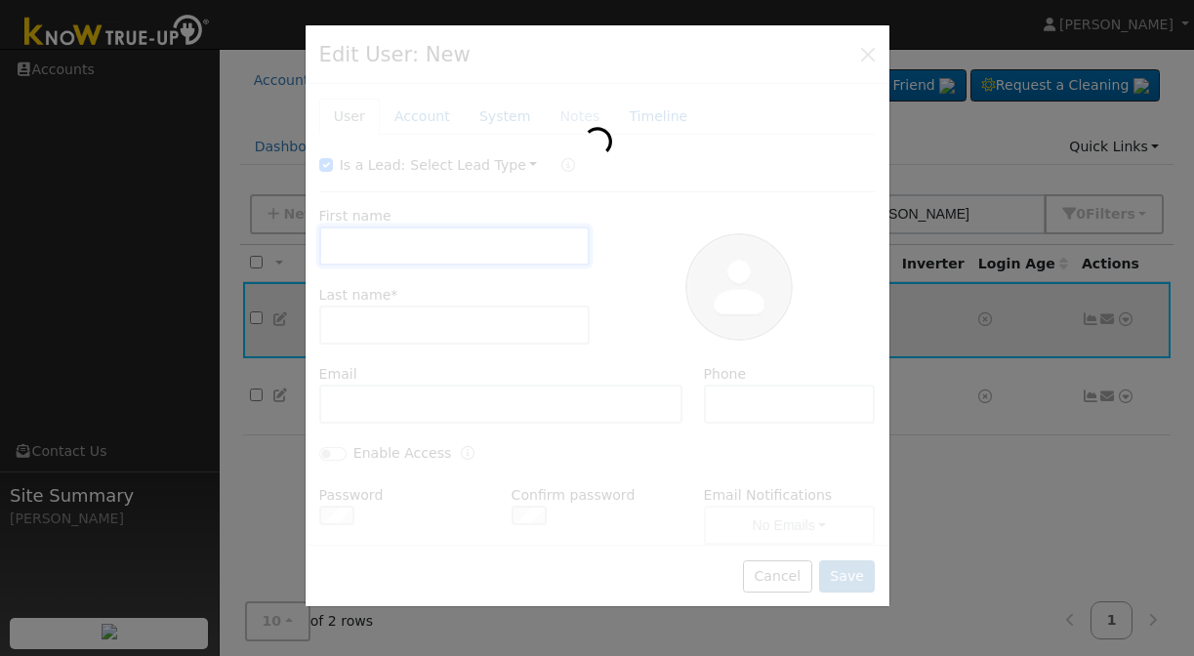
type input "CA"
type input "93614"
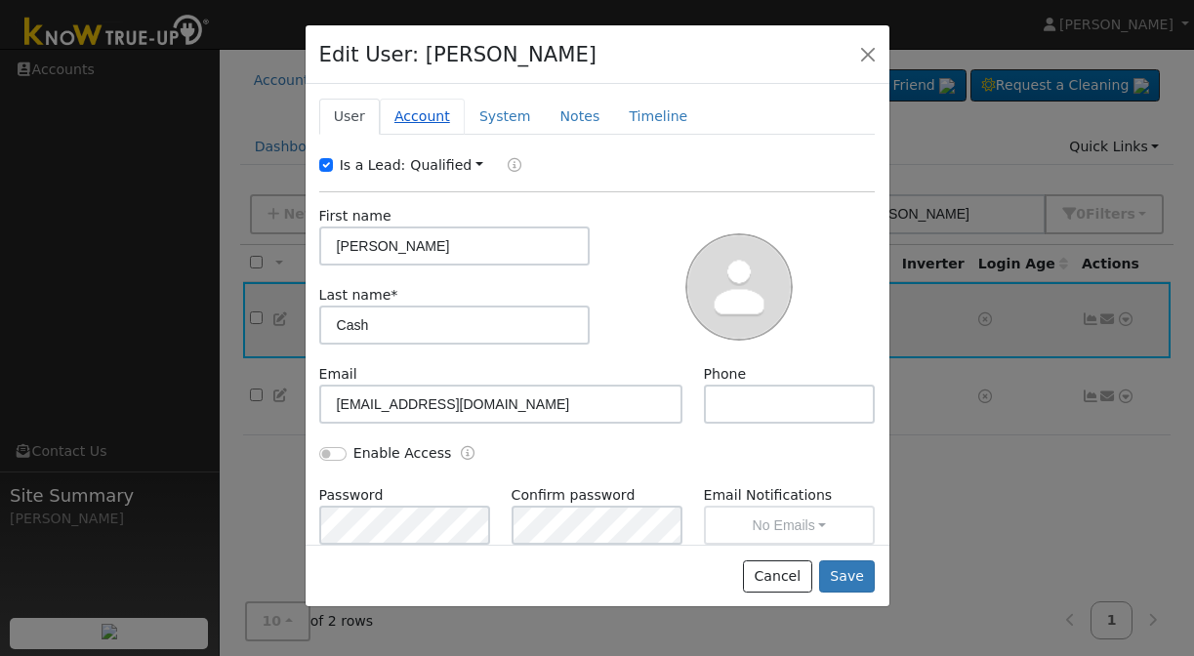
click at [417, 112] on link "Account" at bounding box center [422, 117] width 85 height 36
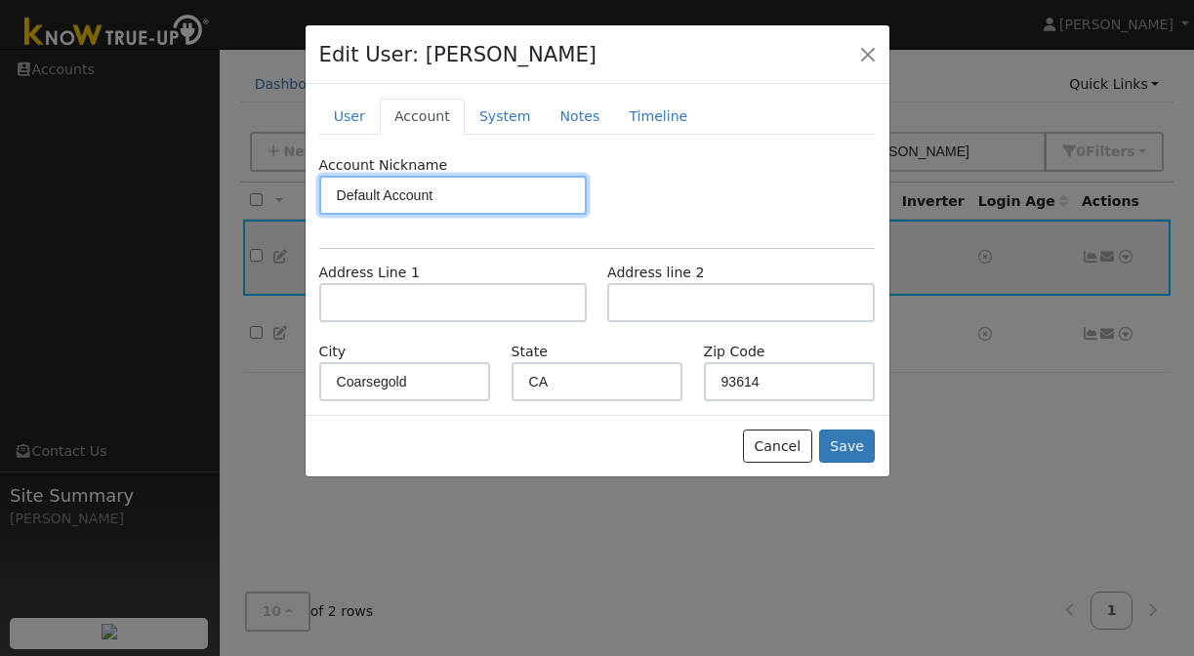
scroll to position [64, 0]
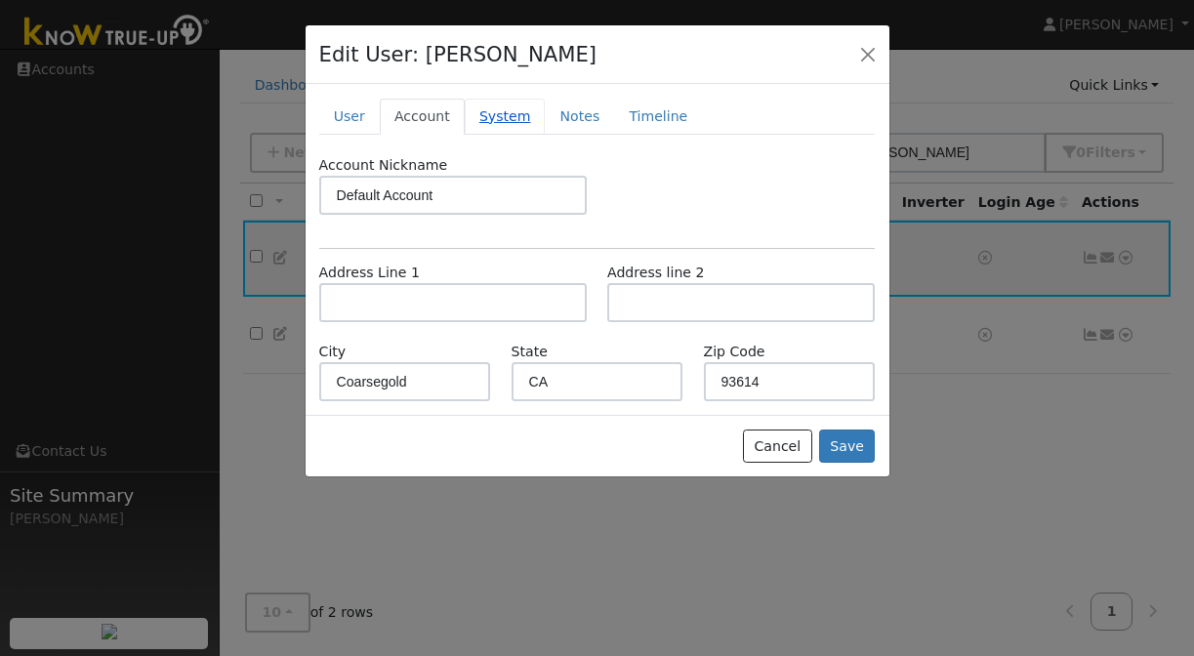
click at [494, 107] on link "System" at bounding box center [505, 117] width 81 height 36
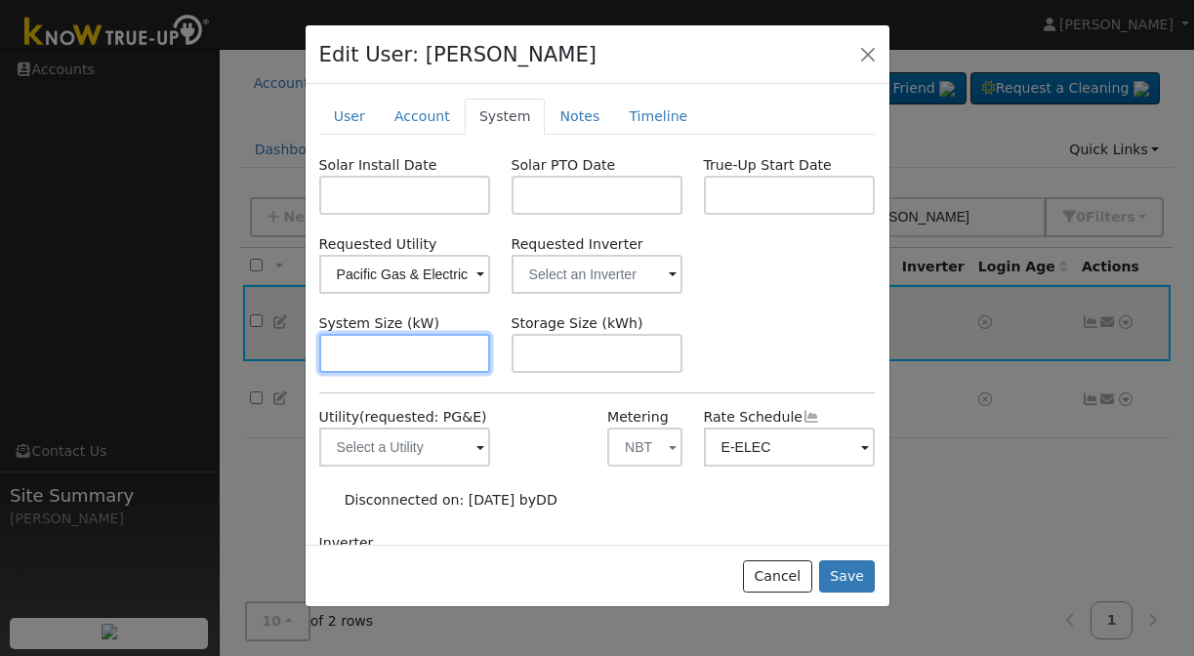
scroll to position [0, 0]
click at [576, 113] on link "Notes" at bounding box center [579, 117] width 69 height 36
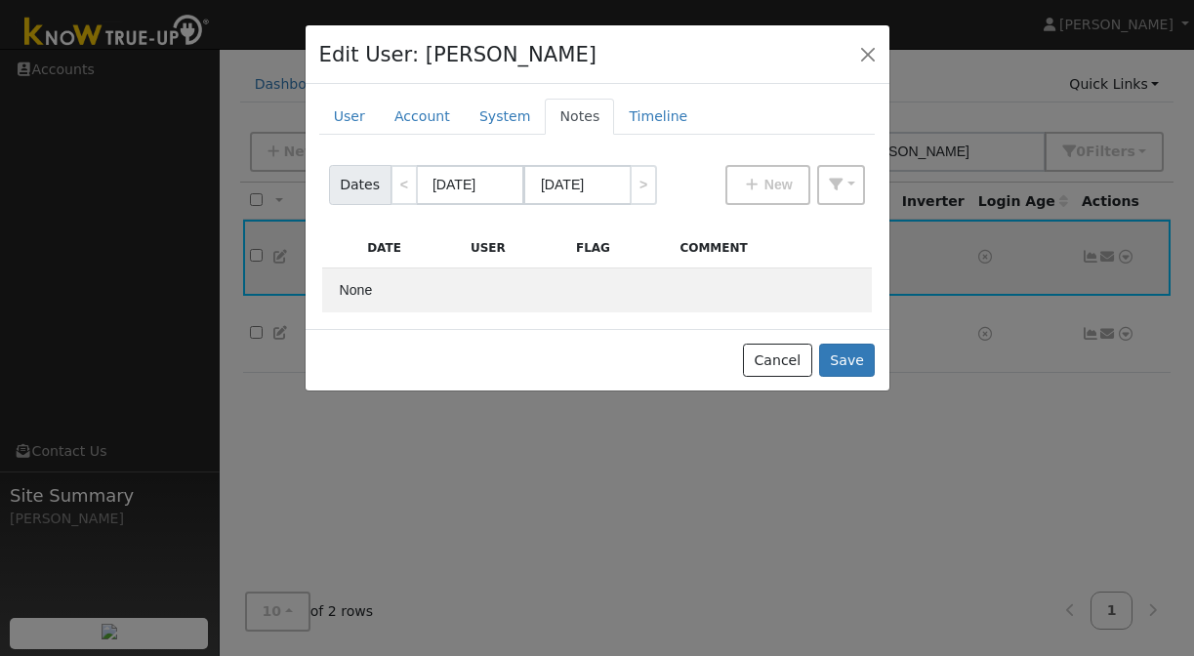
scroll to position [64, 0]
click at [632, 120] on link "Timeline" at bounding box center [658, 117] width 88 height 36
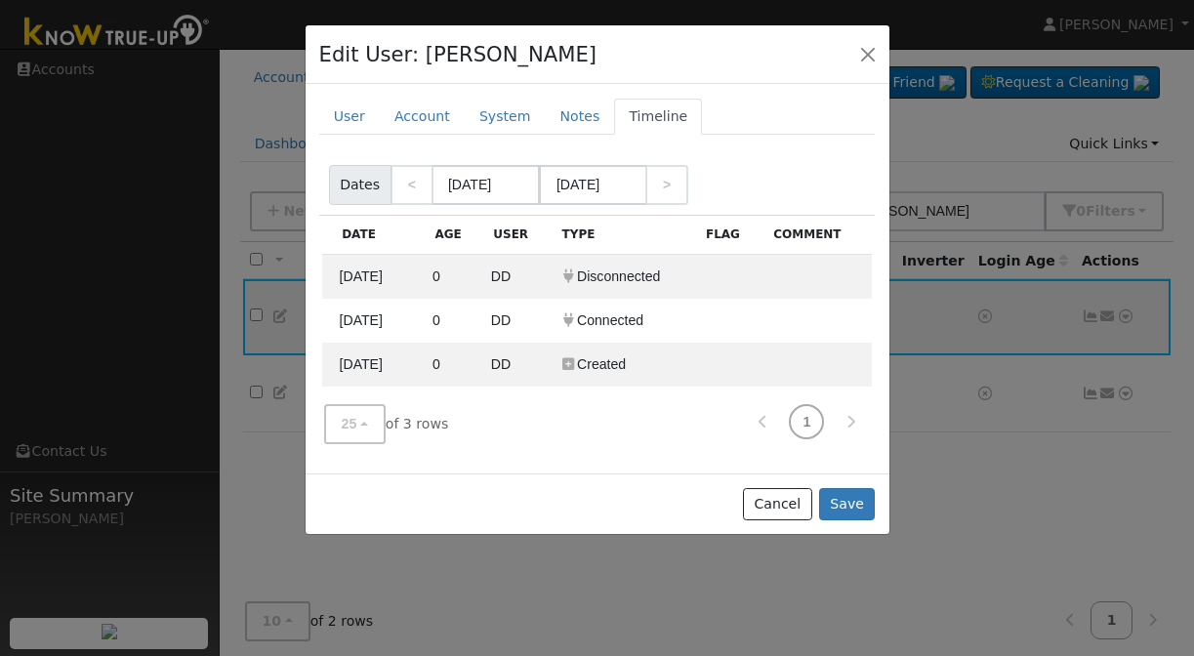
scroll to position [6, 0]
click at [406, 111] on link "Account" at bounding box center [422, 117] width 85 height 36
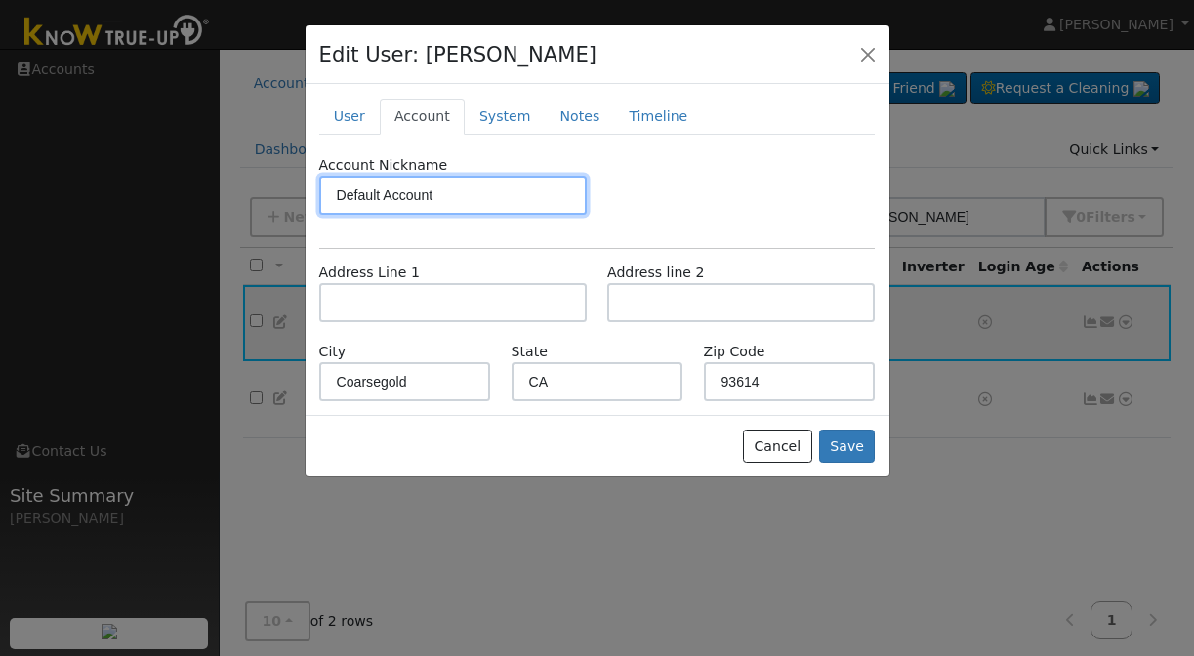
scroll to position [0, 0]
click at [870, 55] on button "button" at bounding box center [867, 53] width 27 height 27
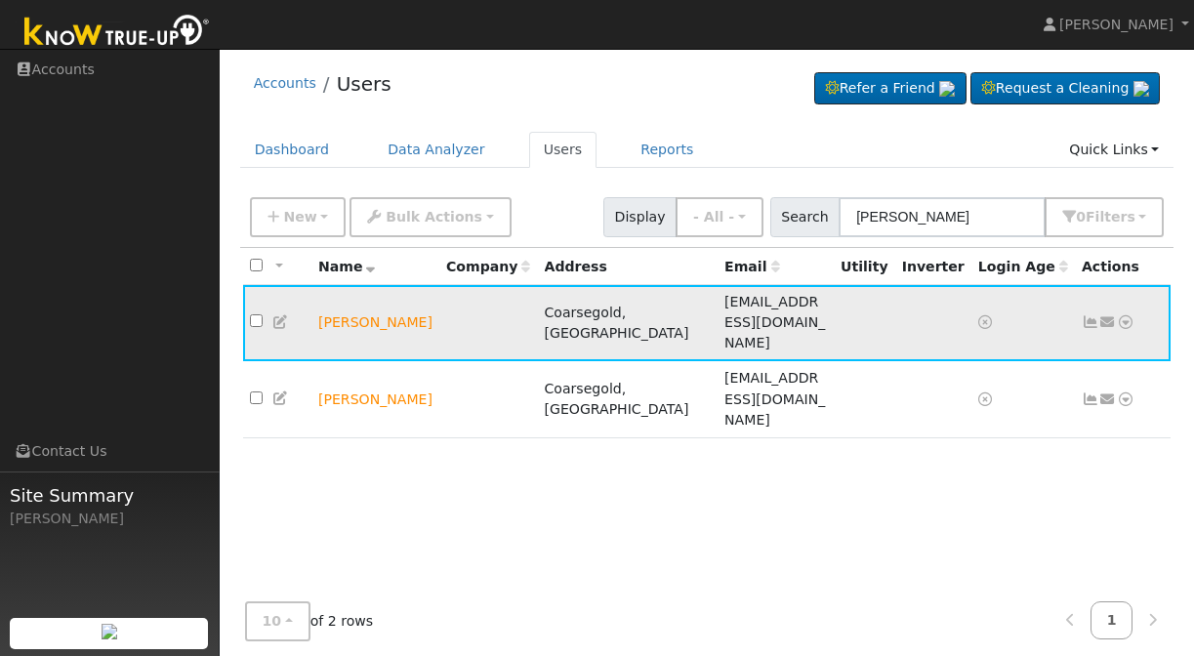
click at [1128, 315] on icon at bounding box center [1126, 322] width 18 height 14
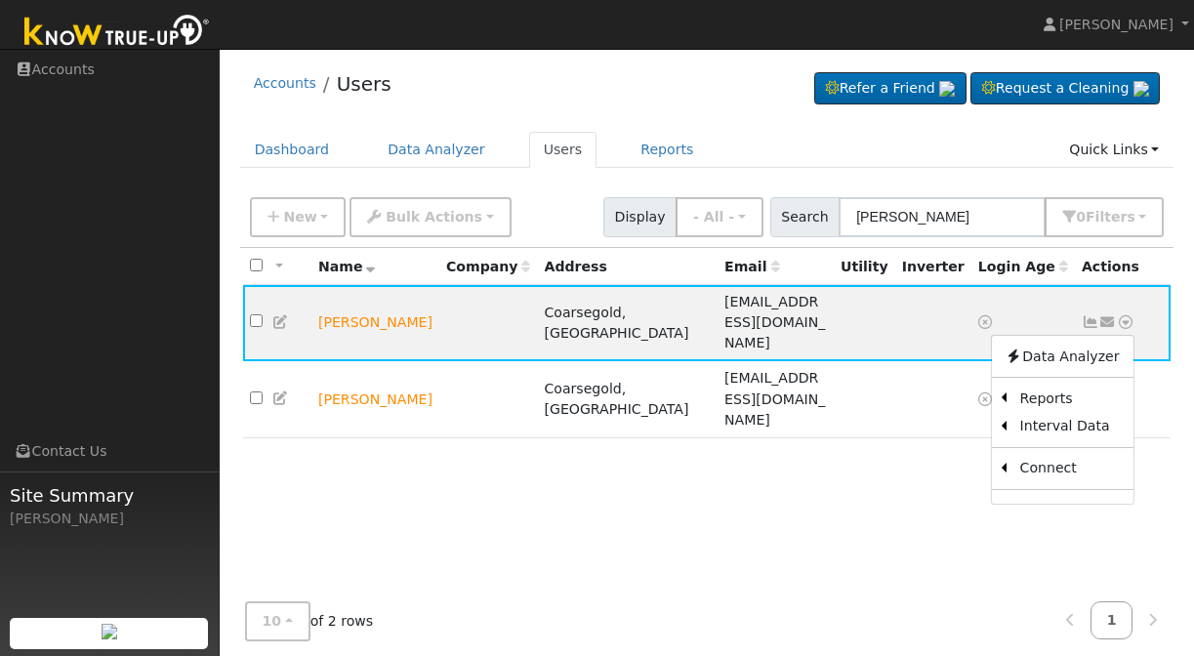
click at [617, 435] on div "All None All on page None on page Name Company Address Email Utility Inverter L…" at bounding box center [707, 444] width 934 height 393
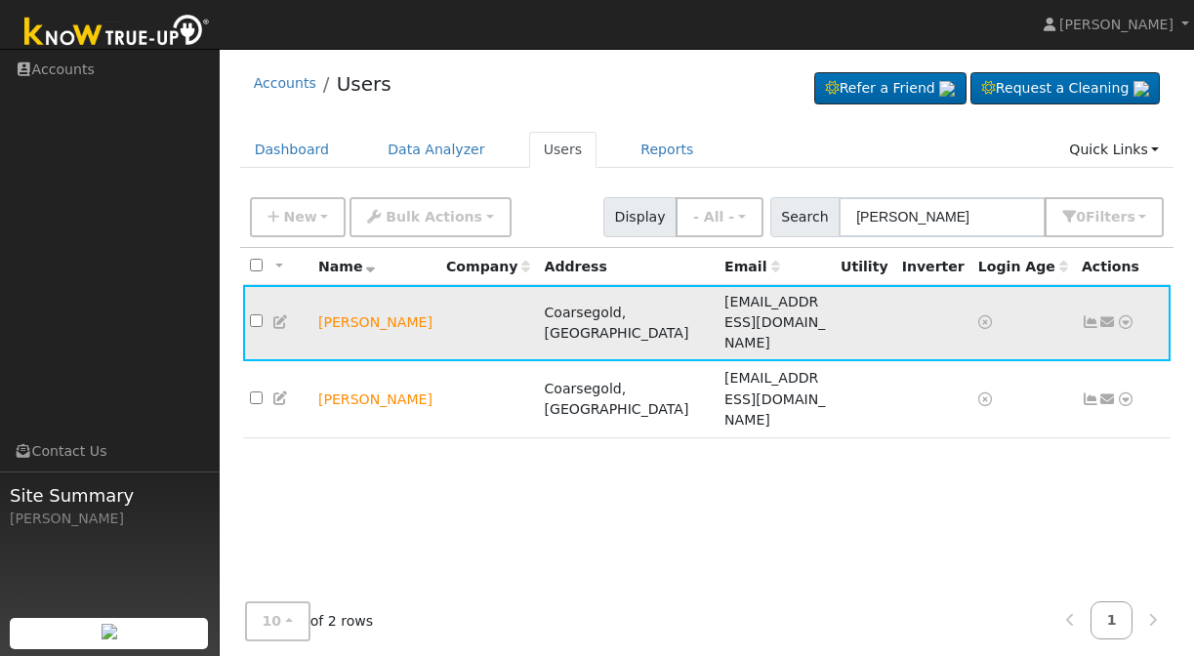
click at [248, 304] on td at bounding box center [277, 323] width 68 height 76
click at [254, 314] on input "checkbox" at bounding box center [256, 320] width 13 height 13
click at [1120, 315] on icon at bounding box center [1126, 322] width 18 height 14
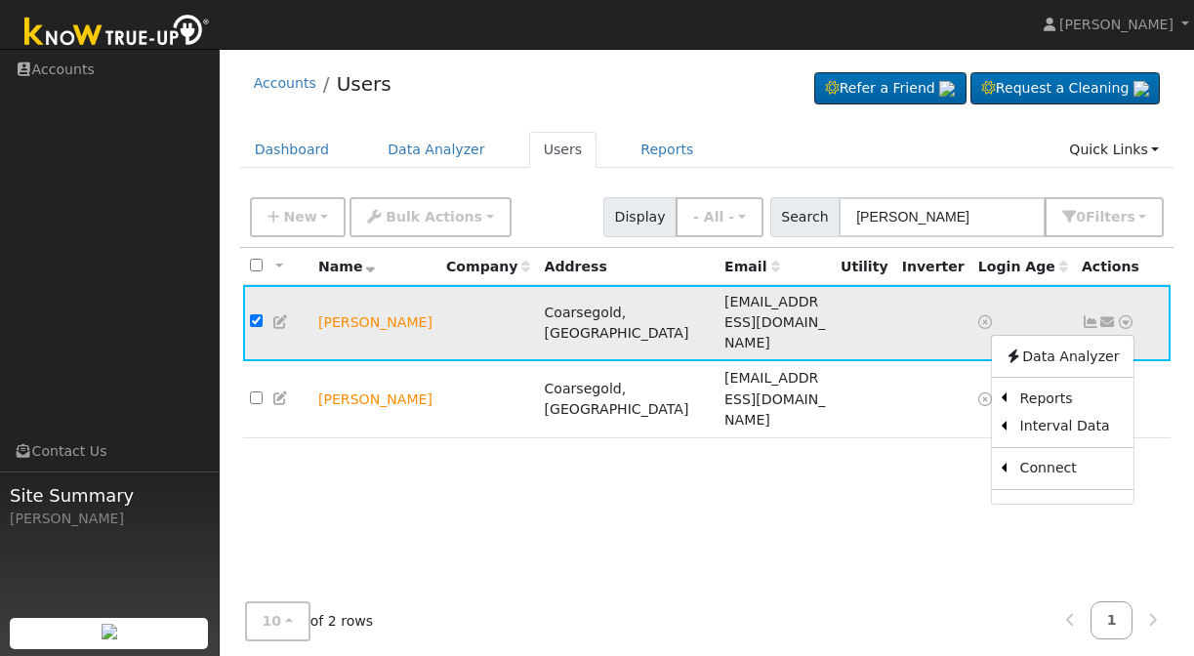
click at [1106, 315] on icon at bounding box center [1108, 322] width 18 height 14
click at [1088, 315] on icon at bounding box center [1091, 322] width 18 height 14
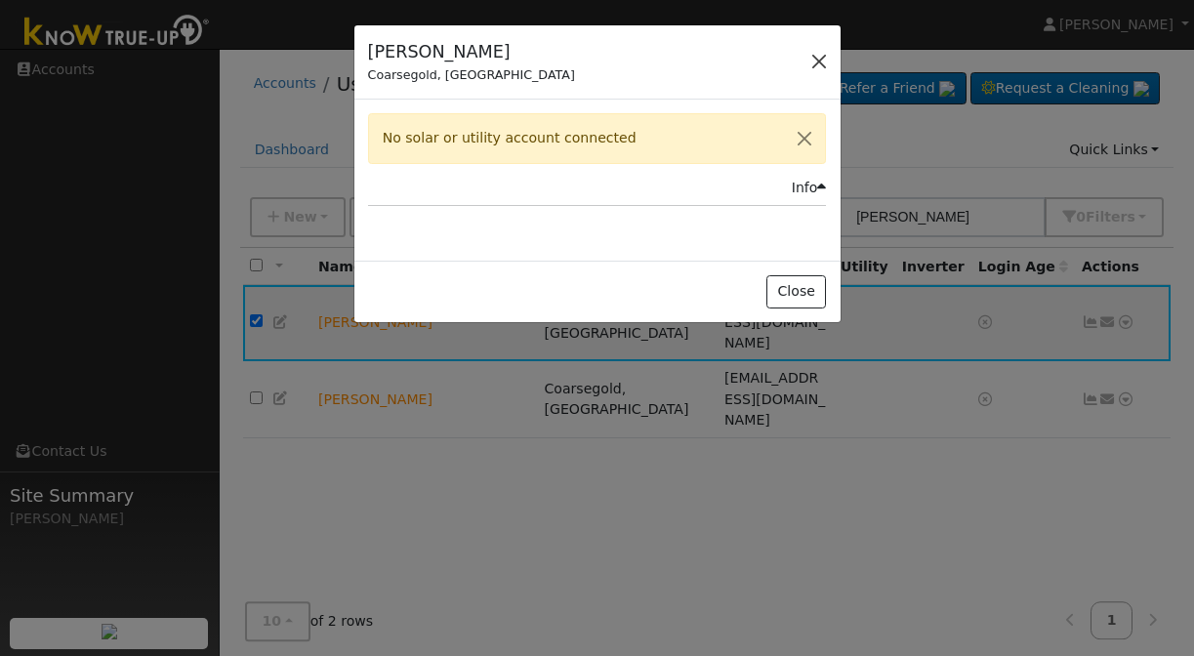
click at [819, 62] on button "button" at bounding box center [818, 61] width 27 height 27
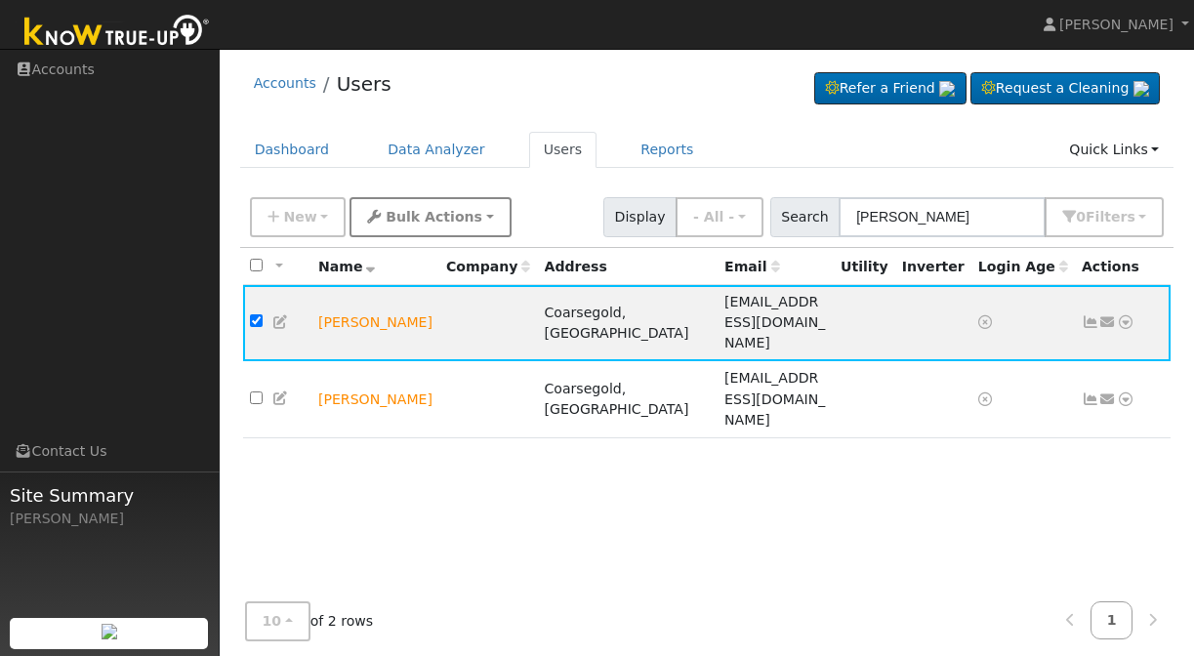
click at [480, 217] on button "Bulk Actions" at bounding box center [430, 217] width 161 height 40
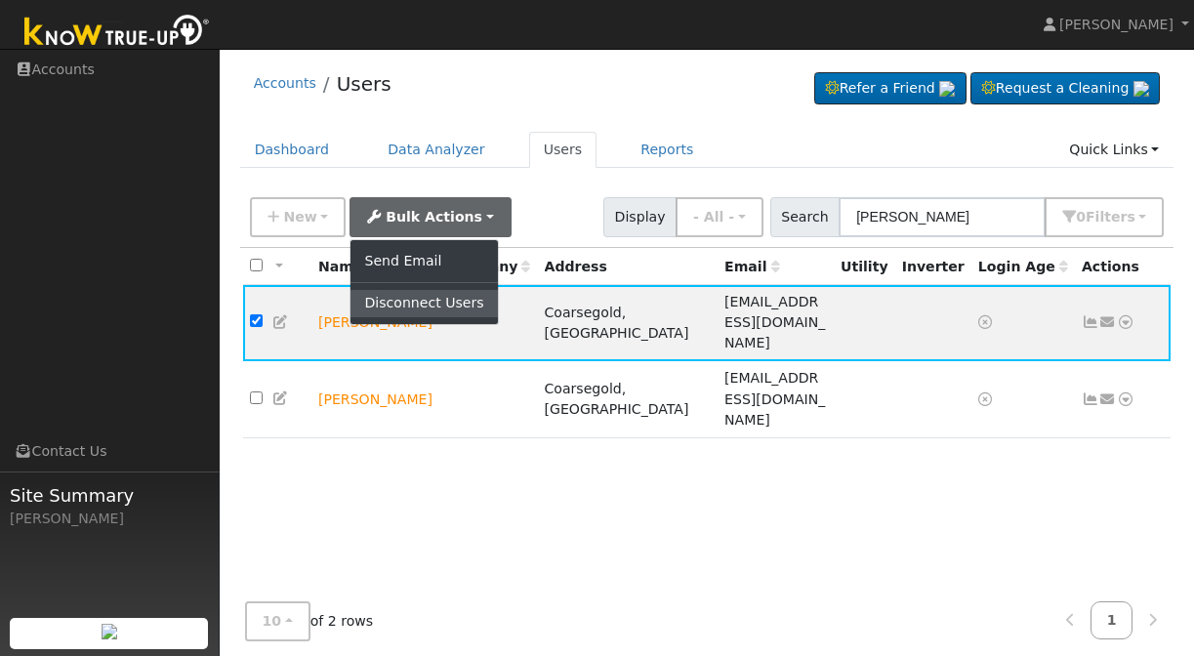
click at [438, 307] on link "Disconnect Users" at bounding box center [423, 303] width 146 height 27
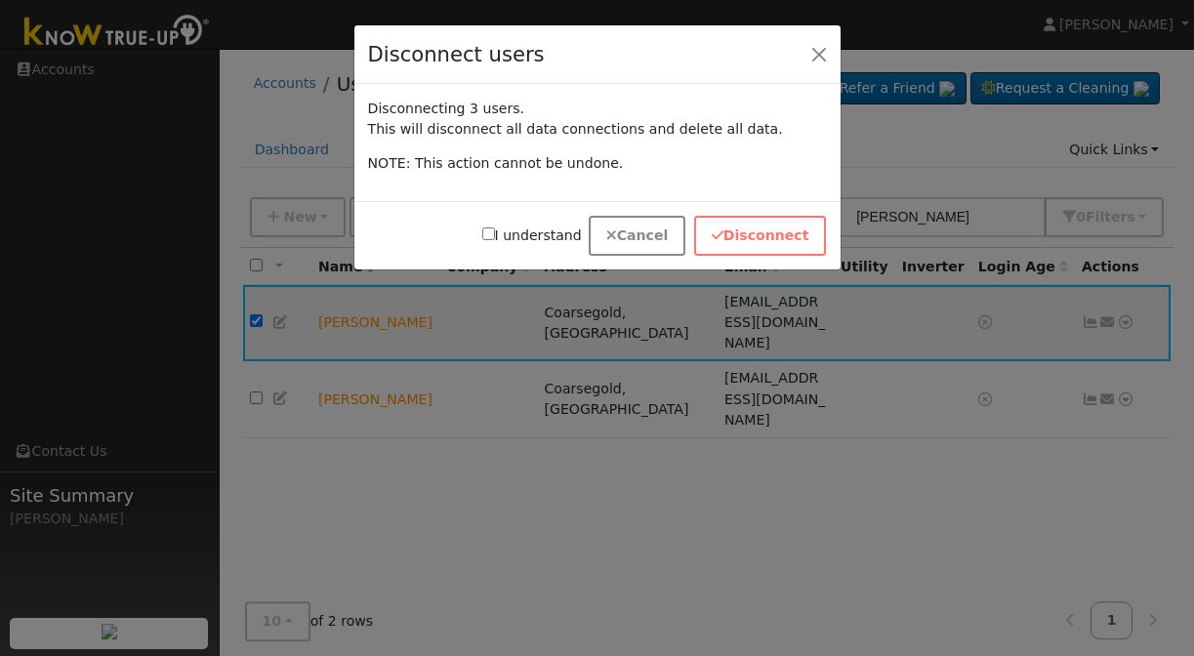
click at [662, 223] on button "Cancel" at bounding box center [638, 236] width 98 height 40
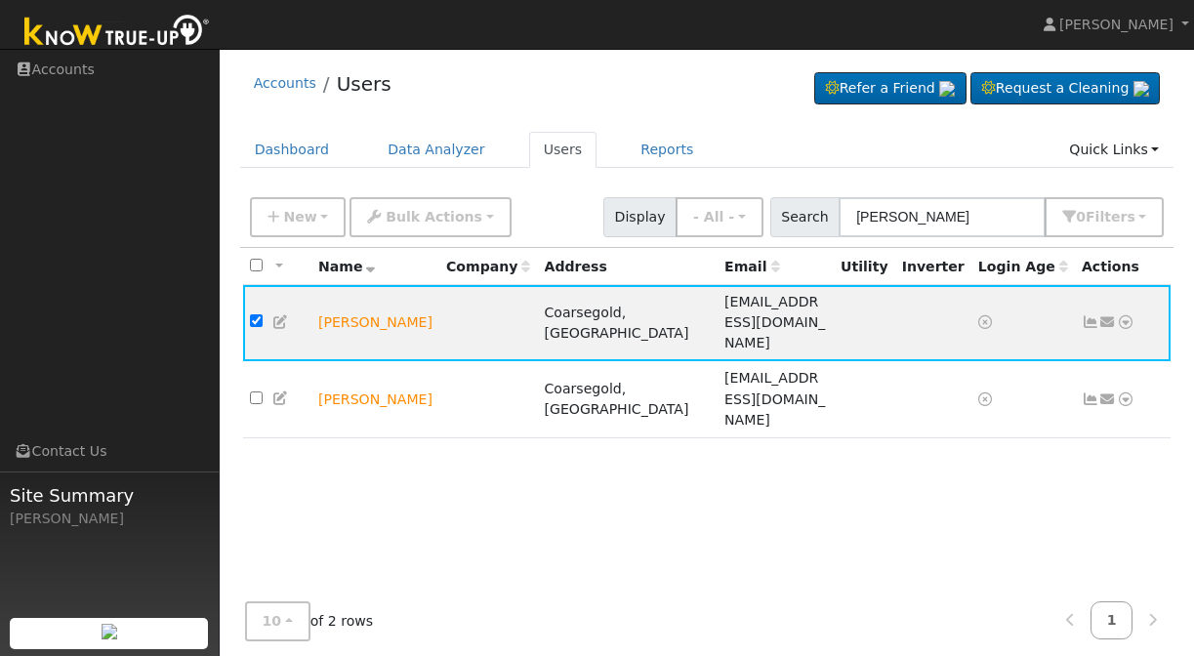
click at [462, 438] on div "All None All on page None on page Name Company Address Email Utility Inverter L…" at bounding box center [707, 444] width 934 height 393
click at [253, 314] on input "checkbox" at bounding box center [256, 320] width 13 height 13
click at [254, 314] on input "checkbox" at bounding box center [256, 320] width 13 height 13
checkbox input "true"
click at [474, 216] on button "Bulk Actions" at bounding box center [430, 217] width 161 height 40
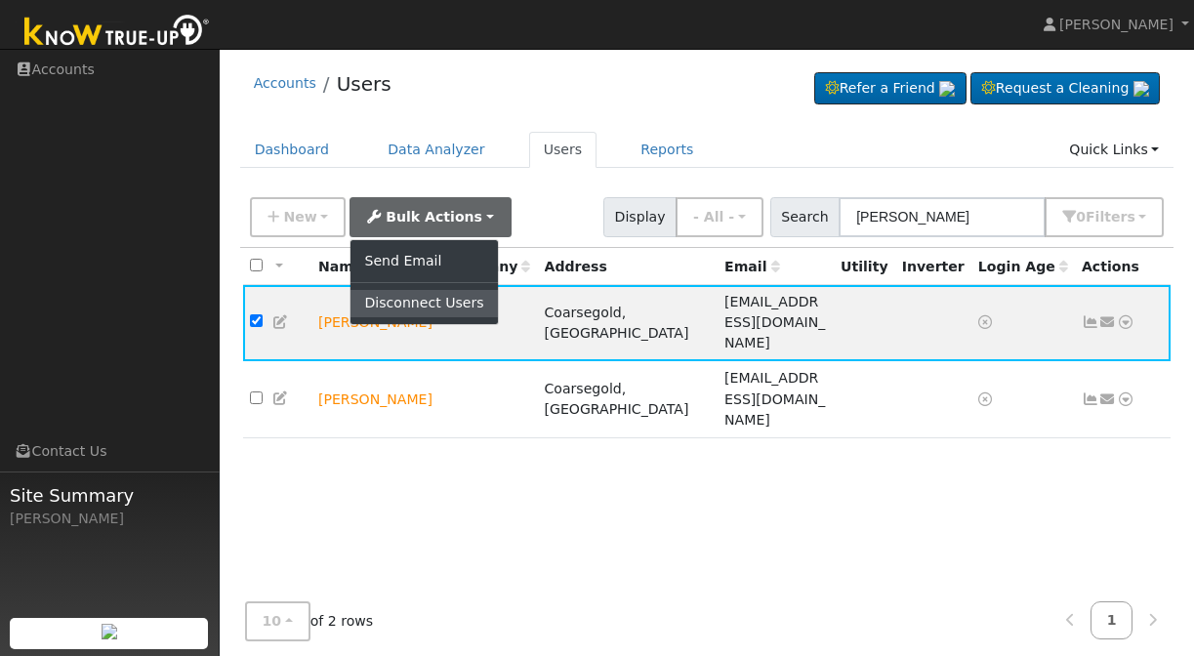
click at [427, 300] on link "Disconnect Users" at bounding box center [423, 303] width 146 height 27
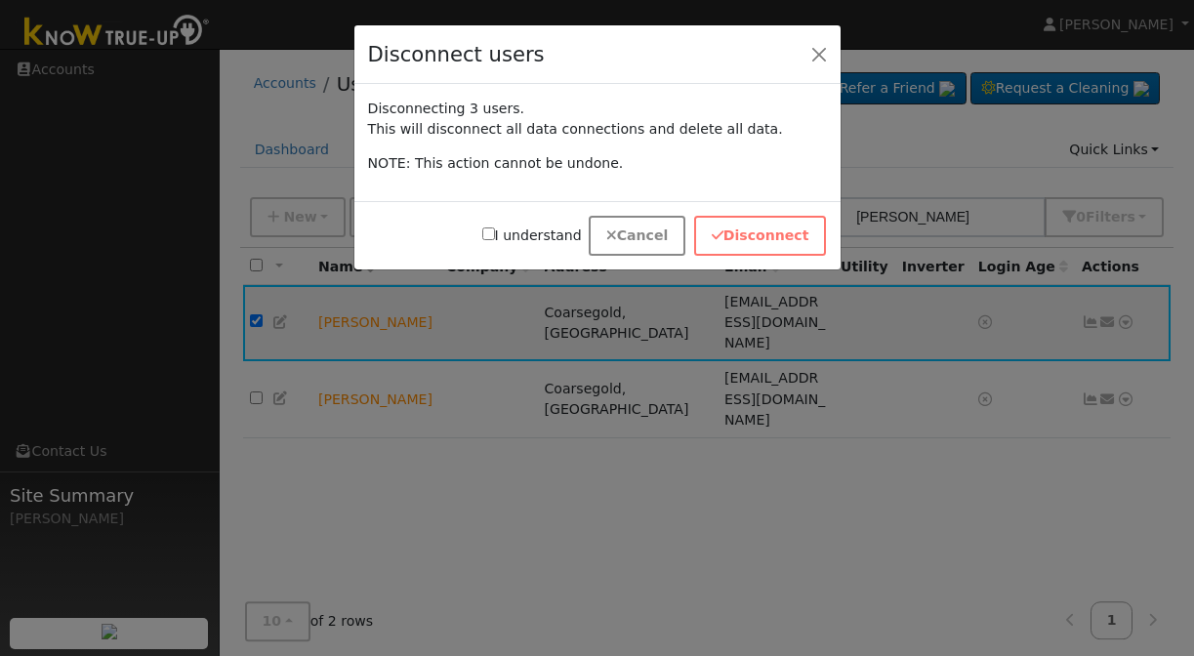
click at [640, 230] on button "Cancel" at bounding box center [638, 236] width 98 height 40
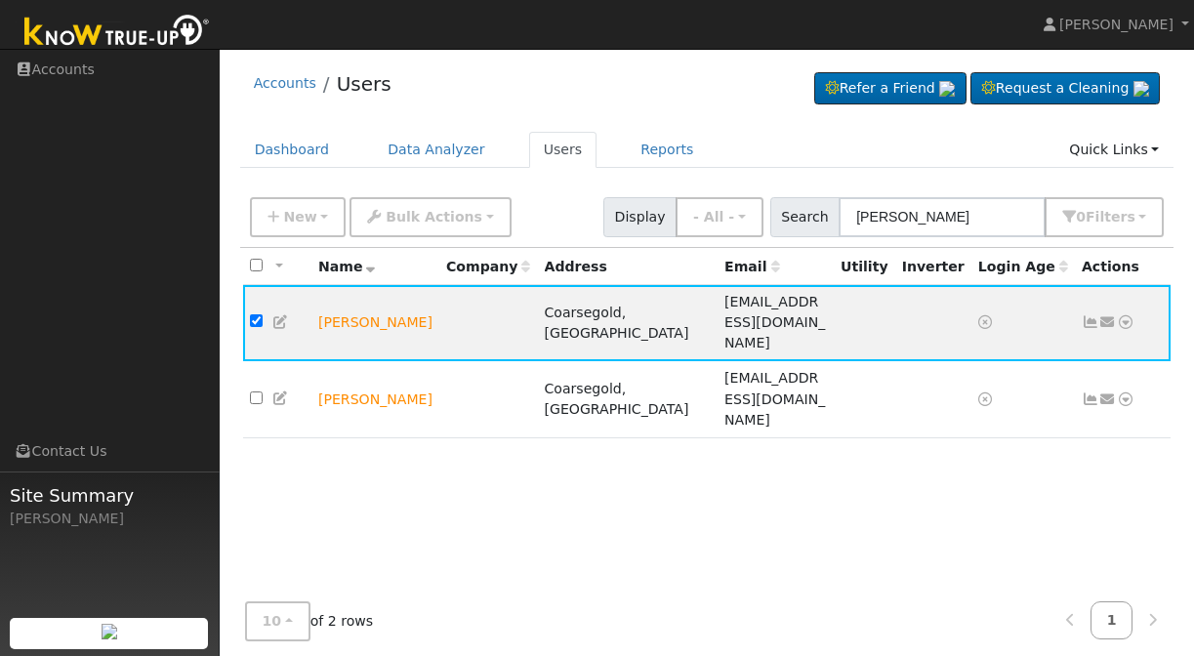
click at [405, 477] on div "All None All on page None on page Name Company Address Email Utility Inverter L…" at bounding box center [707, 444] width 934 height 393
click at [328, 217] on button "New" at bounding box center [298, 217] width 97 height 40
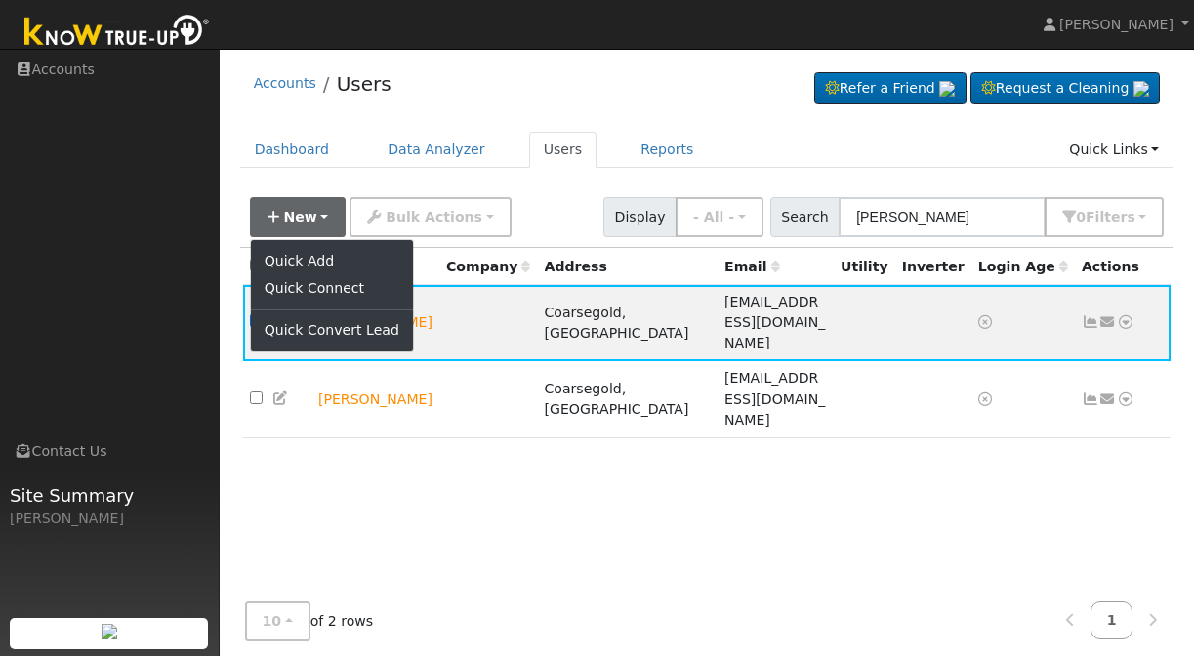
click at [570, 450] on div "All None All on page None on page Name Company Address Email Utility Inverter L…" at bounding box center [707, 444] width 934 height 393
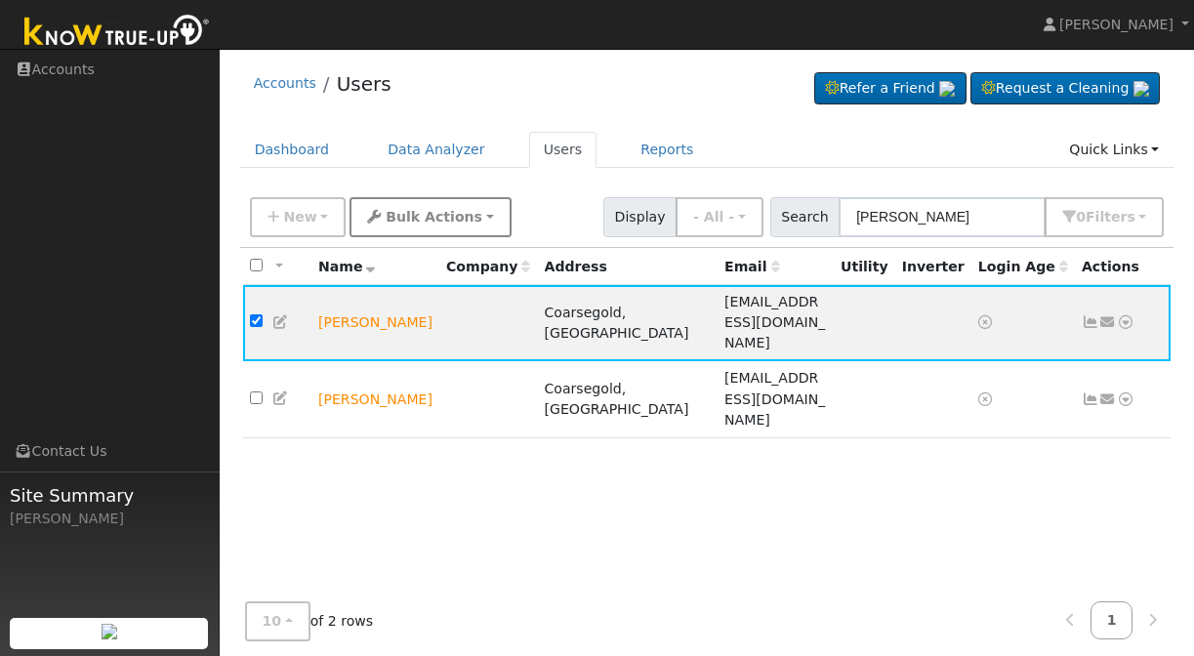
click at [478, 214] on button "Bulk Actions" at bounding box center [430, 217] width 161 height 40
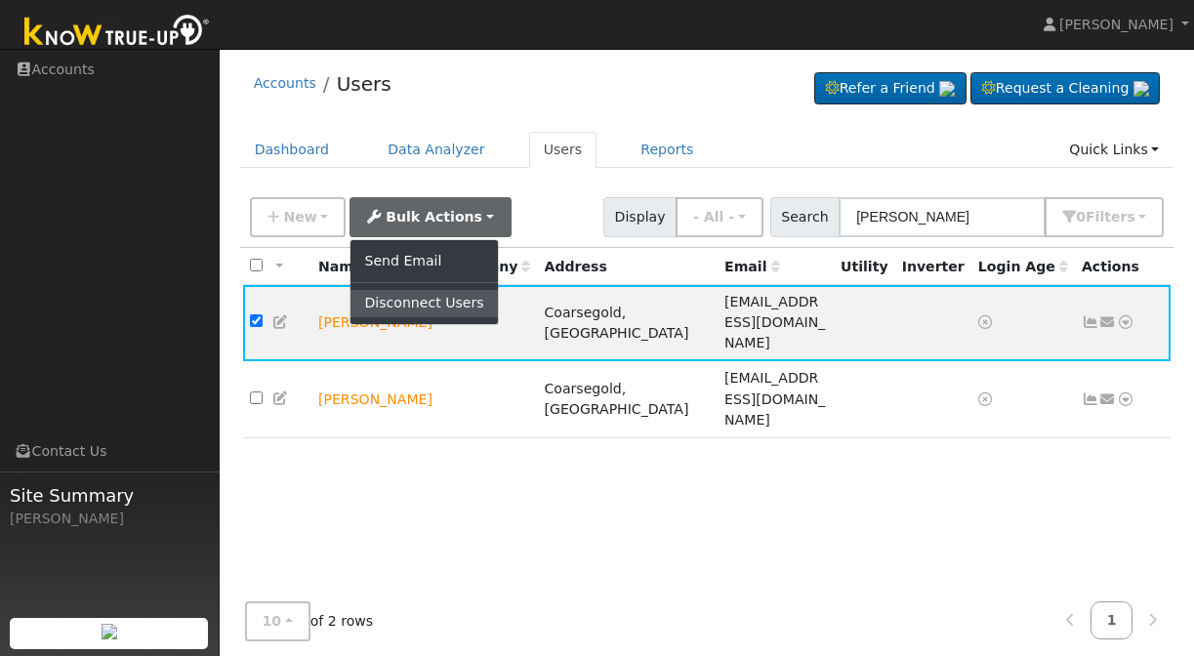
click at [431, 309] on link "Disconnect Users" at bounding box center [423, 303] width 146 height 27
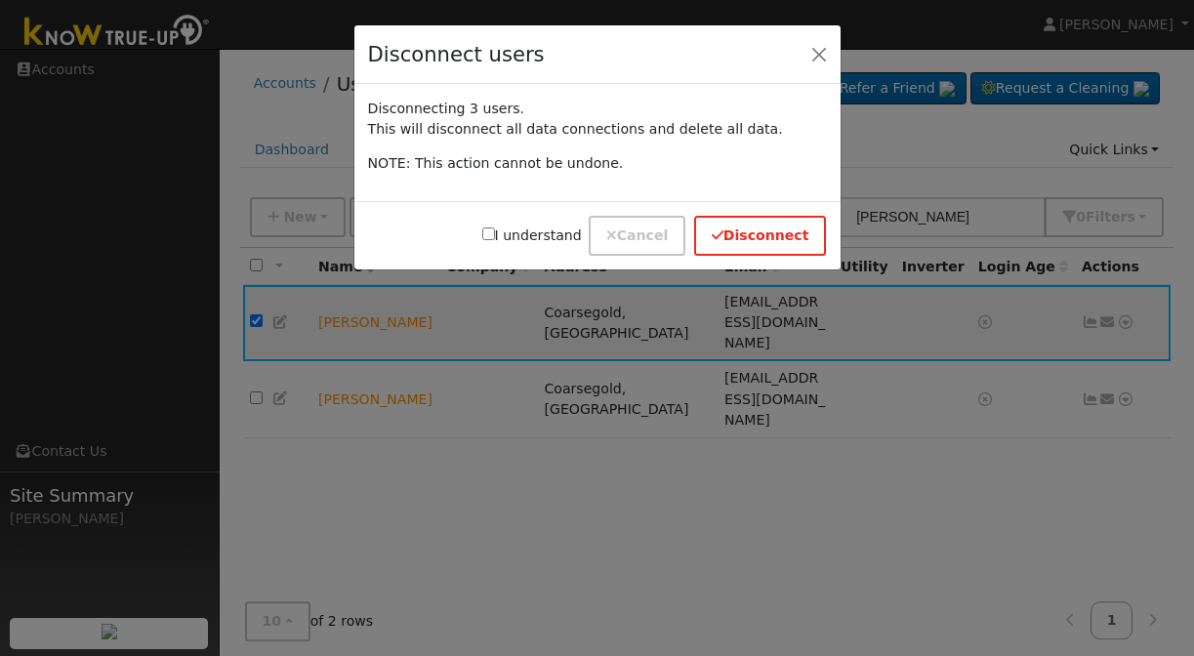
click at [750, 230] on button "Disconnect" at bounding box center [760, 236] width 133 height 40
click at [495, 234] on input "I understand" at bounding box center [488, 233] width 13 height 13
checkbox input "true"
click at [772, 246] on button "Disconnect" at bounding box center [760, 236] width 133 height 40
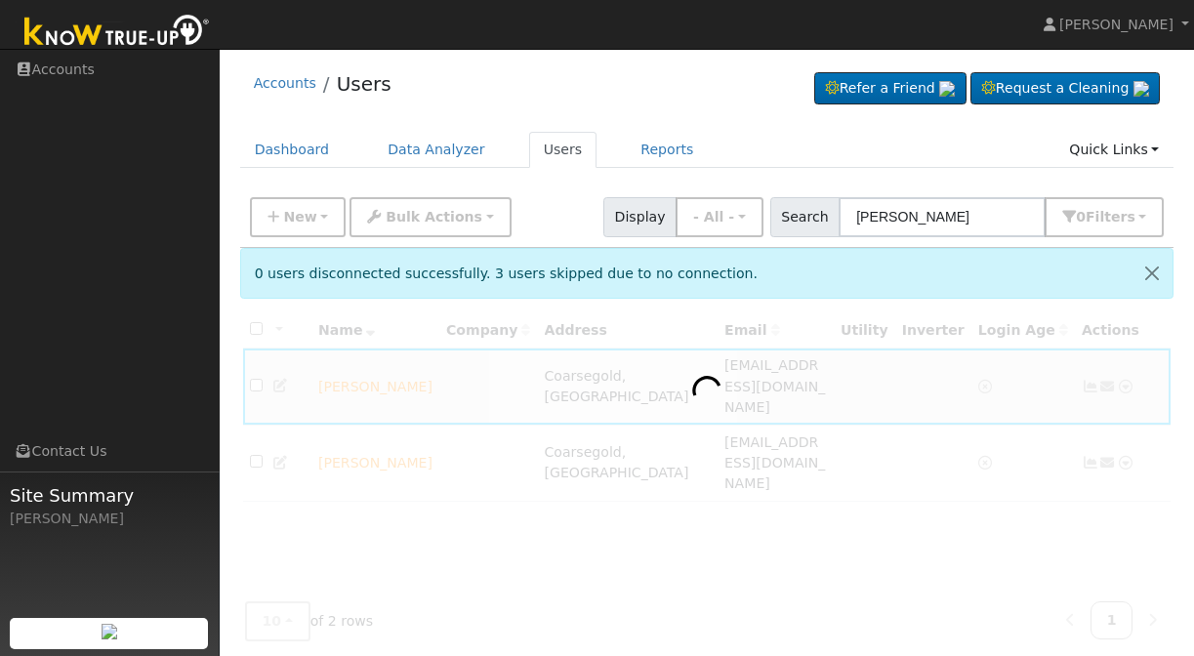
checkbox input "false"
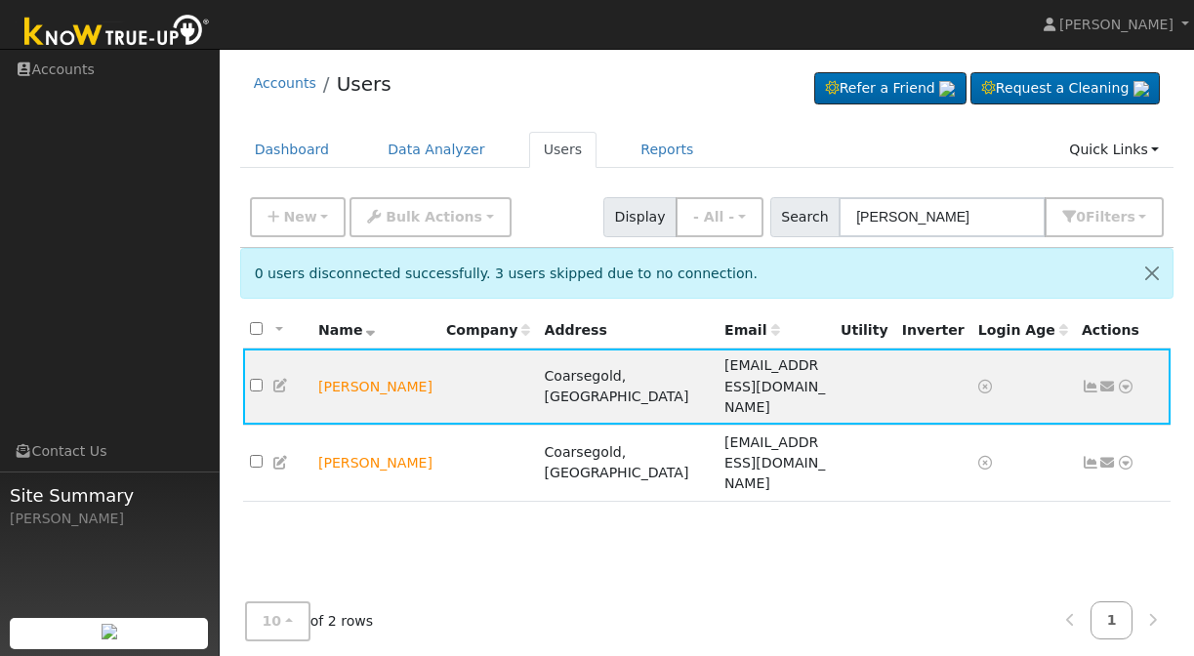
click at [601, 208] on div "New Quick Add Quick Connect Quick Convert Lead Bulk Actions Send Email Disconne…" at bounding box center [707, 213] width 922 height 47
click at [391, 153] on link "Data Analyzer" at bounding box center [436, 150] width 127 height 36
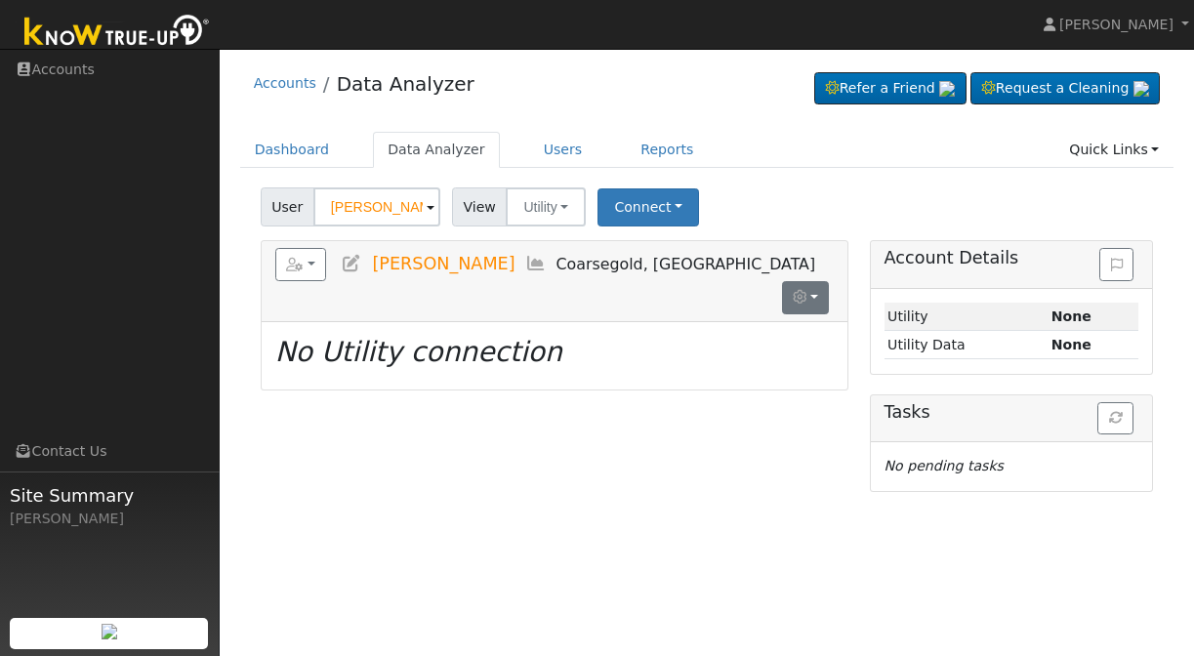
click at [817, 281] on button "button" at bounding box center [806, 297] width 48 height 33
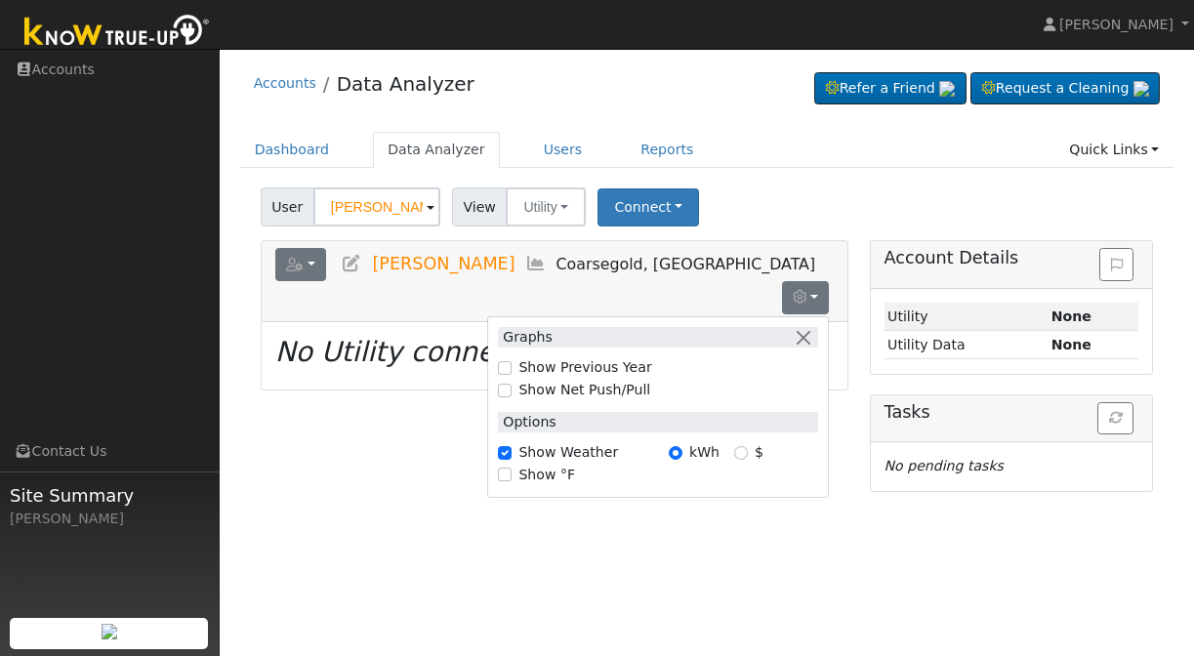
click at [306, 264] on button "button" at bounding box center [301, 264] width 52 height 33
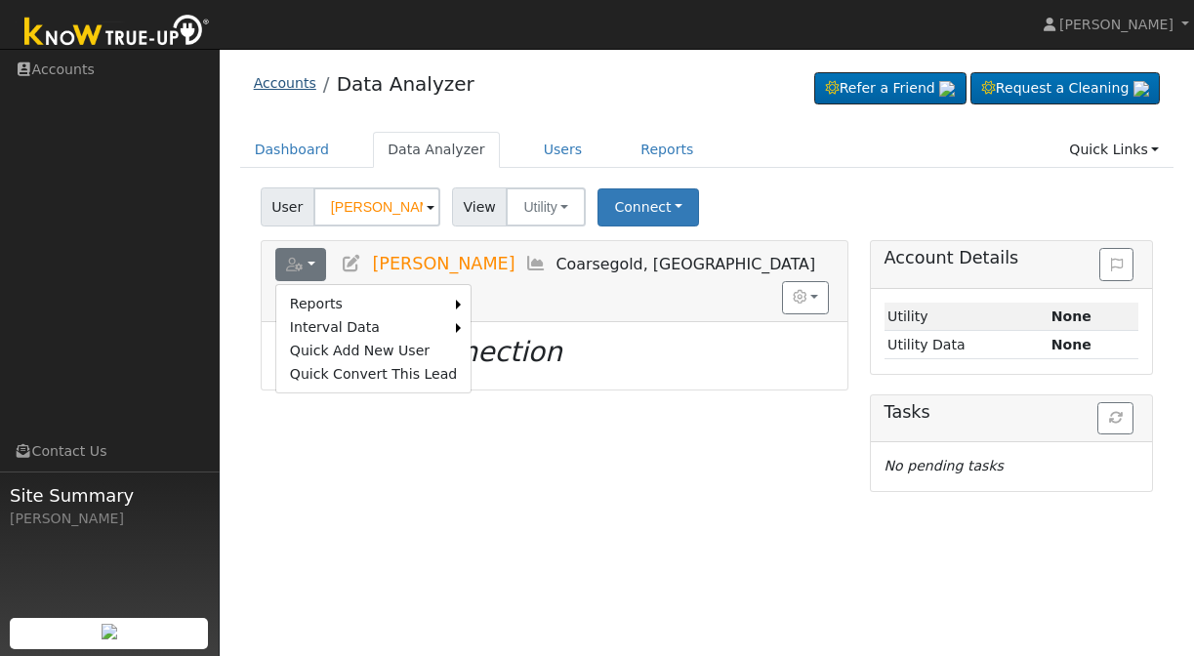
click at [278, 82] on link "Accounts" at bounding box center [285, 83] width 62 height 16
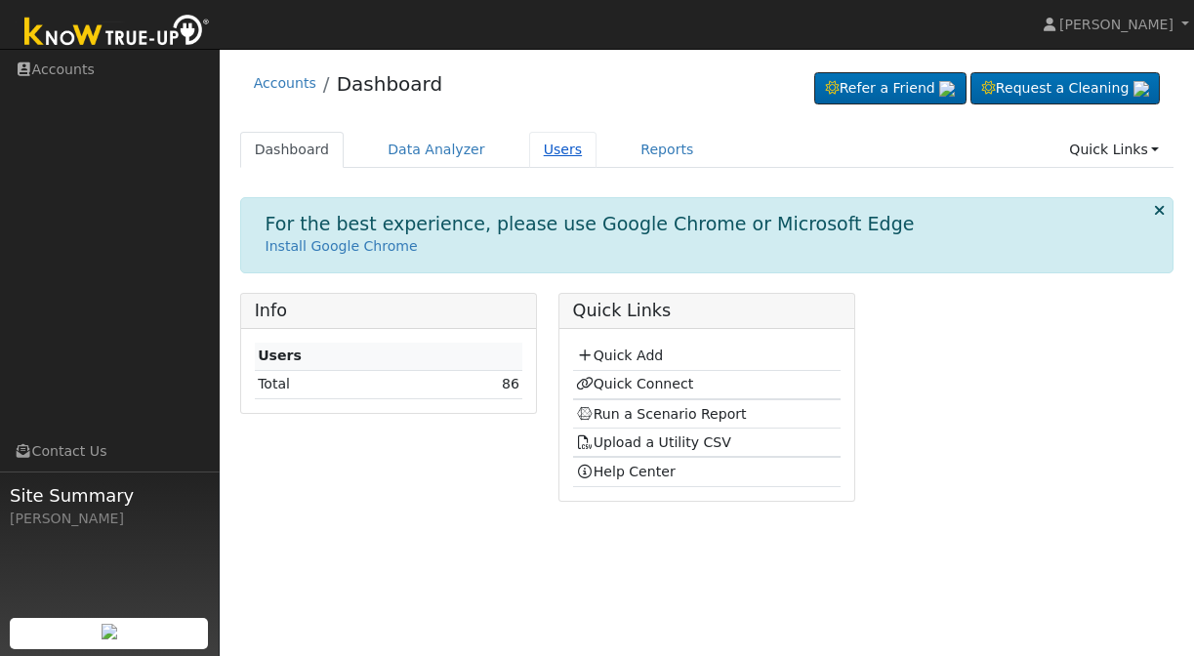
click at [549, 151] on link "Users" at bounding box center [563, 150] width 68 height 36
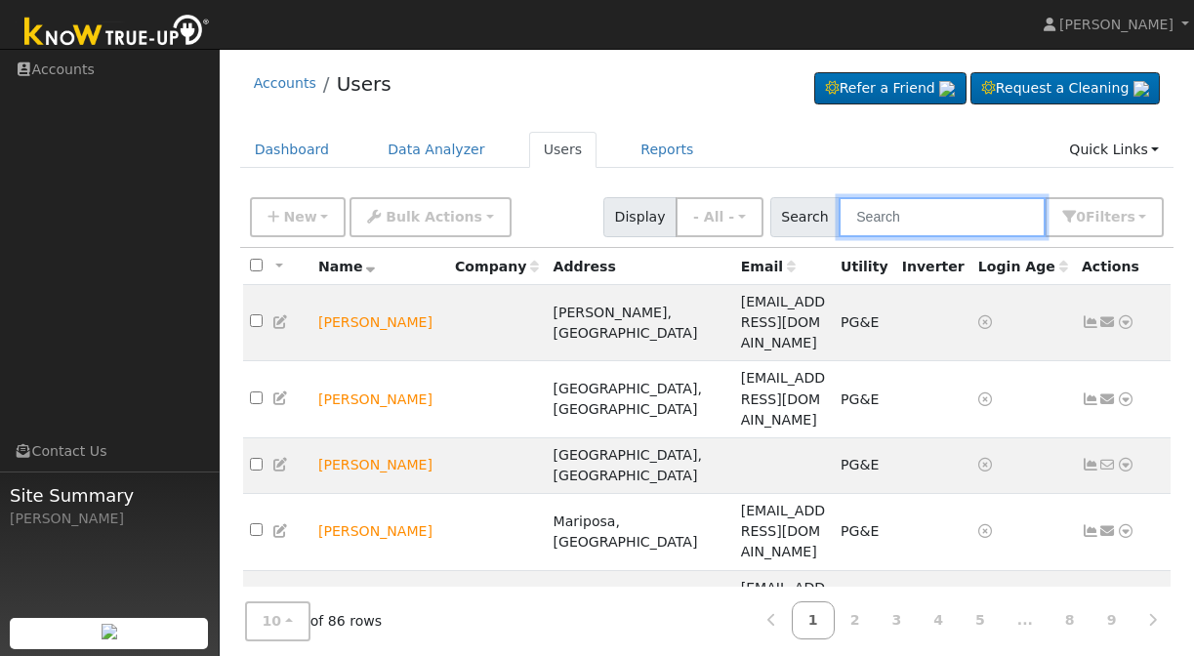
click at [922, 220] on input "text" at bounding box center [942, 217] width 207 height 40
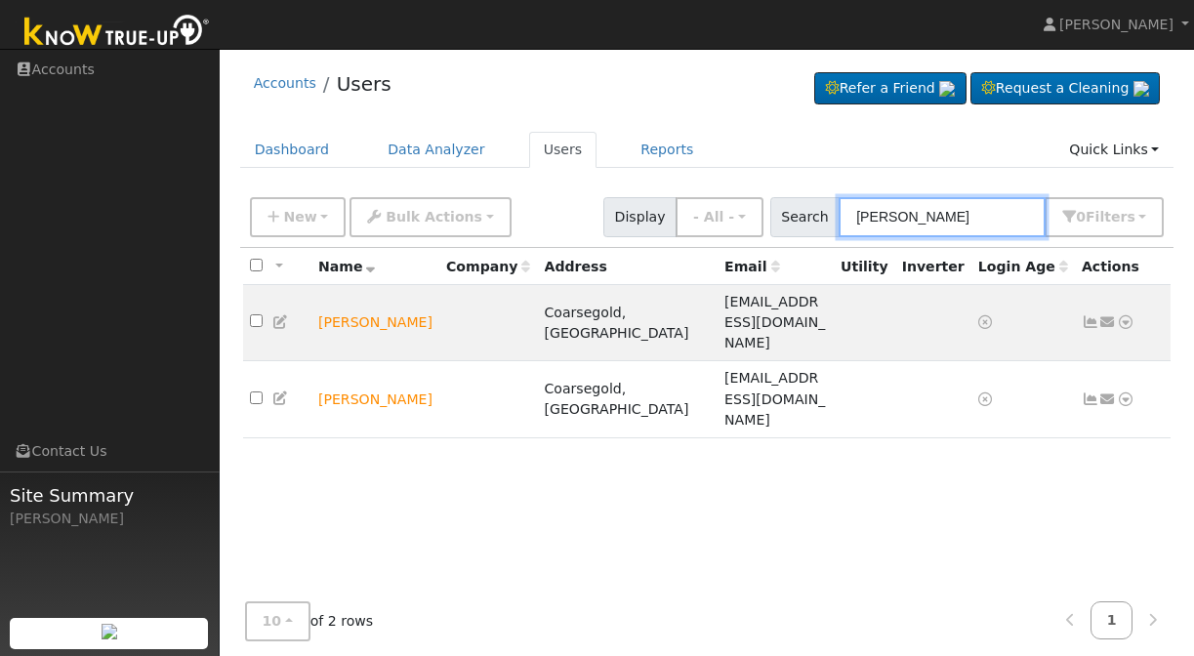
type input "[PERSON_NAME]"
drag, startPoint x: 922, startPoint y: 220, endPoint x: 259, endPoint y: 306, distance: 668.4
click at [259, 314] on input "checkbox" at bounding box center [256, 320] width 13 height 13
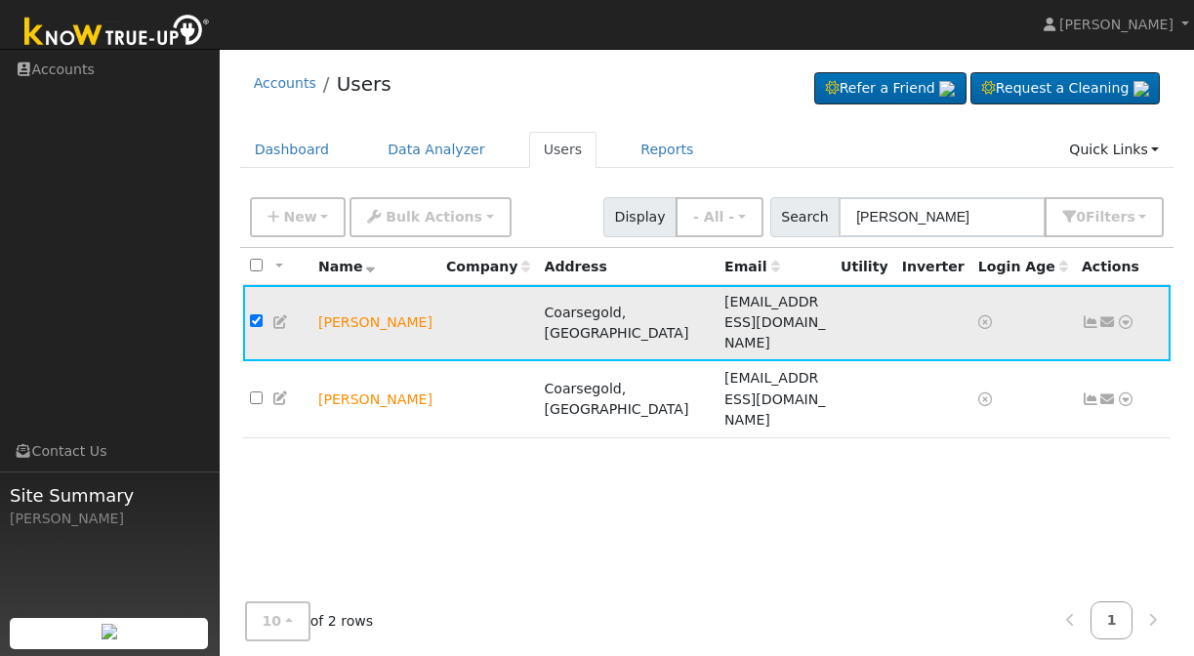
click at [985, 315] on icon at bounding box center [985, 322] width 14 height 14
click at [352, 306] on td "Jonathan Cash" at bounding box center [375, 323] width 128 height 76
click at [259, 314] on input "checkbox" at bounding box center [256, 320] width 13 height 13
checkbox input "false"
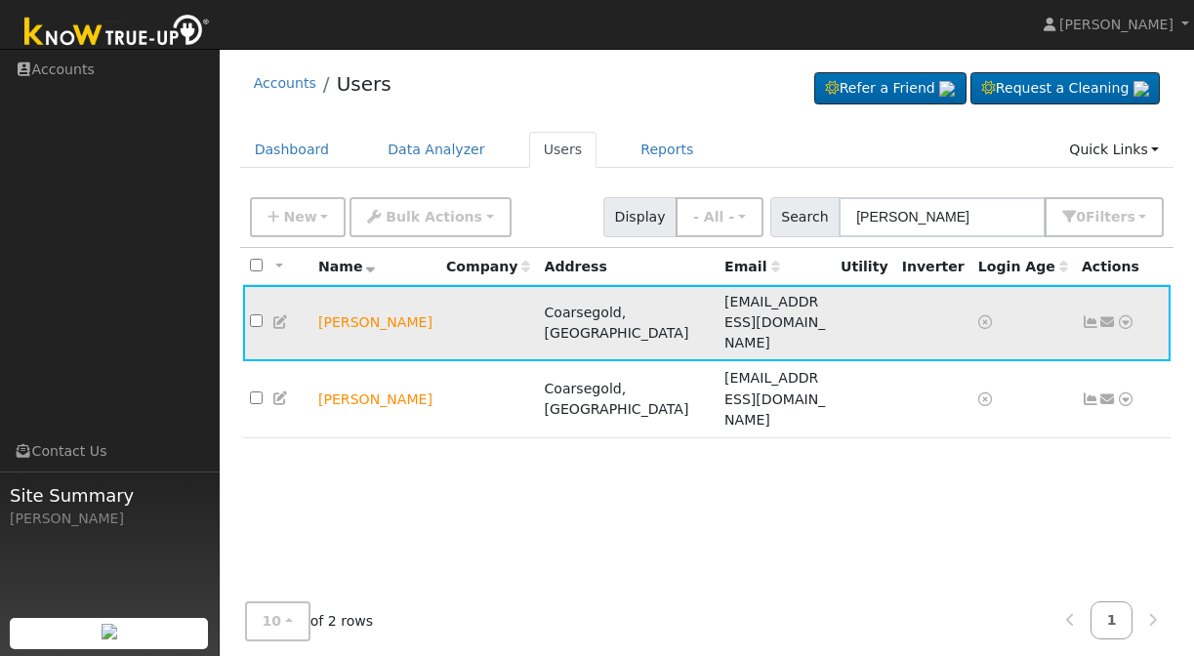
click at [280, 315] on icon at bounding box center [281, 322] width 18 height 14
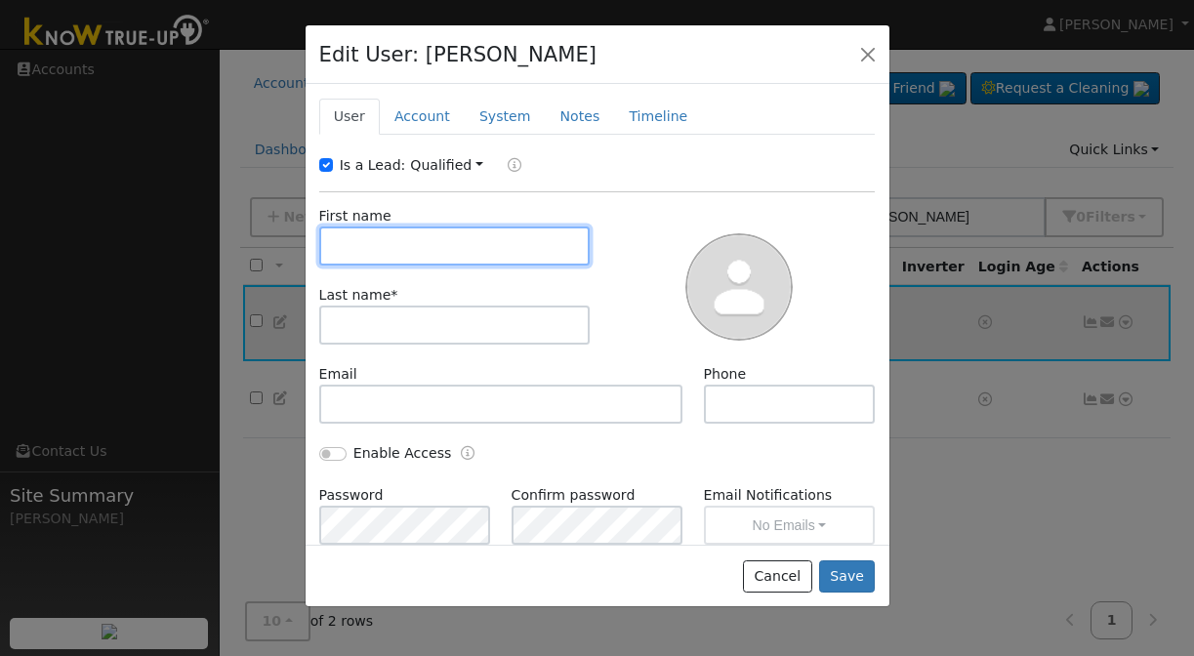
checkbox input "true"
type input "Jonathan"
type input "Cash"
type input "dontknow@unknownE.com"
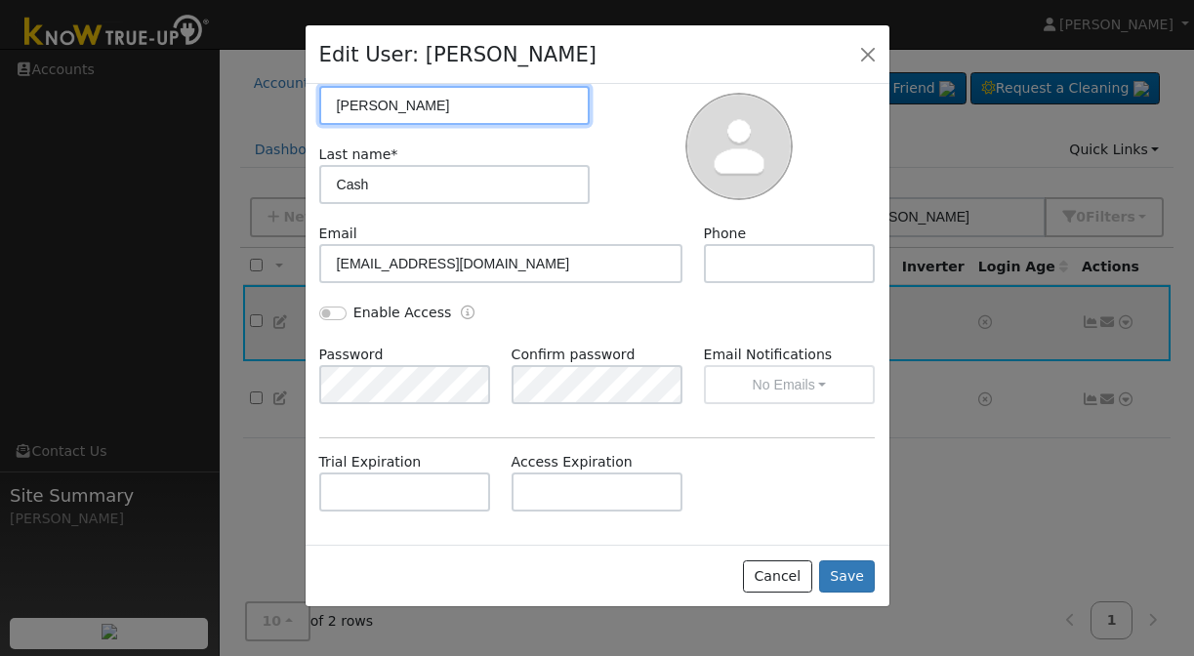
scroll to position [140, 0]
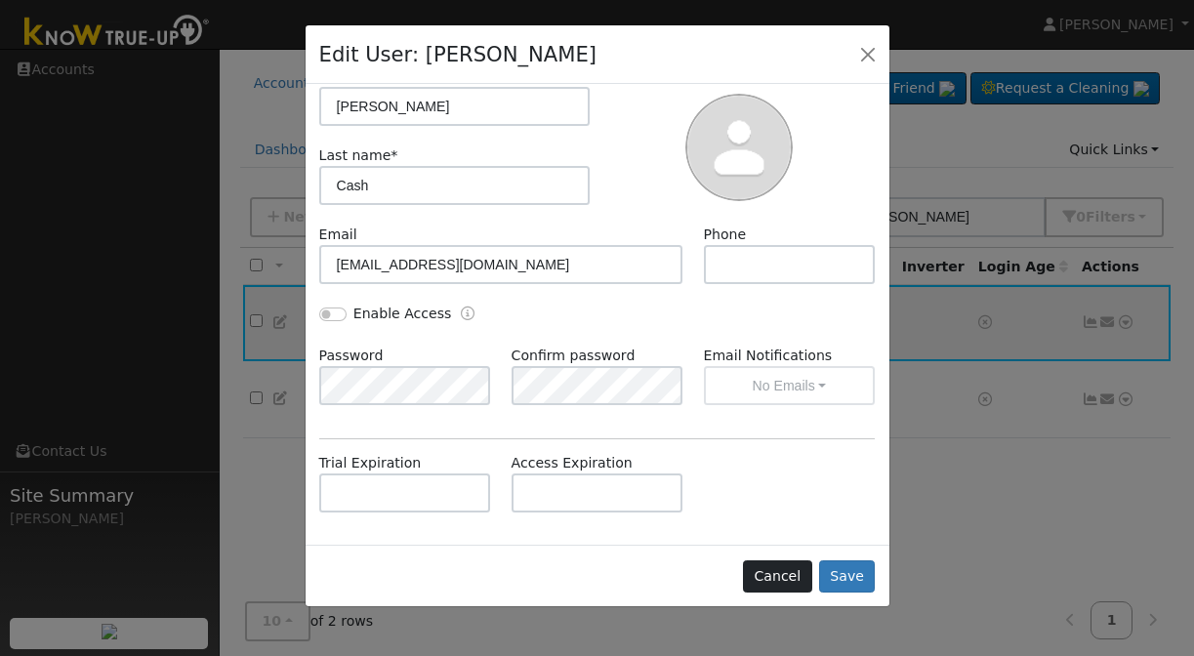
click at [777, 576] on button "Cancel" at bounding box center [777, 576] width 69 height 33
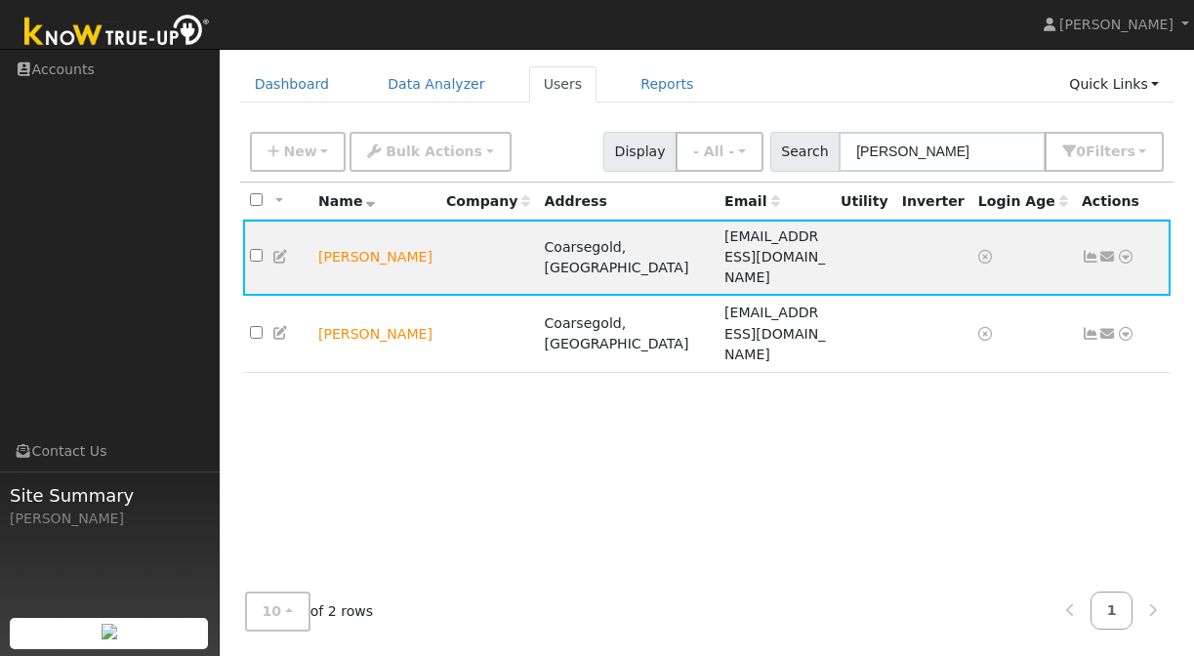
scroll to position [64, 0]
click at [310, 152] on span "New" at bounding box center [299, 152] width 33 height 16
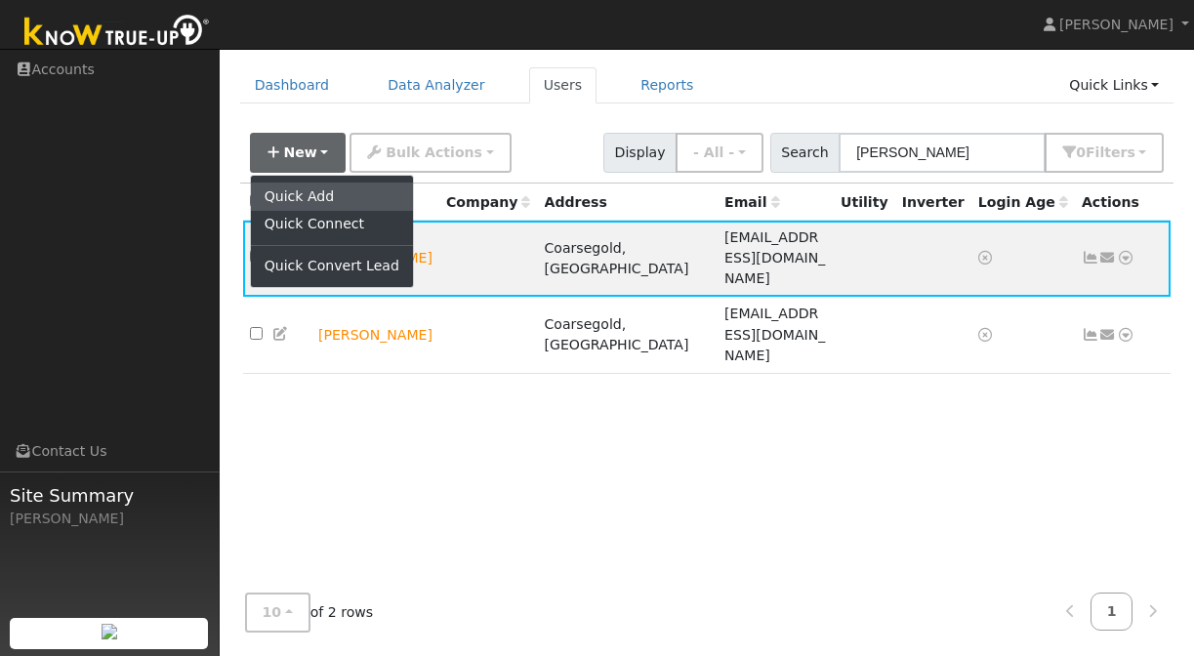
click at [309, 196] on link "Quick Add" at bounding box center [332, 196] width 162 height 27
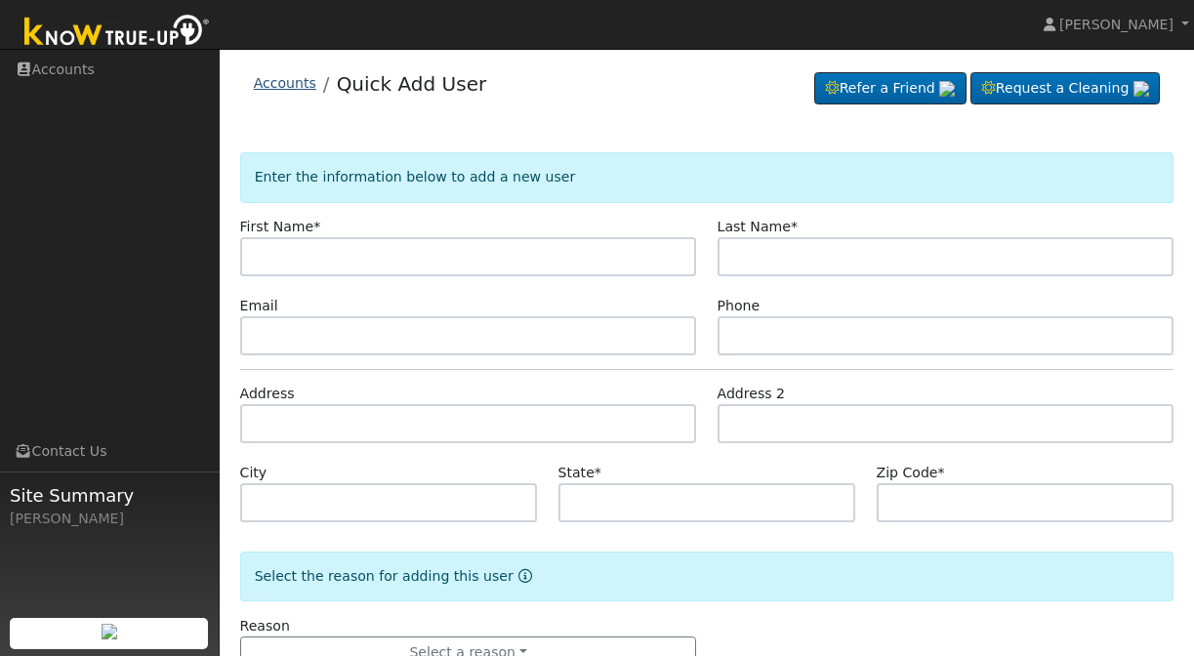
click at [280, 84] on link "Accounts" at bounding box center [285, 83] width 62 height 16
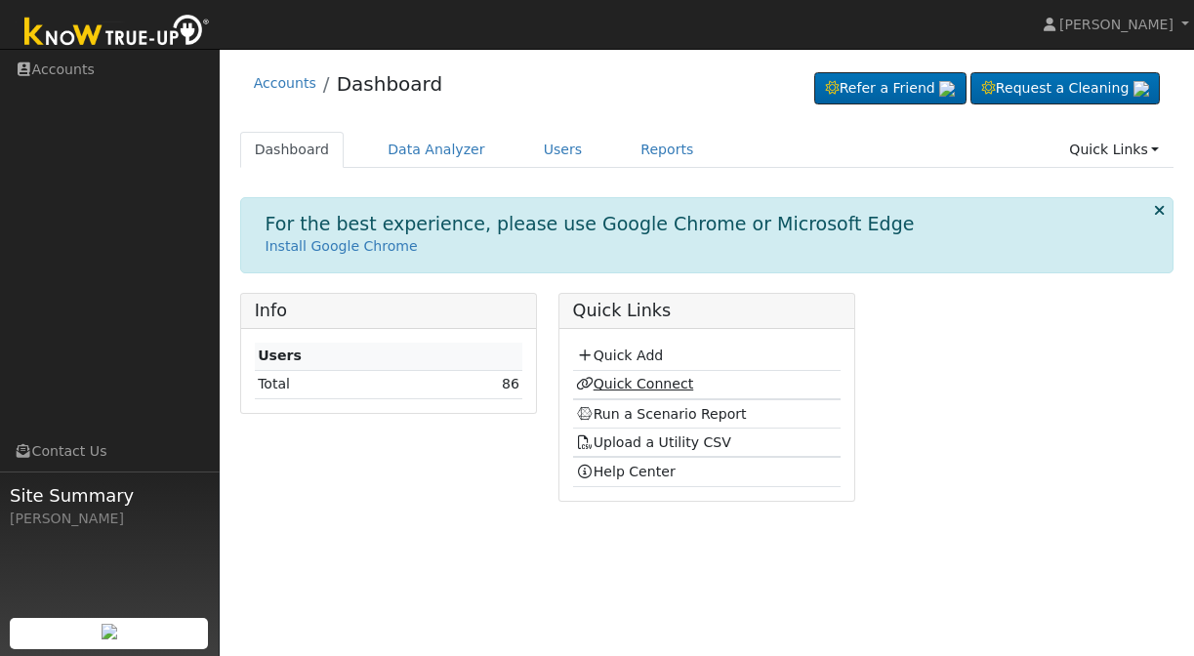
click at [623, 381] on link "Quick Connect" at bounding box center [634, 384] width 117 height 16
click at [611, 353] on link "Quick Add" at bounding box center [619, 356] width 87 height 16
click at [442, 144] on link "Data Analyzer" at bounding box center [436, 150] width 127 height 36
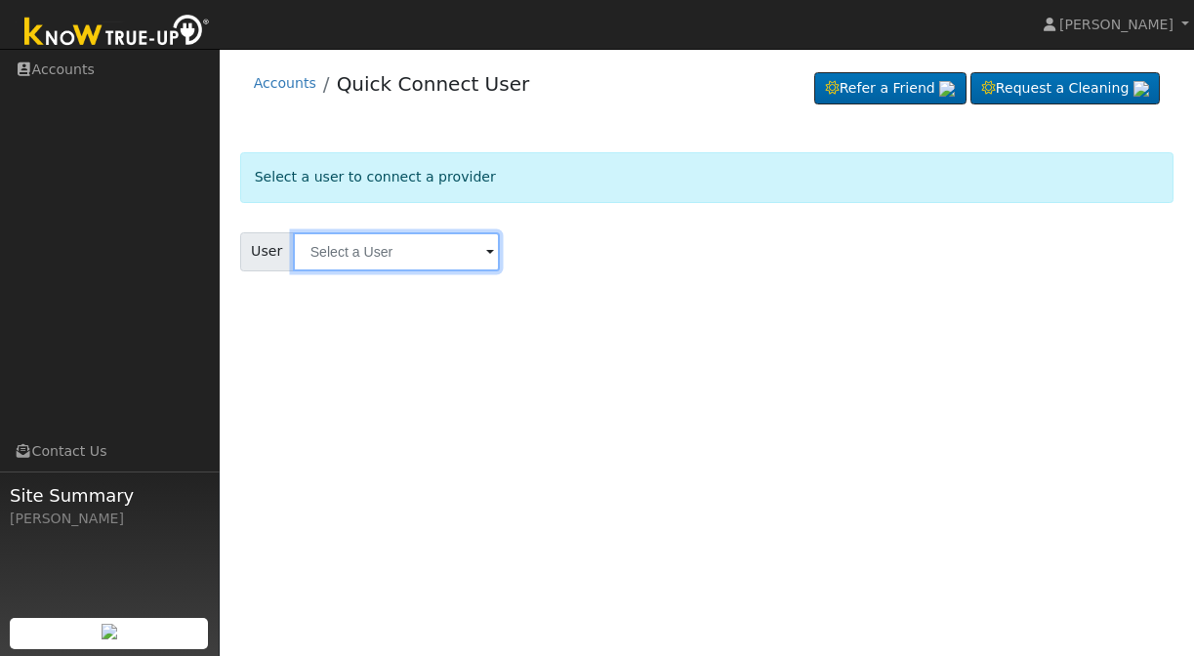
click at [385, 250] on input "text" at bounding box center [396, 251] width 207 height 39
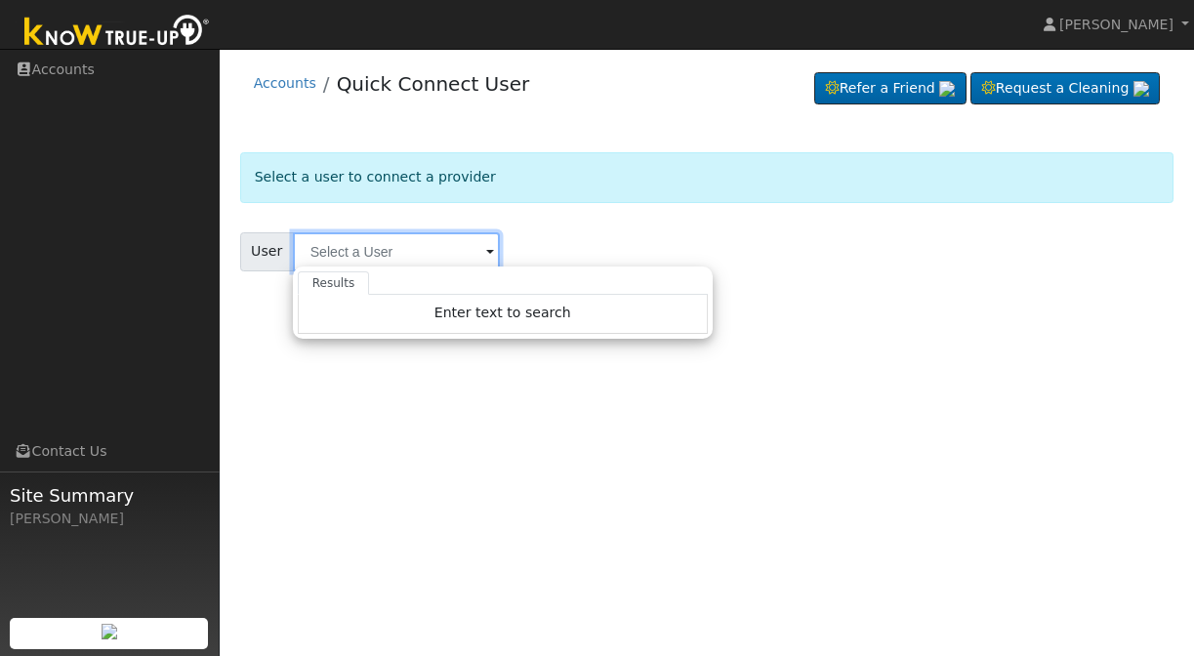
click at [365, 247] on input "text" at bounding box center [396, 251] width 207 height 39
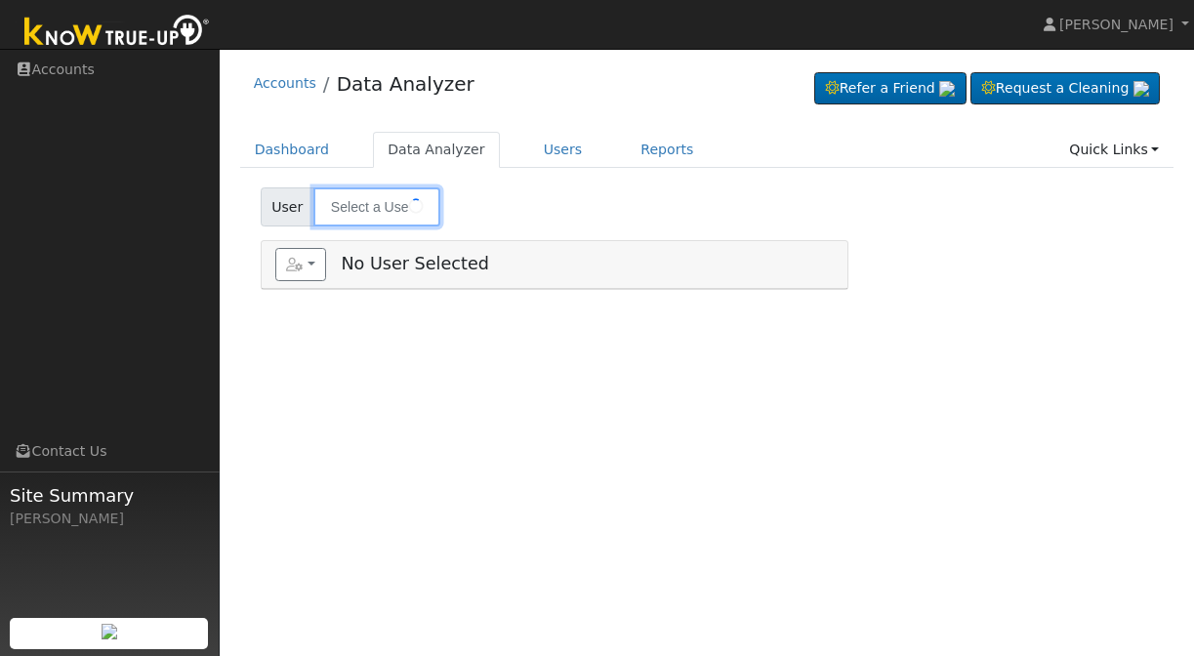
type input "Jonathan Cash"
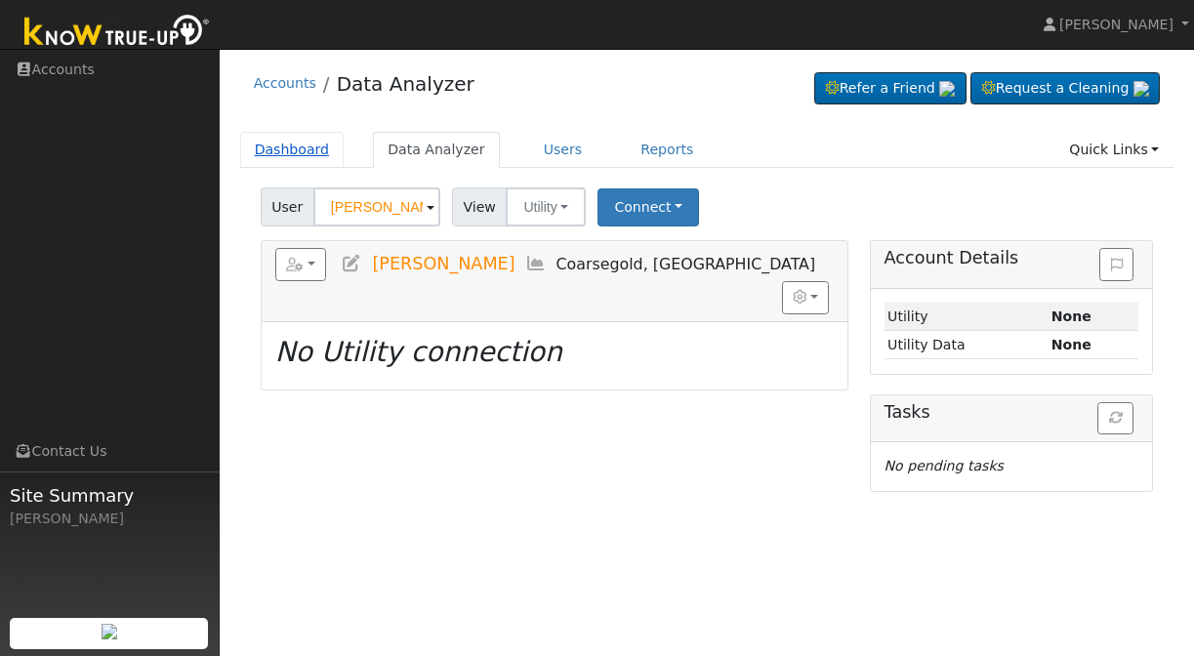
click at [291, 141] on link "Dashboard" at bounding box center [292, 150] width 104 height 36
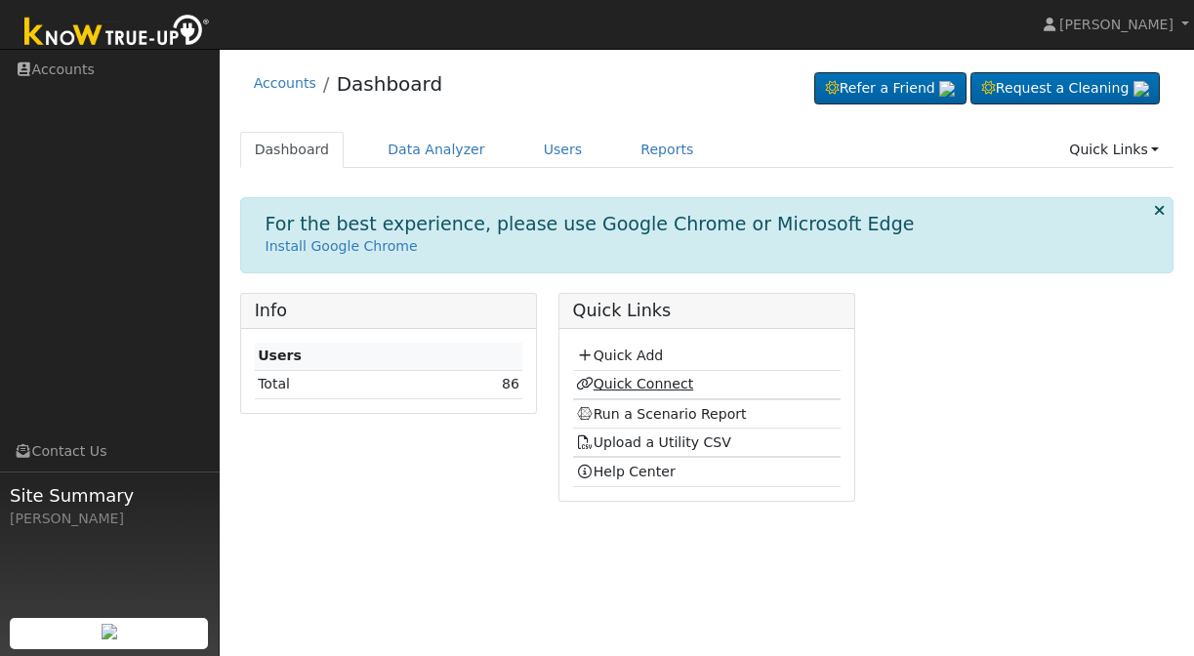
click at [636, 381] on link "Quick Connect" at bounding box center [634, 384] width 117 height 16
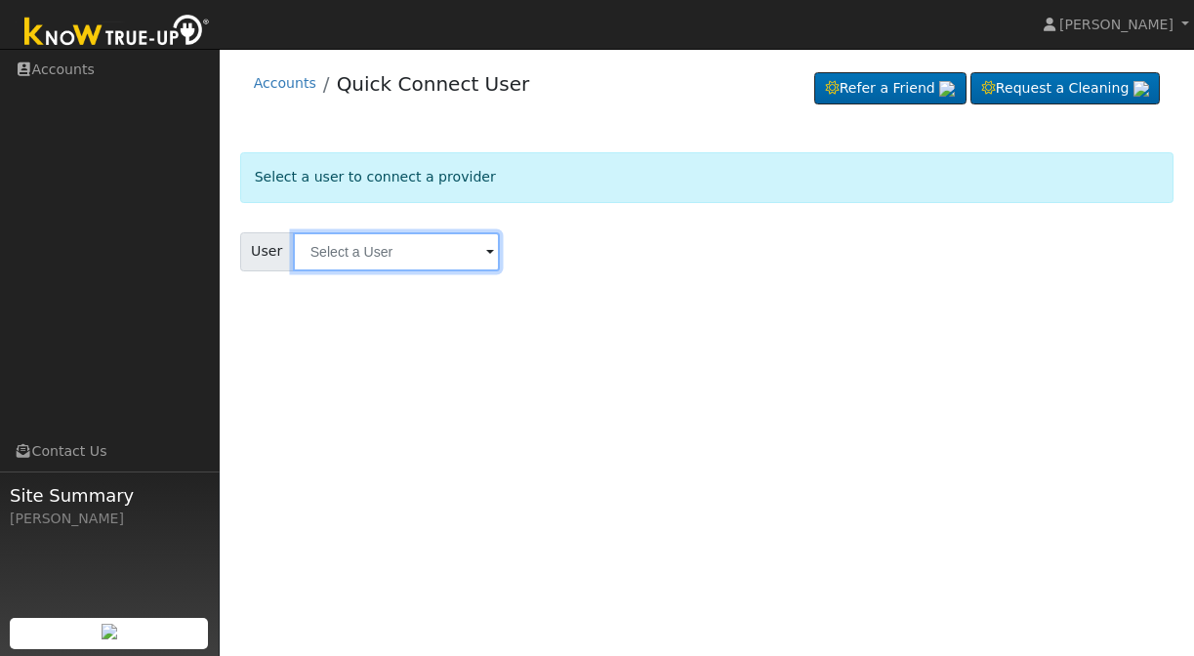
click at [406, 239] on input "text" at bounding box center [396, 251] width 207 height 39
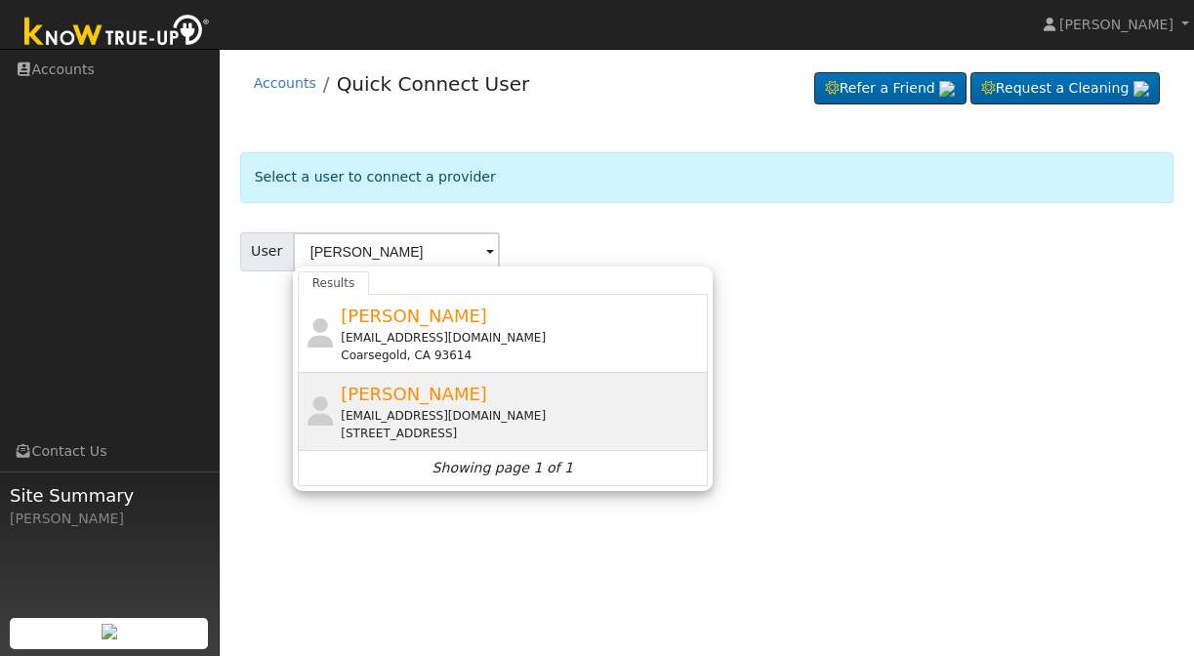
click at [379, 396] on span "[PERSON_NAME]" at bounding box center [414, 394] width 146 height 21
type input "[PERSON_NAME]"
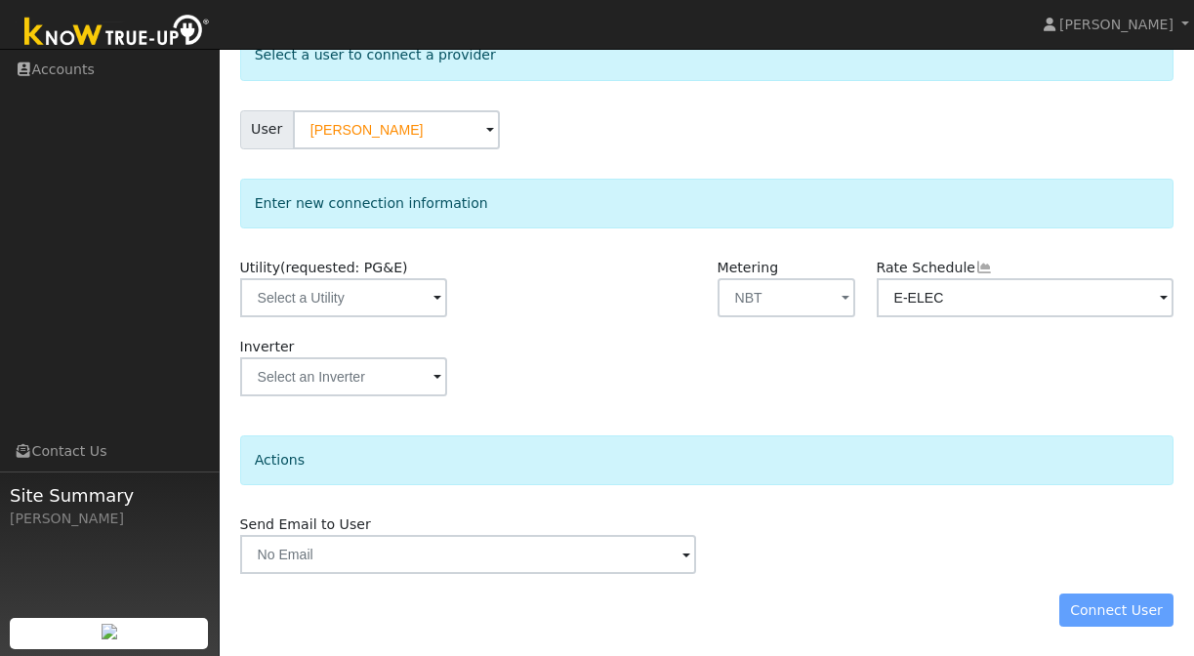
scroll to position [121, 0]
click at [344, 294] on input "text" at bounding box center [343, 298] width 207 height 39
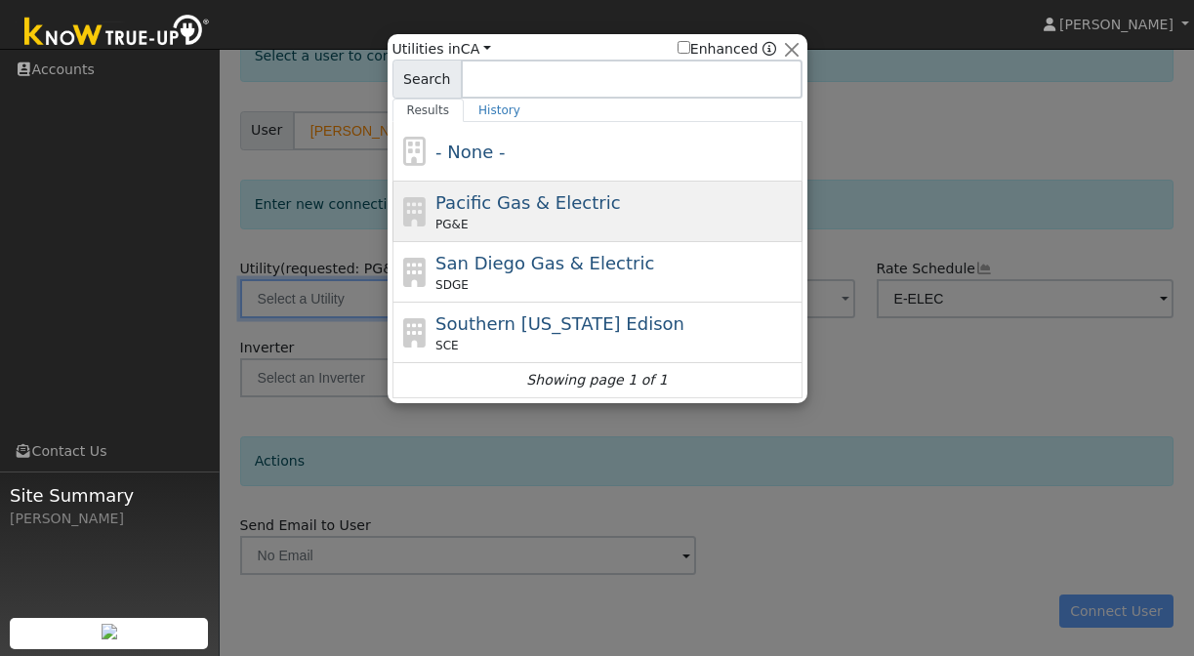
click at [511, 207] on span "Pacific Gas & Electric" at bounding box center [527, 202] width 185 height 21
type input "PG&E"
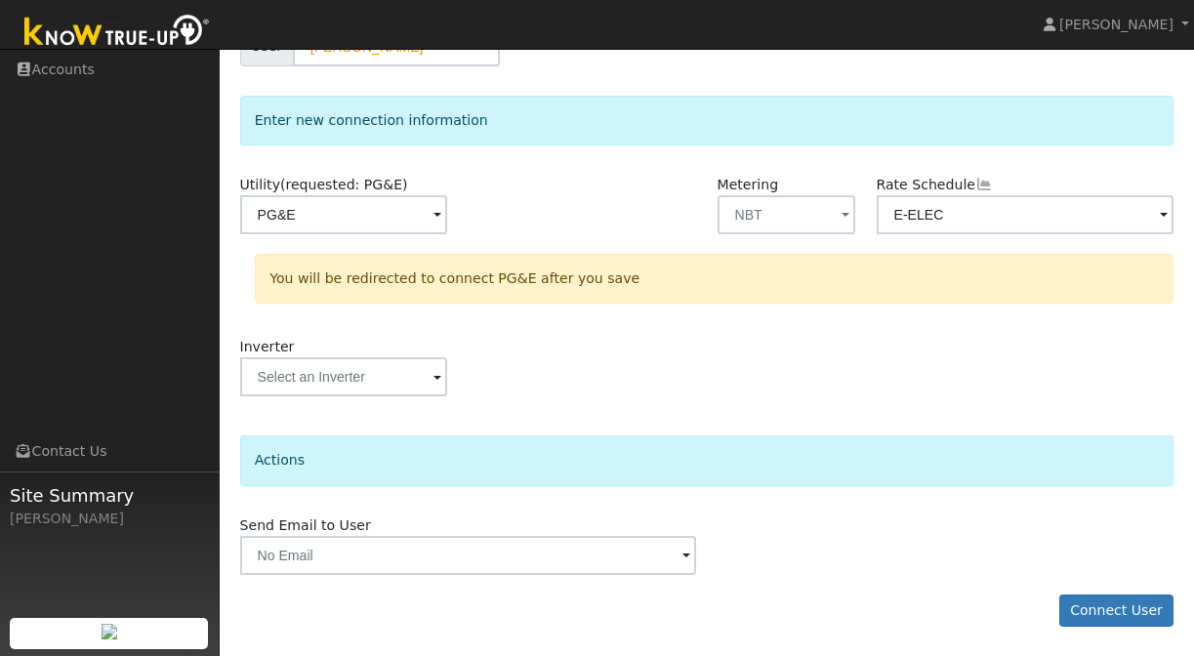
scroll to position [204, 0]
click at [1094, 601] on button "Connect User" at bounding box center [1116, 612] width 115 height 33
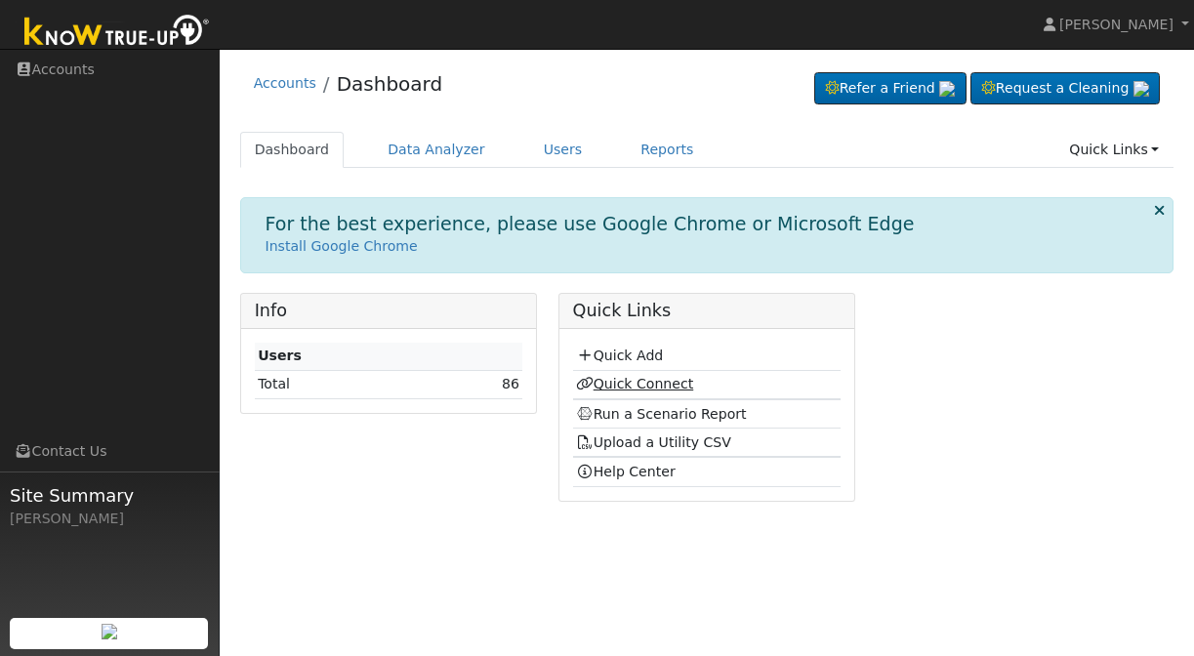
click at [617, 377] on link "Quick Connect" at bounding box center [634, 384] width 117 height 16
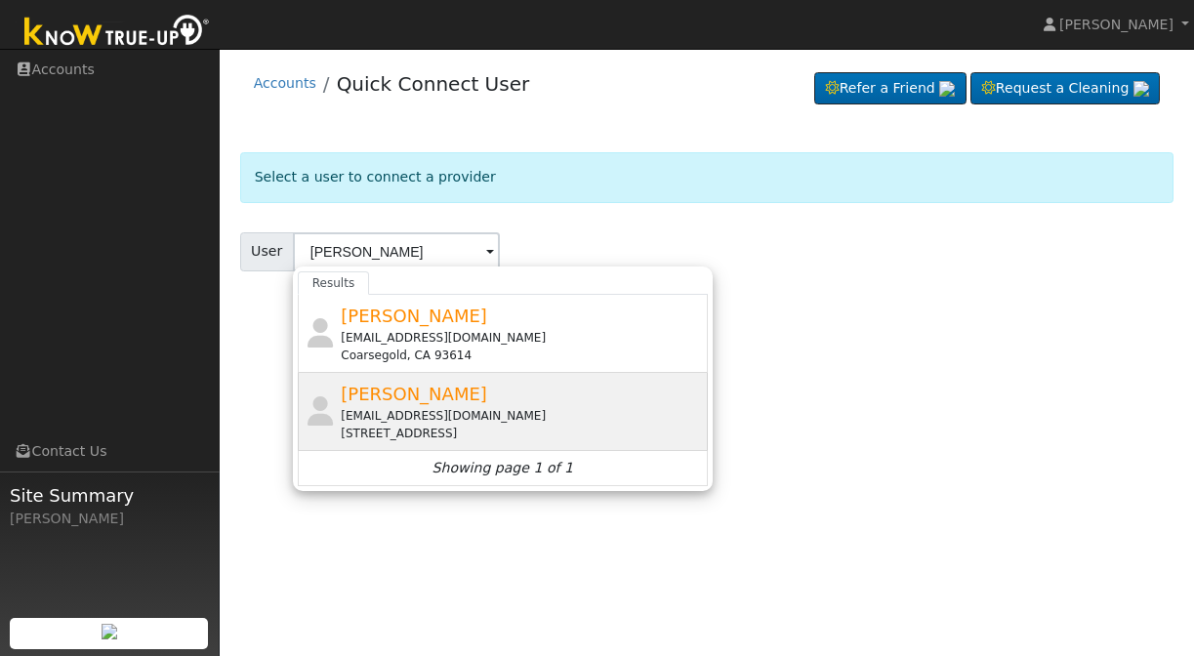
click at [439, 398] on span "[PERSON_NAME]" at bounding box center [414, 394] width 146 height 21
type input "[PERSON_NAME]"
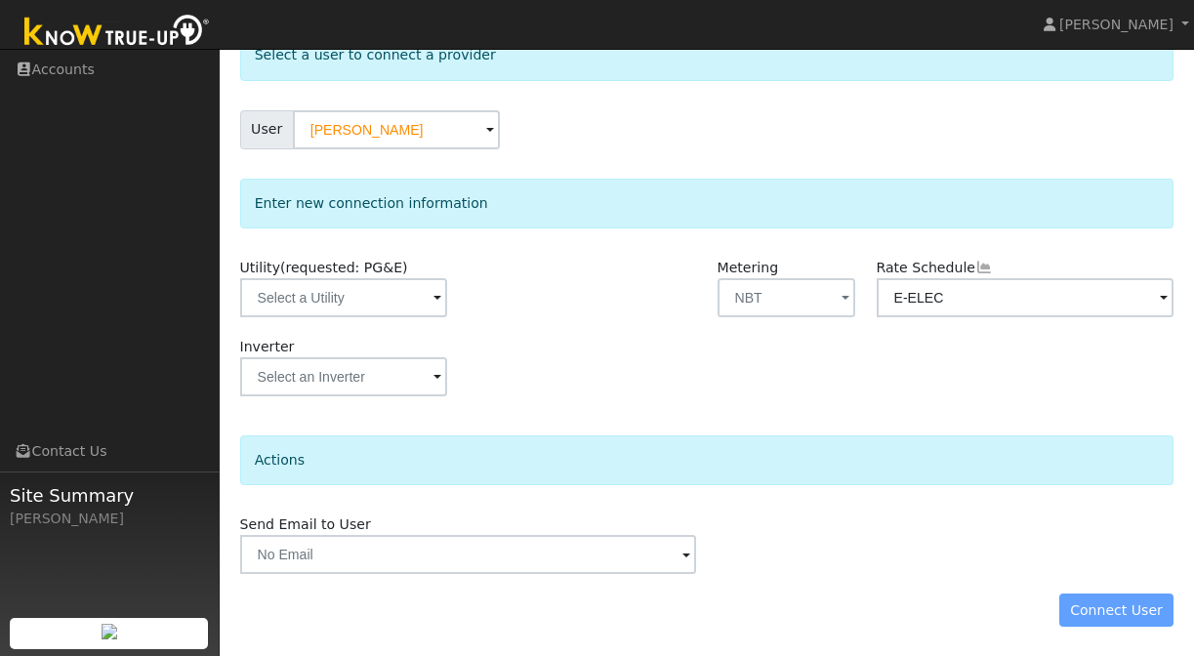
scroll to position [121, 0]
click at [299, 295] on input "text" at bounding box center [343, 298] width 207 height 39
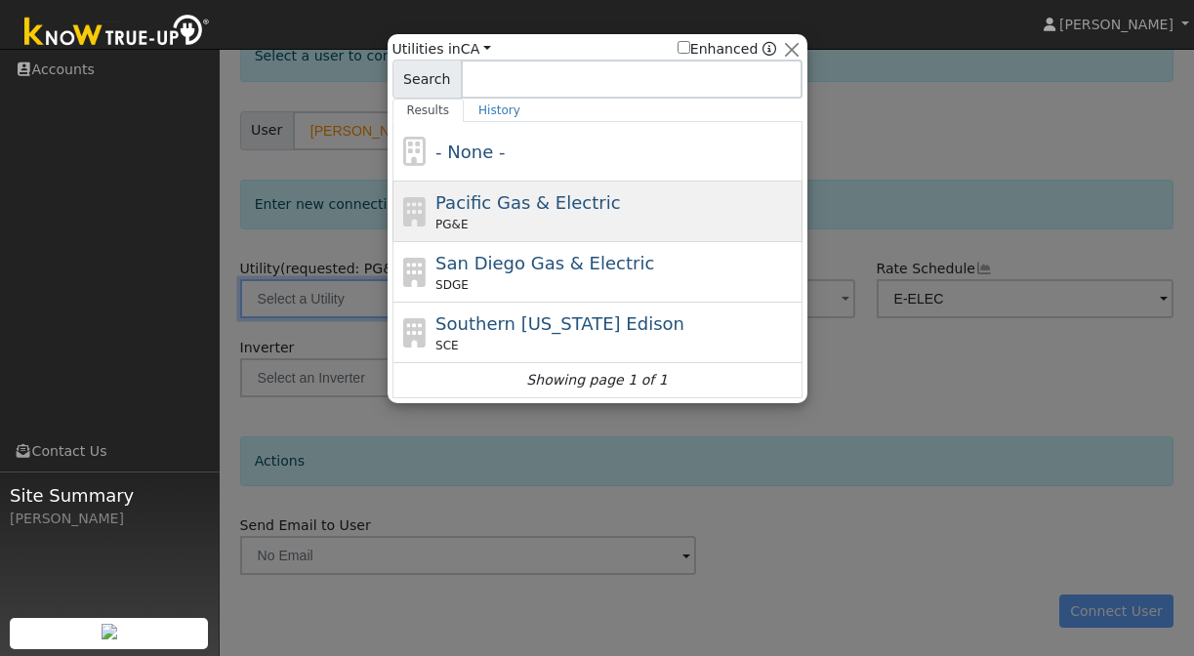
click at [490, 216] on div "PG&E" at bounding box center [616, 225] width 362 height 18
type input "PG&E"
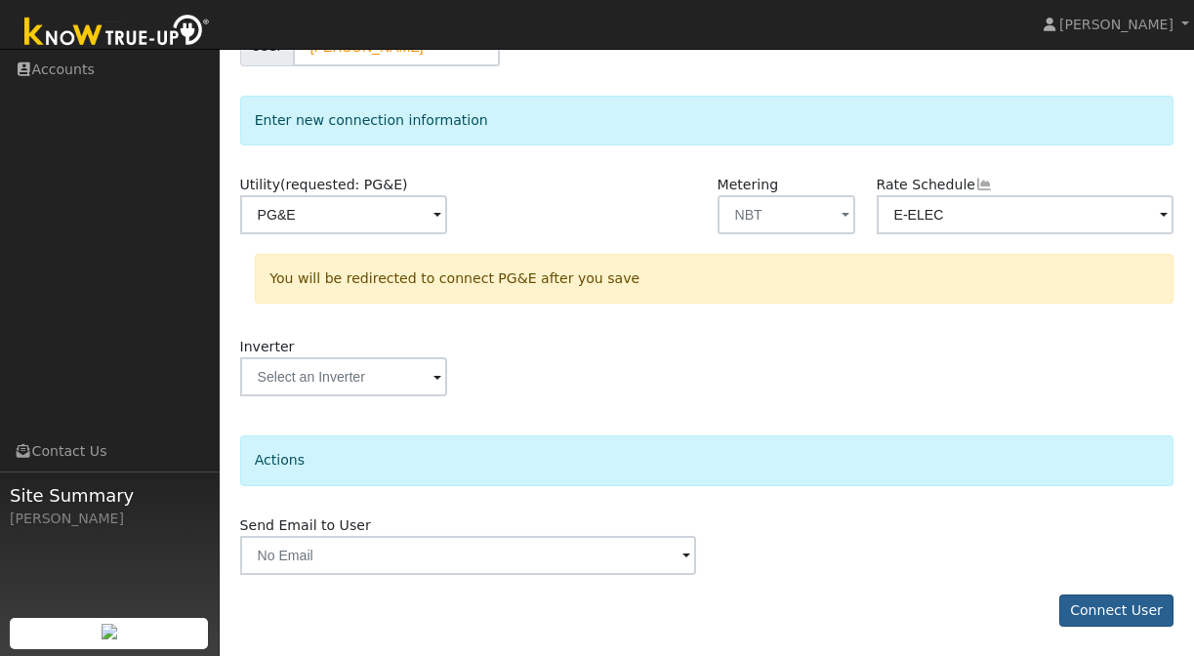
scroll to position [204, 0]
click at [1119, 613] on button "Connect User" at bounding box center [1116, 612] width 115 height 33
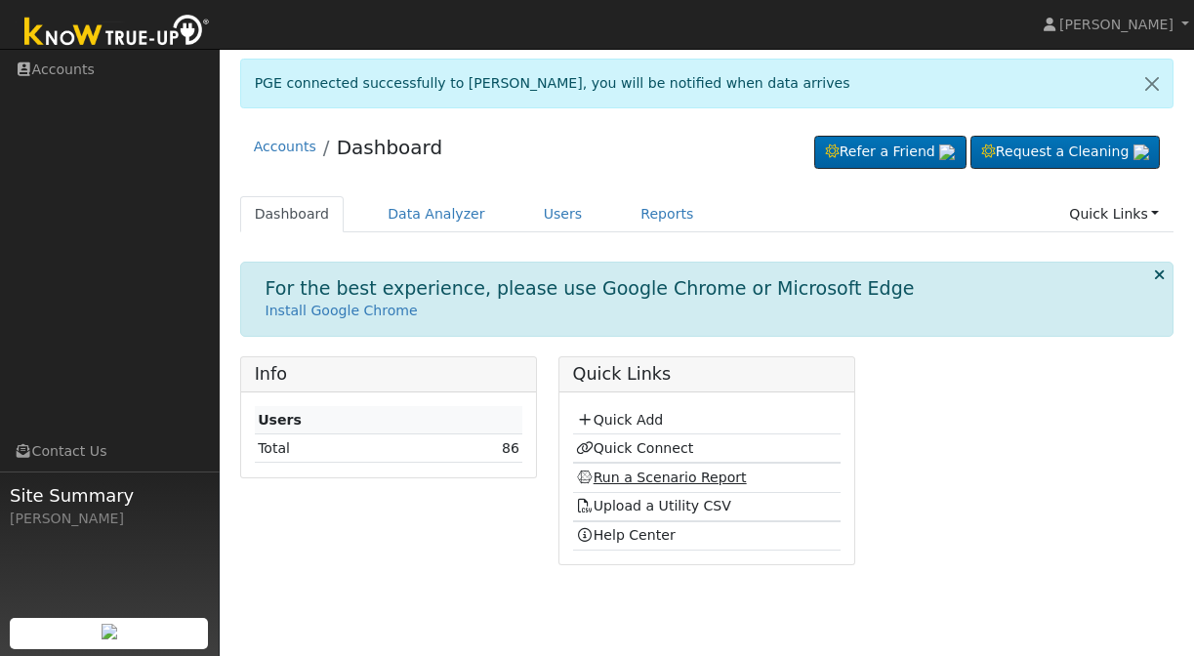
click at [627, 474] on link "Run a Scenario Report" at bounding box center [661, 478] width 171 height 16
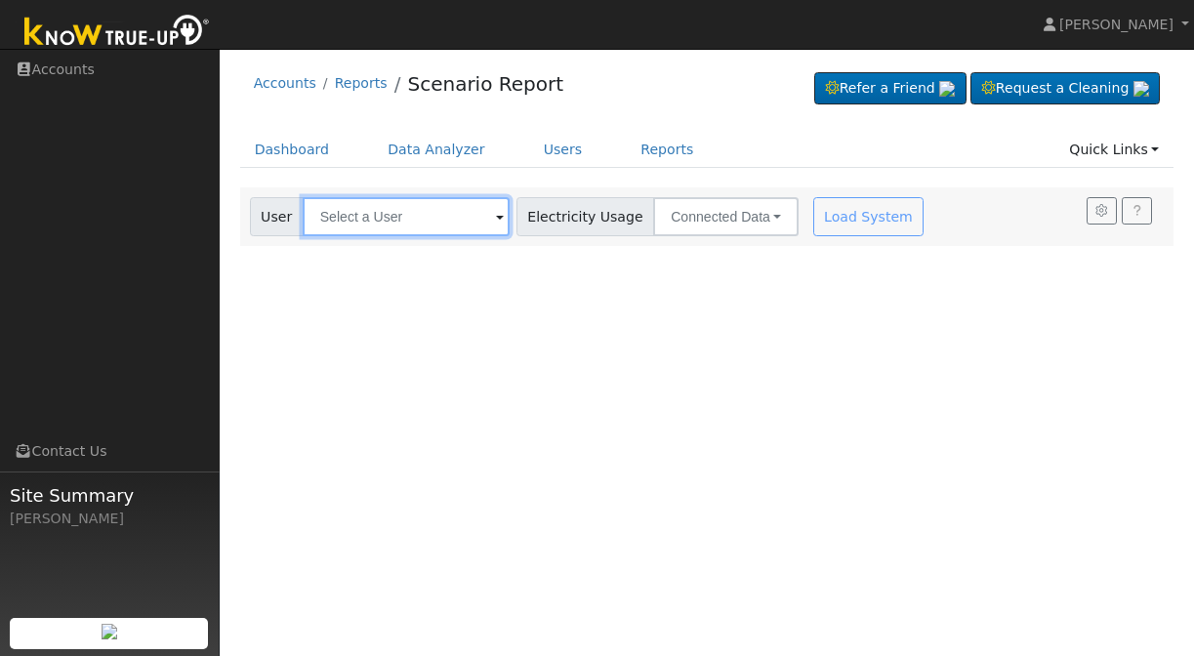
click at [367, 207] on input "text" at bounding box center [406, 216] width 207 height 39
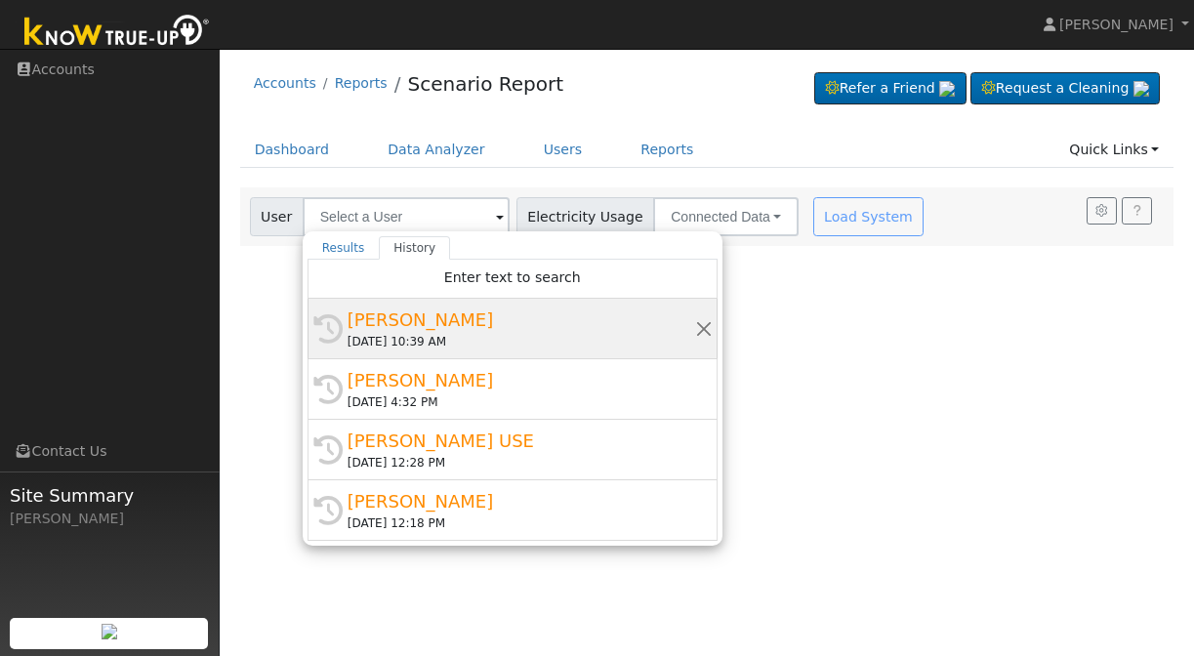
click at [412, 317] on div "[PERSON_NAME]" at bounding box center [522, 320] width 348 height 26
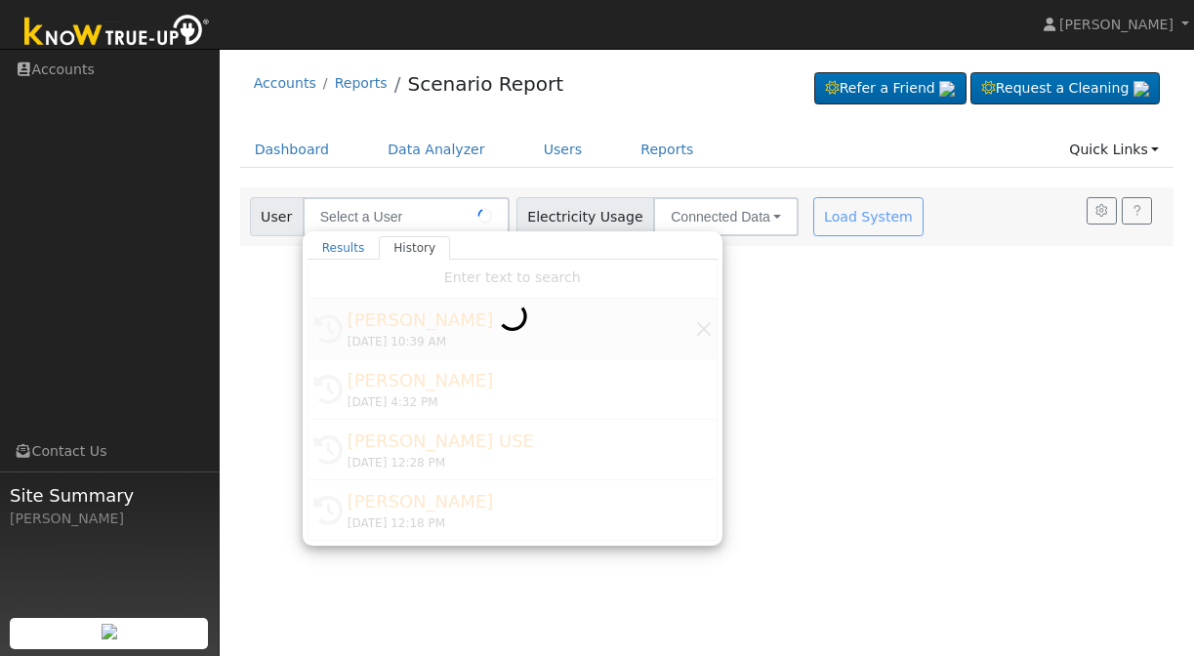
type input "[PERSON_NAME]"
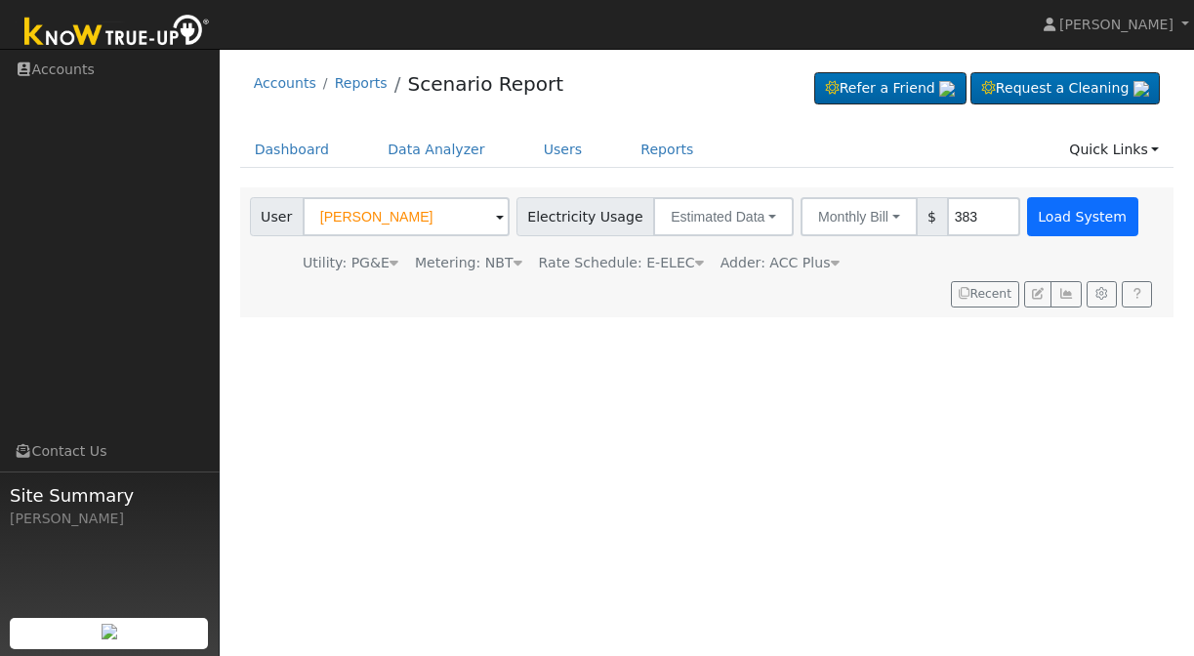
click at [1042, 221] on button "Load System" at bounding box center [1082, 216] width 111 height 39
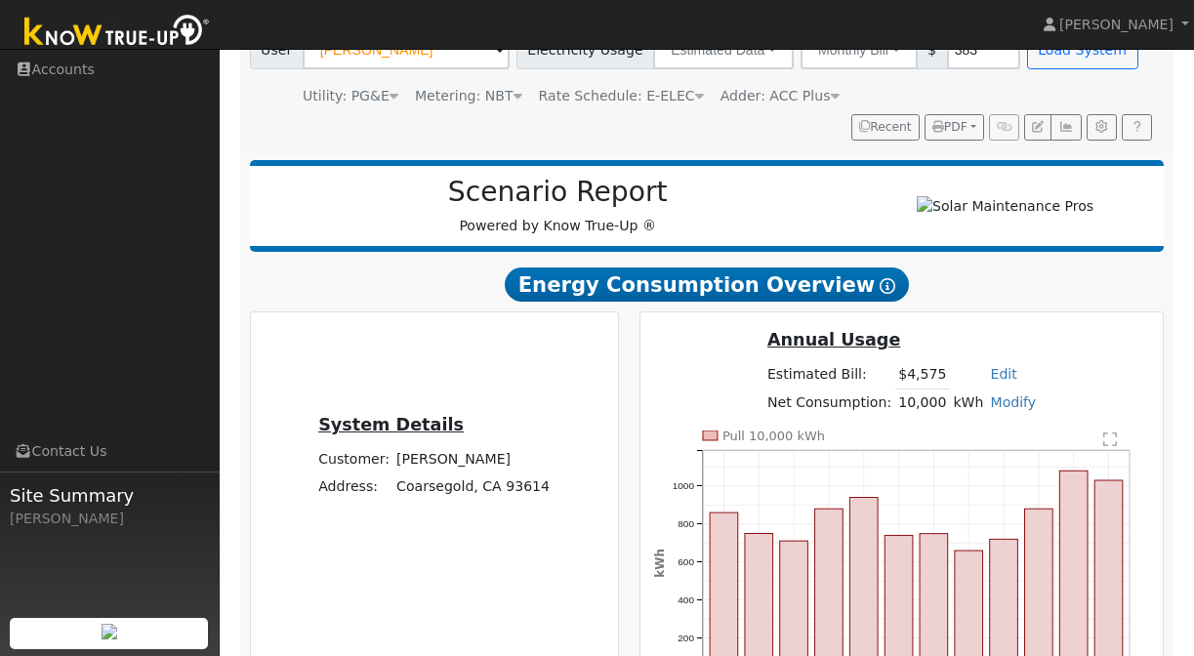
scroll to position [168, 0]
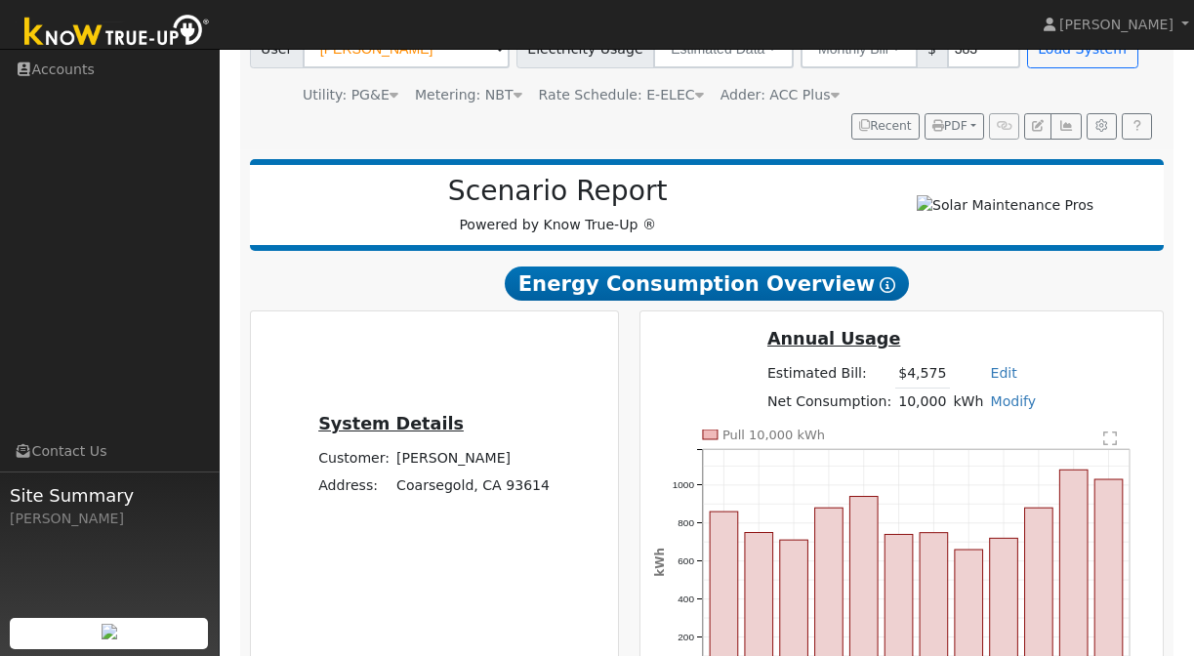
click at [1108, 445] on text "" at bounding box center [1110, 439] width 14 height 16
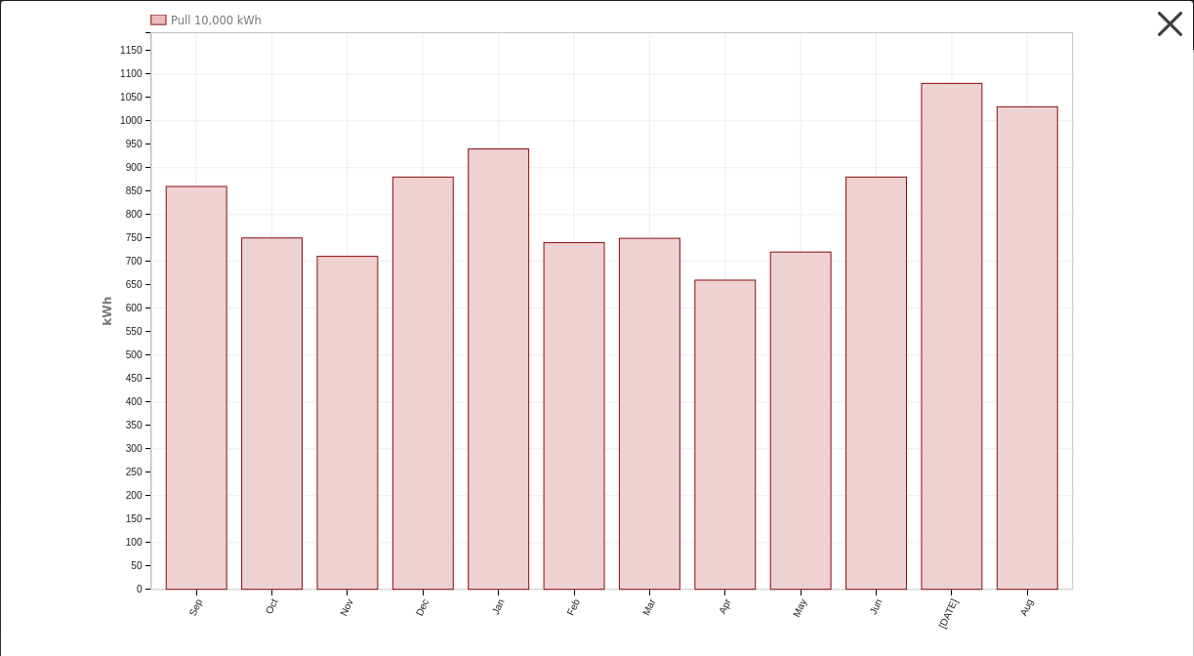
click at [1169, 26] on button "button" at bounding box center [1170, 24] width 37 height 37
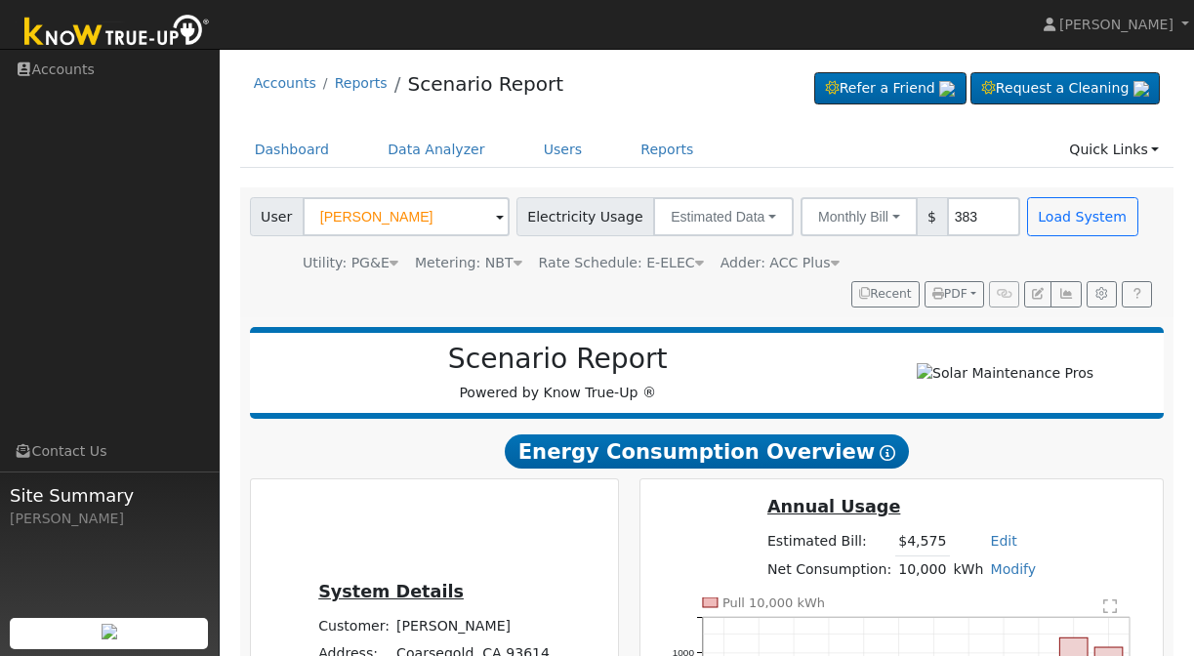
scroll to position [0, 0]
click at [413, 145] on link "Data Analyzer" at bounding box center [436, 150] width 127 height 36
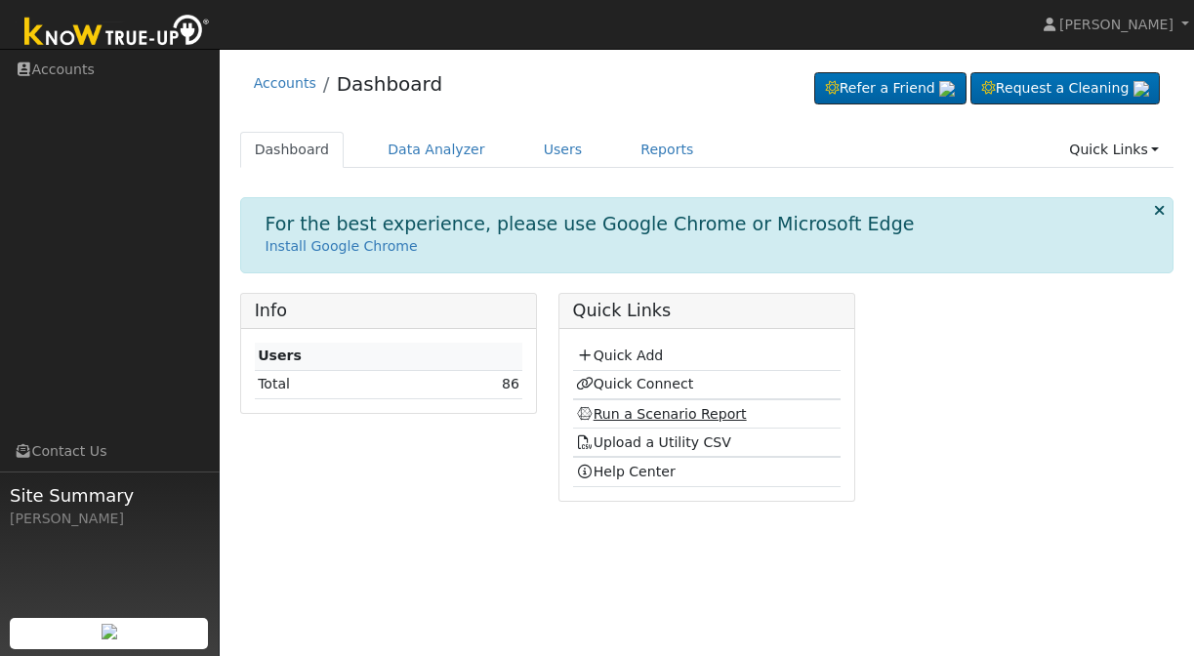
click at [610, 410] on link "Run a Scenario Report" at bounding box center [661, 414] width 171 height 16
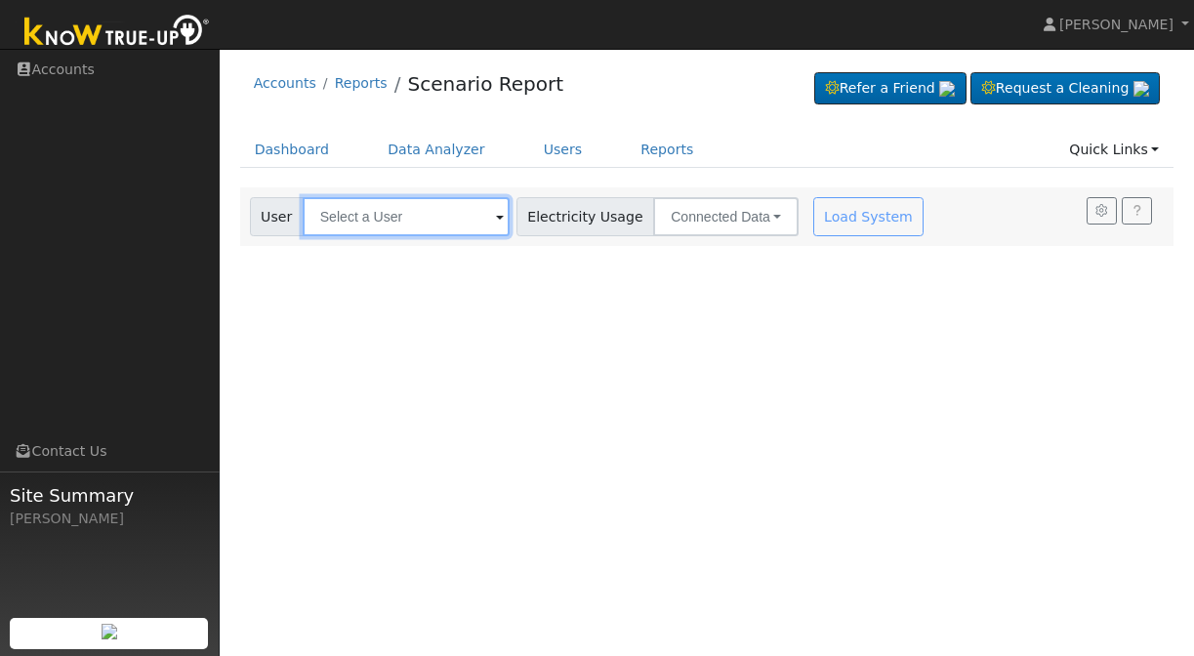
click at [409, 215] on input "text" at bounding box center [406, 216] width 207 height 39
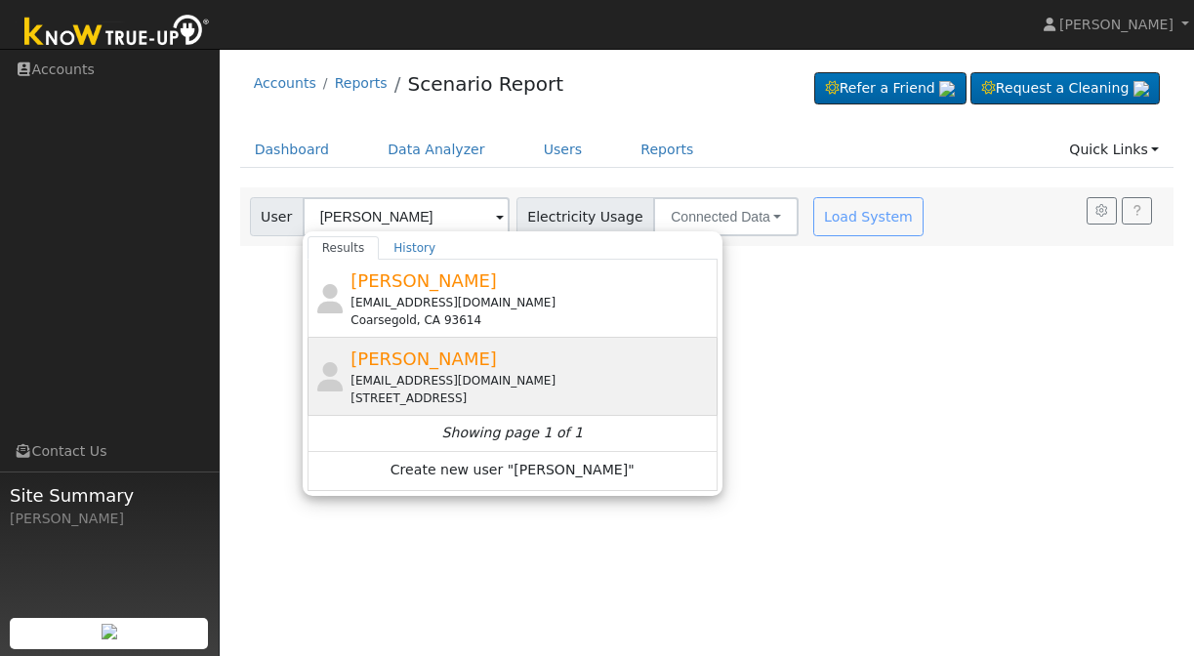
drag, startPoint x: 409, startPoint y: 215, endPoint x: 375, endPoint y: 369, distance: 158.0
click at [375, 369] on span "[PERSON_NAME]" at bounding box center [423, 359] width 146 height 21
type input "[PERSON_NAME]"
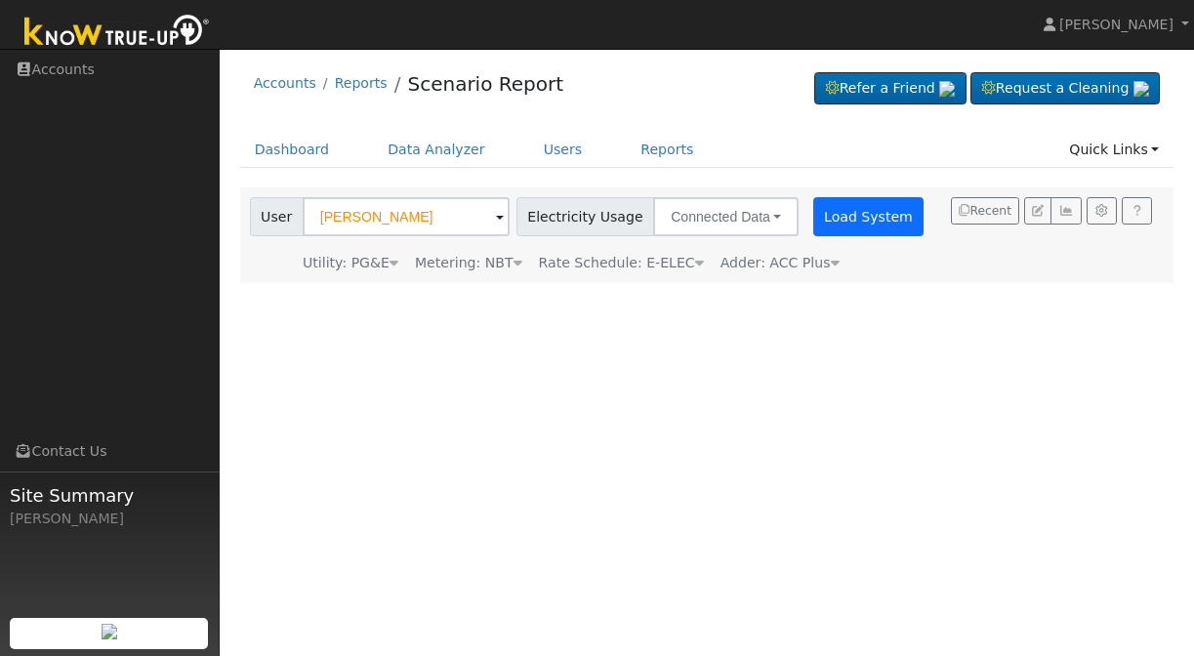
click at [833, 216] on button "Load System" at bounding box center [868, 216] width 111 height 39
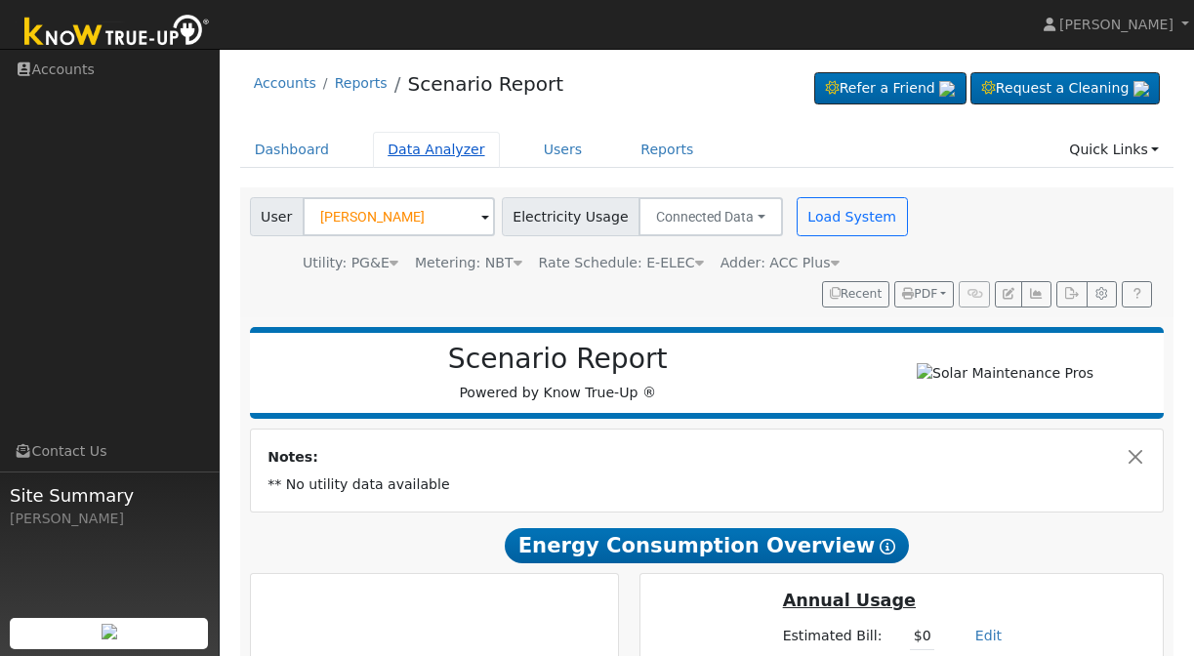
click at [400, 143] on link "Data Analyzer" at bounding box center [436, 150] width 127 height 36
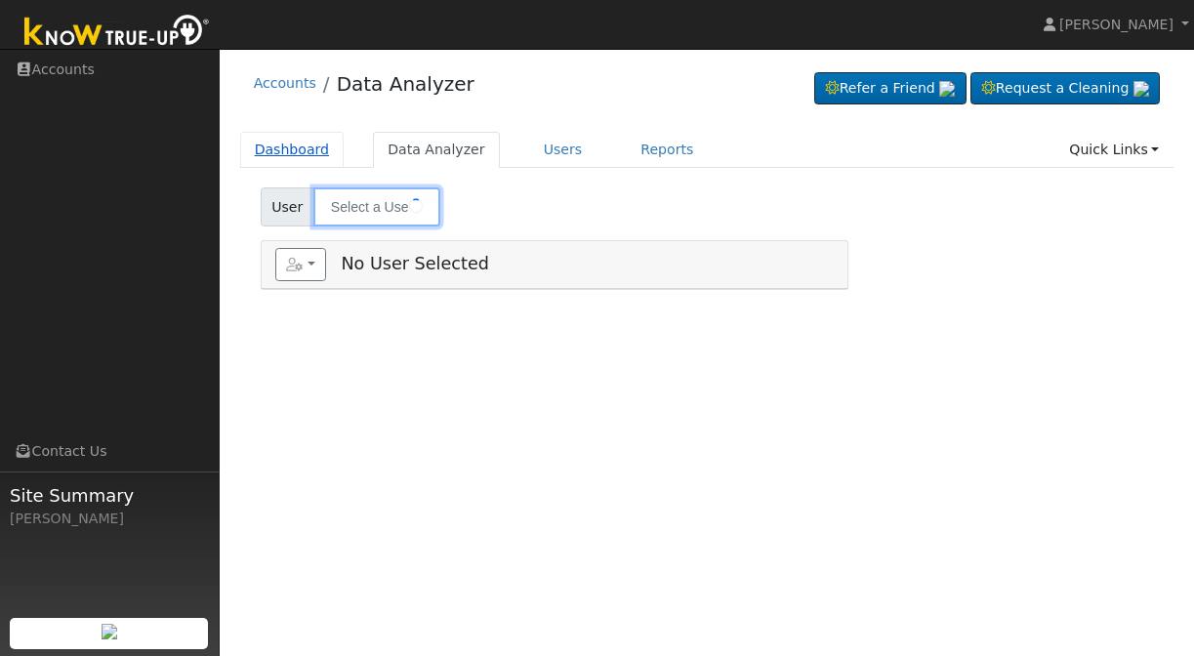
type input "Jonathan Cash"
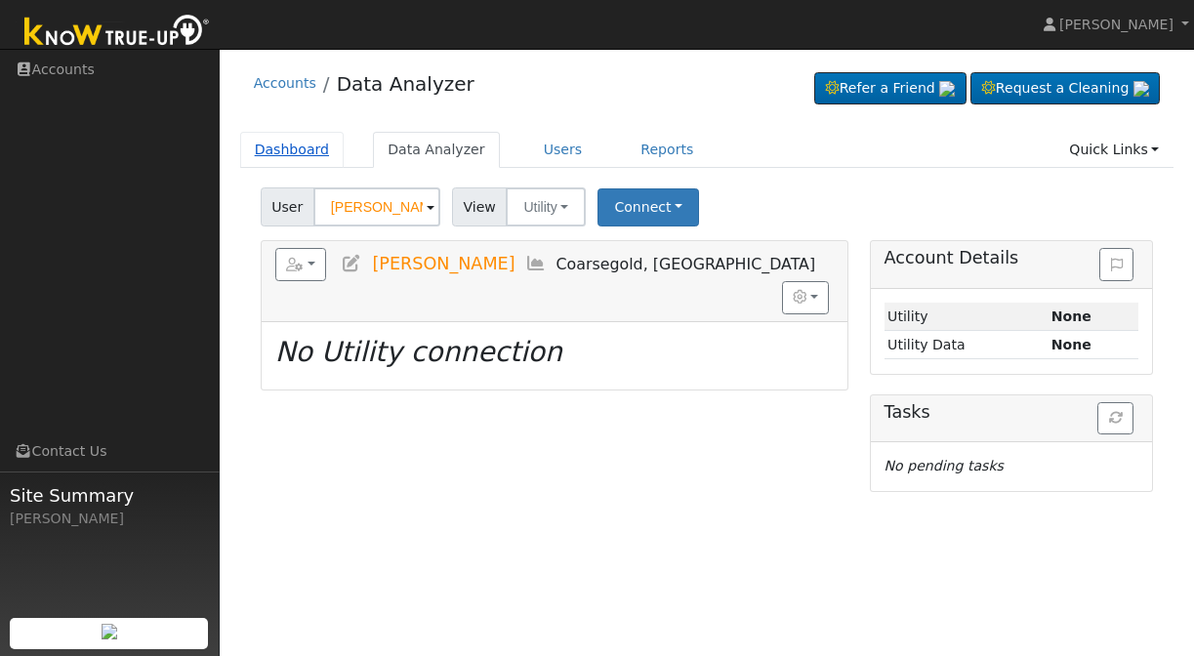
click at [273, 148] on link "Dashboard" at bounding box center [292, 150] width 104 height 36
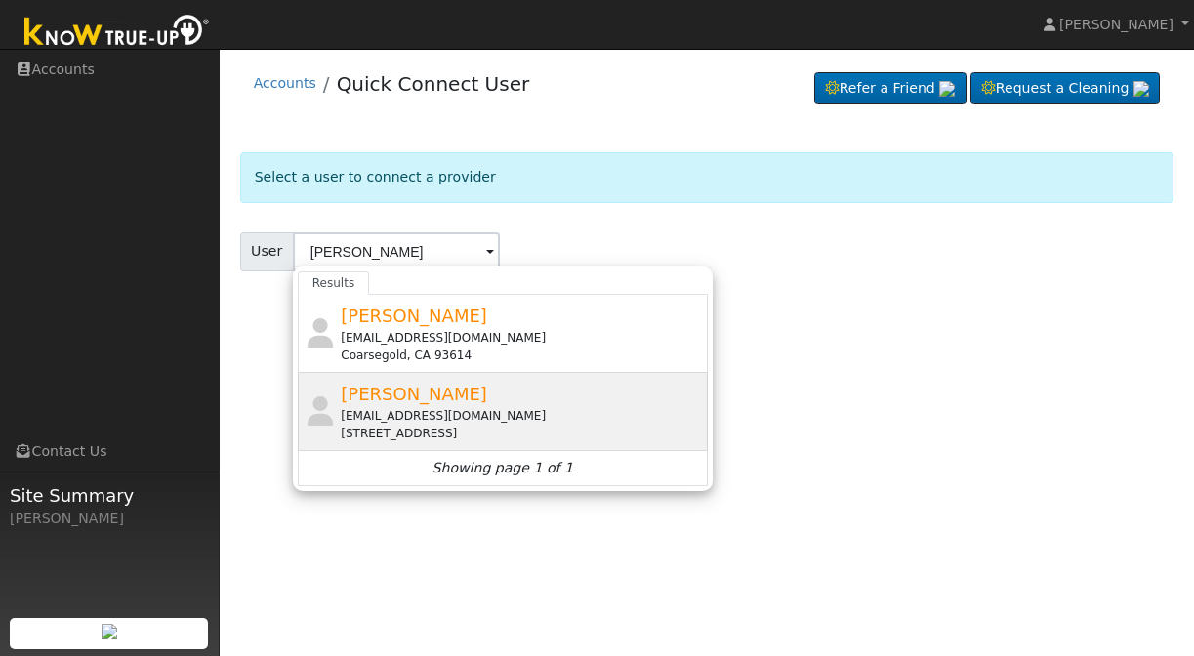
drag, startPoint x: 367, startPoint y: 285, endPoint x: 373, endPoint y: 402, distance: 117.3
click at [373, 402] on span "[PERSON_NAME]" at bounding box center [414, 394] width 146 height 21
type input "[PERSON_NAME]"
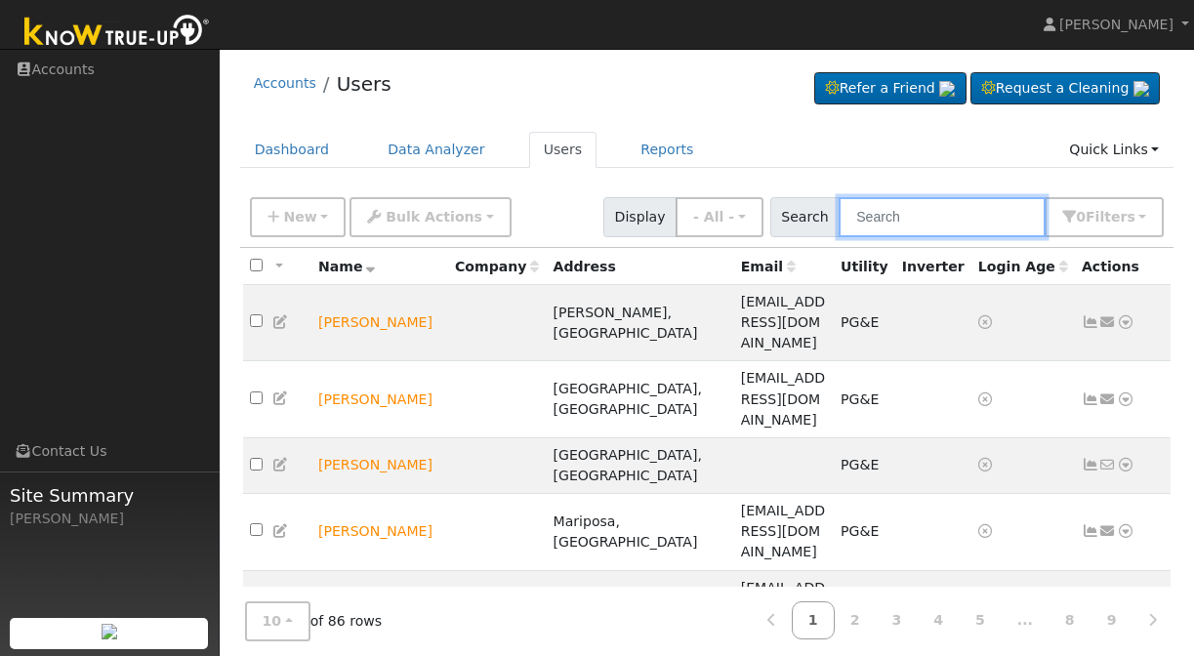
click at [936, 215] on input "text" at bounding box center [942, 217] width 207 height 40
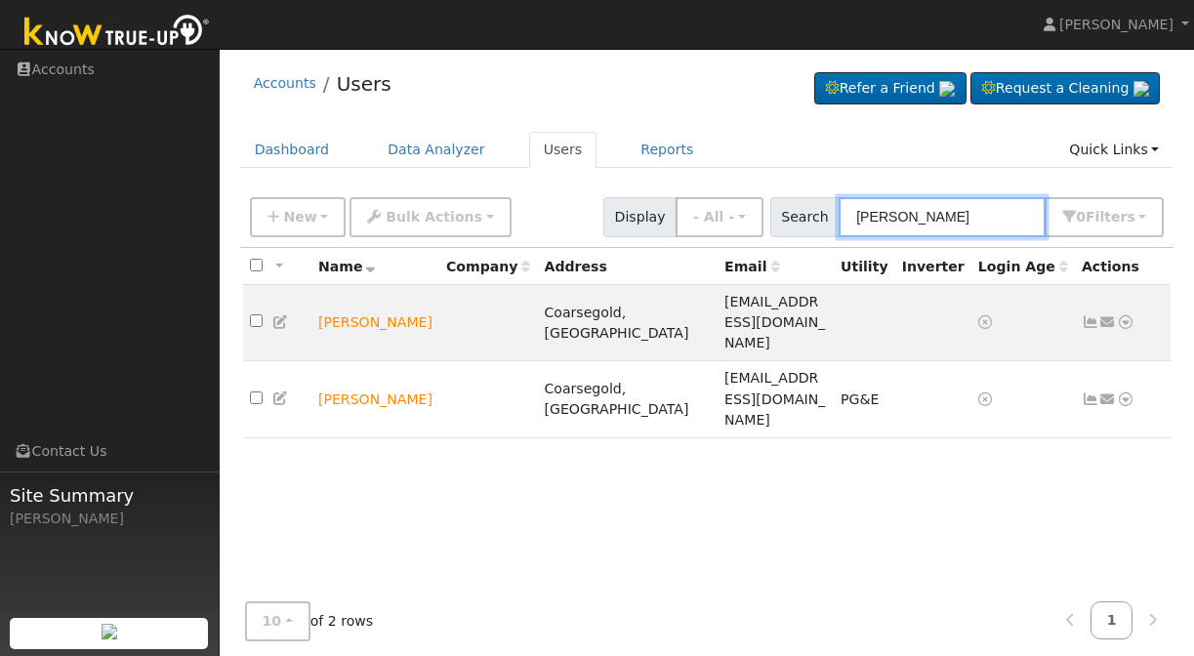
type input "Jon"
drag, startPoint x: 936, startPoint y: 215, endPoint x: 359, endPoint y: 311, distance: 585.0
click at [359, 311] on td "Jonathan Cash" at bounding box center [375, 323] width 128 height 76
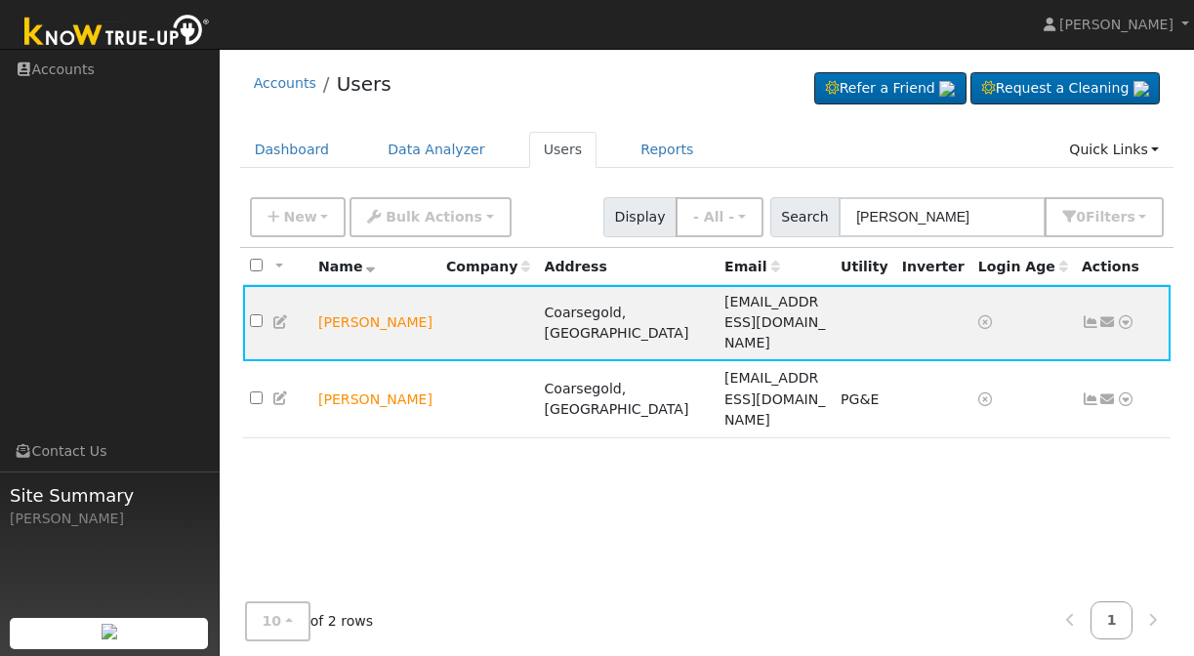
click at [366, 422] on div "All None All on page None on page Name Company Address Email Utility Inverter L…" at bounding box center [707, 444] width 934 height 393
click at [428, 148] on link "Data Analyzer" at bounding box center [436, 150] width 127 height 36
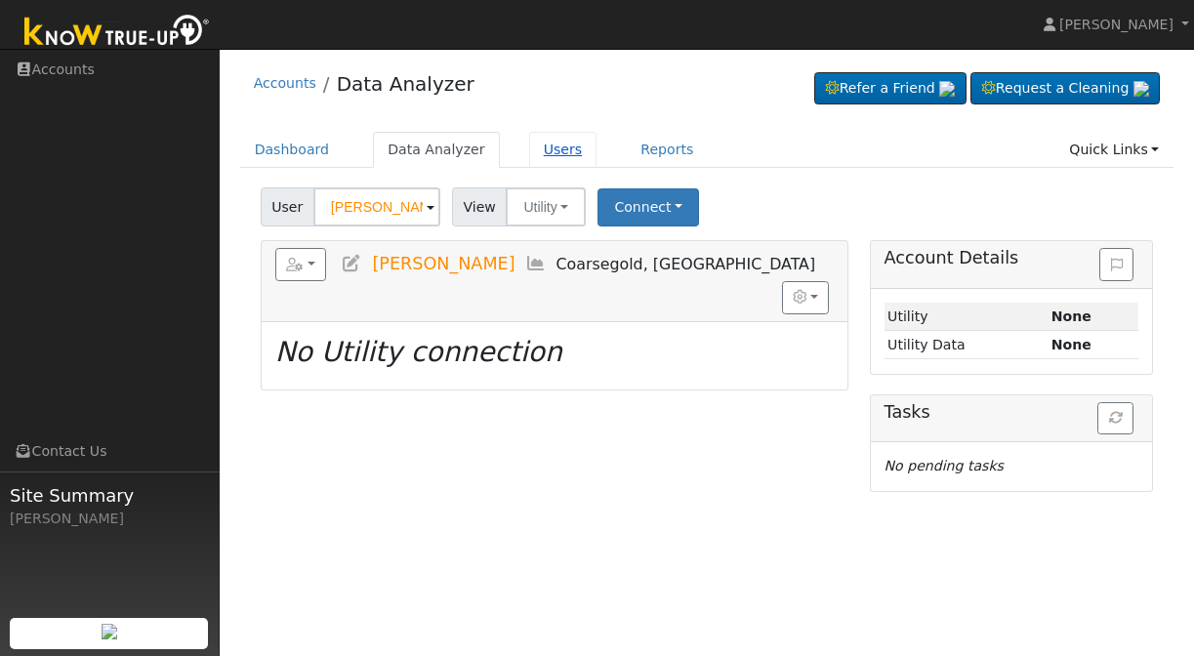
click at [562, 144] on link "Users" at bounding box center [563, 150] width 68 height 36
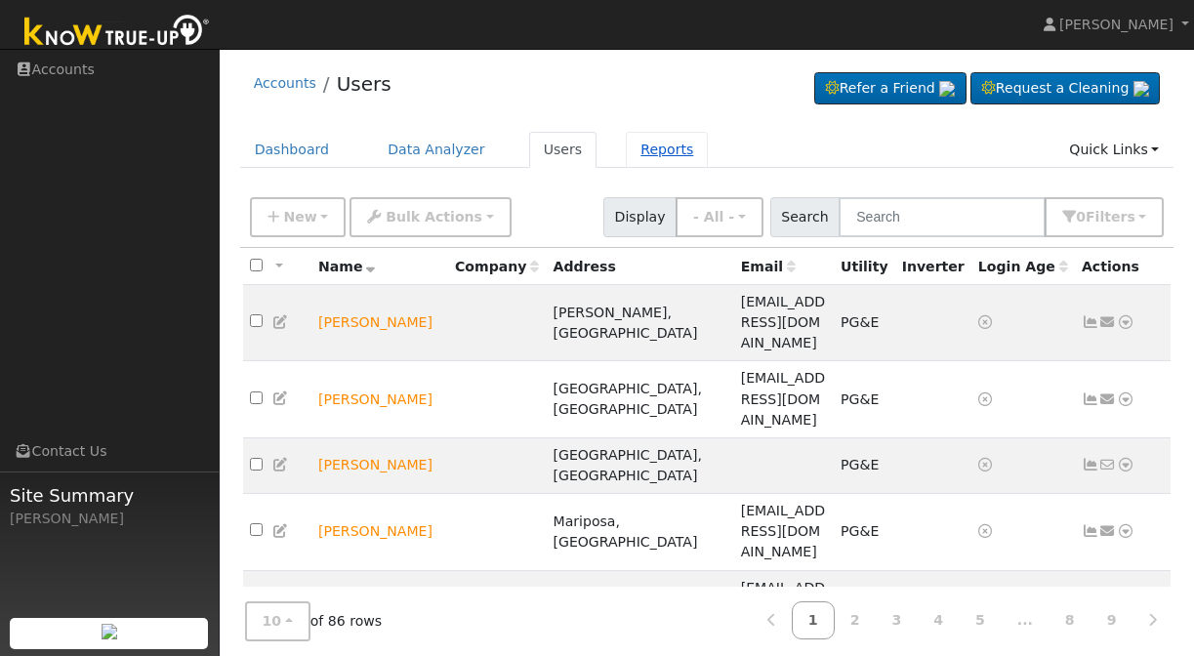
click at [641, 145] on link "Reports" at bounding box center [667, 150] width 82 height 36
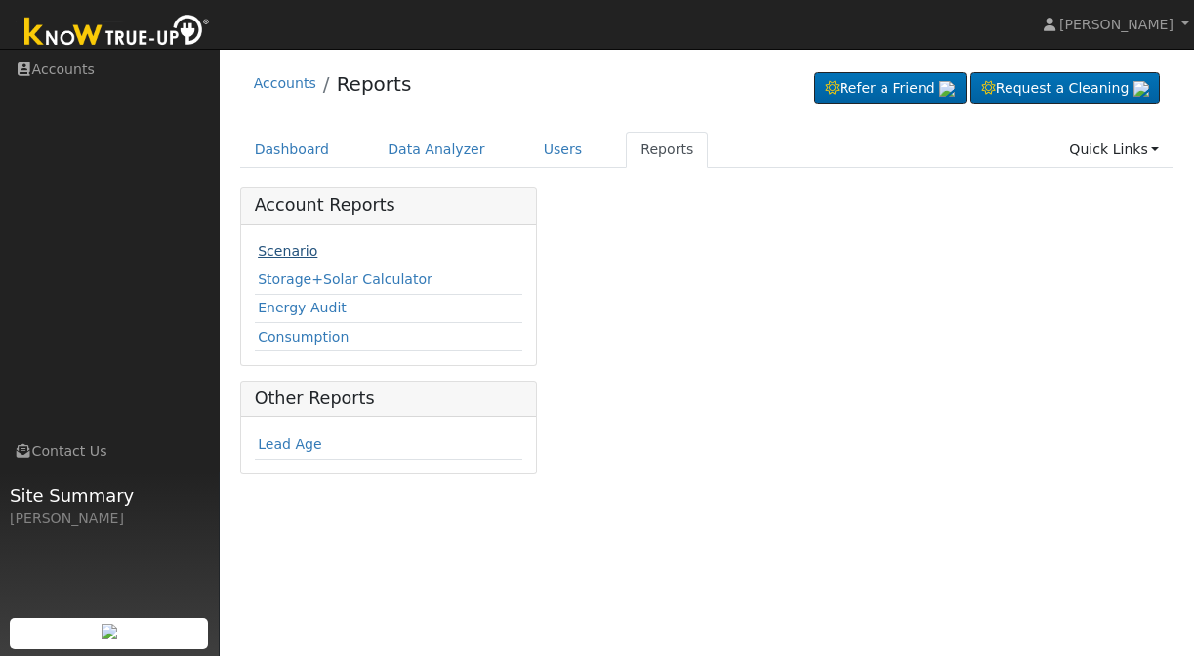
click at [284, 252] on link "Scenario" at bounding box center [288, 251] width 60 height 16
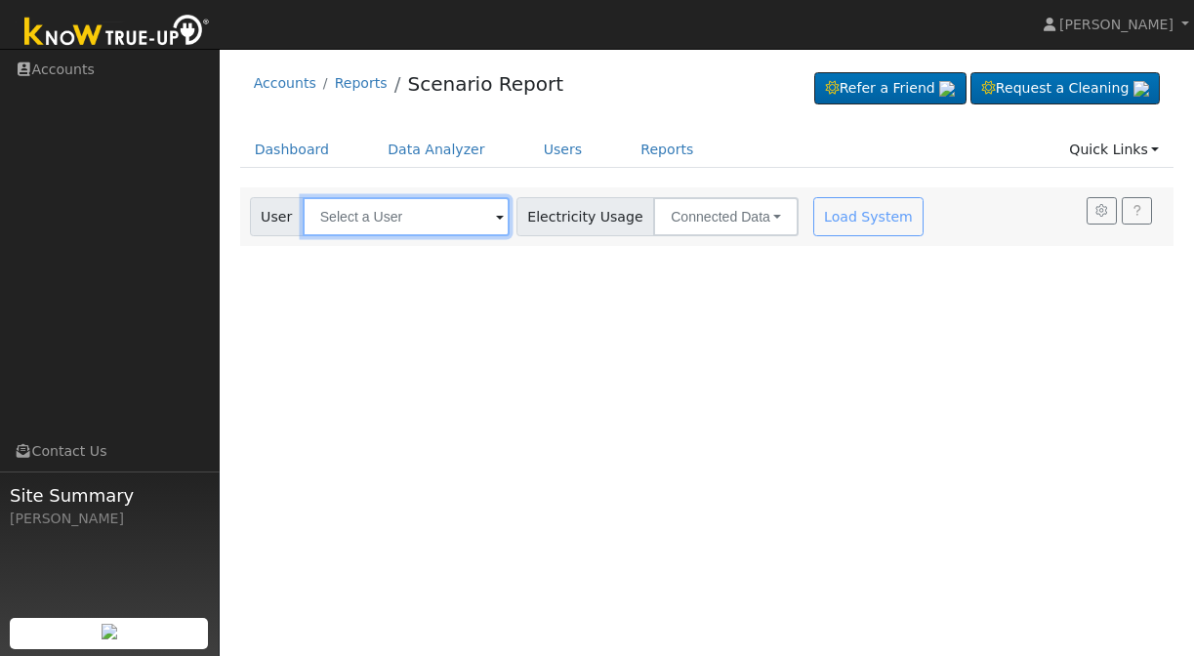
click at [367, 217] on input "text" at bounding box center [406, 216] width 207 height 39
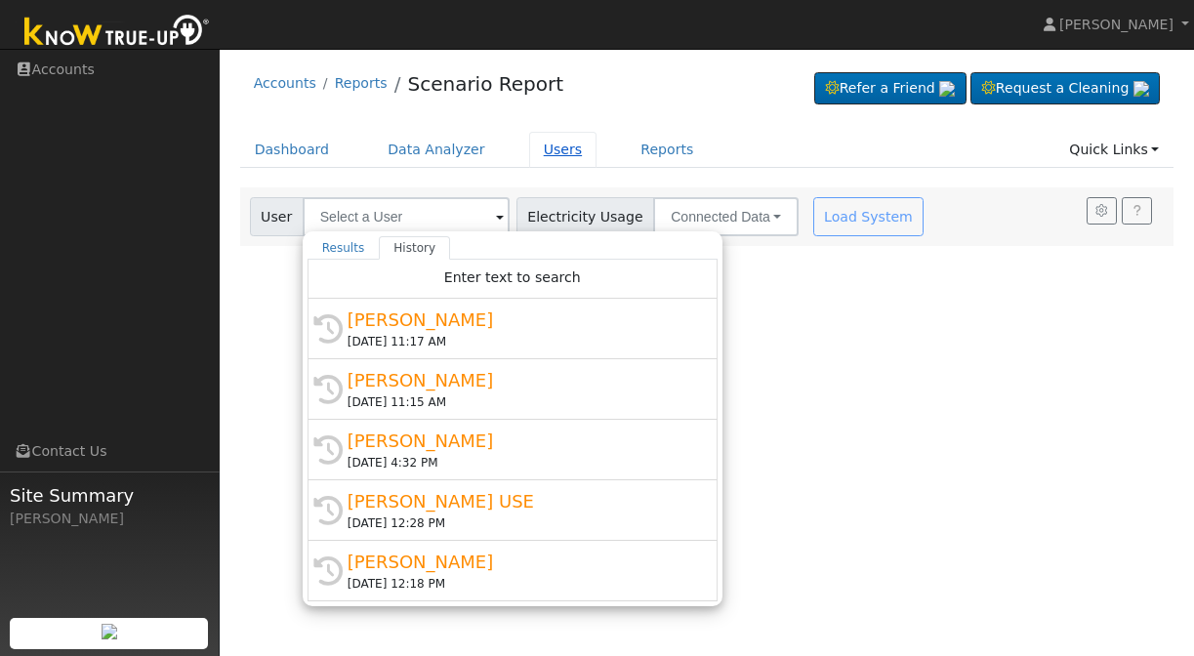
click at [547, 156] on link "Users" at bounding box center [563, 150] width 68 height 36
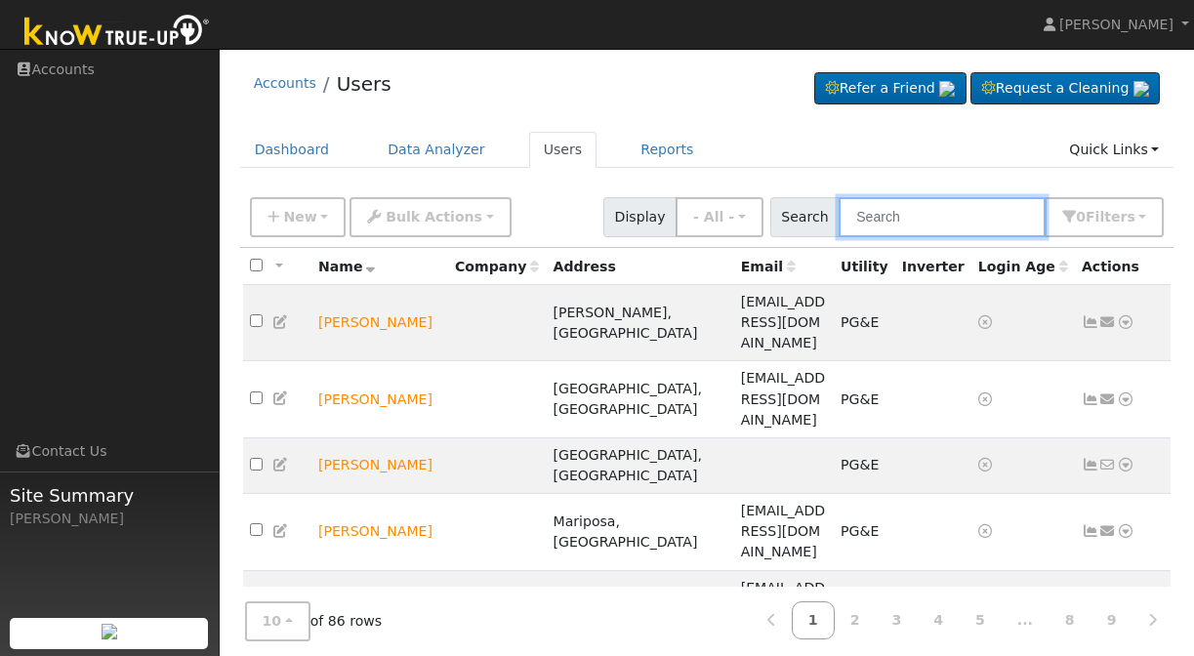
click at [946, 225] on input "text" at bounding box center [942, 217] width 207 height 40
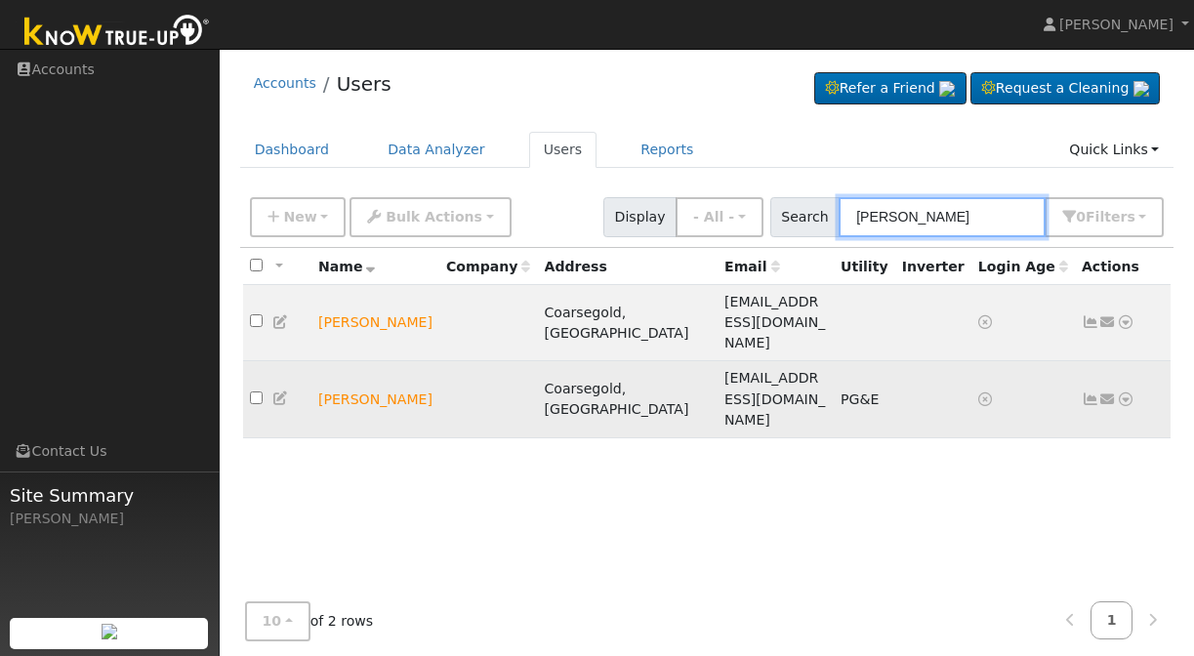
type input "jona"
click at [356, 361] on td "[PERSON_NAME]" at bounding box center [375, 399] width 128 height 76
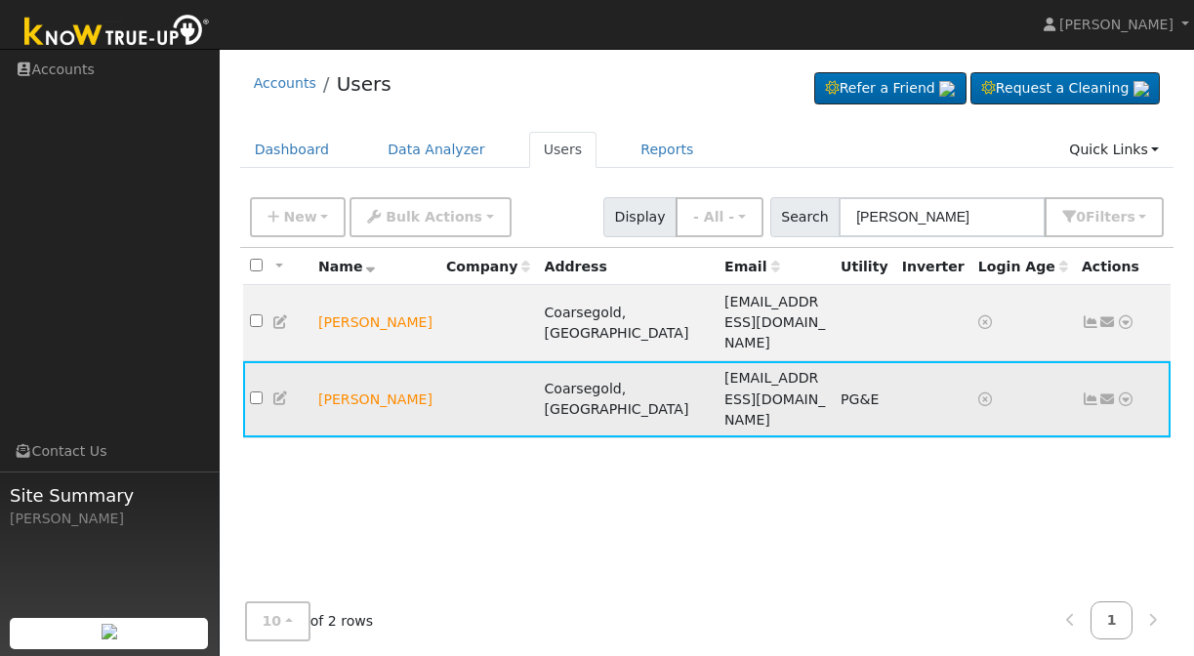
click at [353, 361] on td "[PERSON_NAME]" at bounding box center [375, 399] width 128 height 76
click at [586, 361] on td "Coarsegold, CA" at bounding box center [627, 399] width 181 height 76
click at [777, 370] on span "unknownuser@unnkown.com" at bounding box center [774, 398] width 101 height 57
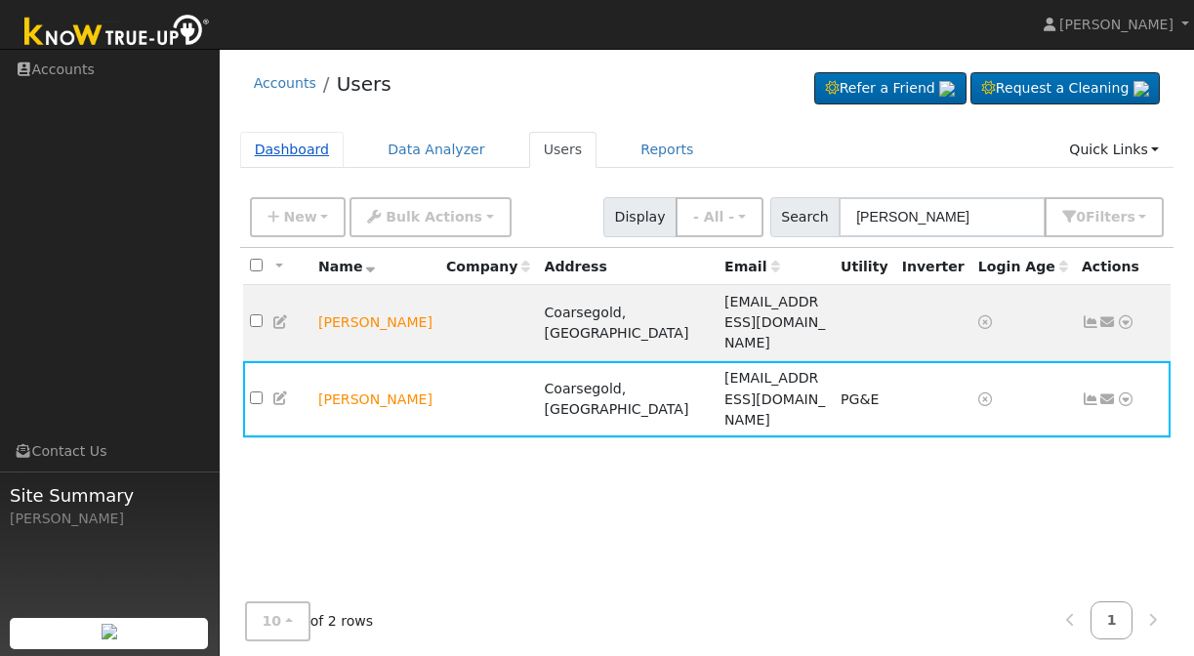
click at [284, 148] on link "Dashboard" at bounding box center [292, 150] width 104 height 36
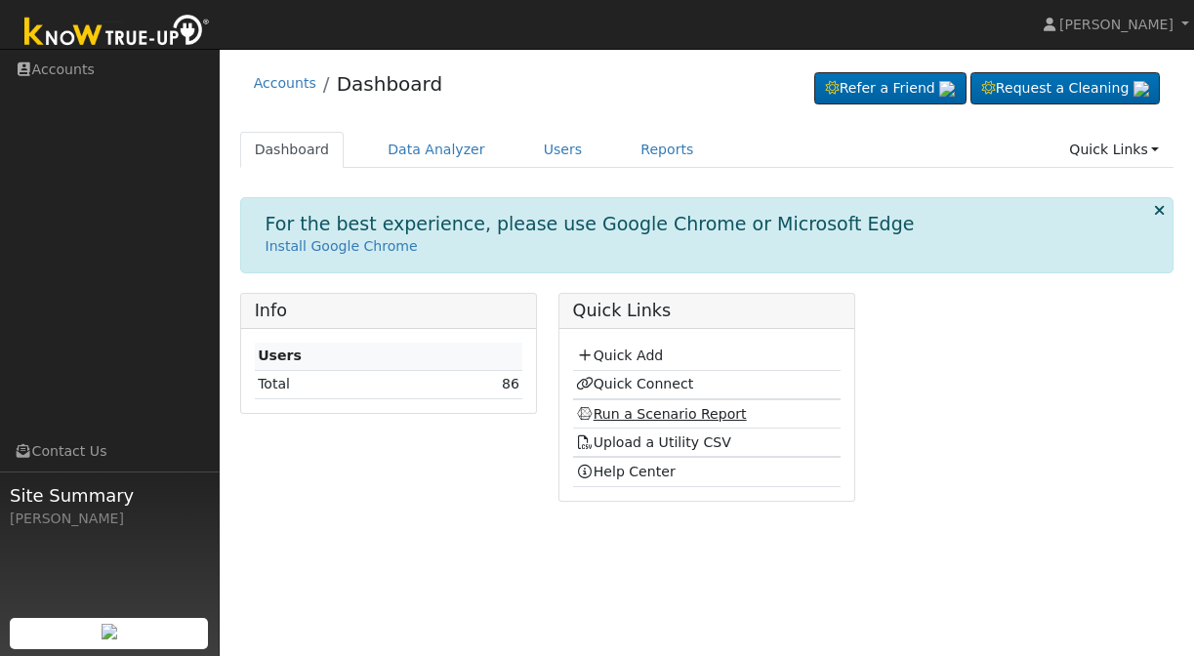
click at [626, 410] on link "Run a Scenario Report" at bounding box center [661, 414] width 171 height 16
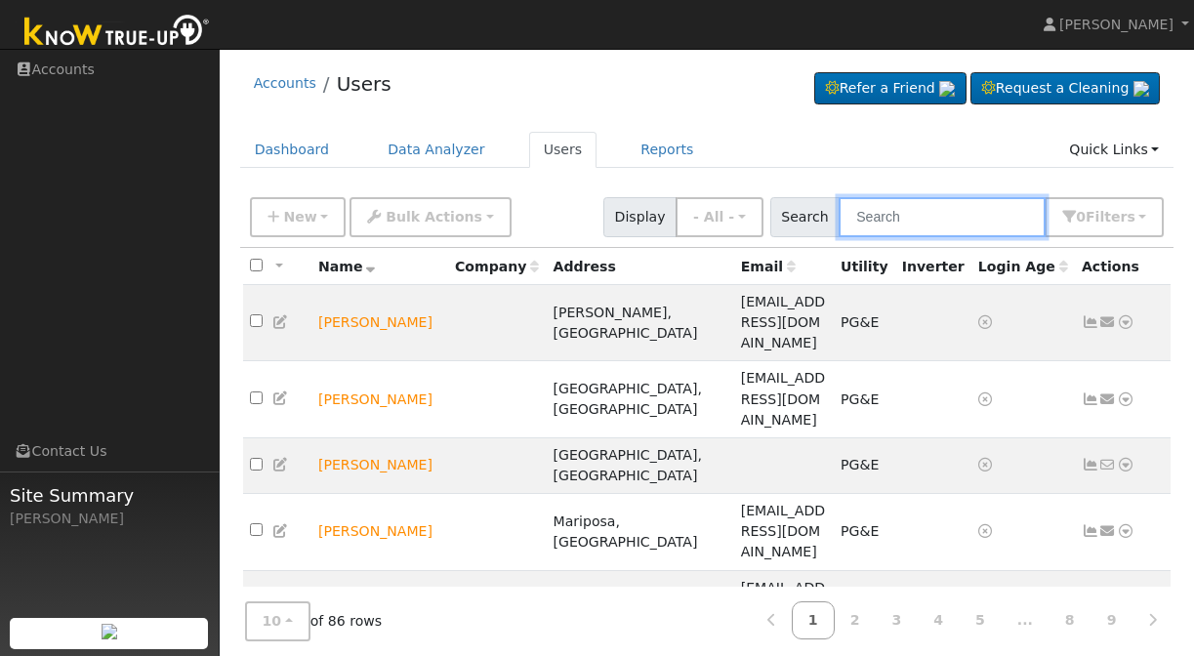
click at [950, 210] on input "text" at bounding box center [942, 217] width 207 height 40
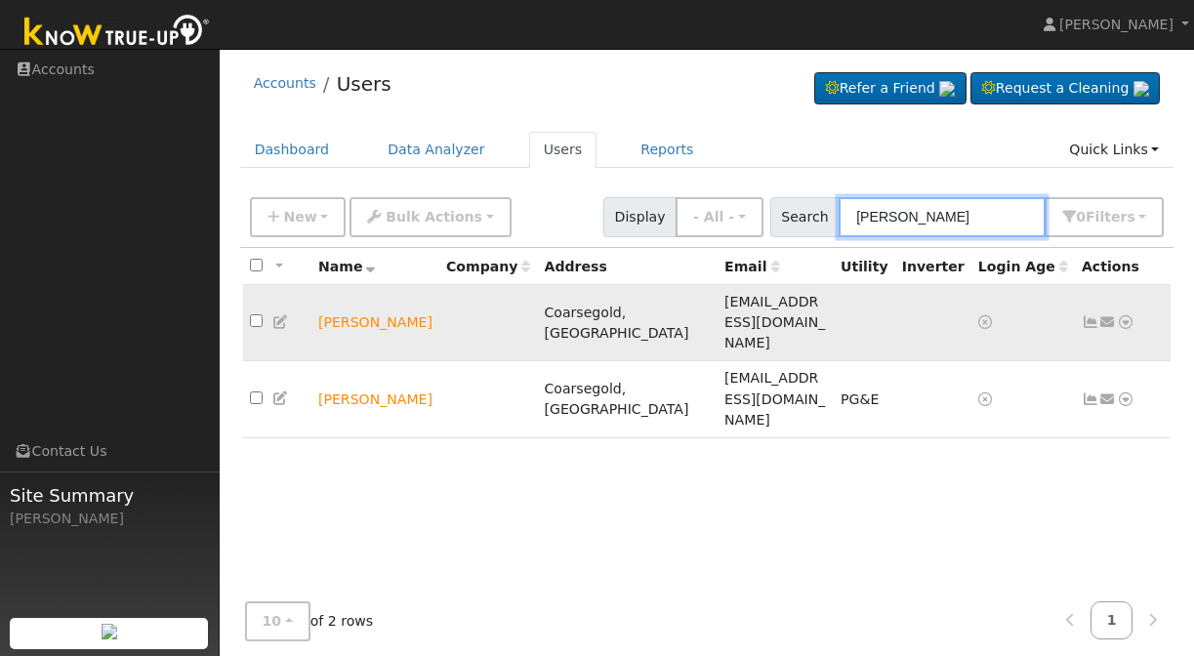
type input "Jon"
click at [367, 303] on td "Jonathan Cash" at bounding box center [375, 323] width 128 height 76
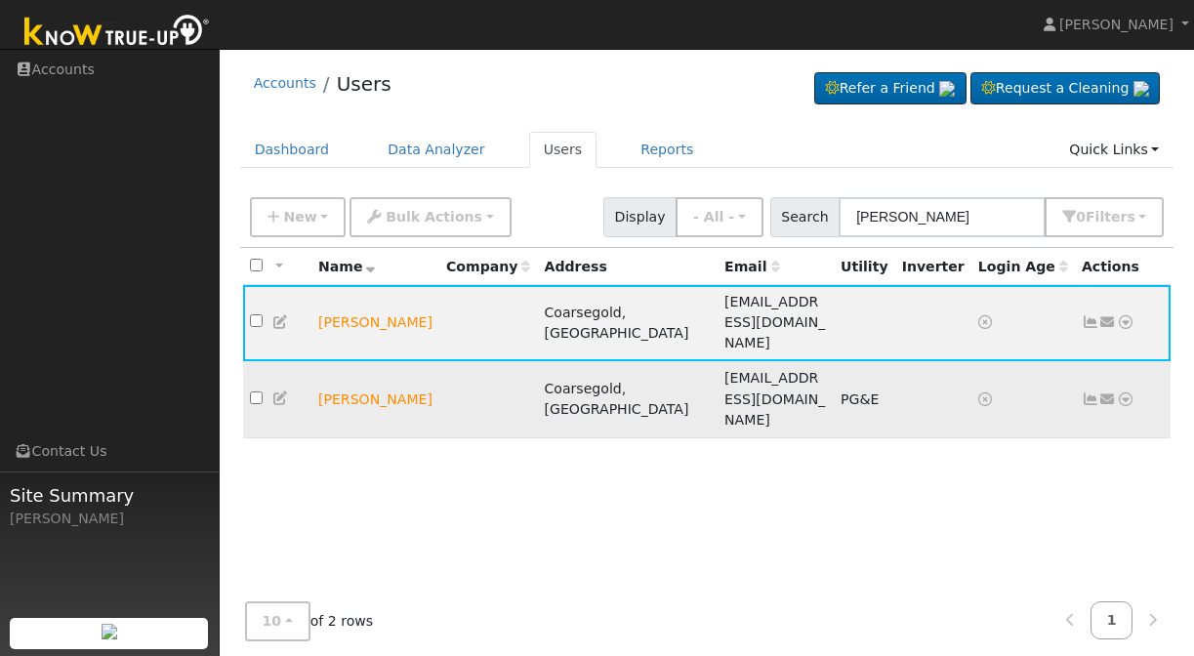
click at [375, 361] on td "Jonathan Cash" at bounding box center [375, 399] width 128 height 76
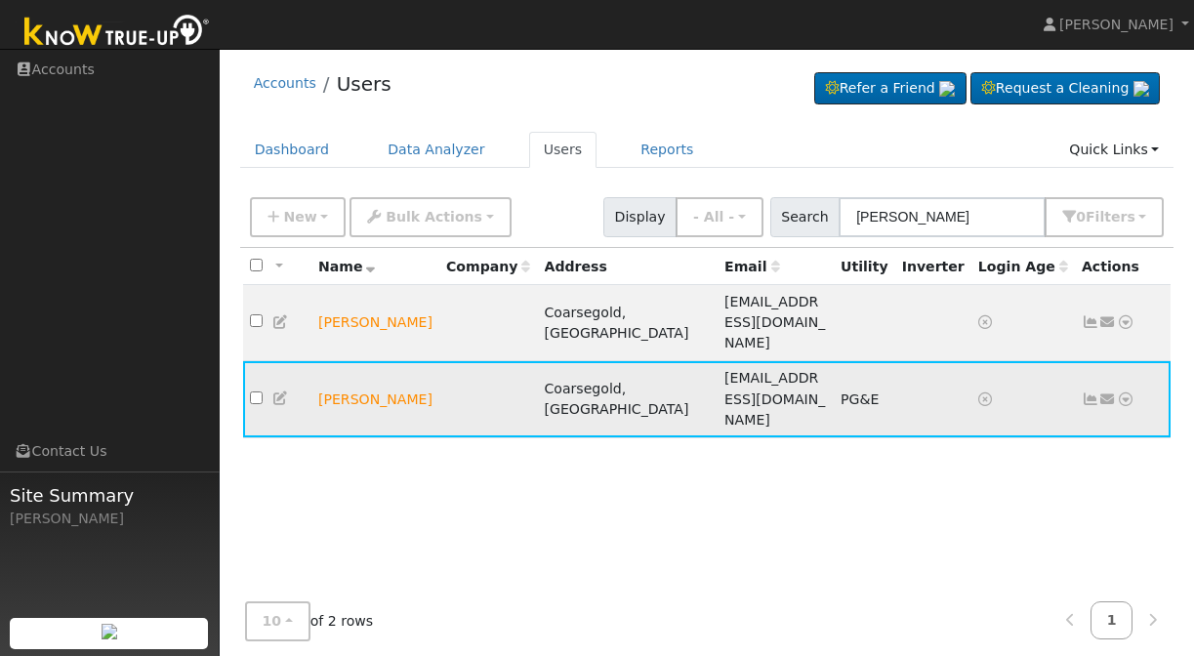
click at [349, 361] on td "Jonathan Cash" at bounding box center [375, 399] width 128 height 76
click at [350, 361] on td "Jonathan Cash" at bounding box center [375, 399] width 128 height 76
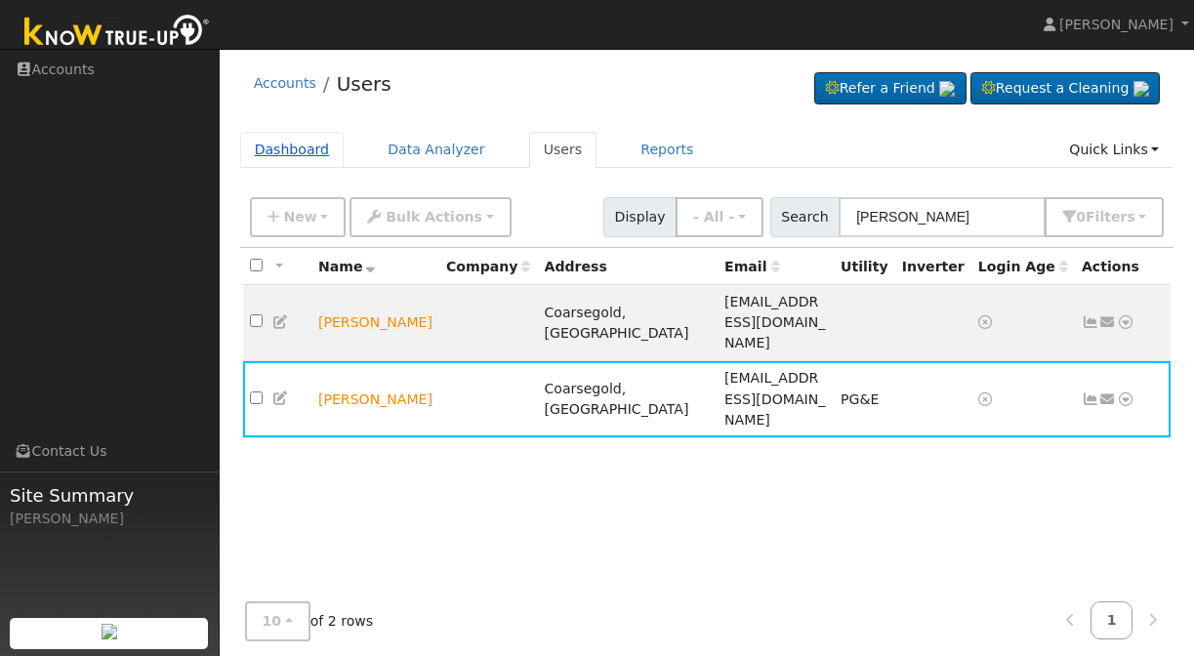
click at [303, 148] on link "Dashboard" at bounding box center [292, 150] width 104 height 36
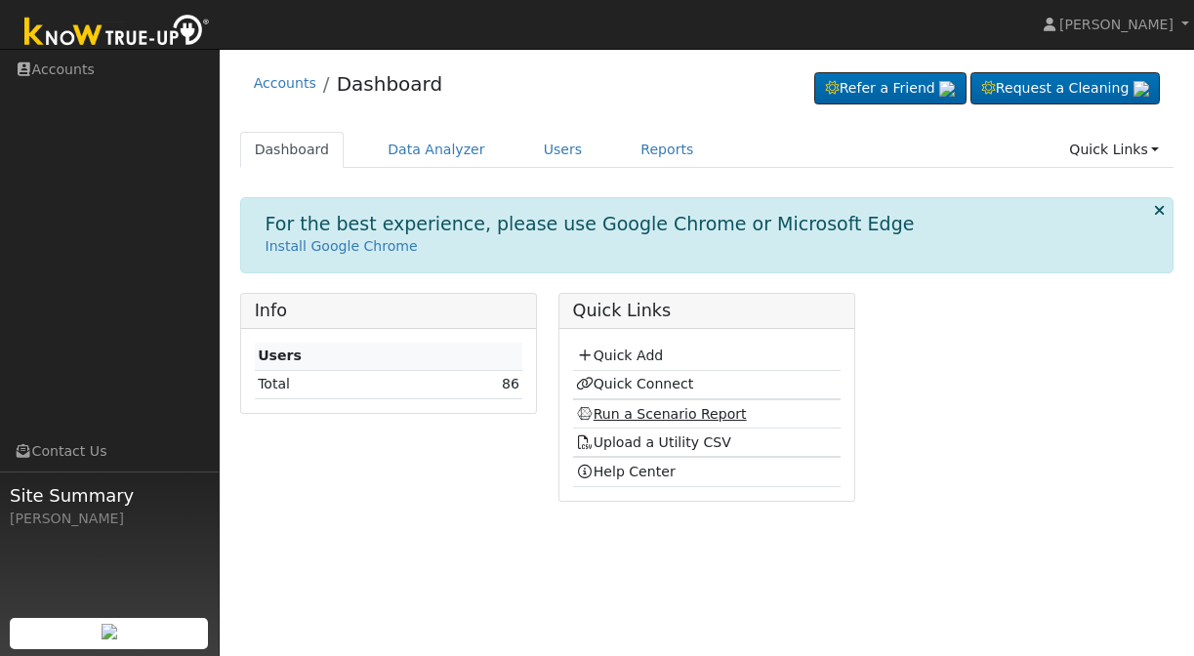
click at [666, 412] on link "Run a Scenario Report" at bounding box center [661, 414] width 171 height 16
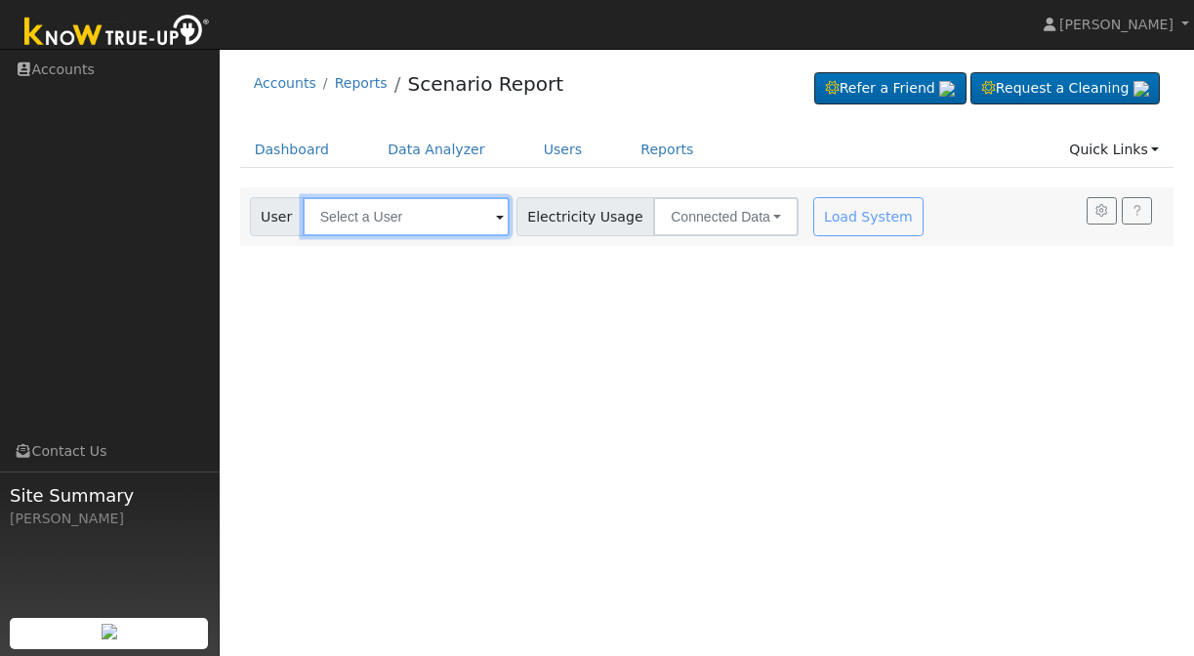
click at [383, 224] on input "text" at bounding box center [406, 216] width 207 height 39
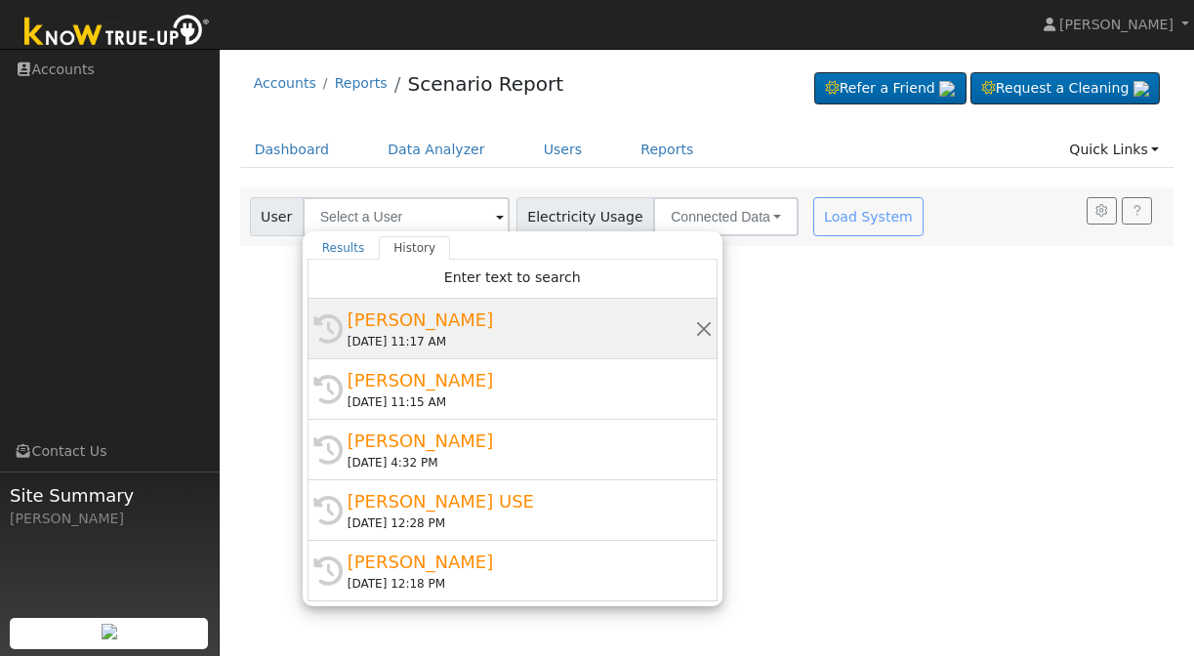
click at [440, 324] on div "[PERSON_NAME]" at bounding box center [522, 320] width 348 height 26
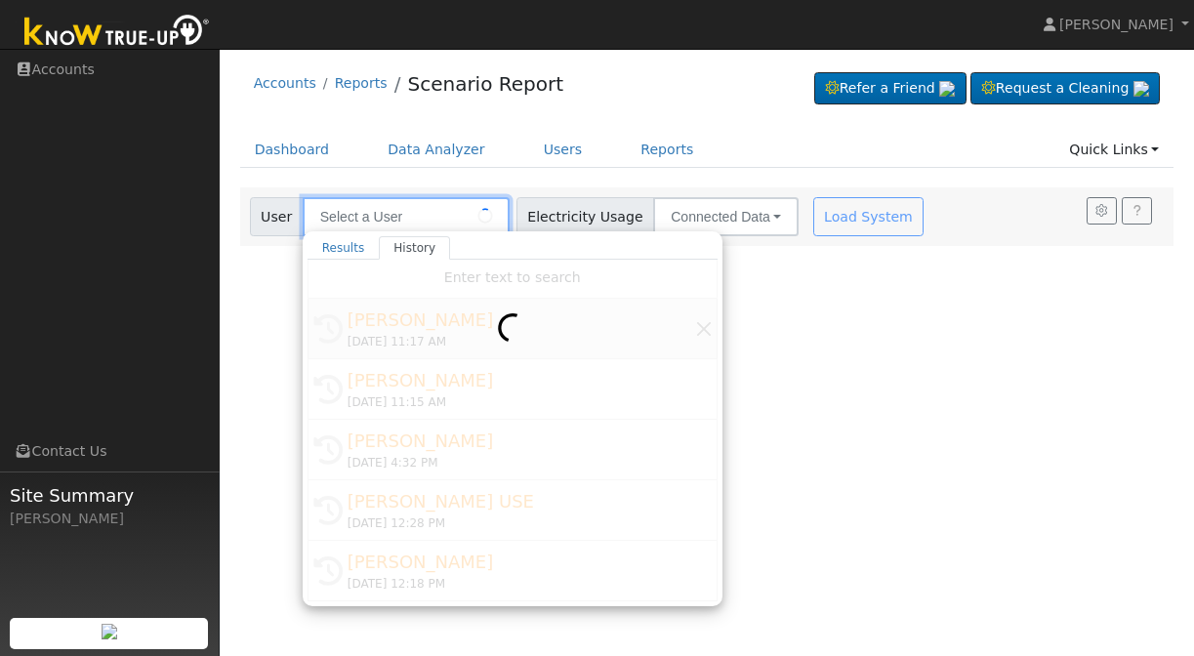
type input "[PERSON_NAME]"
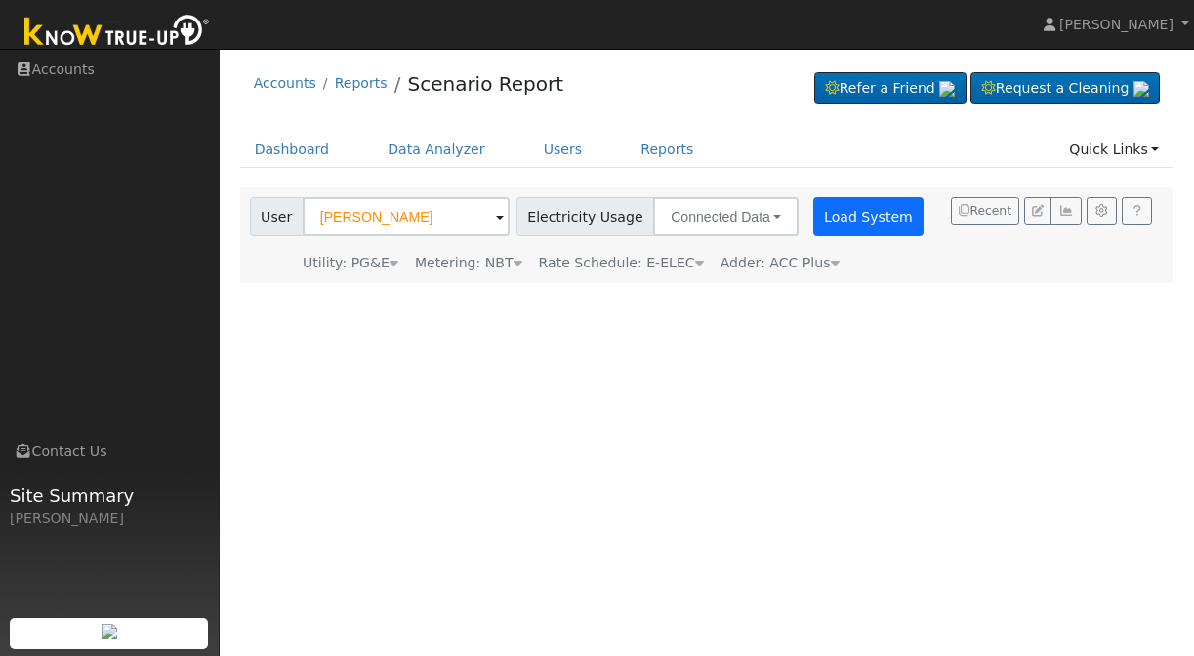
click at [816, 228] on button "Load System" at bounding box center [868, 216] width 111 height 39
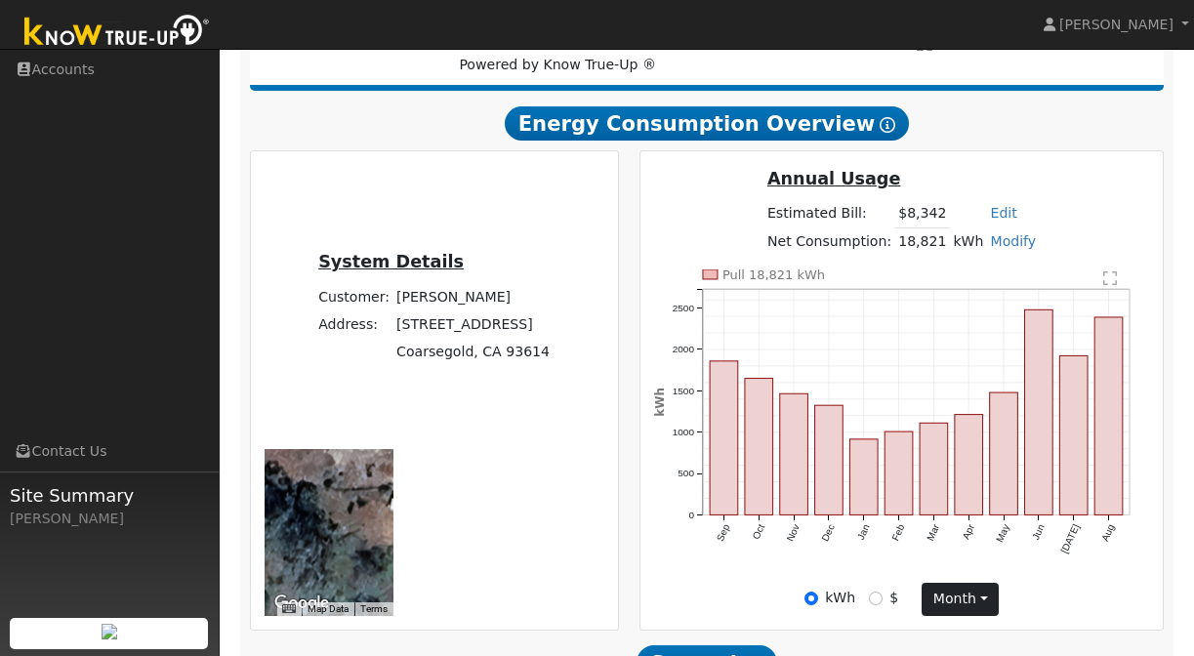
scroll to position [318, 0]
